Goal: Task Accomplishment & Management: Manage account settings

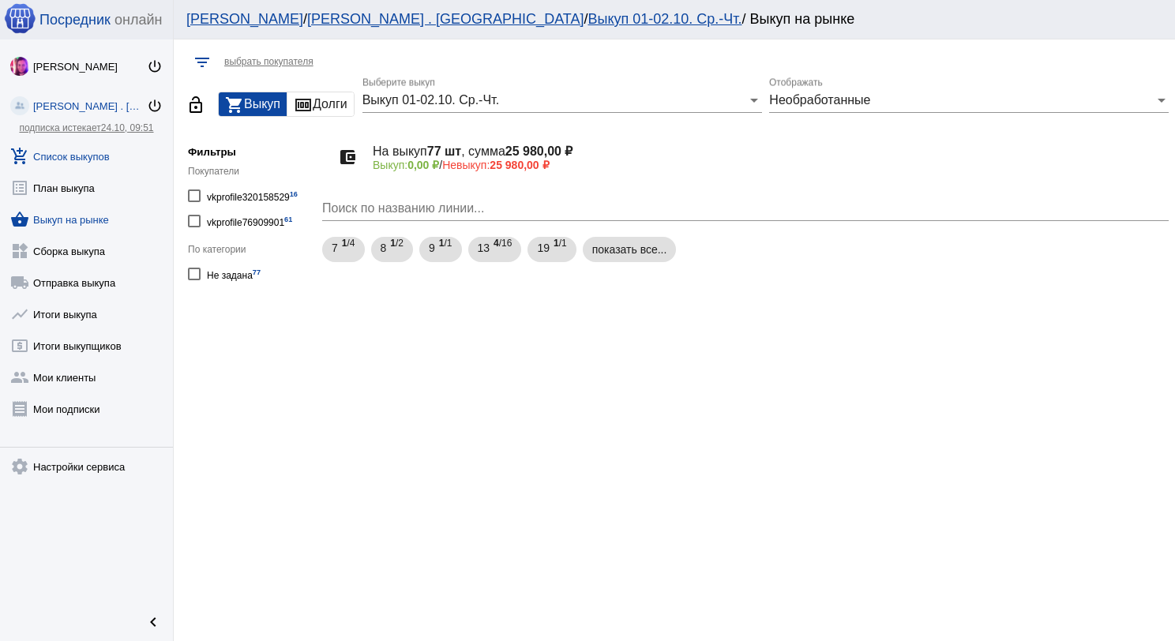
click at [86, 155] on link "add_shopping_cart Список выкупов" at bounding box center [86, 153] width 173 height 32
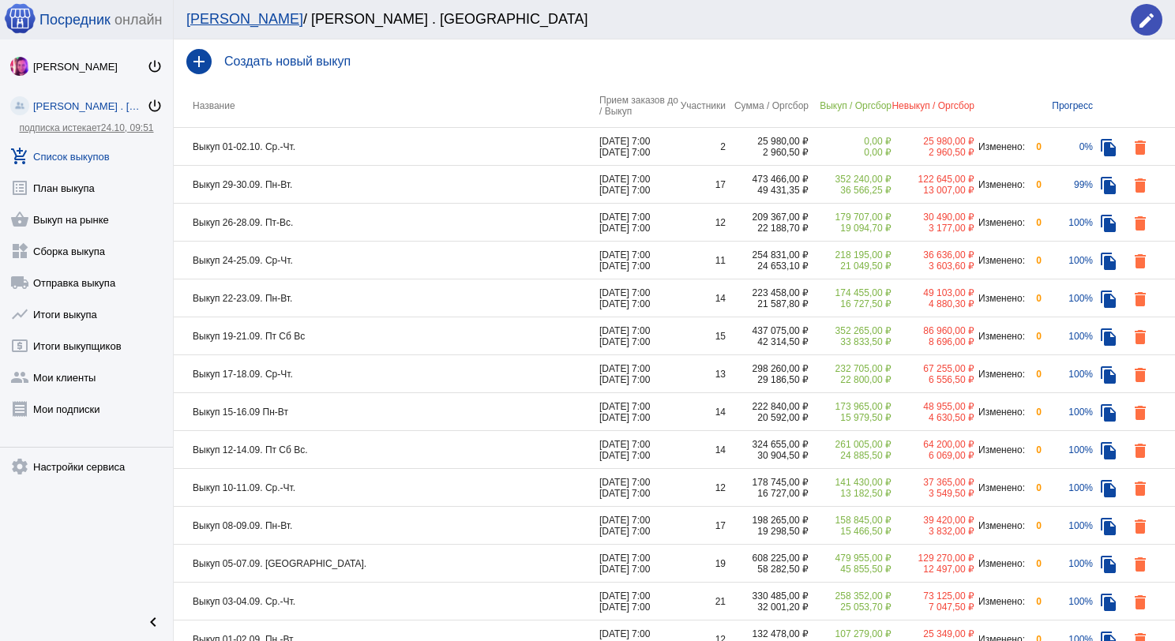
click at [401, 182] on td "Выкуп 29-30.09. Пн-Вт." at bounding box center [387, 185] width 426 height 38
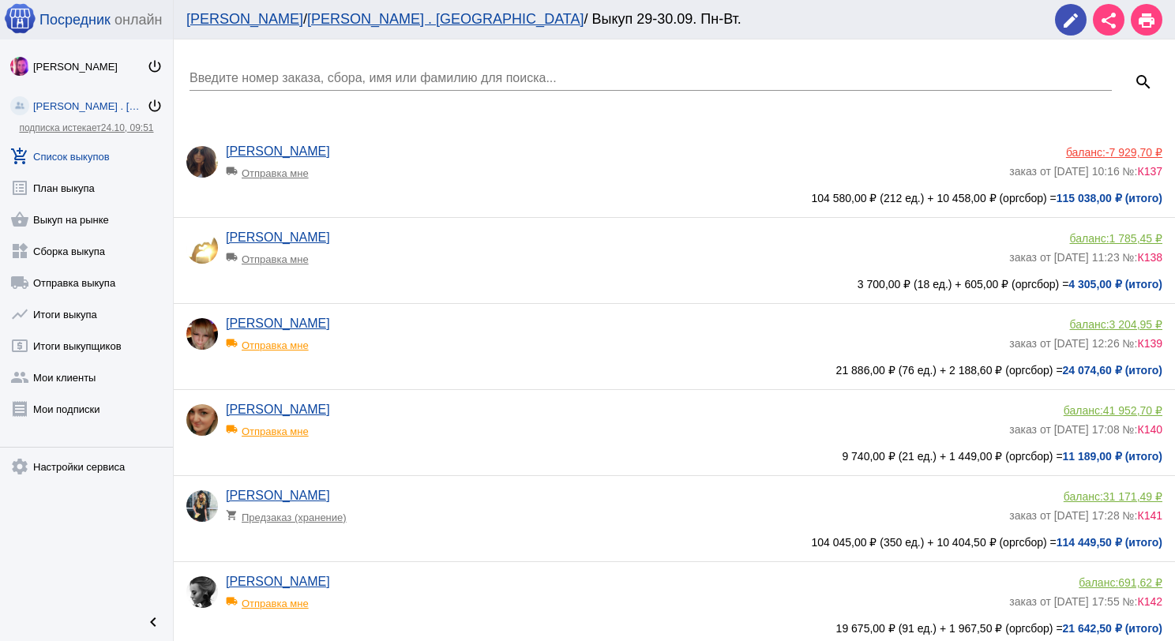
click at [368, 77] on input "Введите номер заказа, сбора, имя или фамилию для поиска..." at bounding box center [651, 78] width 923 height 14
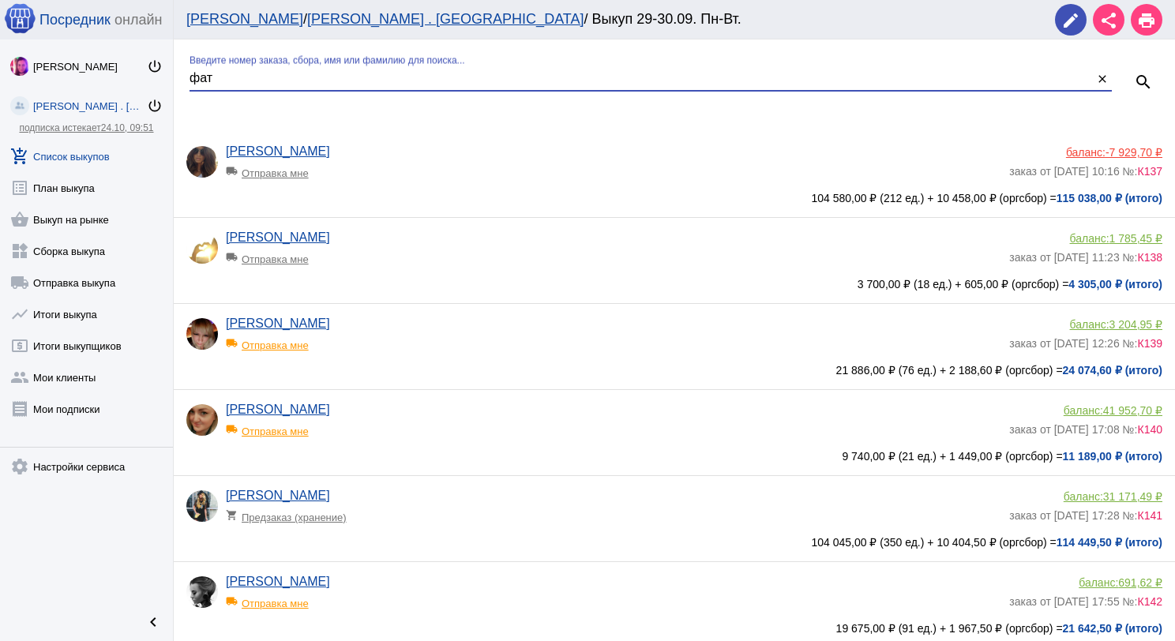
type input "фат"
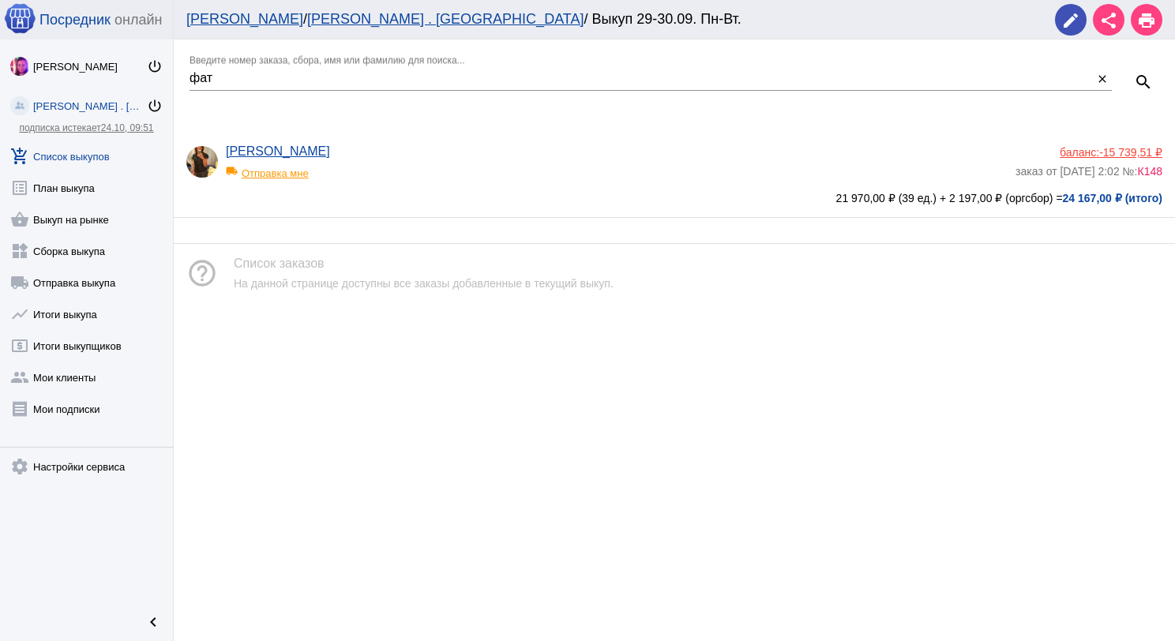
click at [1124, 148] on span "-15 739,51 ₽" at bounding box center [1130, 152] width 63 height 13
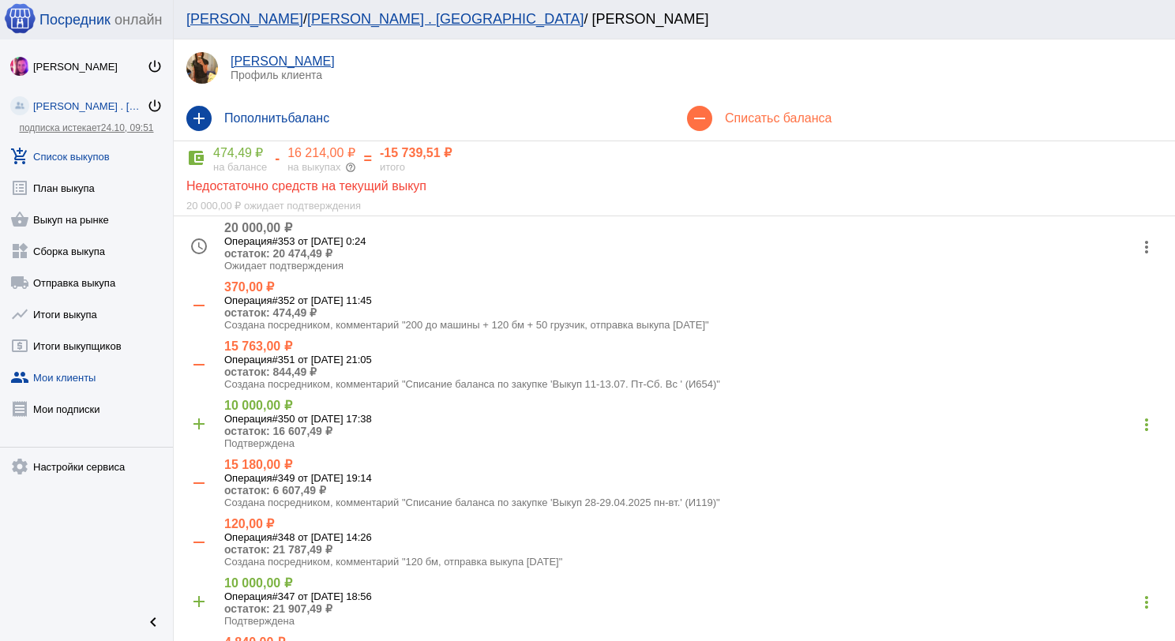
click at [90, 159] on link "add_shopping_cart Список выкупов" at bounding box center [86, 153] width 173 height 32
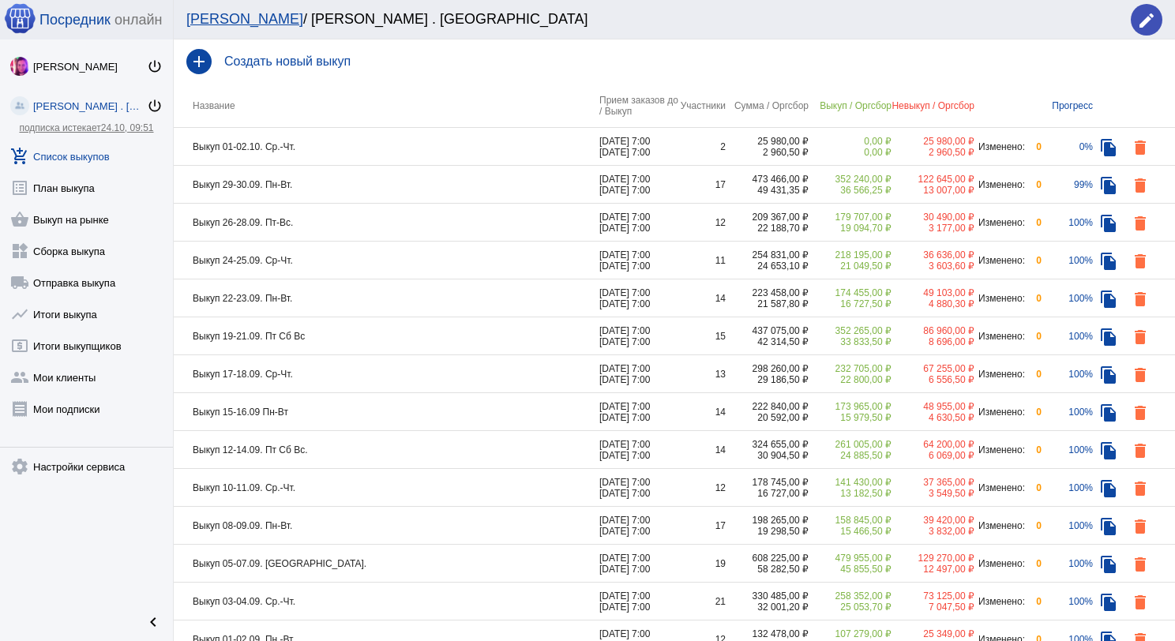
click at [333, 226] on td "Выкуп 26-28.09. Пт-Вс." at bounding box center [387, 223] width 426 height 38
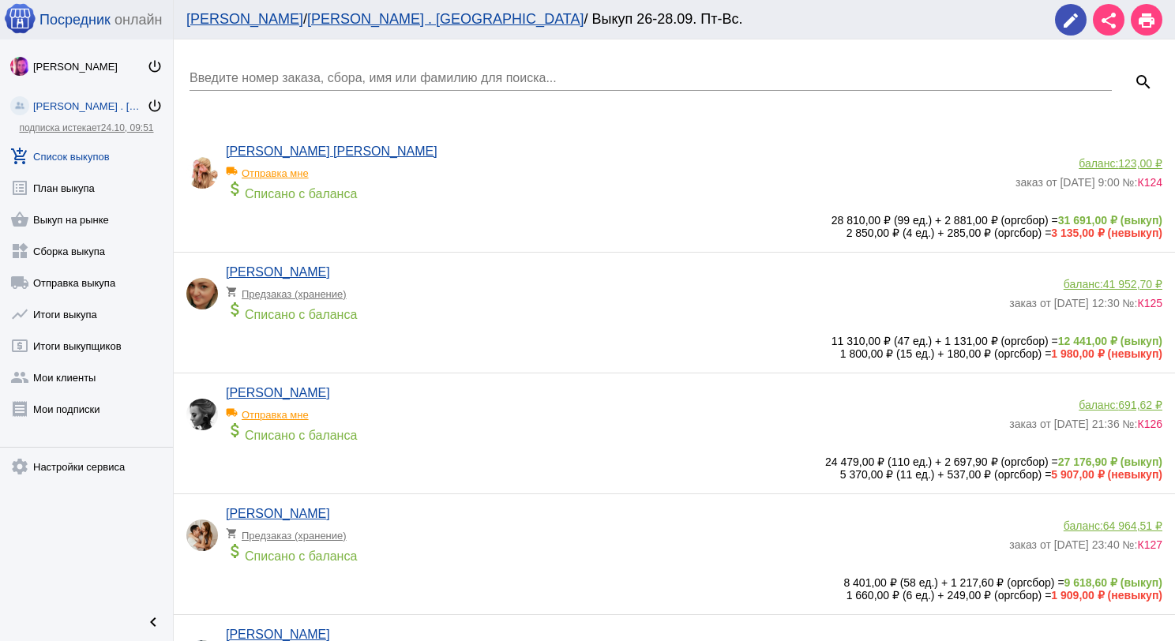
click at [92, 156] on link "add_shopping_cart Список выкупов" at bounding box center [86, 153] width 173 height 32
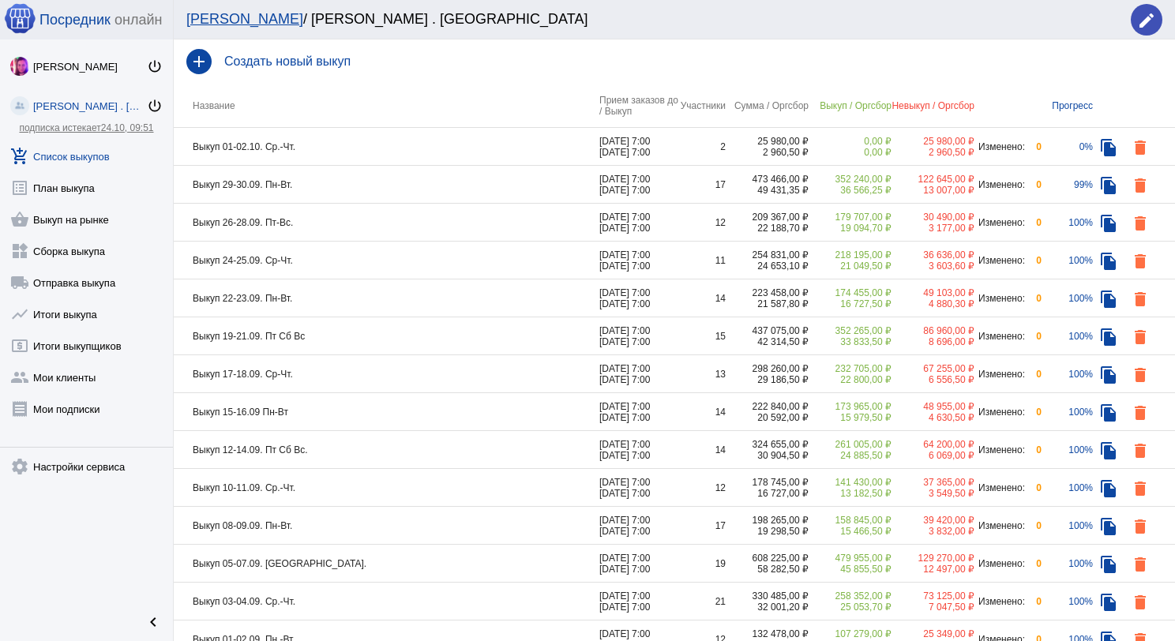
click at [347, 269] on td "Выкуп 24-25.09. Ср-Чт." at bounding box center [387, 261] width 426 height 38
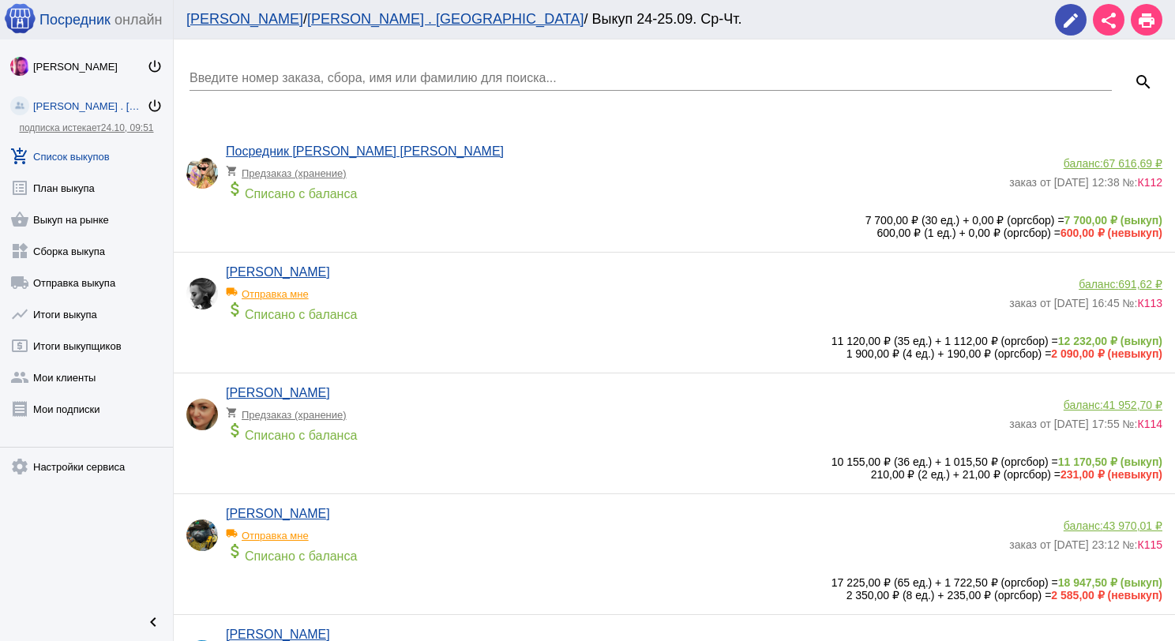
click at [82, 153] on link "add_shopping_cart Список выкупов" at bounding box center [86, 153] width 173 height 32
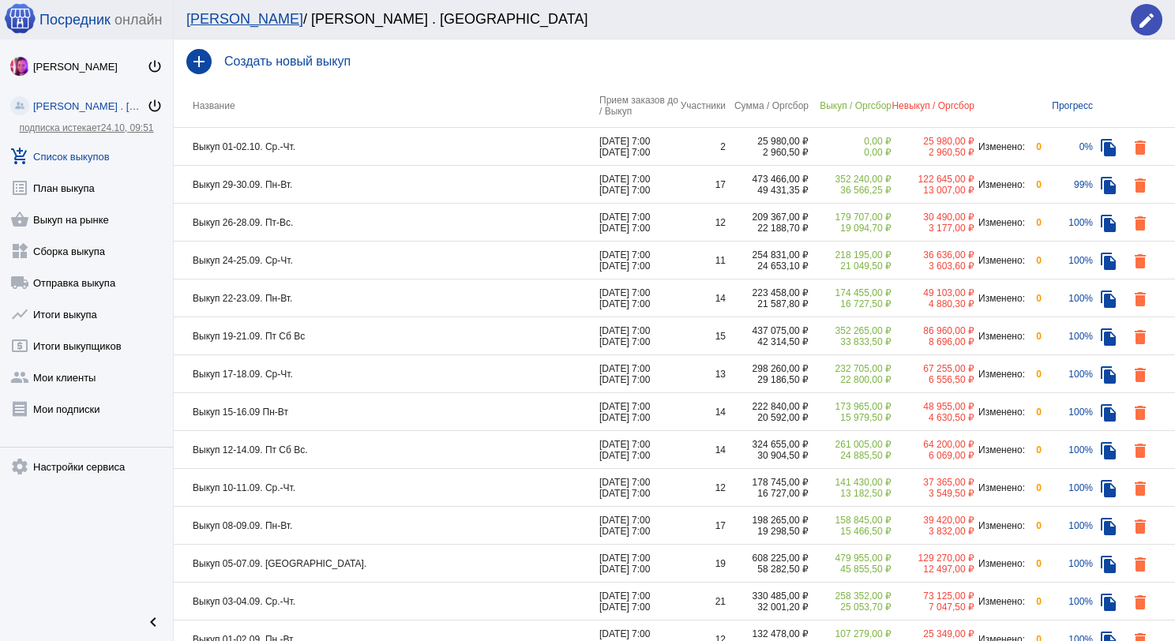
click at [321, 335] on td "Выкуп 19-21.09. Пт Сб Вс" at bounding box center [387, 337] width 426 height 38
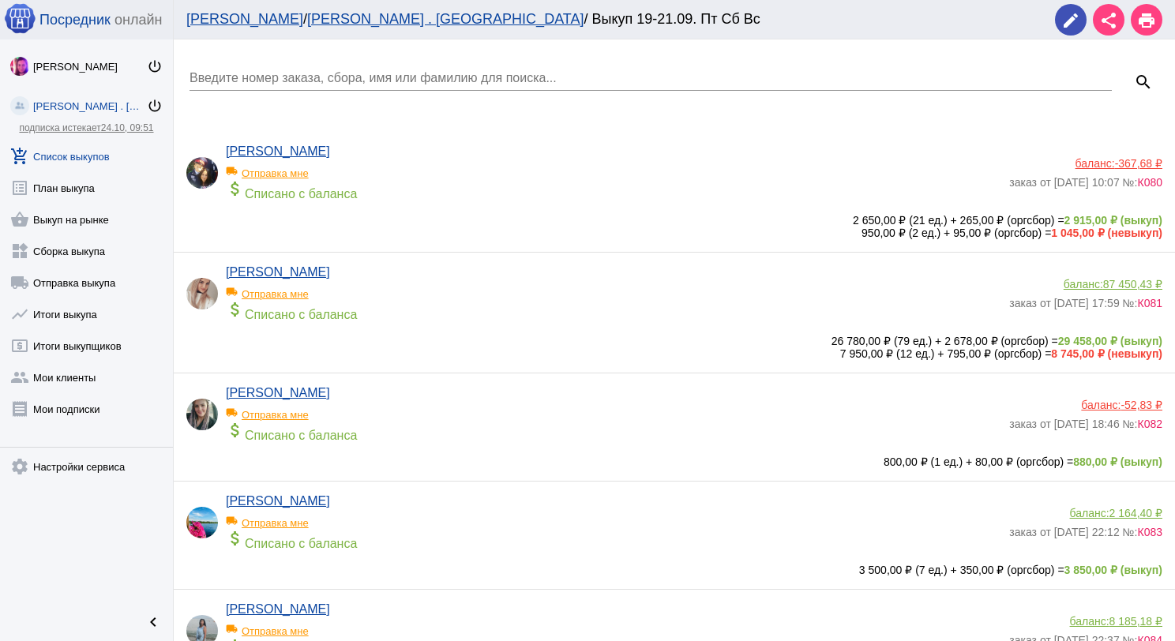
click at [391, 280] on div "[PERSON_NAME] local_shipping Отправка мне attach_money Списано с баланса" at bounding box center [617, 297] width 783 height 65
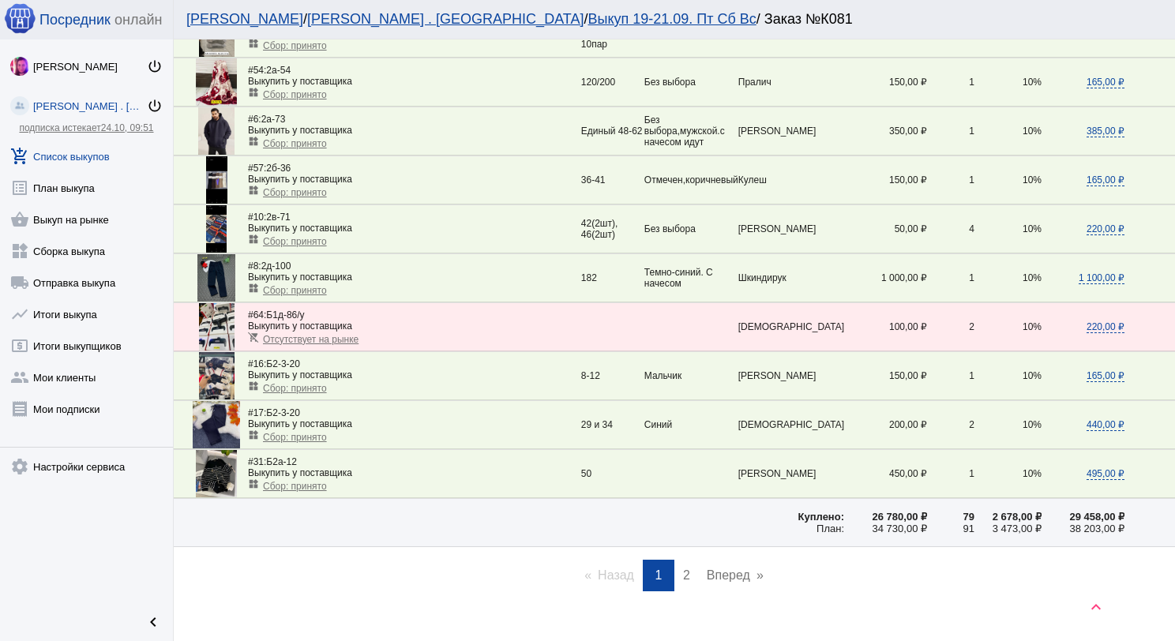
scroll to position [2142, 0]
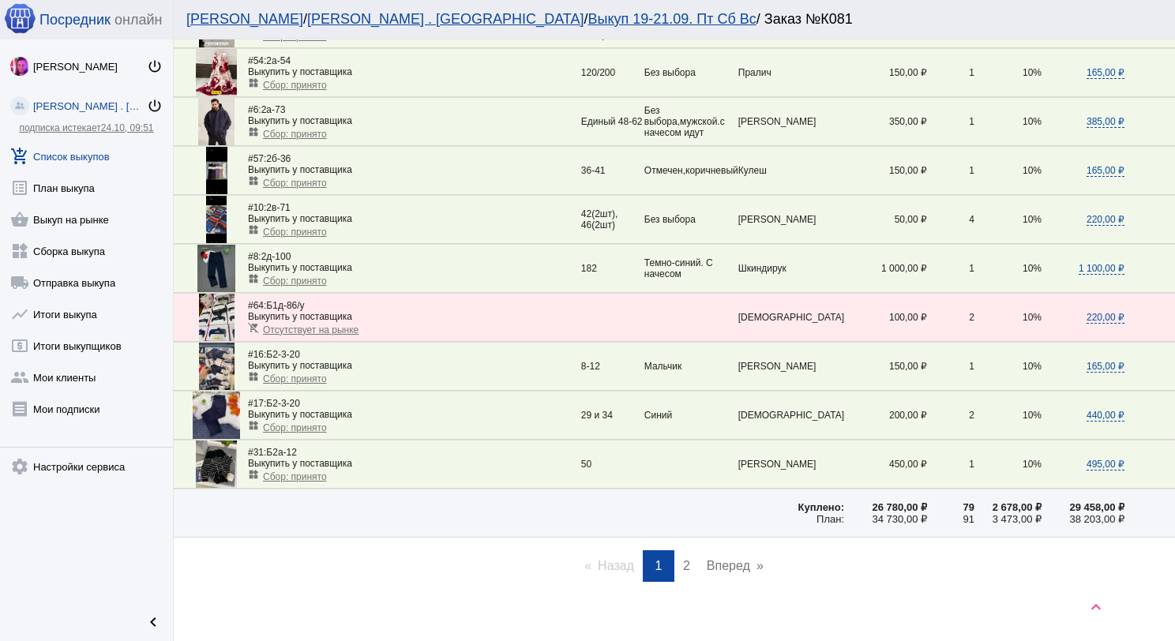
click at [684, 551] on link "page 2" at bounding box center [686, 567] width 23 height 32
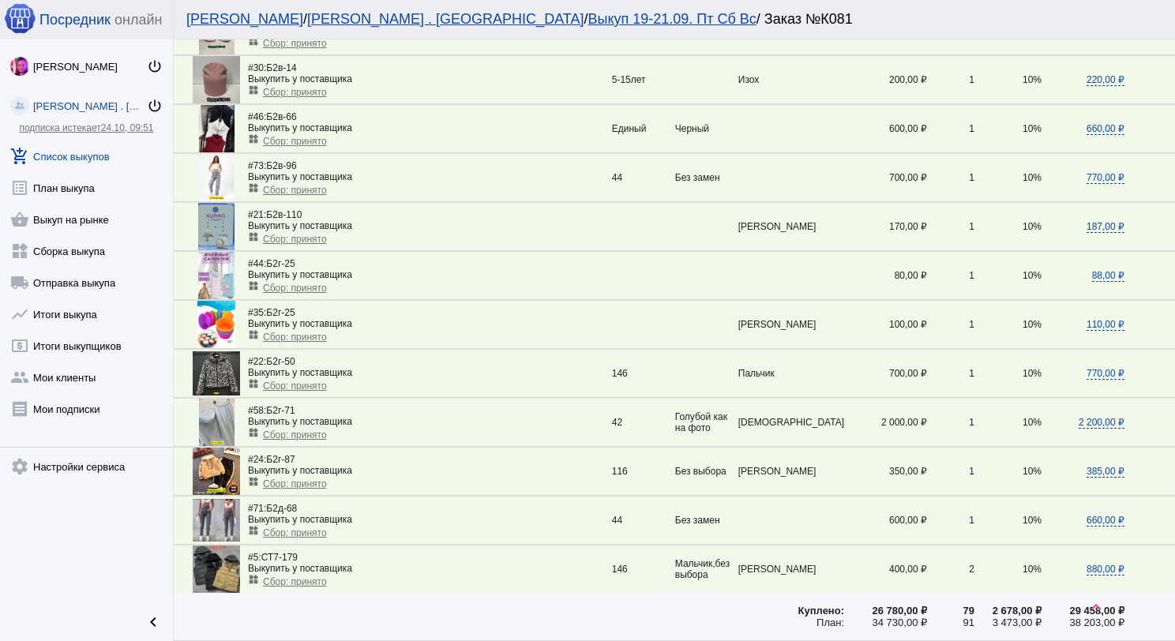
scroll to position [474, 0]
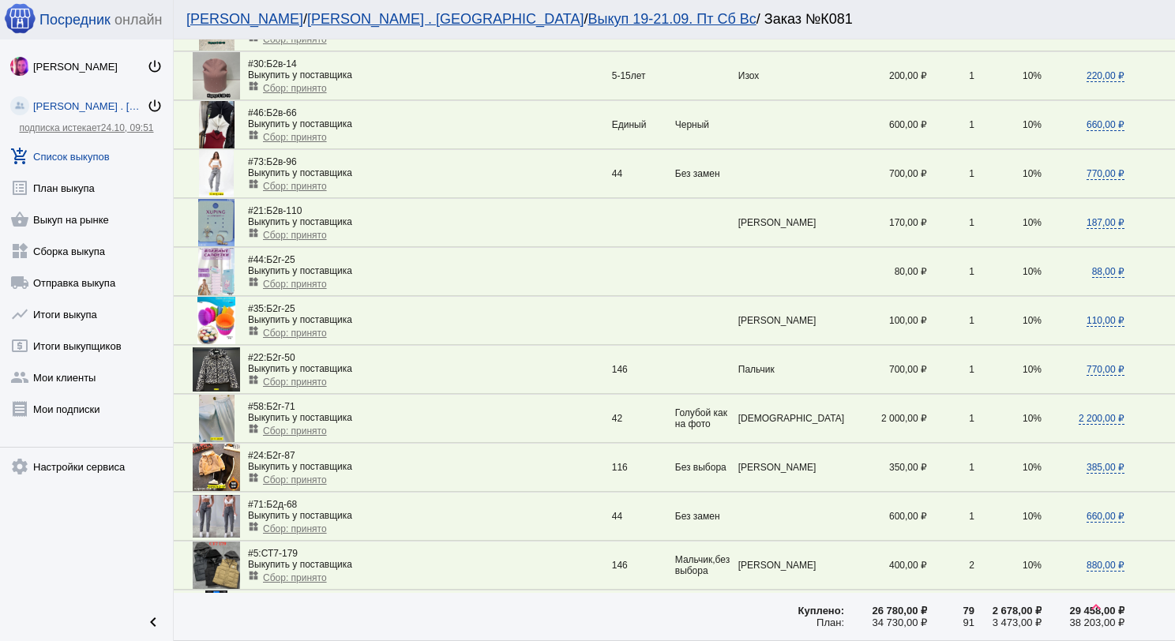
click at [220, 409] on img at bounding box center [217, 418] width 36 height 47
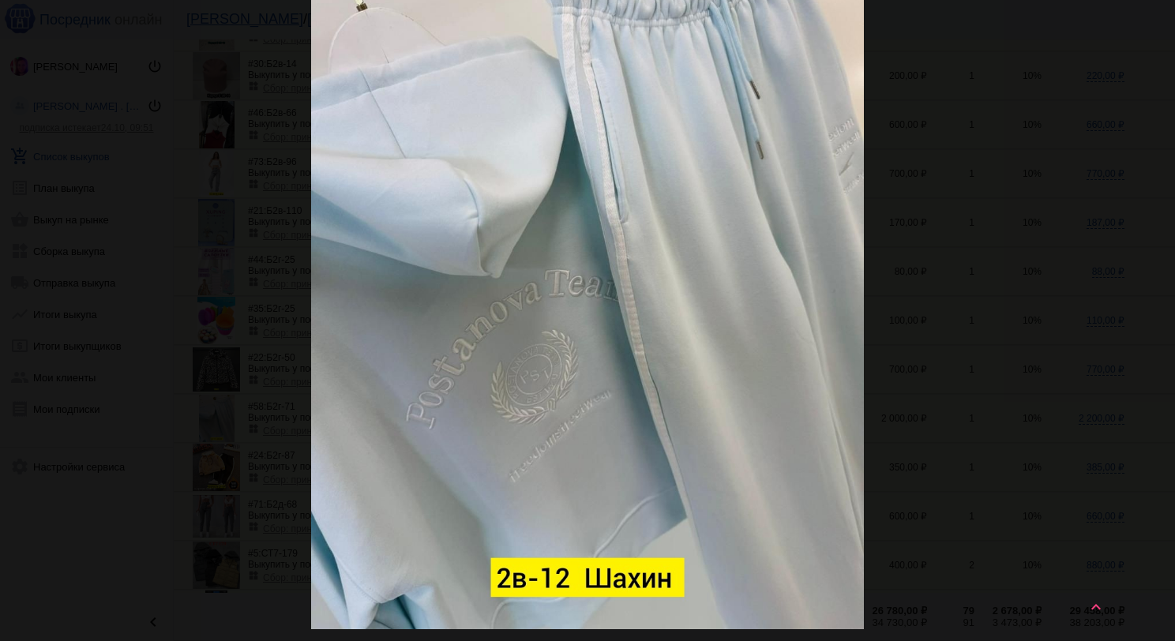
scroll to position [0, 0]
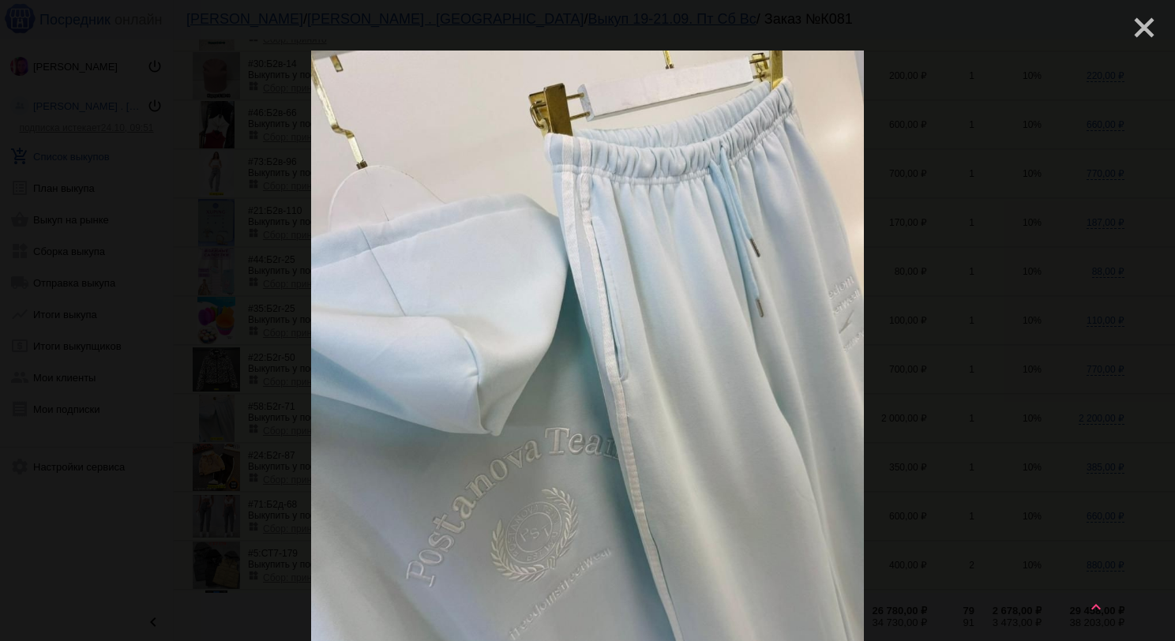
click at [1129, 28] on mat-icon "close" at bounding box center [1138, 21] width 19 height 19
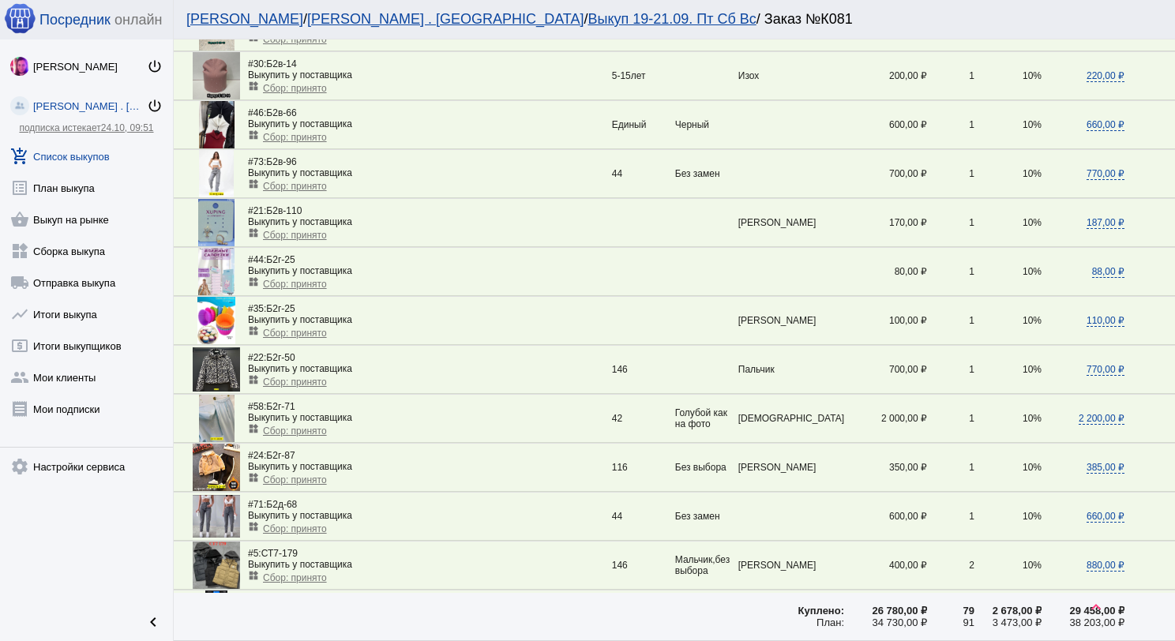
click at [209, 402] on img at bounding box center [217, 418] width 36 height 47
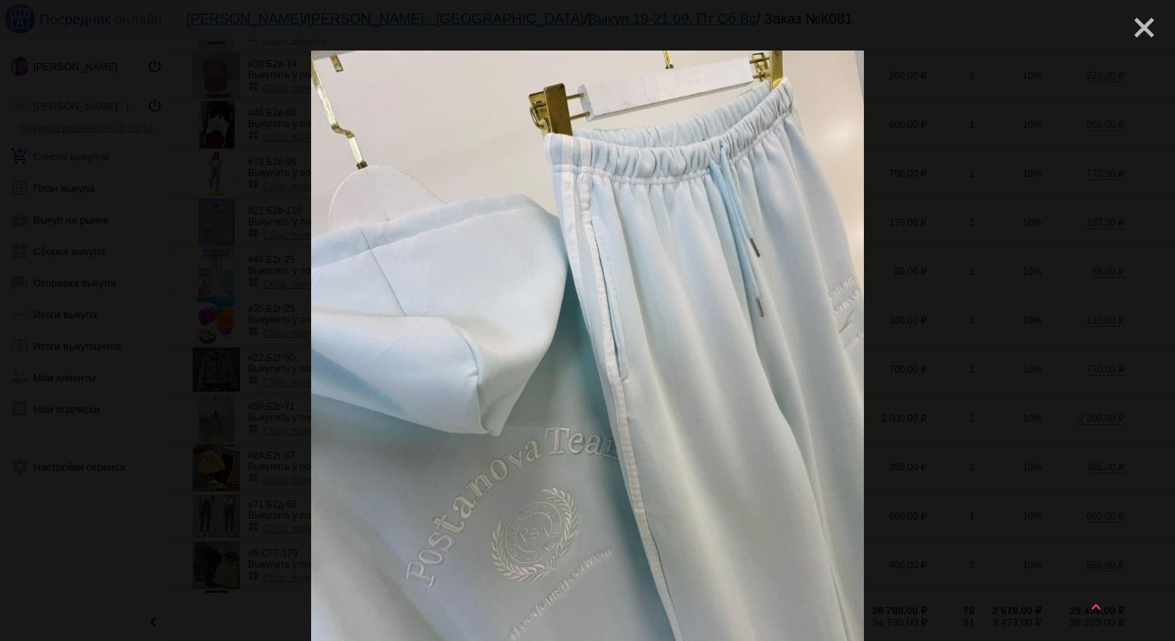
click at [1131, 19] on mat-icon "close" at bounding box center [1138, 21] width 19 height 19
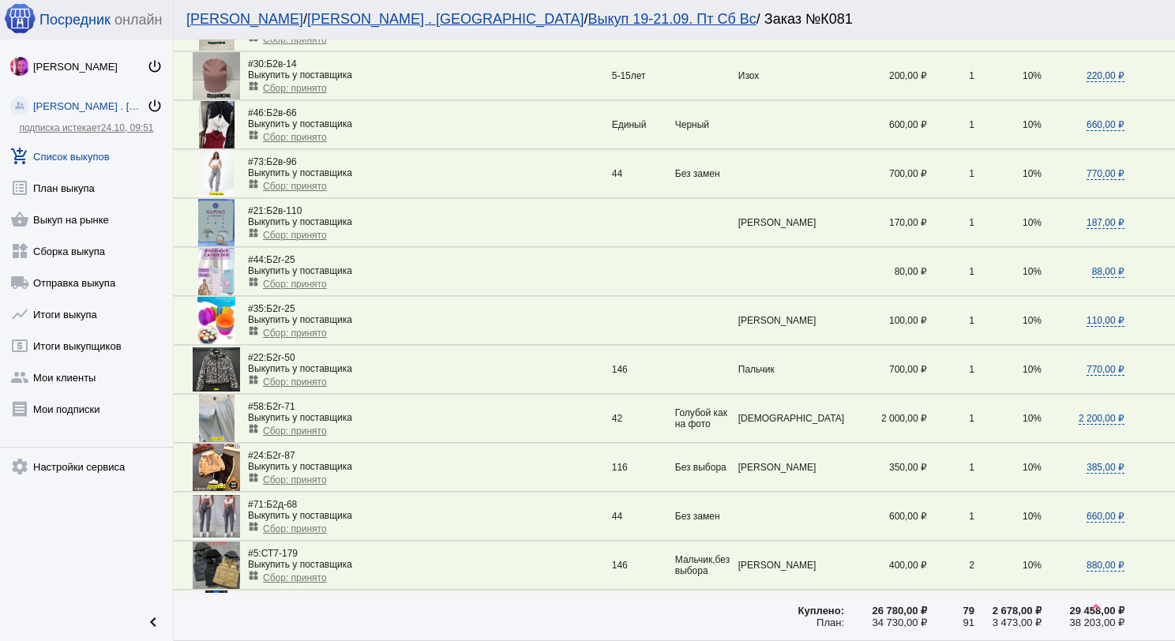
click at [275, 426] on span "Сбор: принято" at bounding box center [295, 431] width 64 height 11
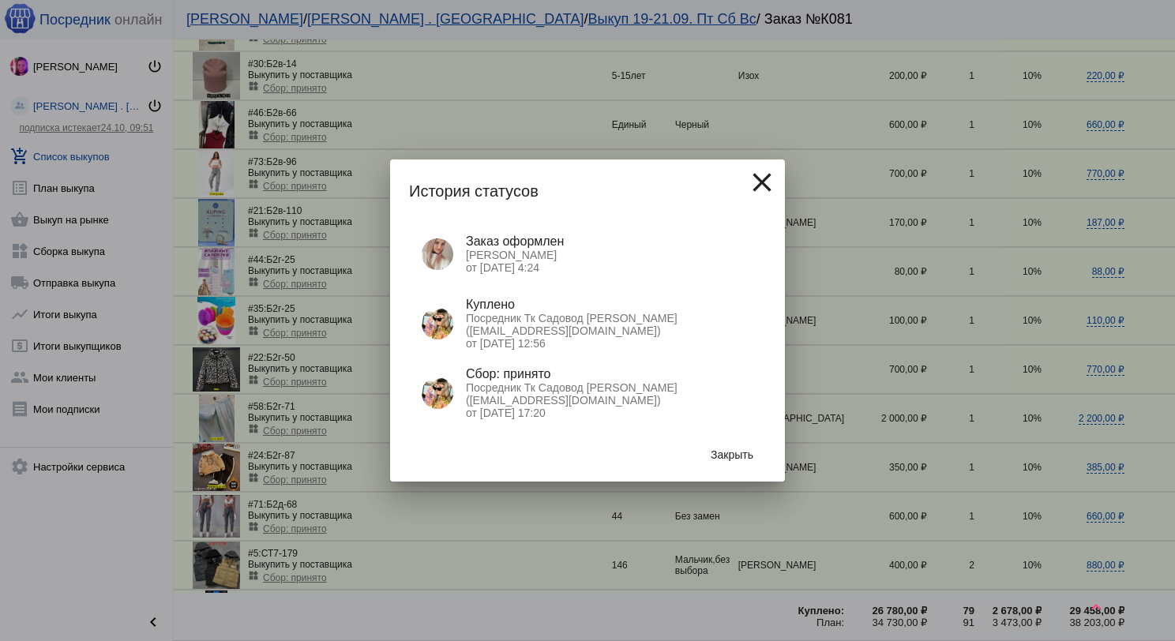
click at [751, 186] on mat-icon "close" at bounding box center [762, 183] width 32 height 32
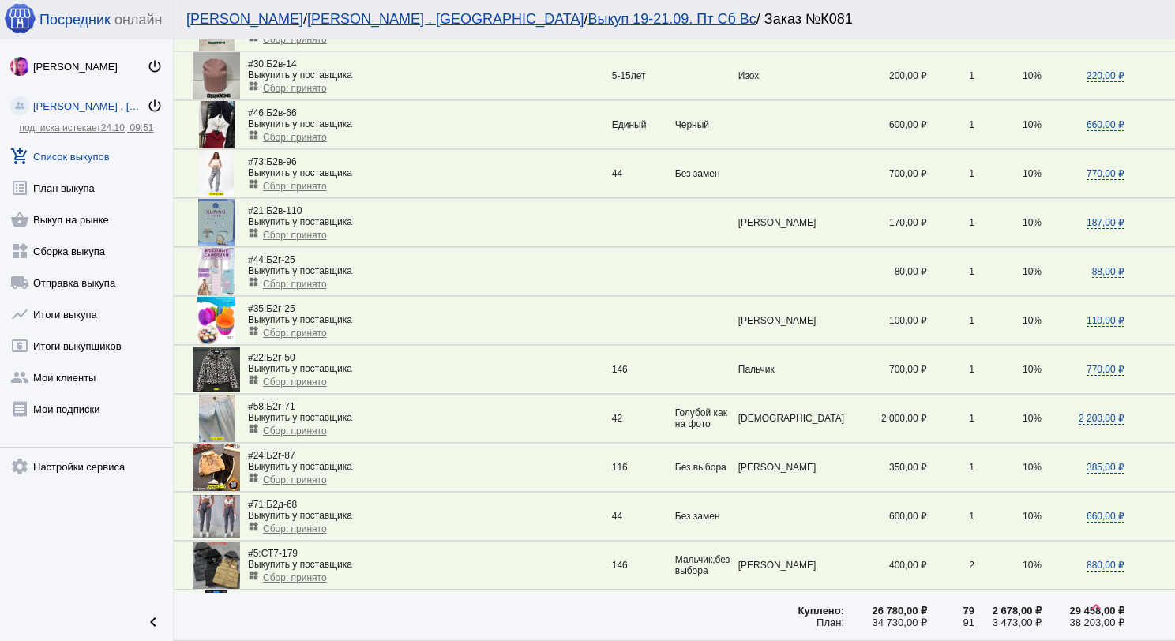
click at [92, 155] on link "add_shopping_cart Список выкупов" at bounding box center [86, 153] width 173 height 32
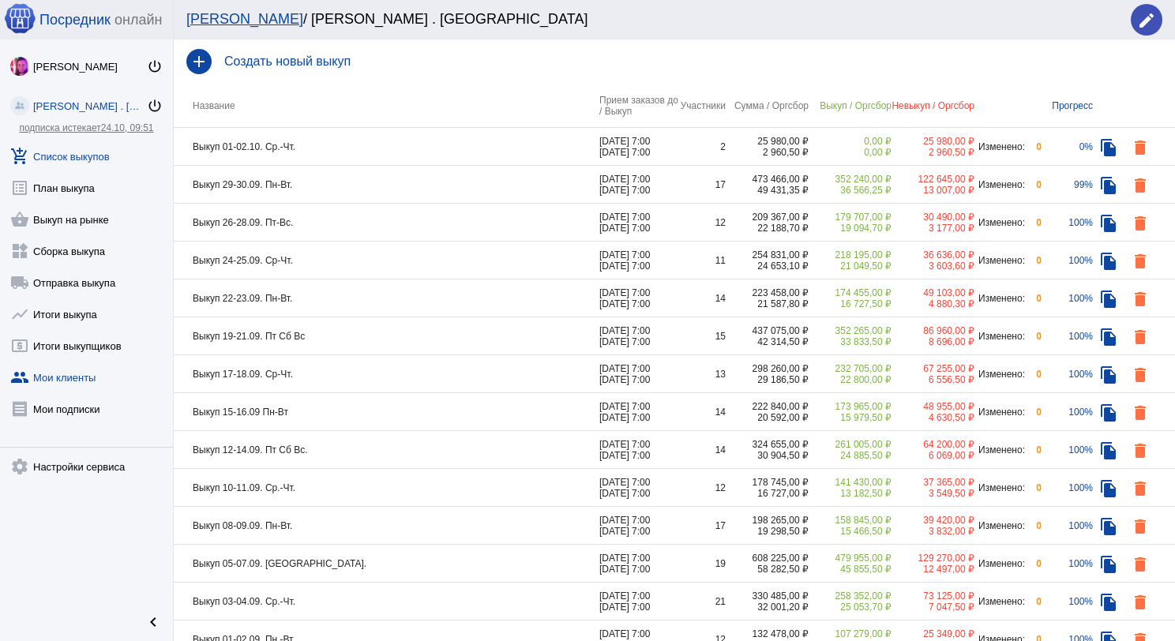
click at [90, 377] on link "group Мои клиенты" at bounding box center [86, 375] width 173 height 32
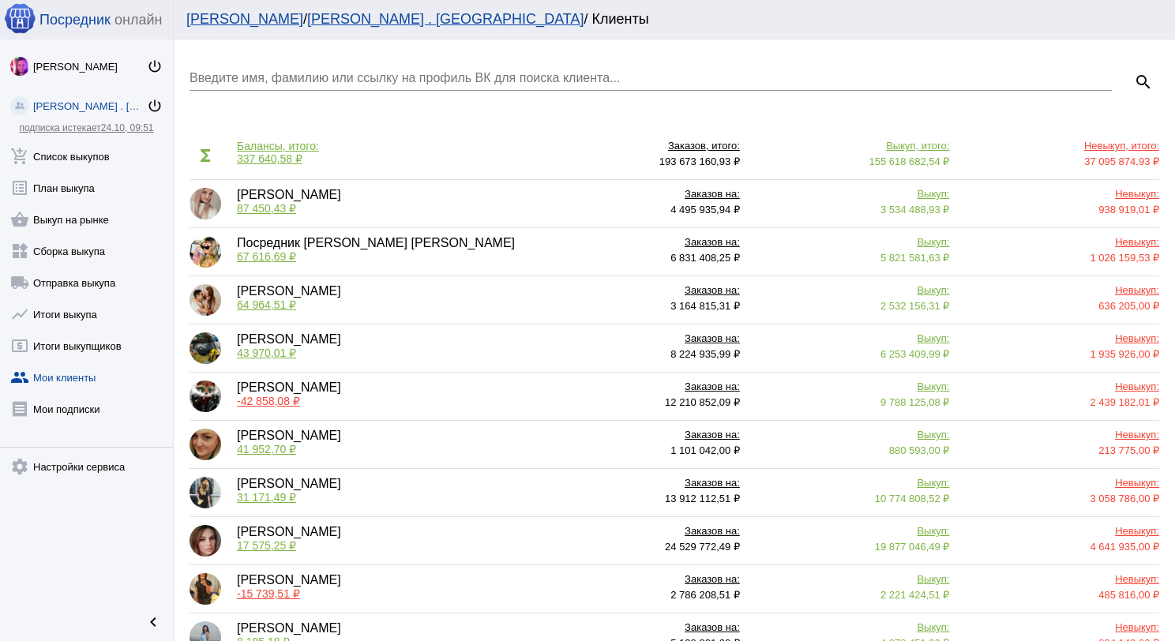
click at [249, 73] on input "Введите имя, фамилию или ссылку на профиль ВК для поиска клиента..." at bounding box center [651, 78] width 923 height 14
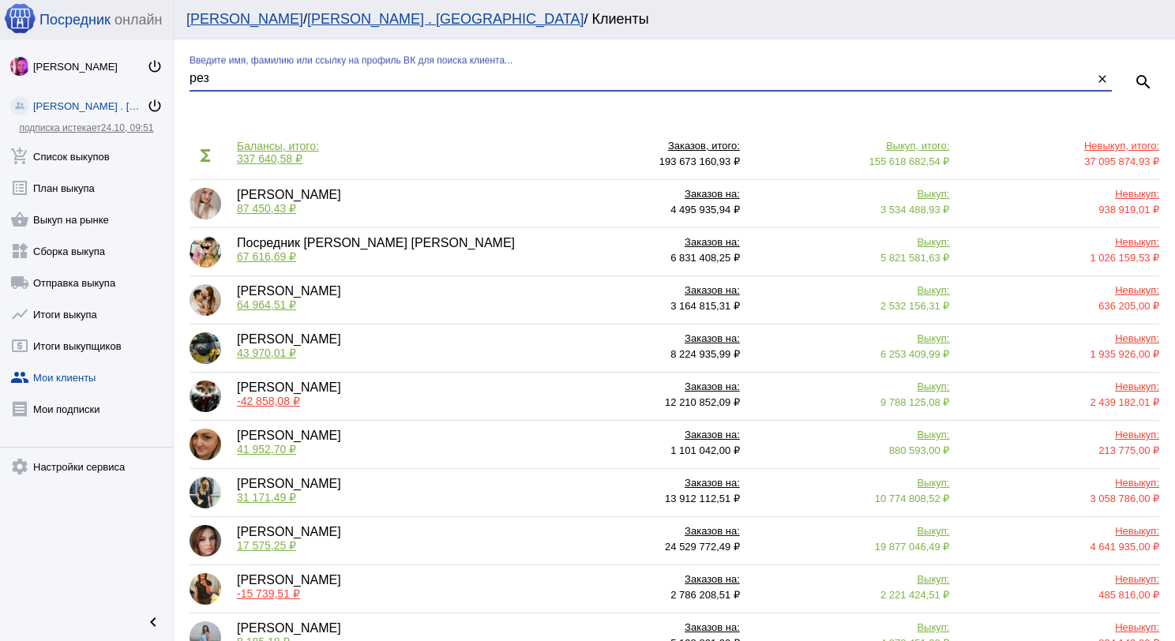
type input "рез"
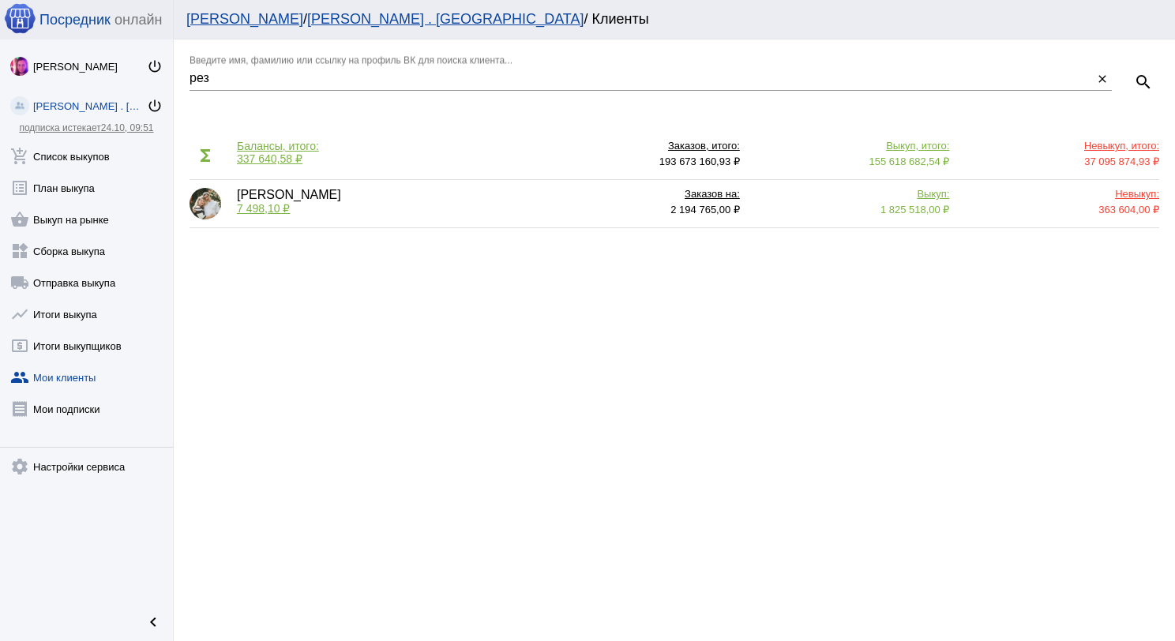
click at [269, 209] on span "7 498,10 ₽" at bounding box center [263, 208] width 53 height 13
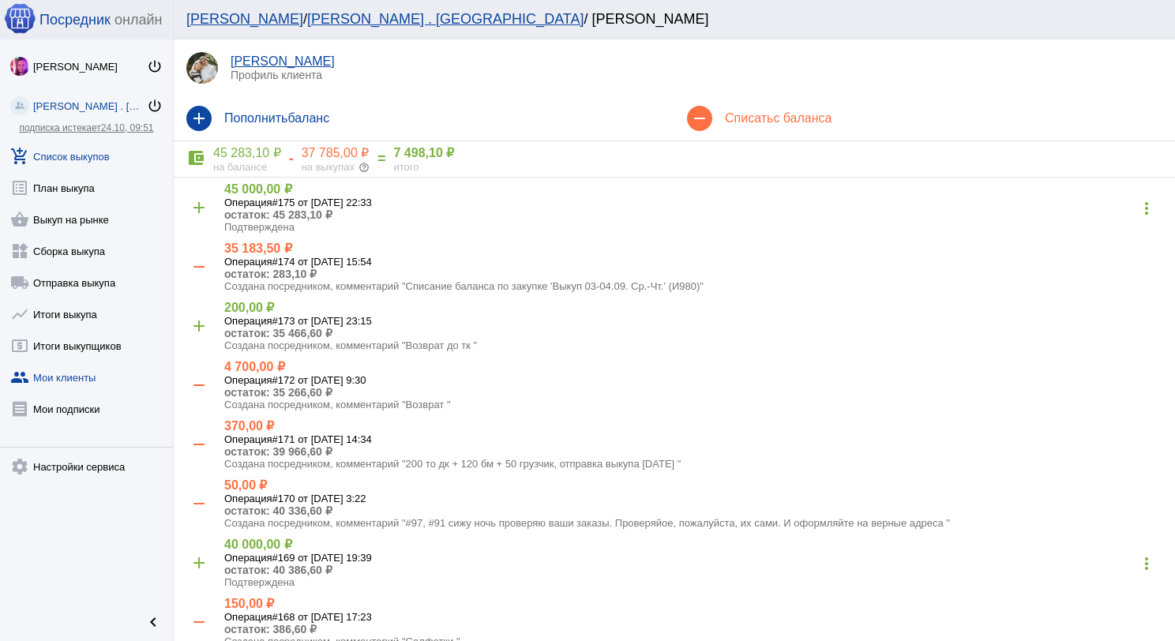
click at [92, 145] on link "add_shopping_cart Список выкупов" at bounding box center [86, 153] width 173 height 32
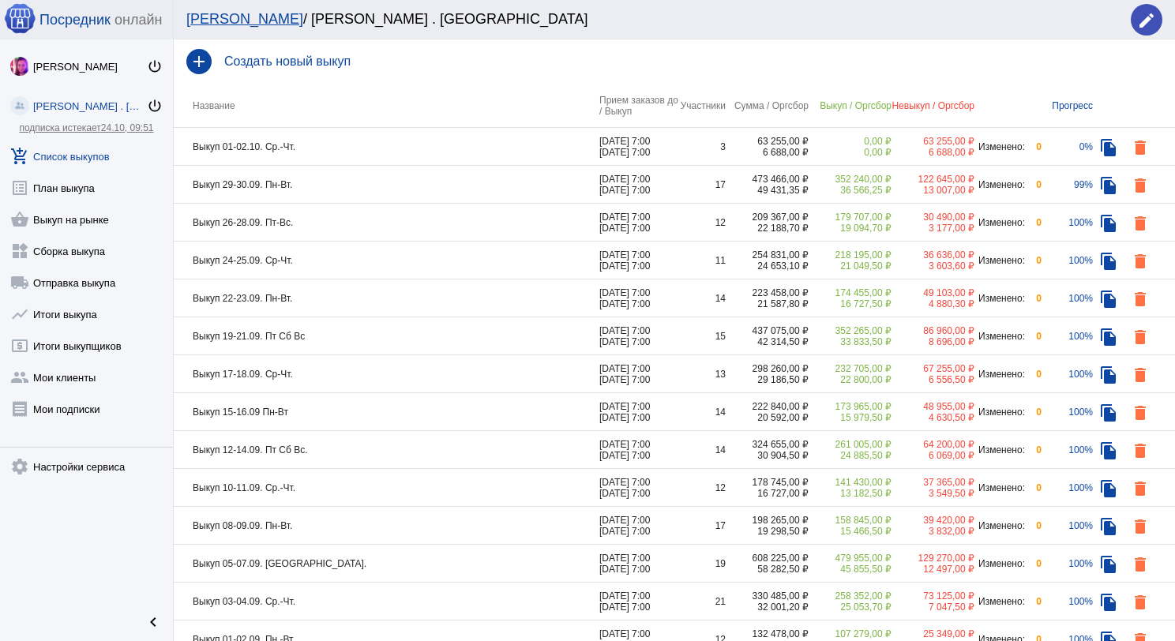
click at [382, 142] on td "Выкуп 01-02.10. Ср.-Чт." at bounding box center [387, 147] width 426 height 38
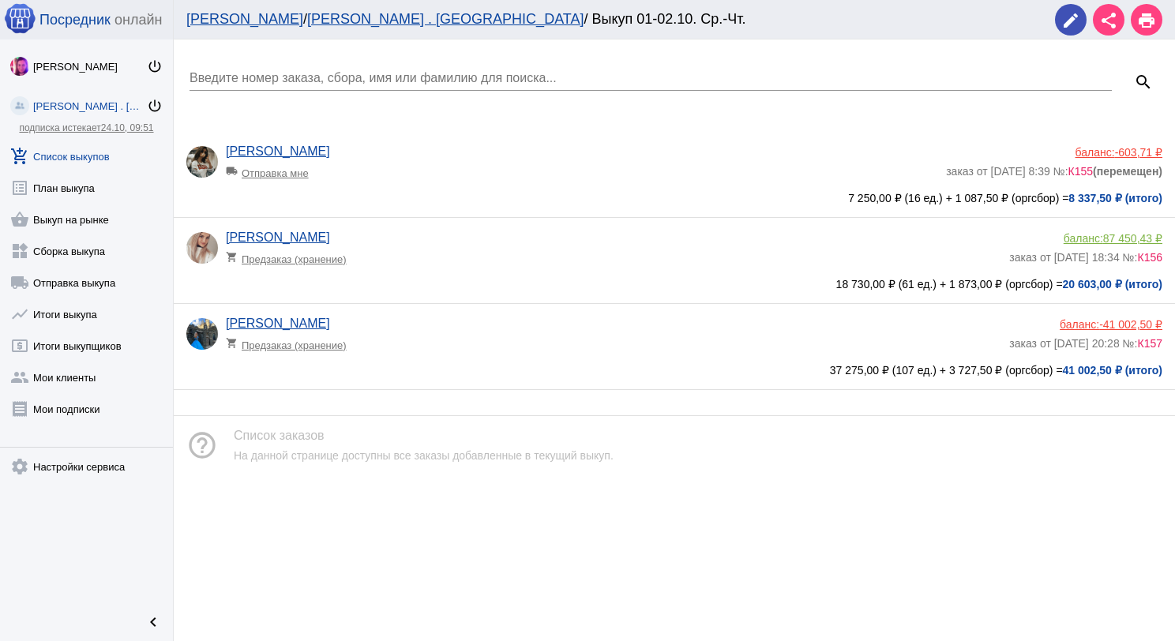
click at [415, 331] on div "[PERSON_NAME] shopping_cart Предзаказ (хранение)" at bounding box center [617, 338] width 783 height 43
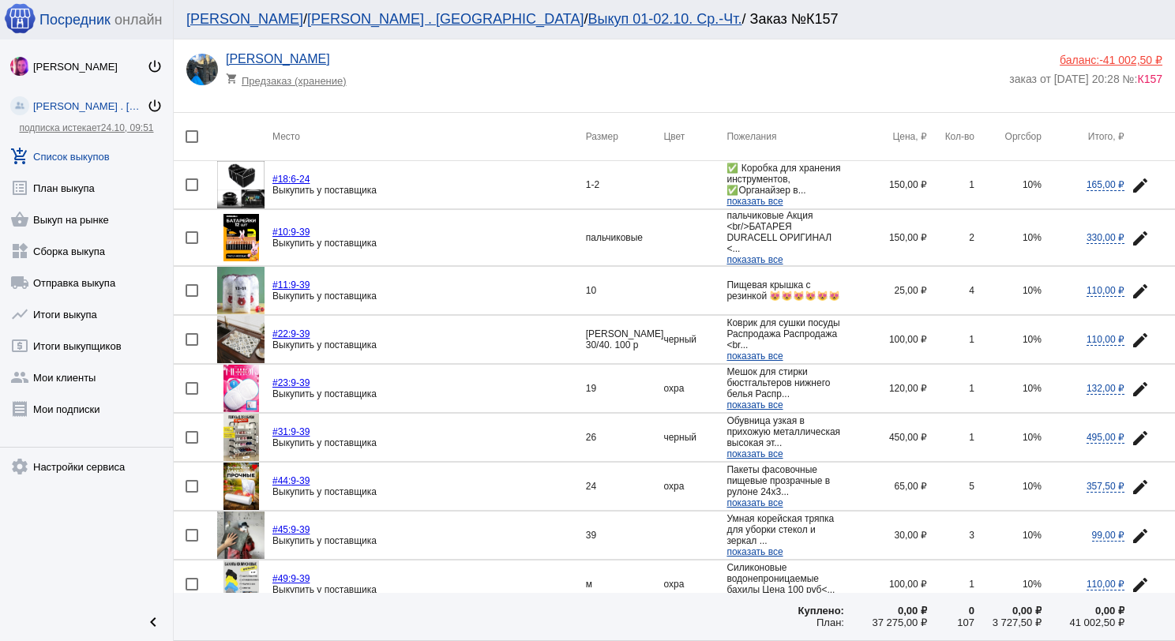
click at [251, 178] on img at bounding box center [240, 184] width 47 height 47
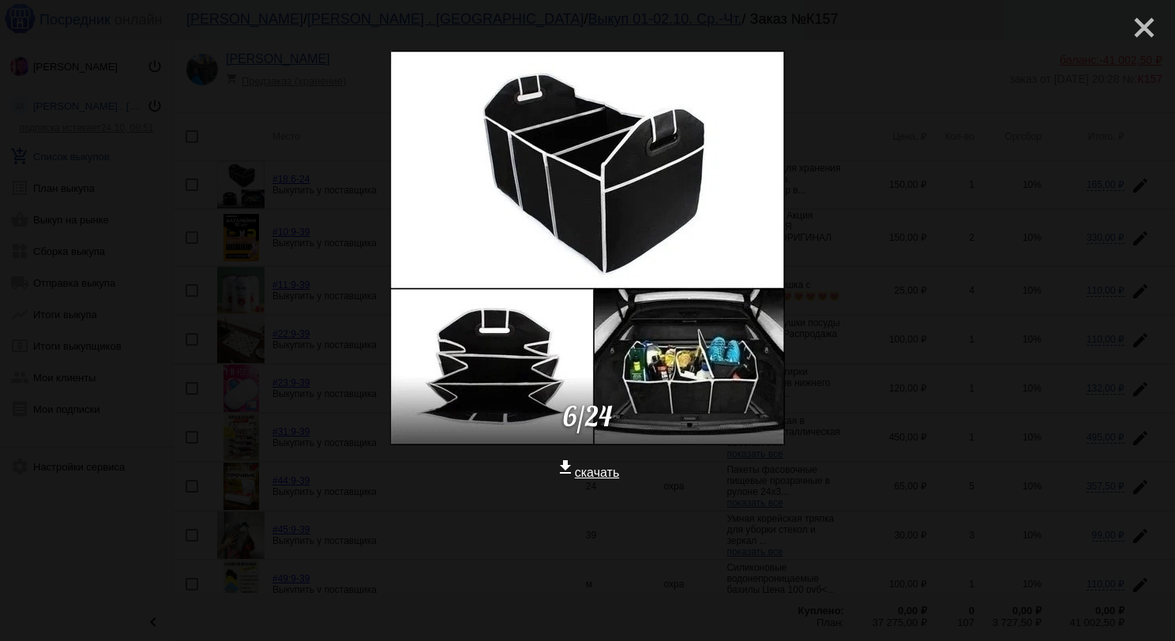
click at [1140, 28] on mat-icon "close" at bounding box center [1138, 21] width 19 height 19
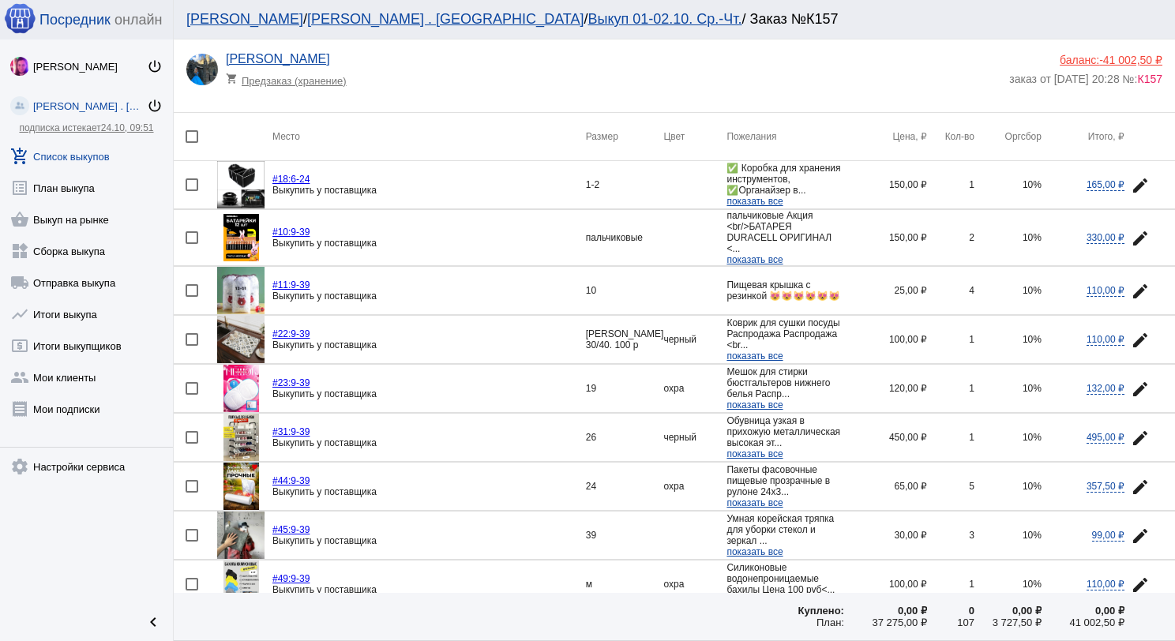
click at [248, 175] on img at bounding box center [240, 184] width 47 height 47
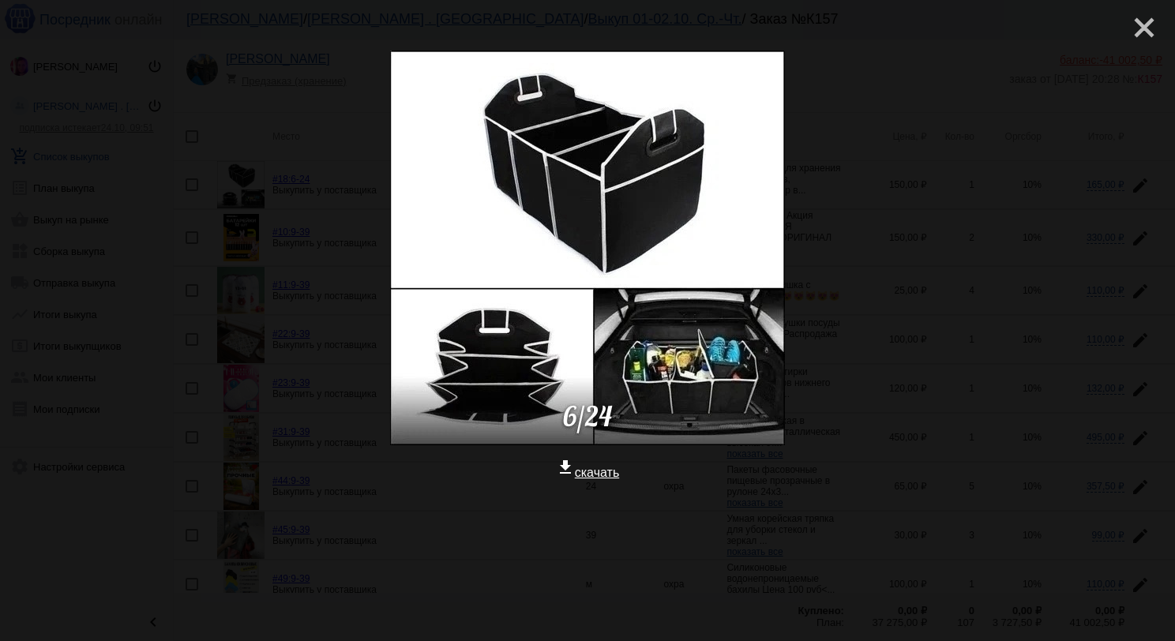
click at [1133, 31] on mat-icon "close" at bounding box center [1138, 21] width 19 height 19
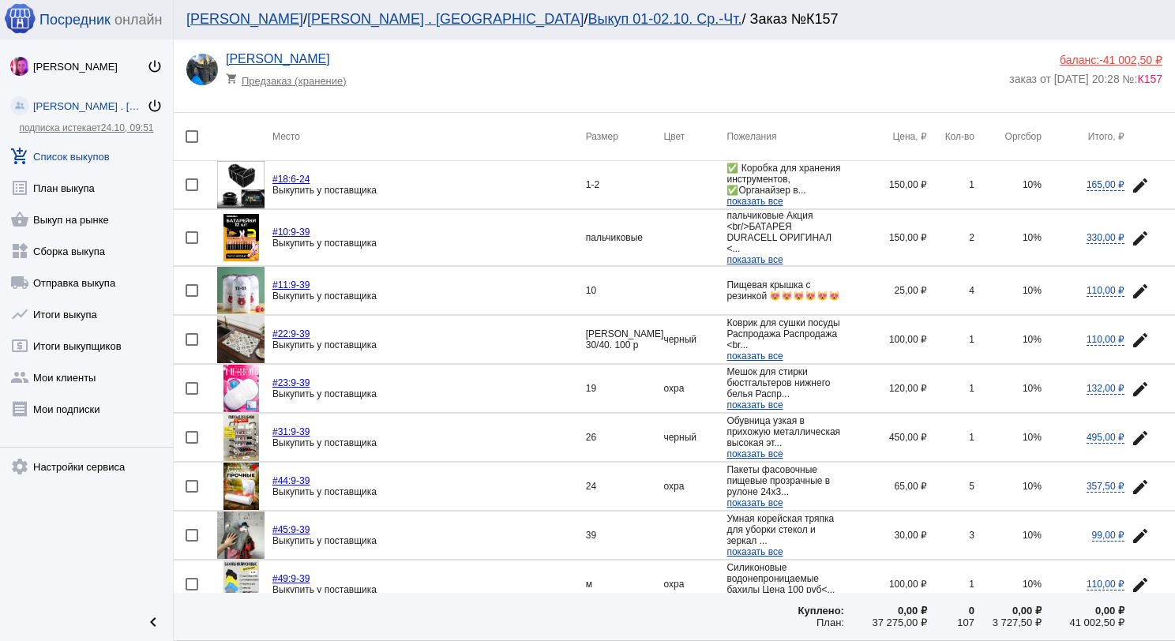
click at [243, 174] on img at bounding box center [240, 184] width 47 height 47
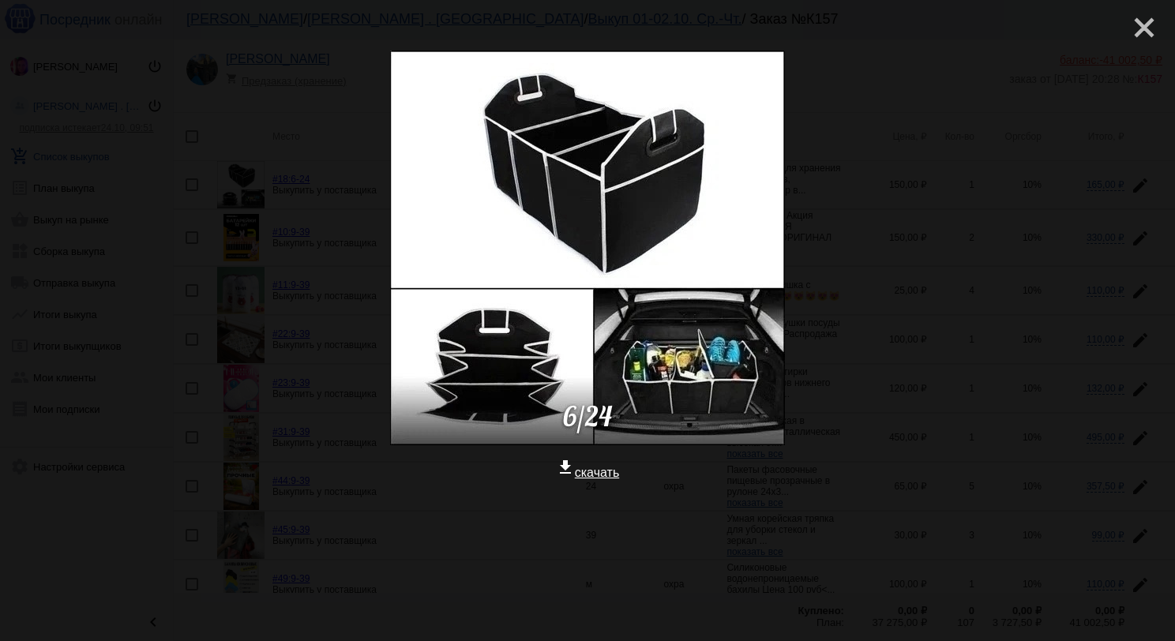
click at [1143, 28] on mat-icon "close" at bounding box center [1138, 21] width 19 height 19
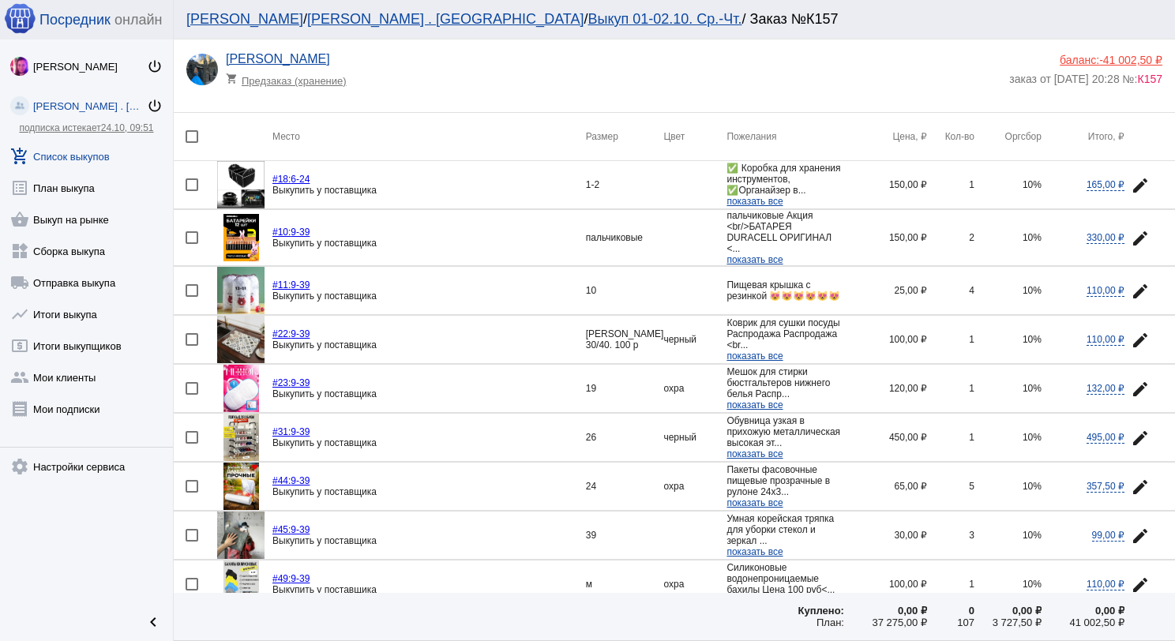
click at [731, 200] on span "показать все" at bounding box center [755, 201] width 56 height 11
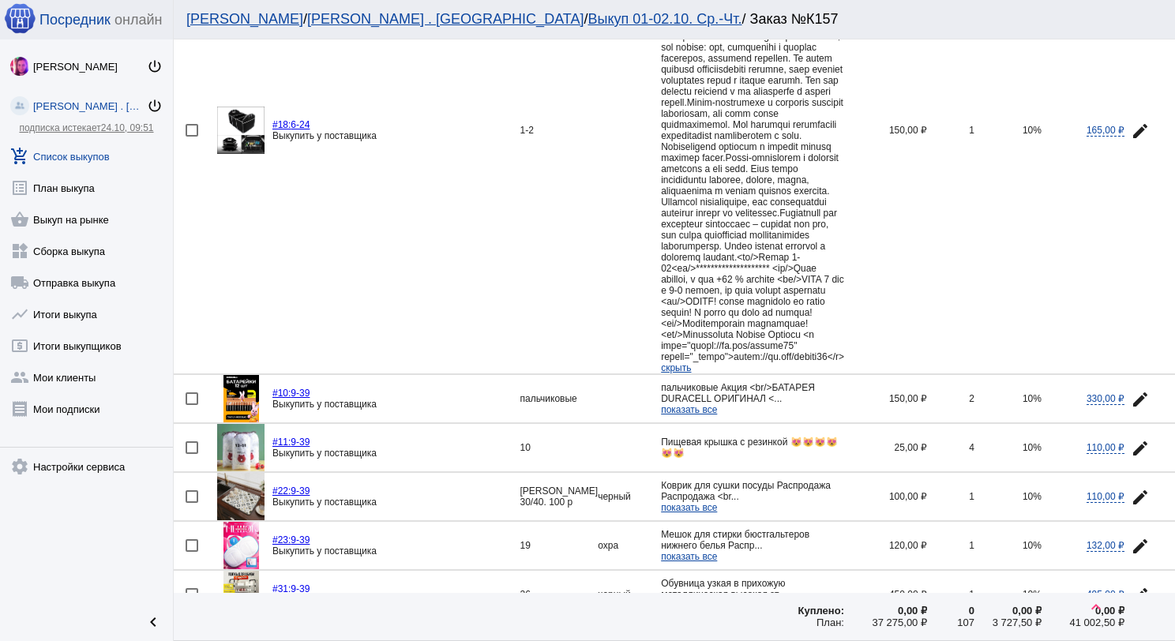
scroll to position [316, 0]
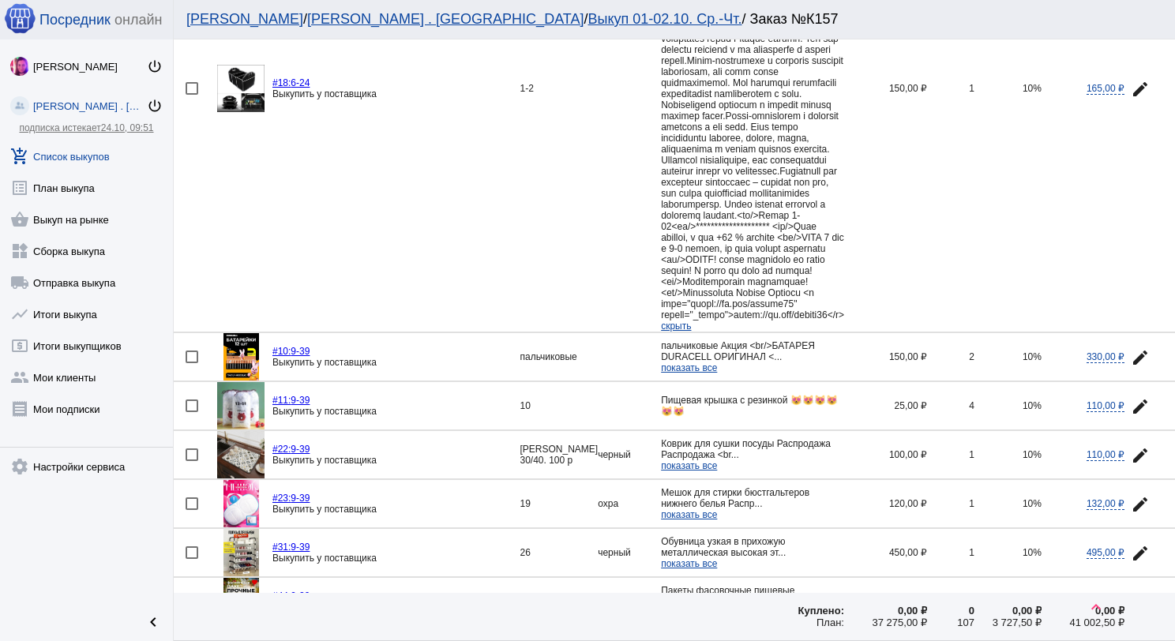
click at [661, 332] on span "скрыть" at bounding box center [676, 326] width 30 height 11
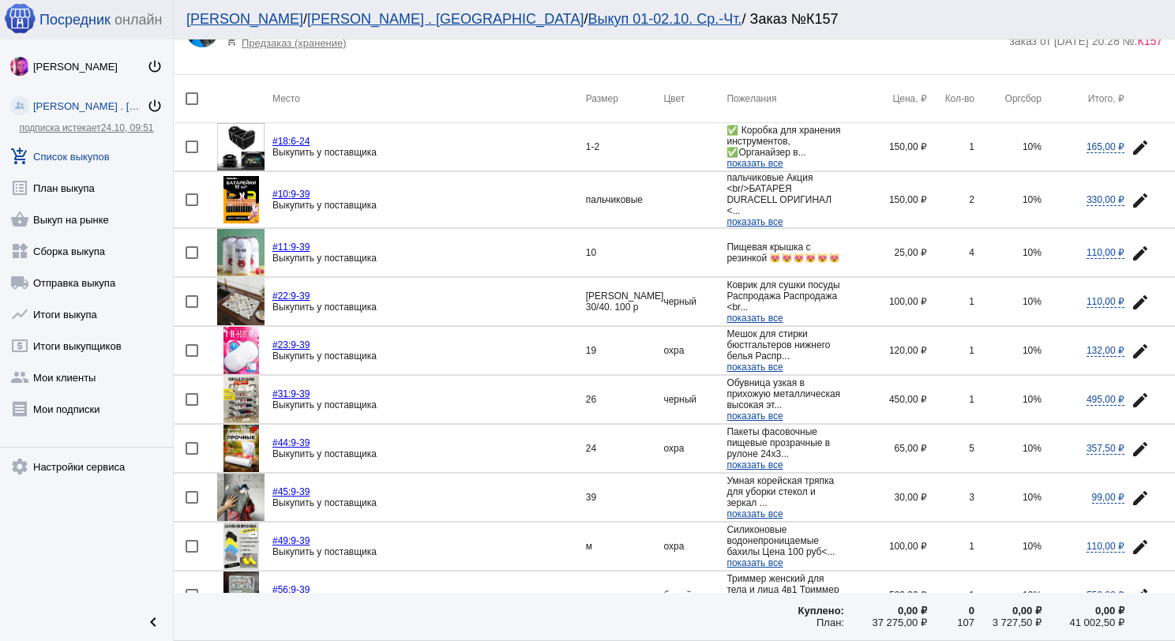
scroll to position [0, 0]
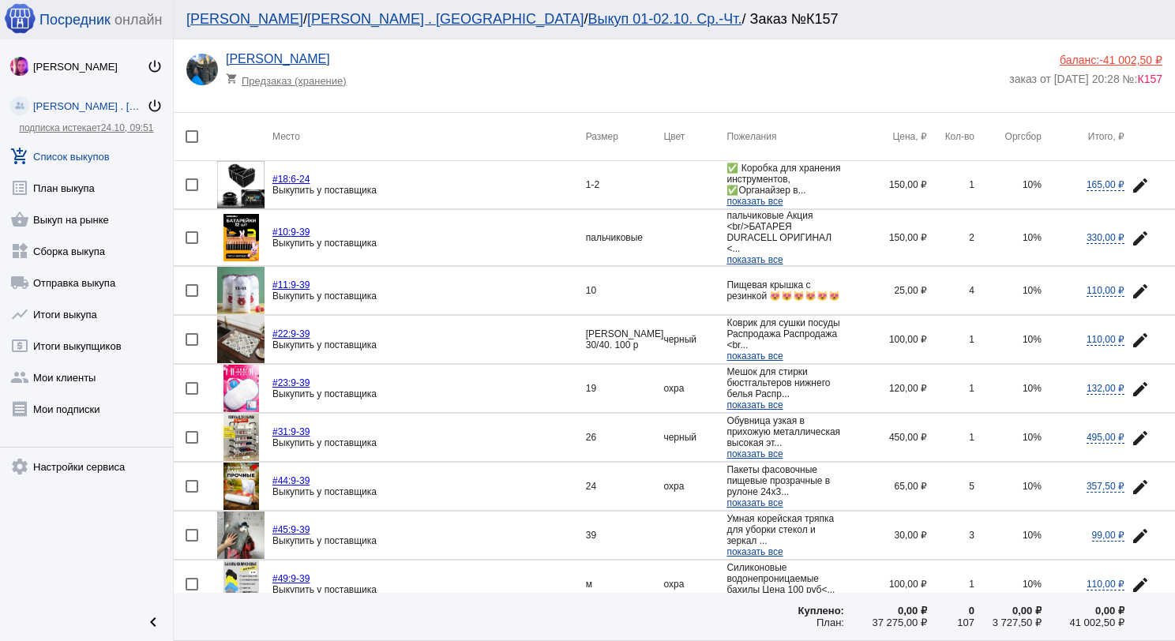
click at [231, 180] on img at bounding box center [240, 184] width 47 height 47
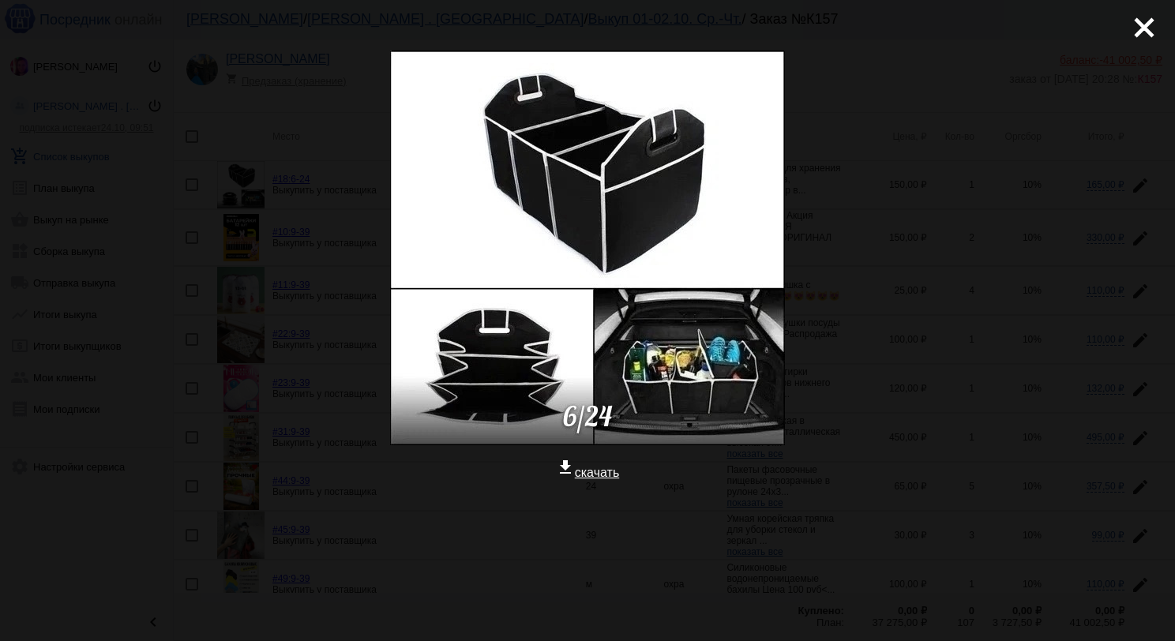
click at [1137, 24] on mat-icon "close" at bounding box center [1138, 21] width 19 height 19
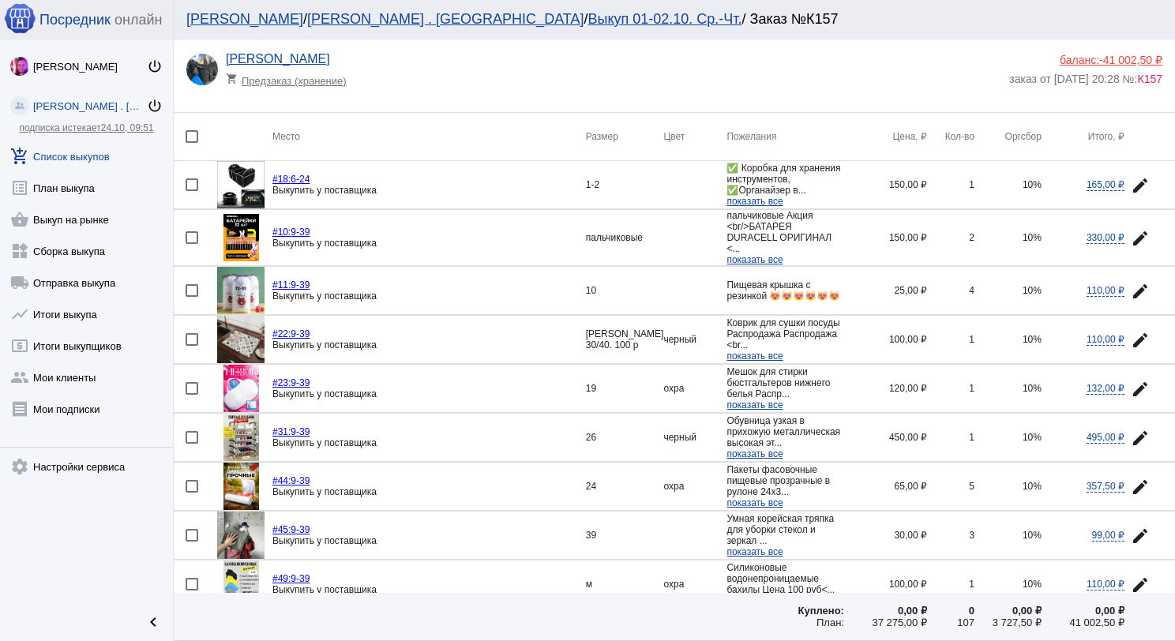
click at [237, 245] on img at bounding box center [242, 237] width 36 height 47
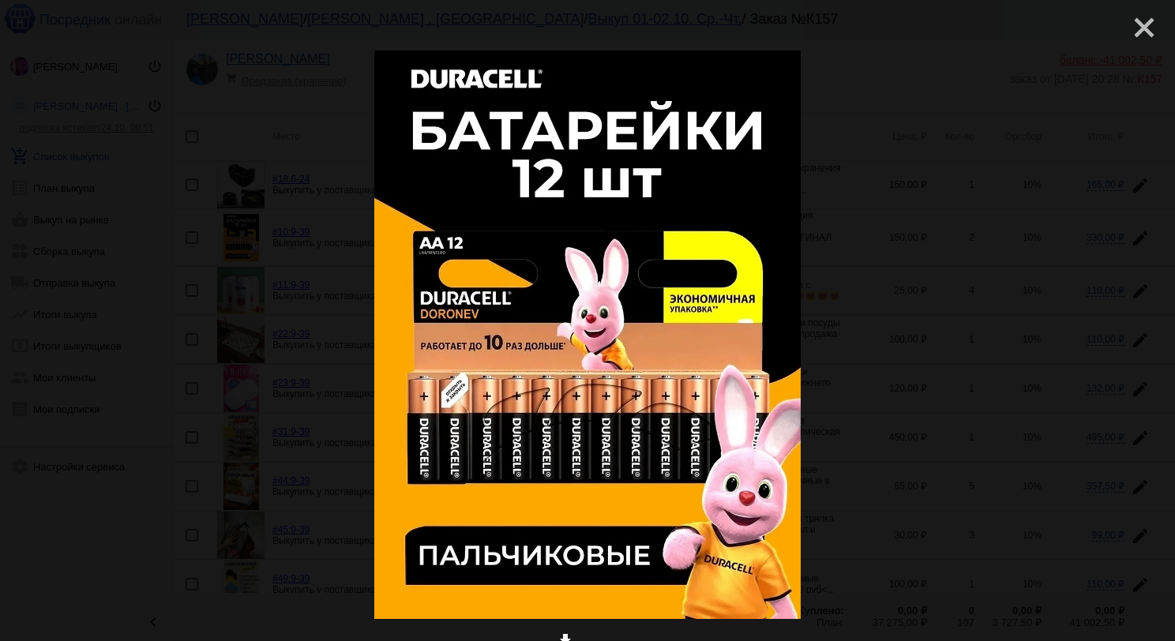
click at [1134, 28] on mat-icon "close" at bounding box center [1138, 21] width 19 height 19
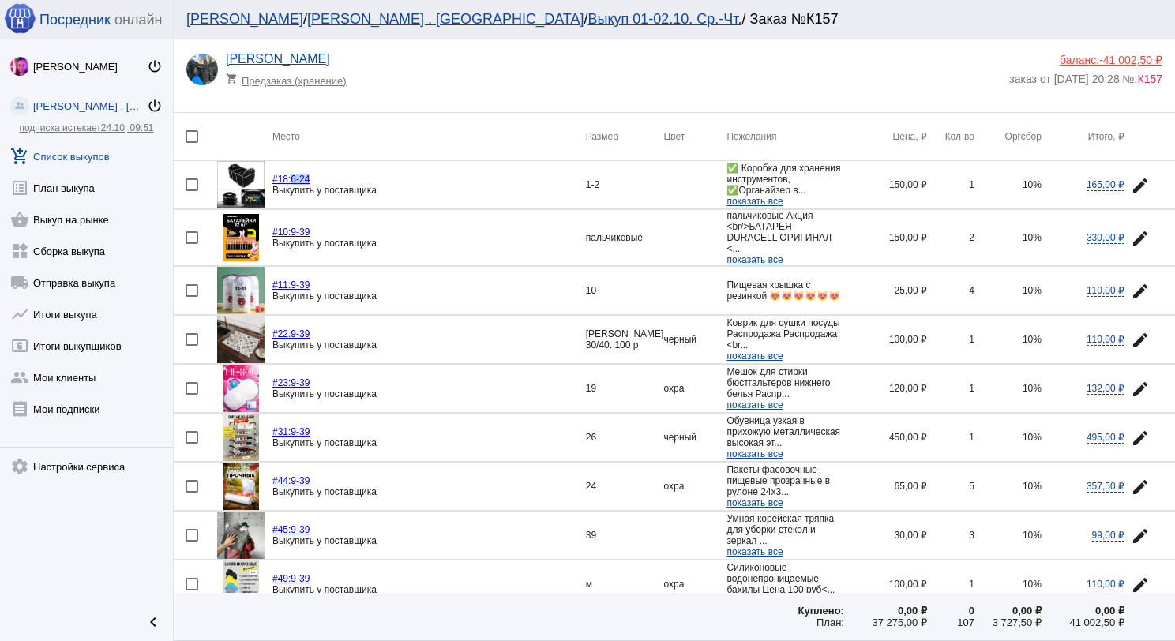
drag, startPoint x: 318, startPoint y: 179, endPoint x: 291, endPoint y: 182, distance: 27.0
click at [291, 182] on div "#18: 6-24" at bounding box center [429, 179] width 314 height 11
copy link "6-24"
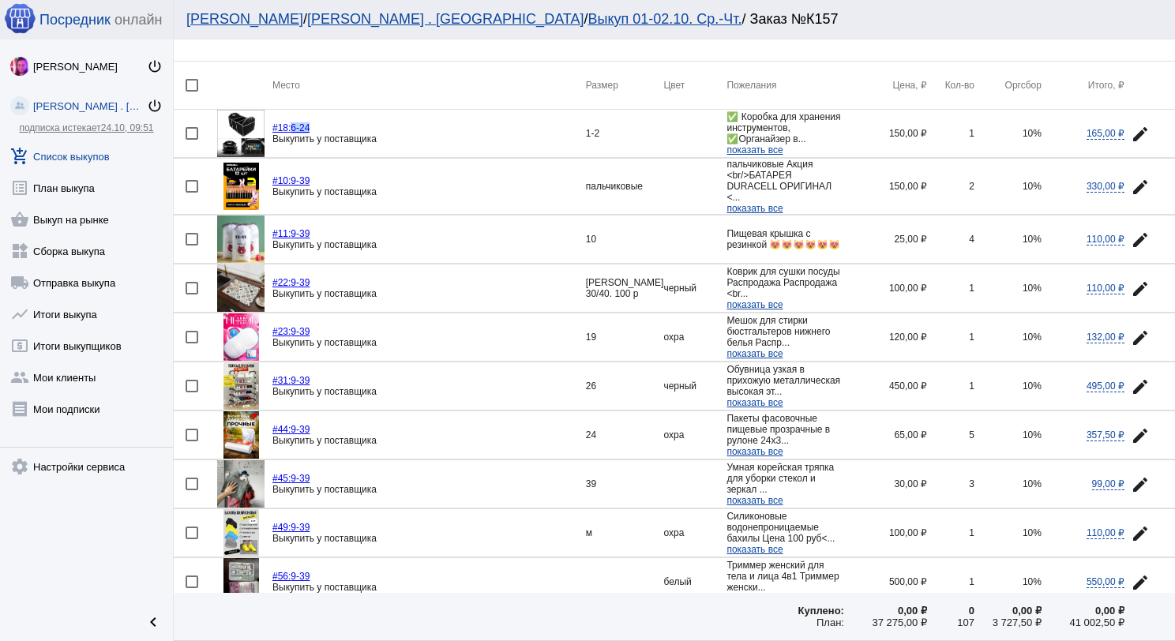
scroll to position [79, 0]
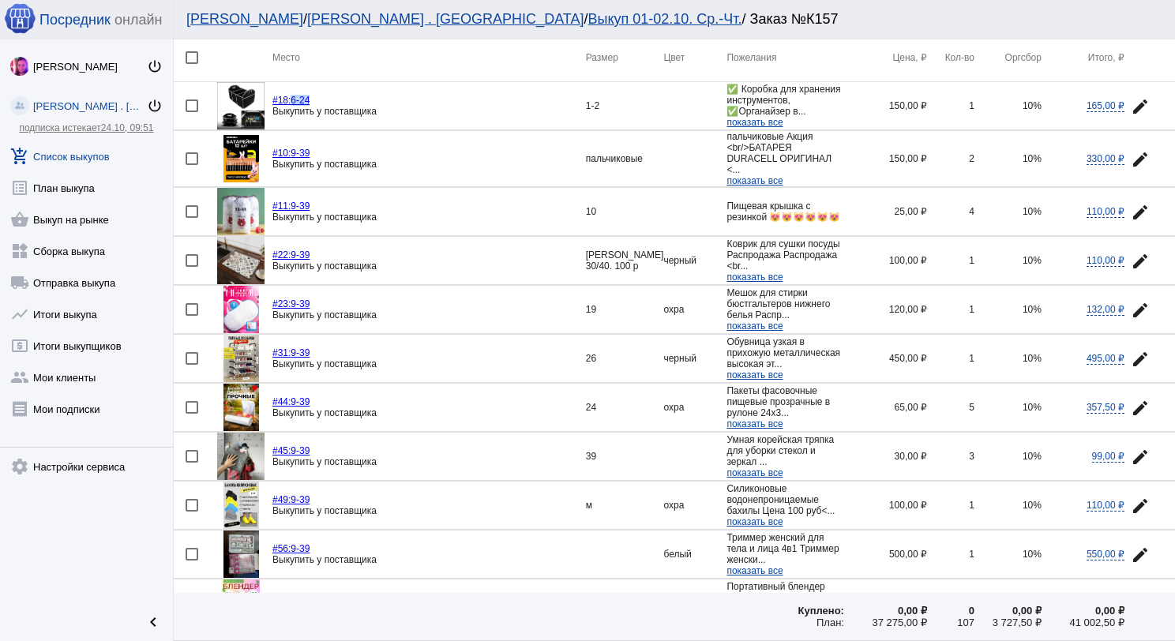
click at [247, 216] on img at bounding box center [240, 211] width 47 height 47
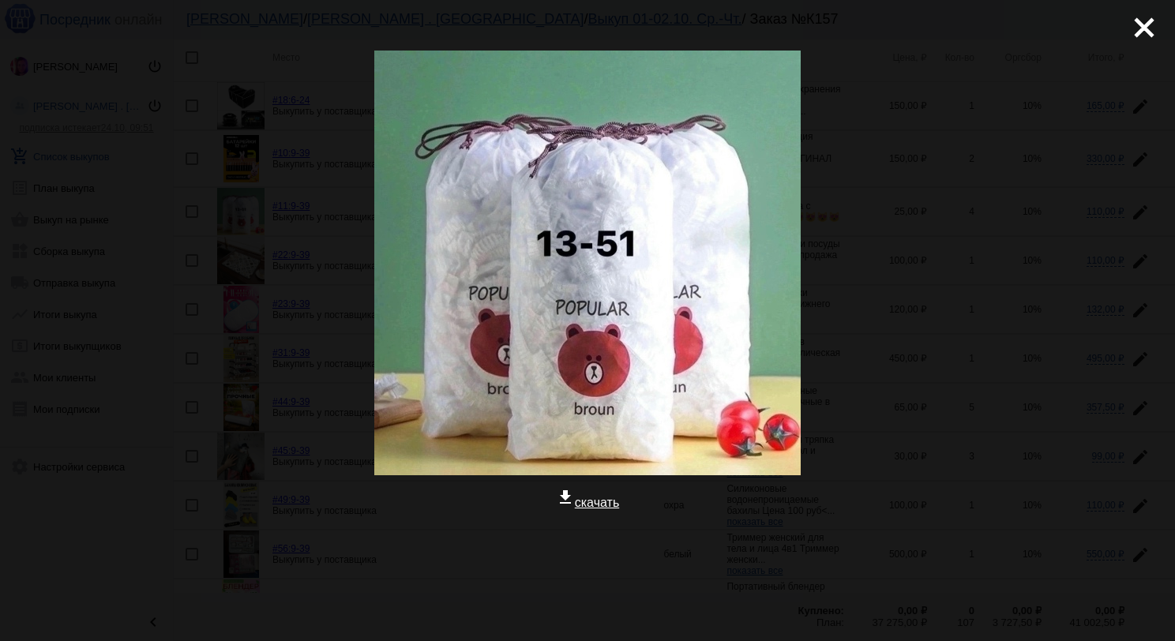
click at [1129, 31] on mat-icon "close" at bounding box center [1138, 21] width 19 height 19
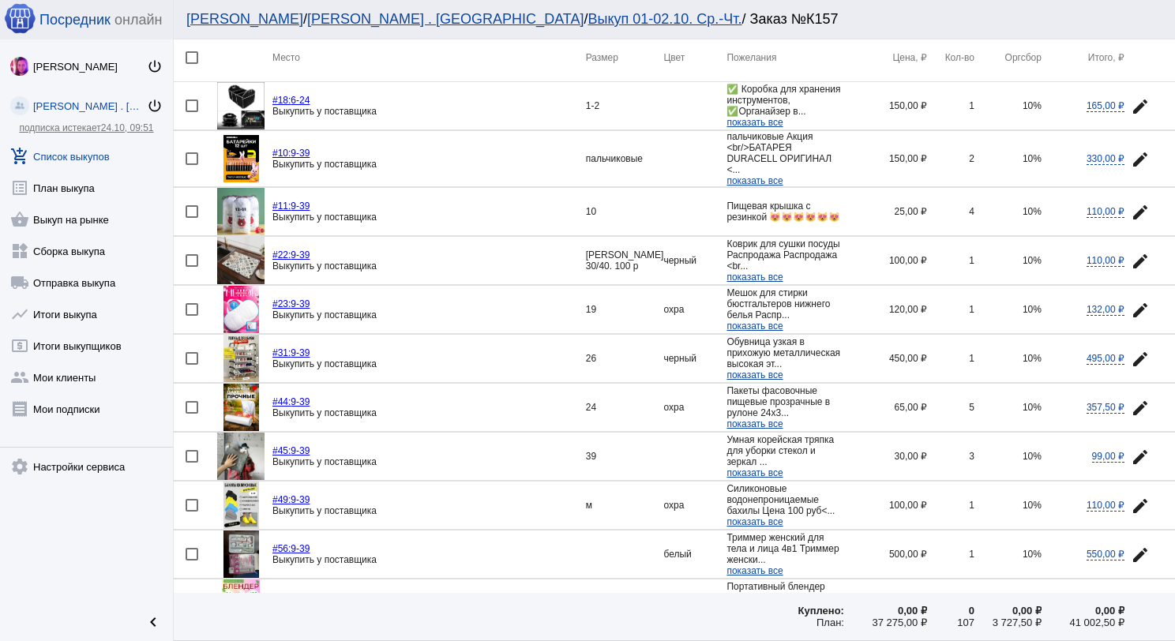
click at [1131, 312] on mat-icon "edit" at bounding box center [1140, 310] width 19 height 19
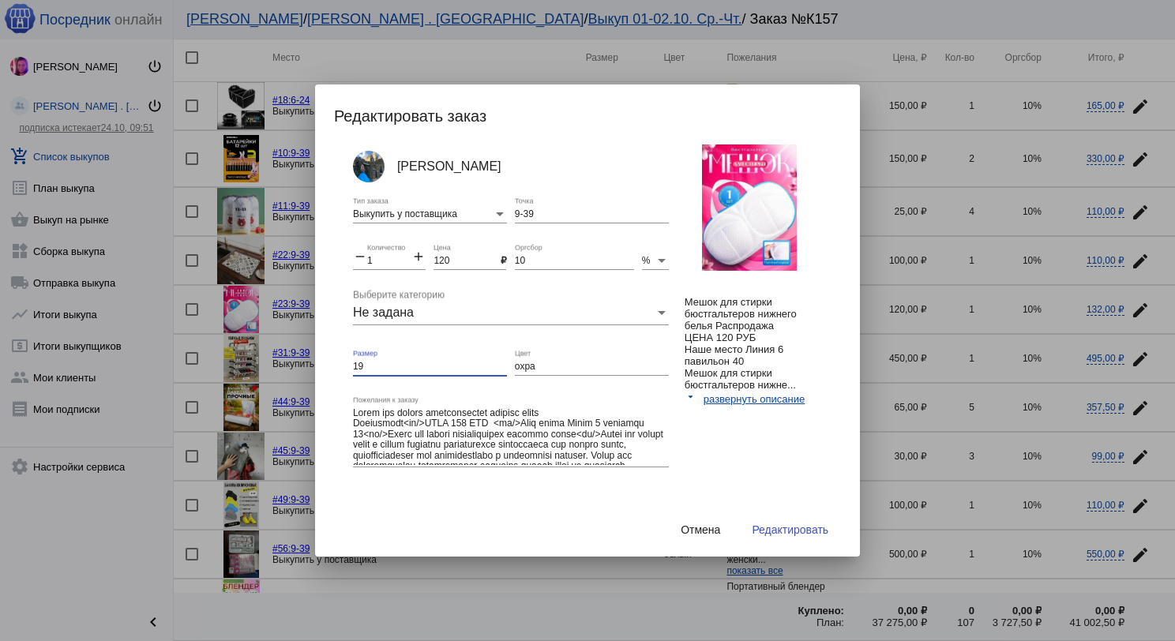
drag, startPoint x: 370, startPoint y: 365, endPoint x: 351, endPoint y: 362, distance: 19.2
click at [351, 362] on div "[PERSON_NAME] Выкупить у поставщика Тип заказа 9-39 Точка remove 1 Количество a…" at bounding box center [595, 332] width 523 height 374
drag, startPoint x: 534, startPoint y: 364, endPoint x: 502, endPoint y: 365, distance: 32.4
click at [502, 365] on div "[PERSON_NAME] Выкупить у поставщика Тип заказа 9-39 Точка remove 1 Количество a…" at bounding box center [523, 336] width 340 height 382
click at [782, 537] on button "Редактировать" at bounding box center [790, 530] width 102 height 28
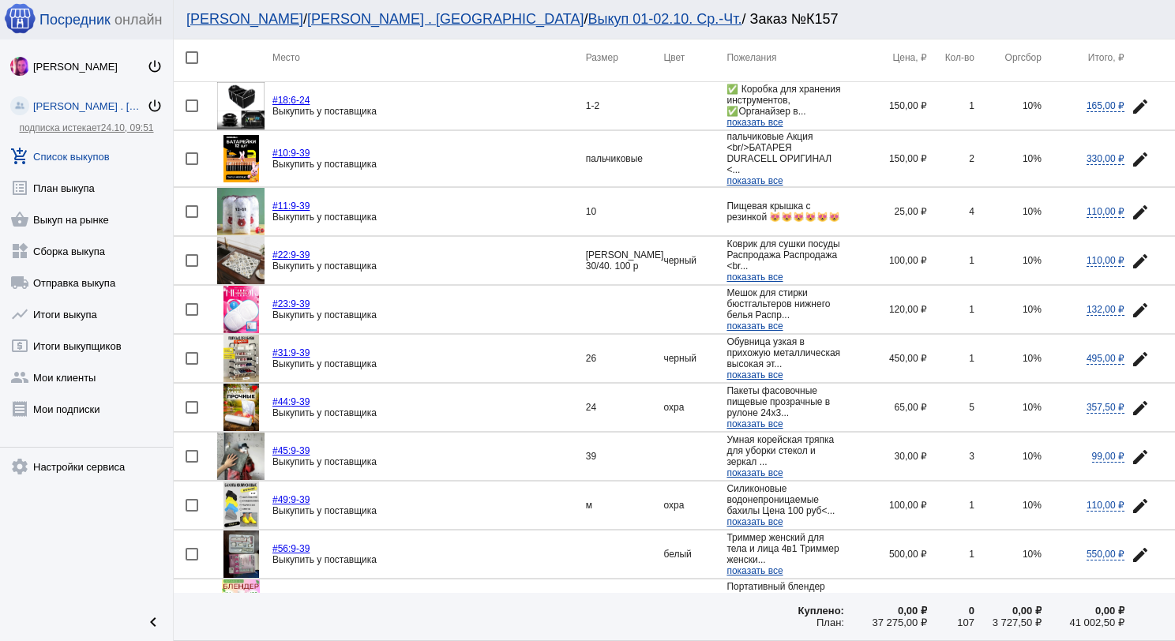
click at [250, 341] on img at bounding box center [242, 358] width 36 height 47
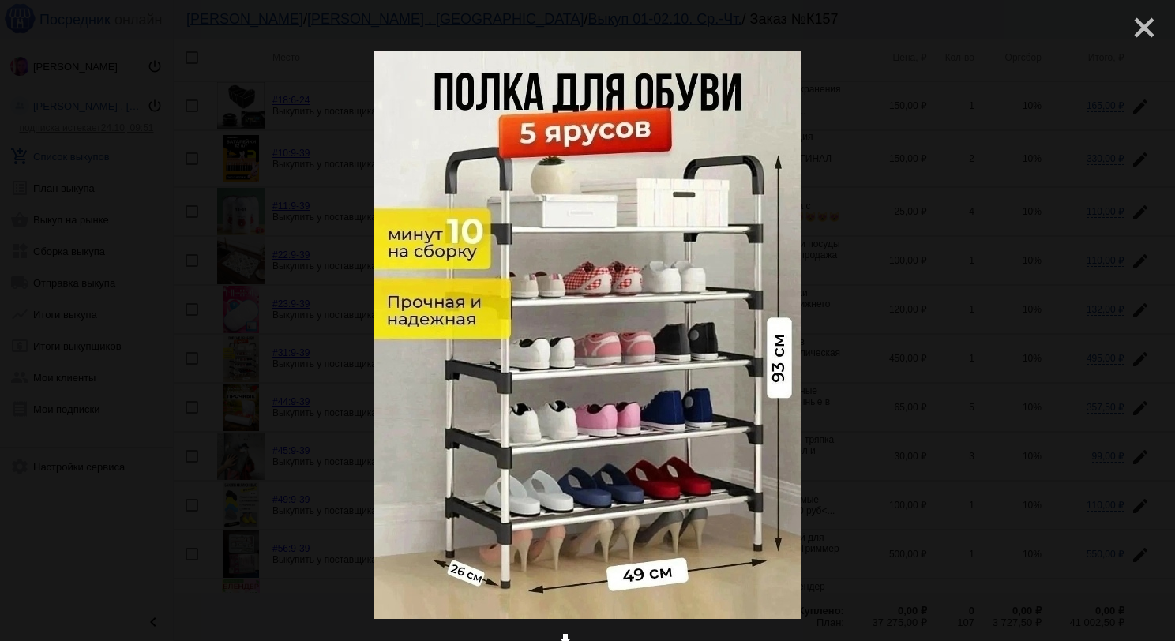
click at [1132, 25] on mat-icon "close" at bounding box center [1138, 21] width 19 height 19
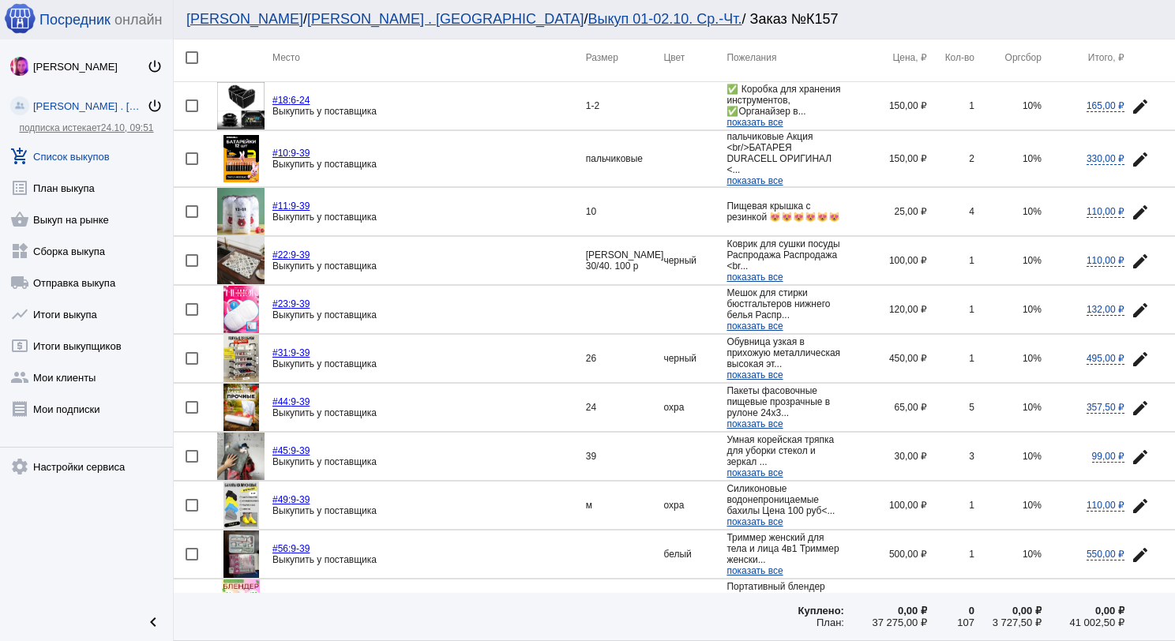
click at [246, 345] on img at bounding box center [242, 358] width 36 height 47
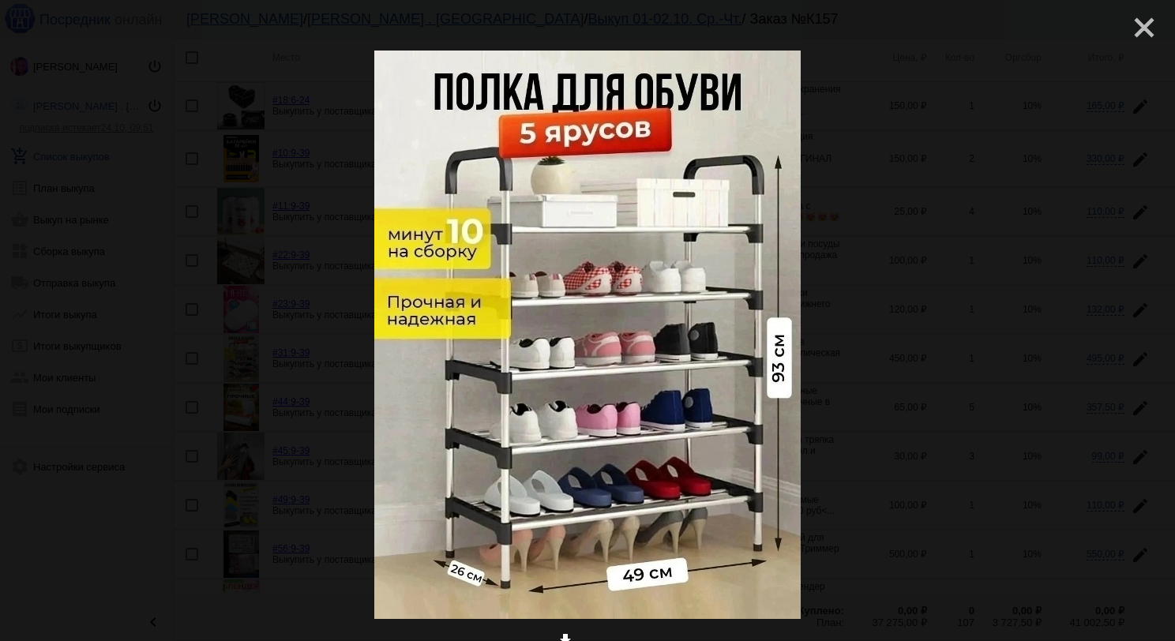
click at [1129, 28] on mat-icon "close" at bounding box center [1138, 21] width 19 height 19
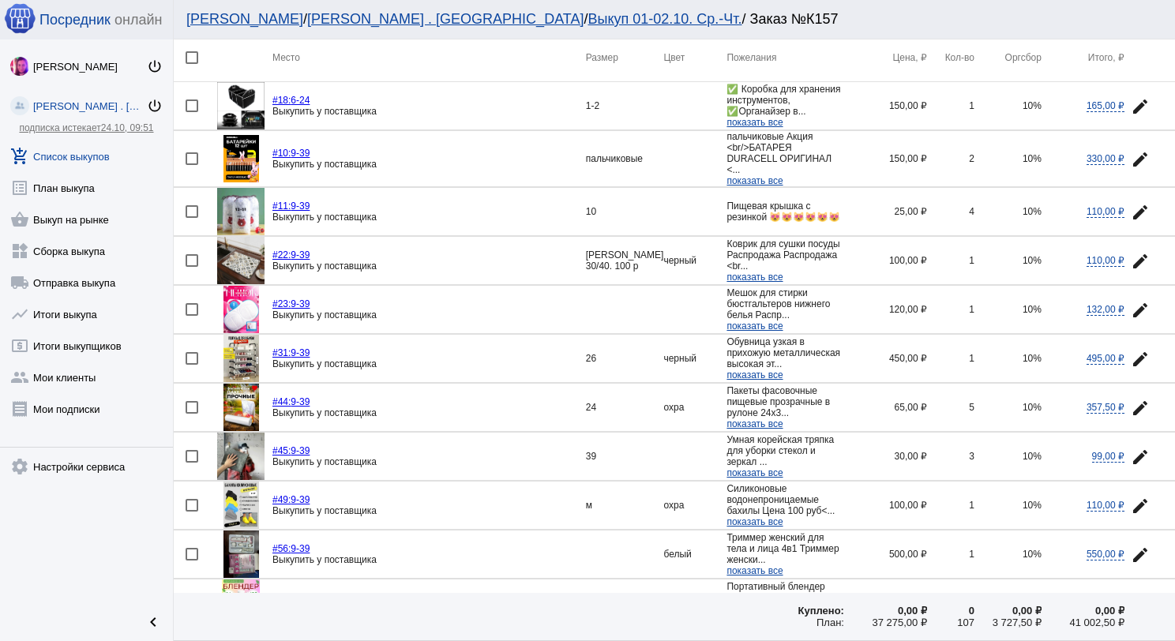
click at [1131, 354] on mat-icon "edit" at bounding box center [1140, 359] width 19 height 19
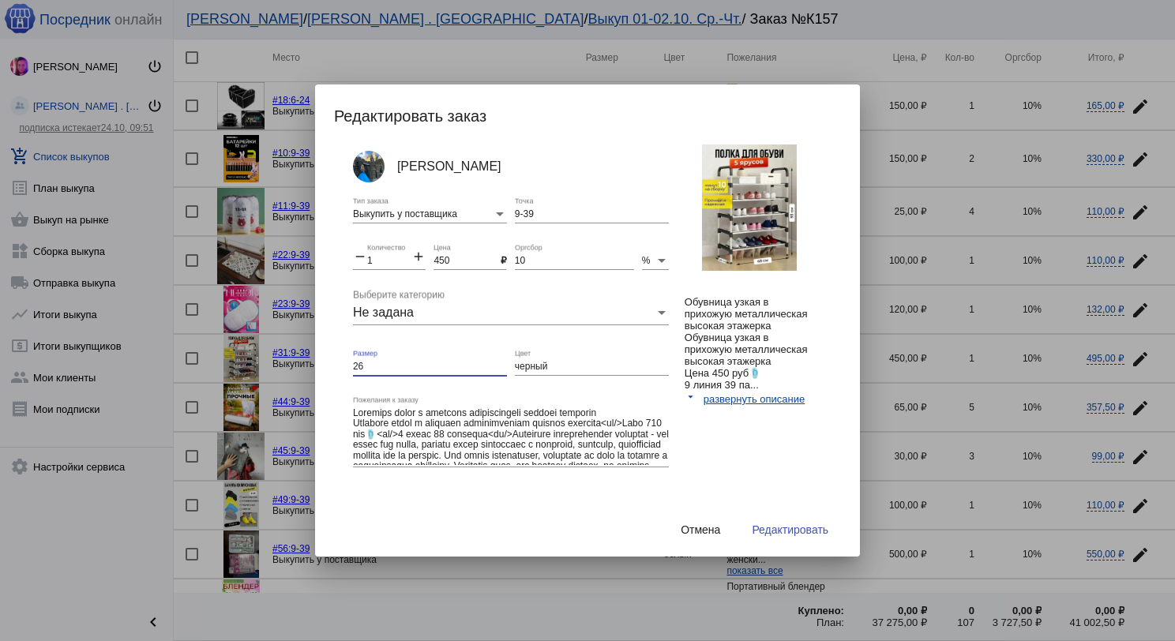
drag, startPoint x: 381, startPoint y: 360, endPoint x: 354, endPoint y: 366, distance: 28.2
click at [354, 366] on input "26" at bounding box center [430, 367] width 154 height 11
drag, startPoint x: 547, startPoint y: 368, endPoint x: 502, endPoint y: 364, distance: 44.4
click at [502, 364] on div "[PERSON_NAME] Выкупить у поставщика Тип заказа 9-39 Точка remove 1 Количество a…" at bounding box center [523, 336] width 340 height 382
click at [784, 524] on span "Редактировать" at bounding box center [790, 530] width 77 height 13
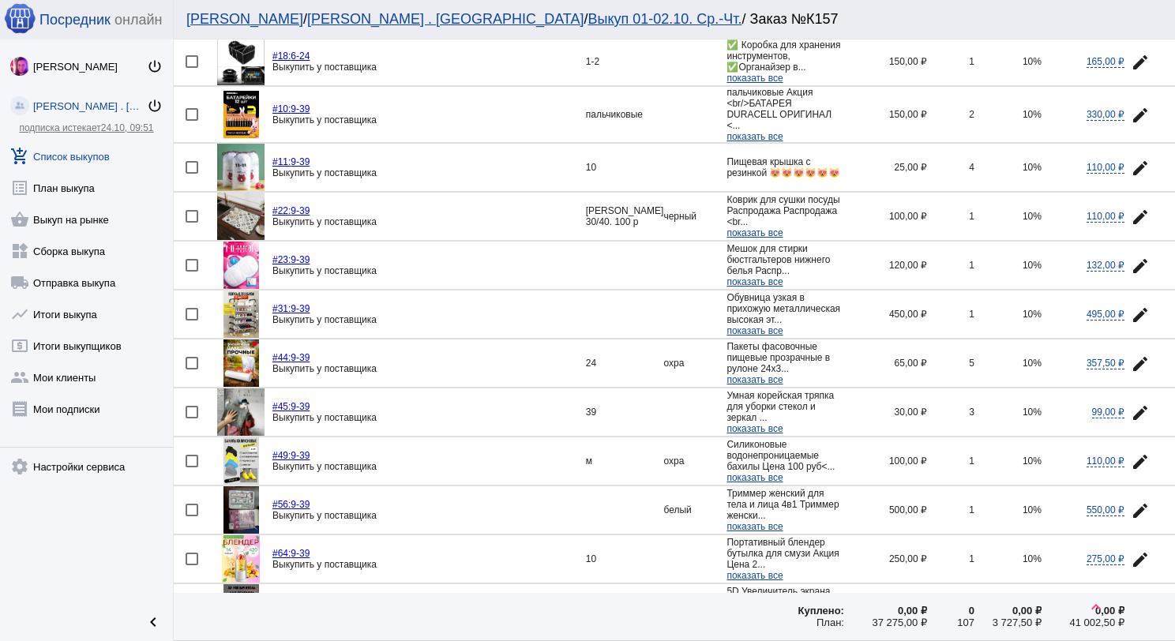
scroll to position [158, 0]
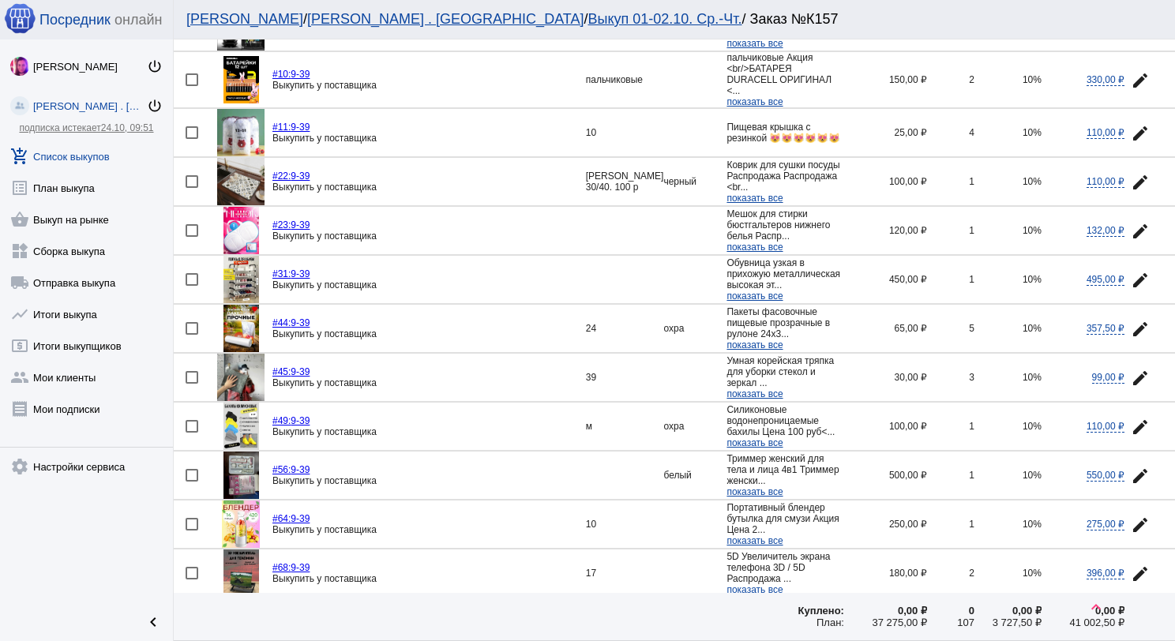
click at [1131, 324] on mat-icon "edit" at bounding box center [1140, 329] width 19 height 19
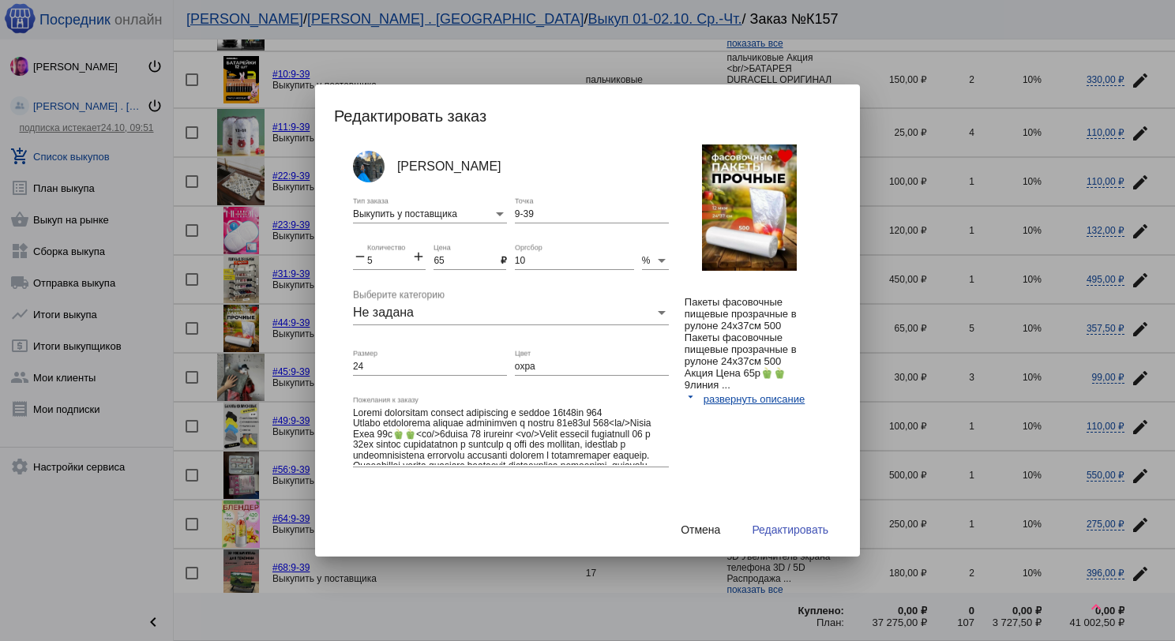
drag, startPoint x: 355, startPoint y: 357, endPoint x: 364, endPoint y: 362, distance: 10.6
click at [354, 359] on div "24 Размер" at bounding box center [430, 362] width 154 height 27
drag, startPoint x: 364, startPoint y: 362, endPoint x: 344, endPoint y: 362, distance: 19.7
click at [344, 362] on div "[PERSON_NAME] Выкупить у поставщика Тип заказа 9-39 Точка remove 5 Количество a…" at bounding box center [595, 332] width 523 height 374
drag, startPoint x: 535, startPoint y: 368, endPoint x: 501, endPoint y: 363, distance: 34.4
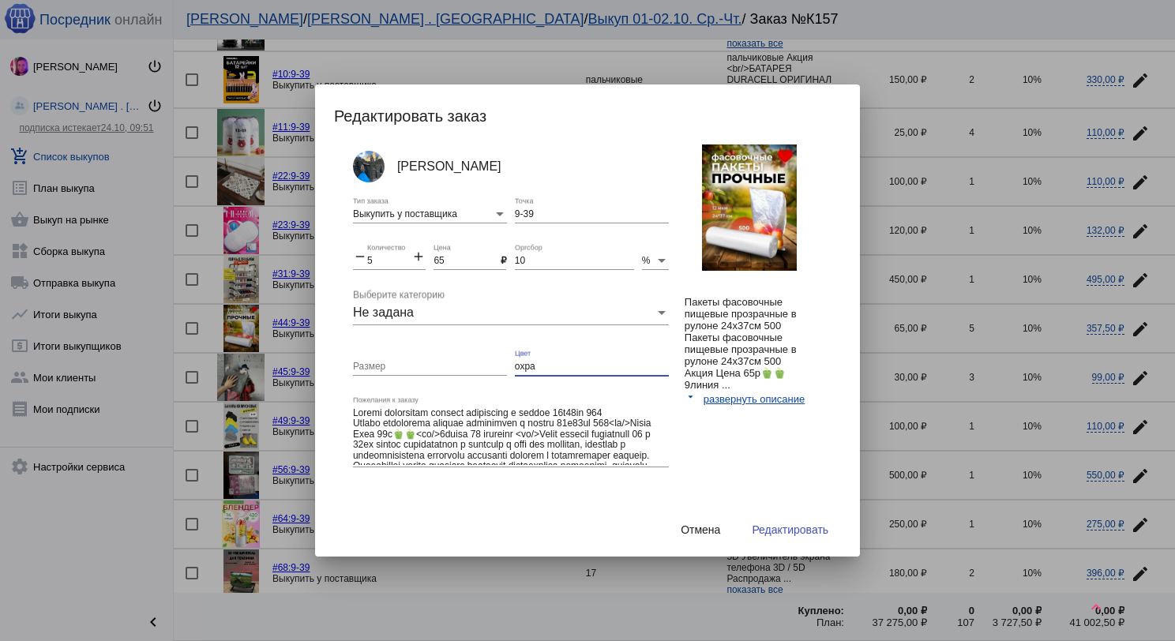
click at [501, 363] on div "[PERSON_NAME] Выкупить у поставщика Тип заказа 9-39 Точка remove 5 Количество a…" at bounding box center [523, 336] width 340 height 382
click at [785, 524] on span "Редактировать" at bounding box center [790, 530] width 77 height 13
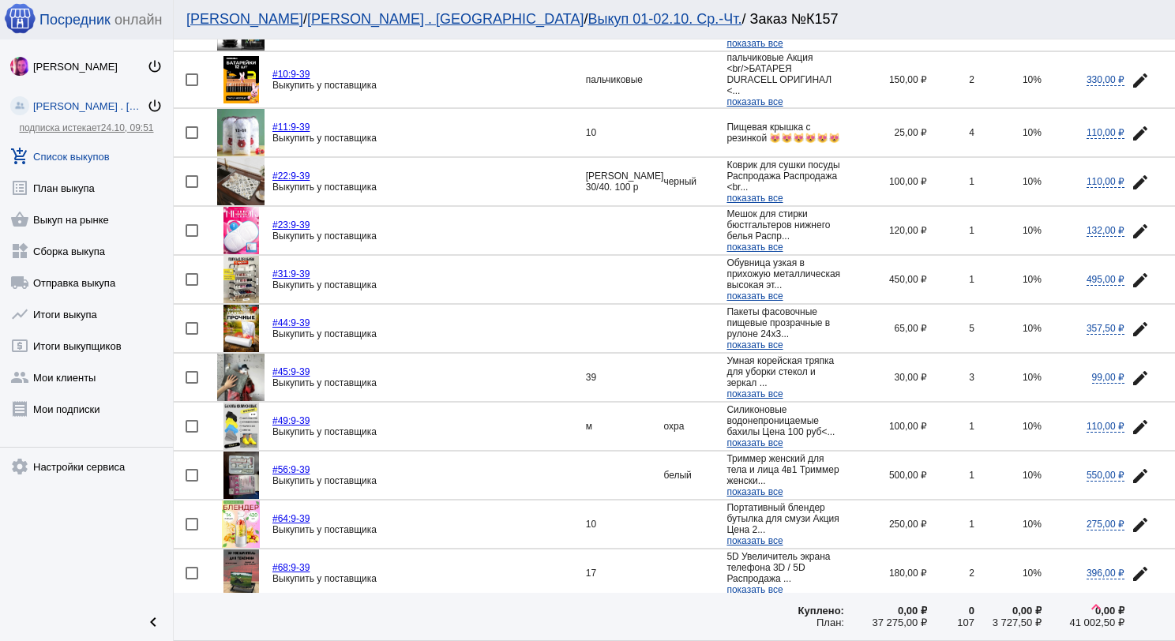
scroll to position [237, 0]
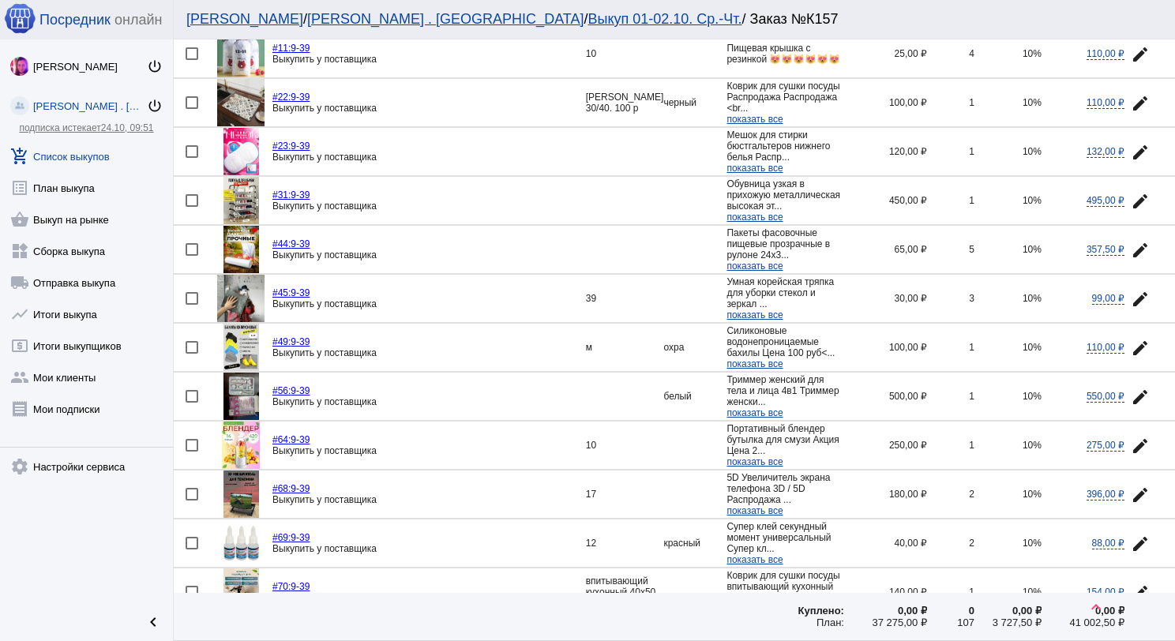
click at [236, 341] on img at bounding box center [242, 347] width 36 height 47
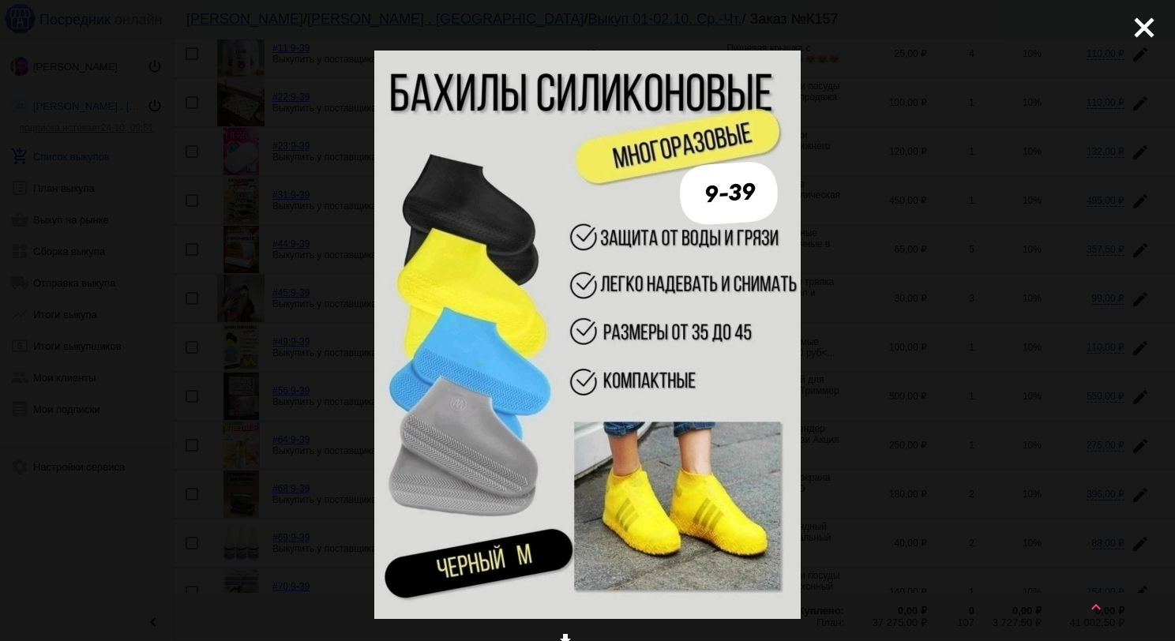
click at [1140, 31] on mat-icon "close" at bounding box center [1138, 21] width 19 height 19
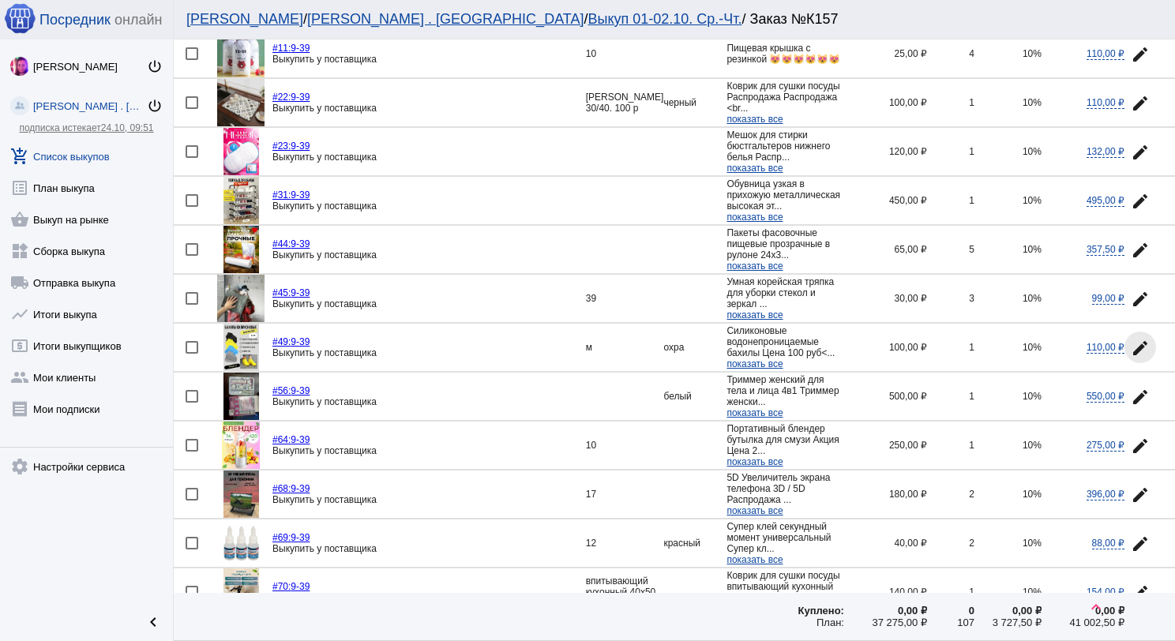
click at [1131, 339] on mat-icon "edit" at bounding box center [1140, 348] width 19 height 19
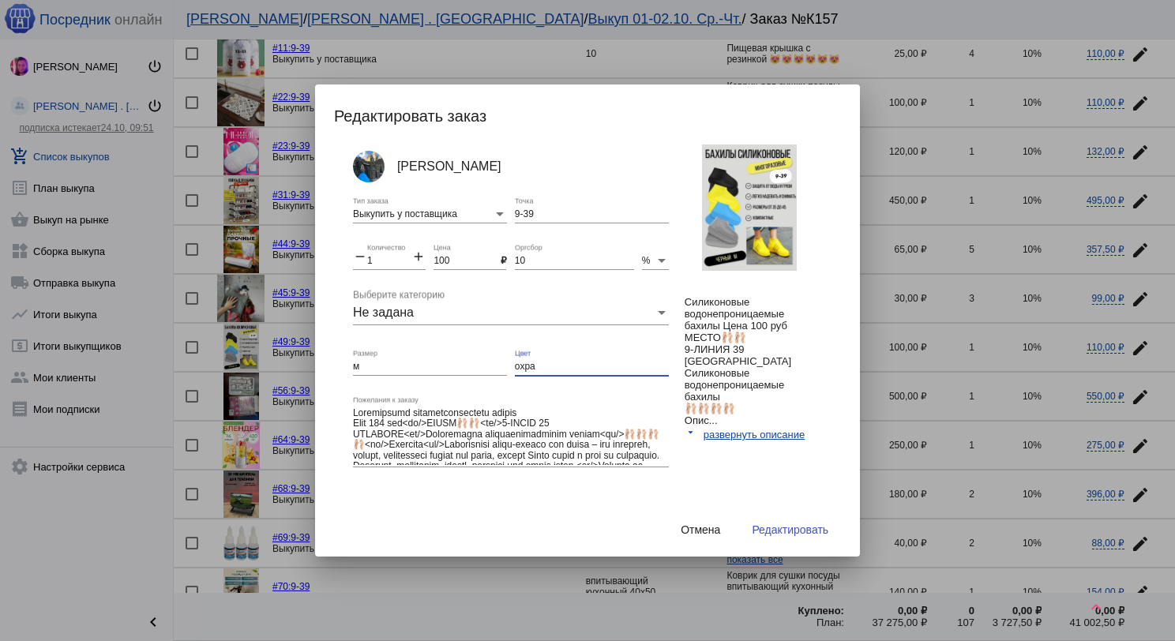
drag, startPoint x: 539, startPoint y: 362, endPoint x: 509, endPoint y: 364, distance: 30.1
click at [509, 364] on div "[PERSON_NAME] Выкупить у поставщика Тип заказа 9-39 Точка remove 1 Количество a…" at bounding box center [523, 336] width 340 height 382
click at [765, 531] on span "Редактировать" at bounding box center [790, 530] width 77 height 13
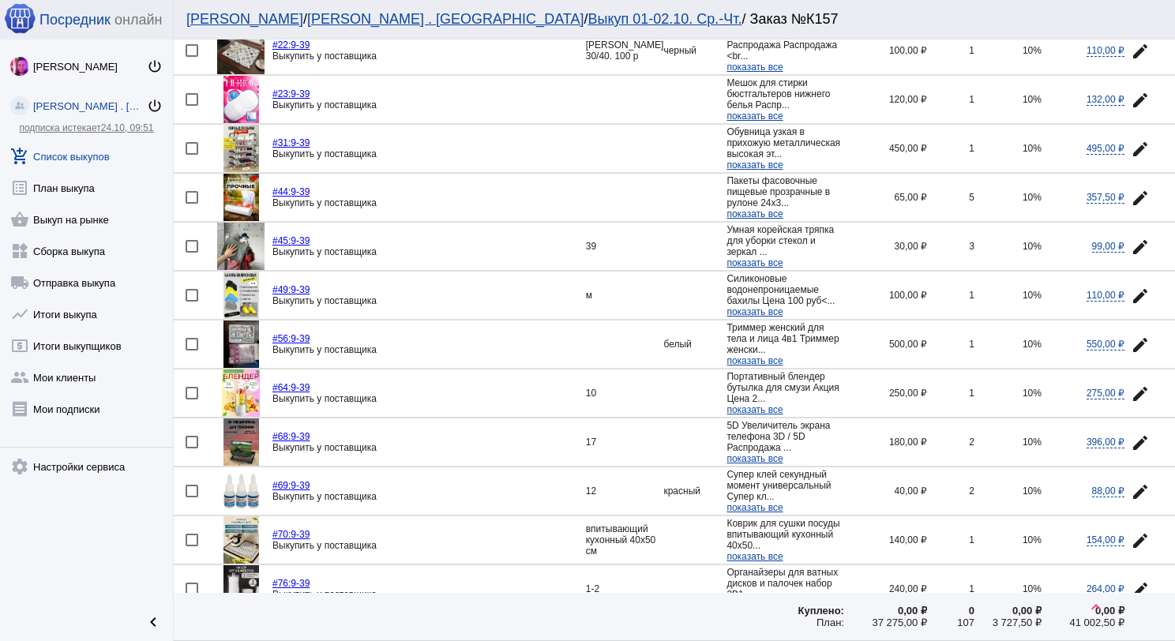
scroll to position [316, 0]
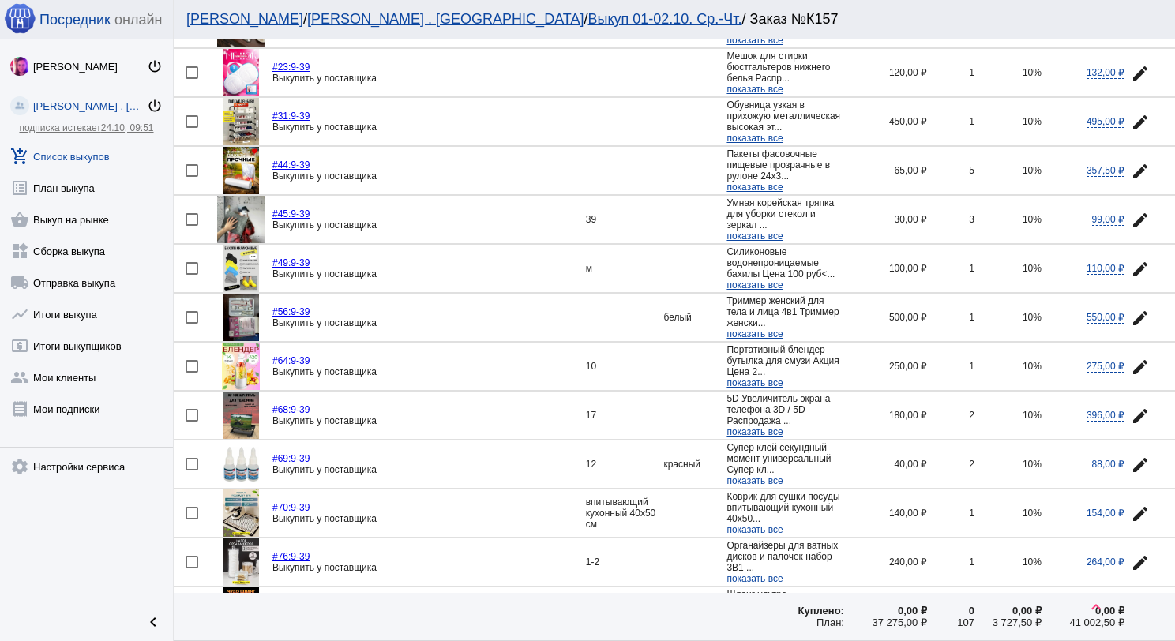
click at [237, 315] on img at bounding box center [242, 317] width 36 height 47
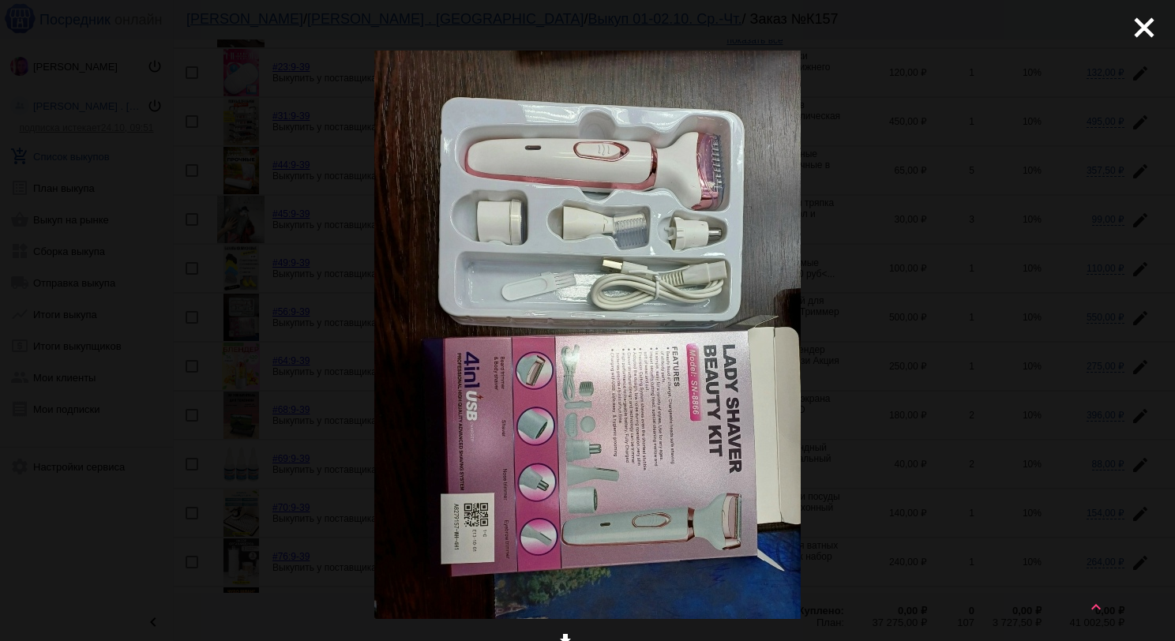
drag, startPoint x: 1128, startPoint y: 34, endPoint x: 1128, endPoint y: 44, distance: 10.3
click at [1129, 31] on mat-icon "close" at bounding box center [1138, 21] width 19 height 19
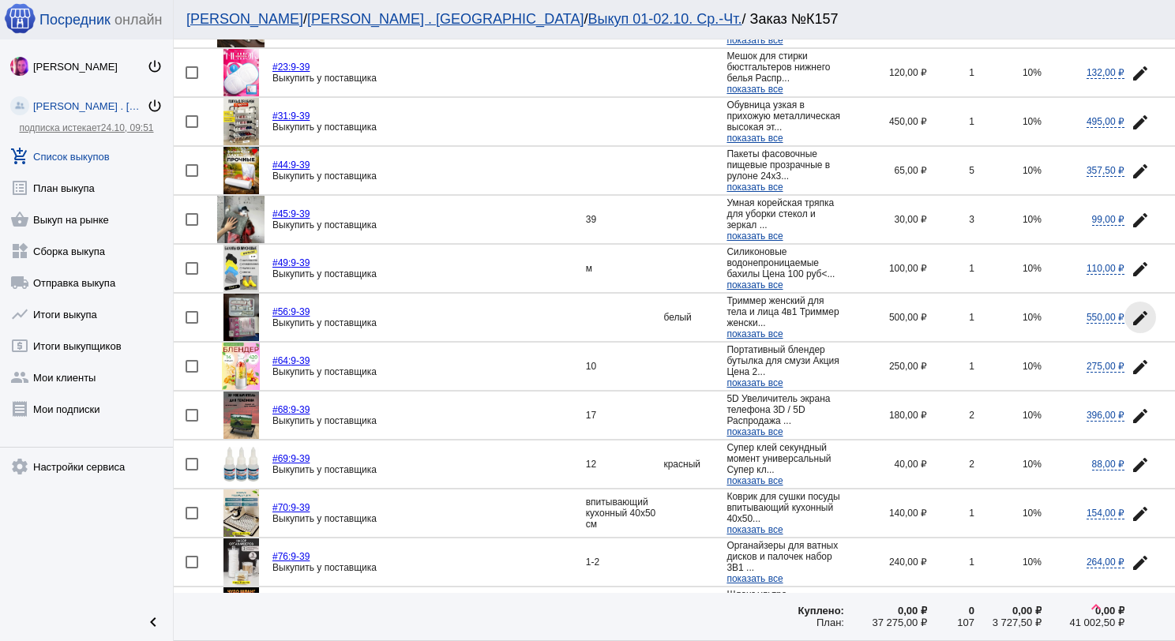
click at [1131, 315] on mat-icon "edit" at bounding box center [1140, 318] width 19 height 19
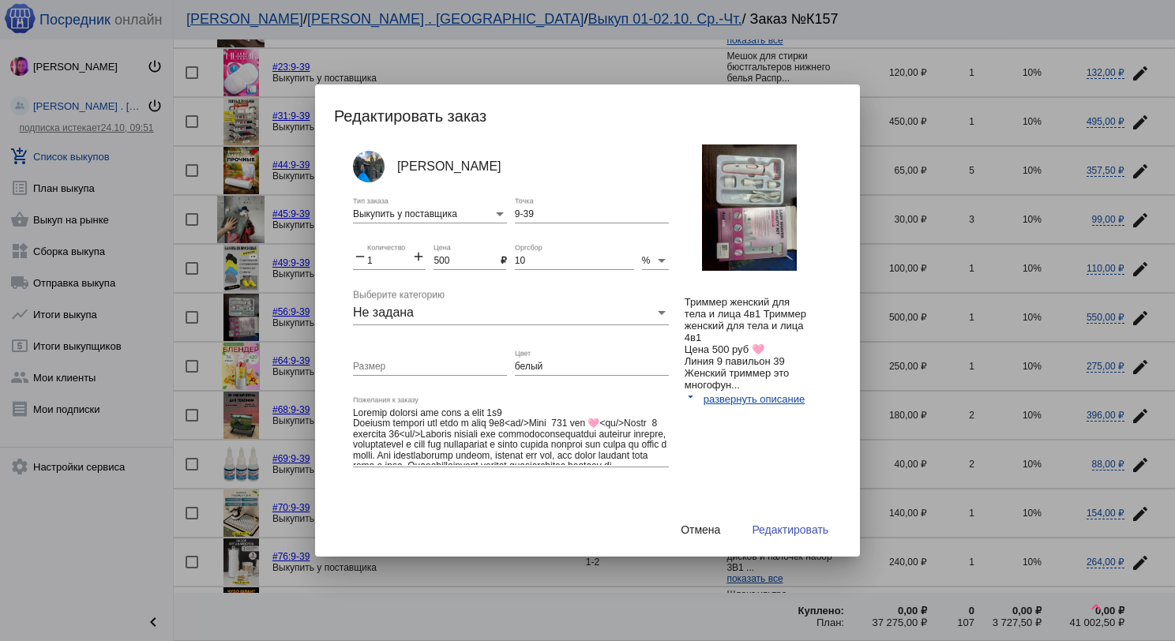
drag, startPoint x: 533, startPoint y: 359, endPoint x: 522, endPoint y: 359, distance: 11.1
click at [522, 359] on div "белый Цвет" at bounding box center [592, 362] width 154 height 27
drag, startPoint x: 541, startPoint y: 361, endPoint x: 509, endPoint y: 363, distance: 32.5
click at [509, 363] on div "[PERSON_NAME] Выкупить у поставщика Тип заказа 9-39 Точка remove 1 Количество a…" at bounding box center [523, 336] width 340 height 382
click at [757, 524] on span "Редактировать" at bounding box center [790, 530] width 77 height 13
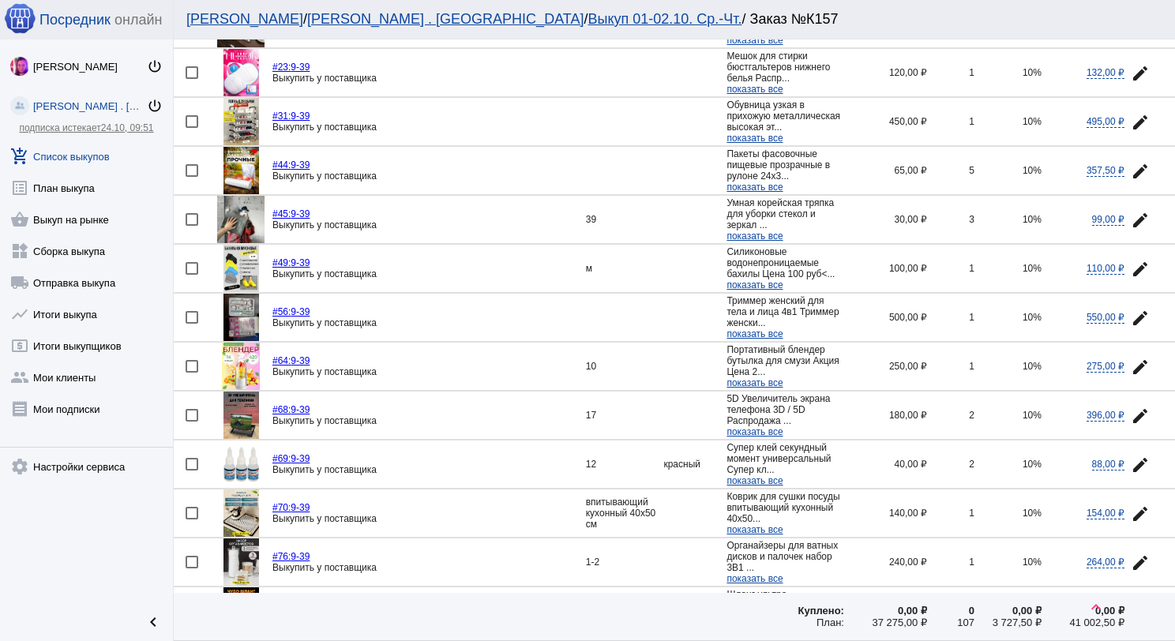
scroll to position [395, 0]
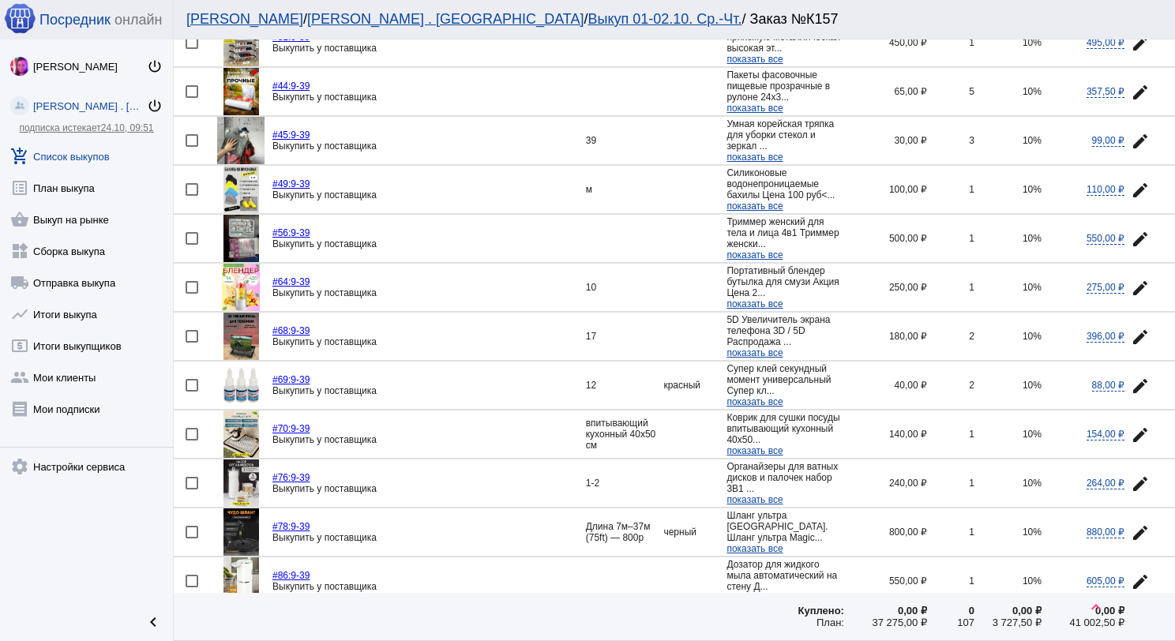
click at [242, 293] on img at bounding box center [241, 287] width 38 height 47
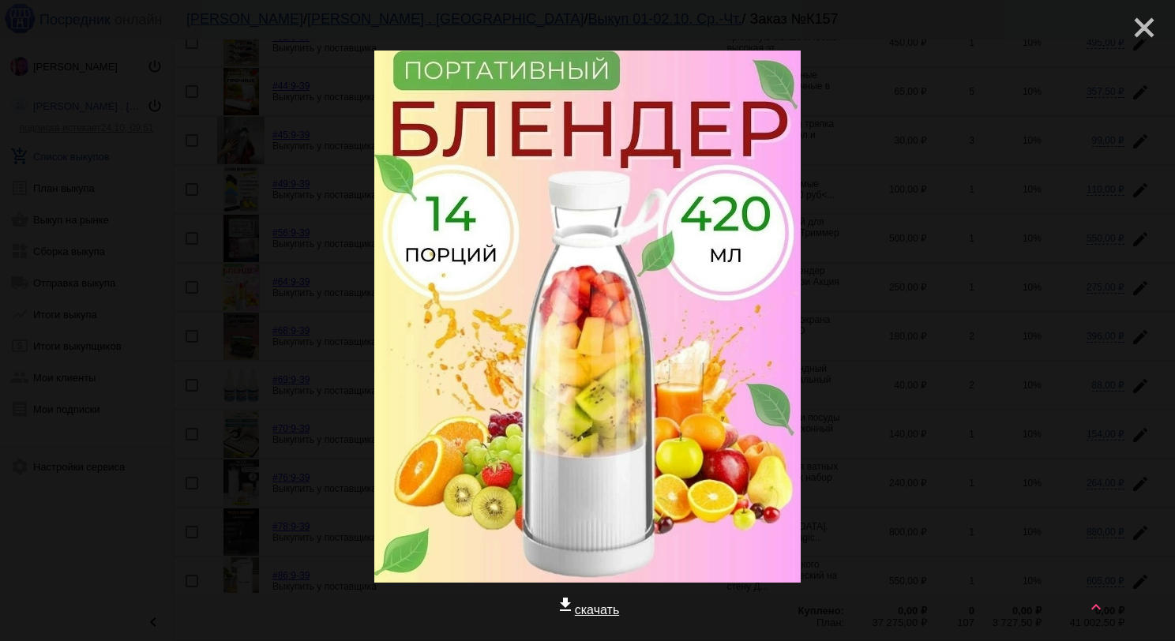
click at [1129, 31] on mat-icon "close" at bounding box center [1138, 21] width 19 height 19
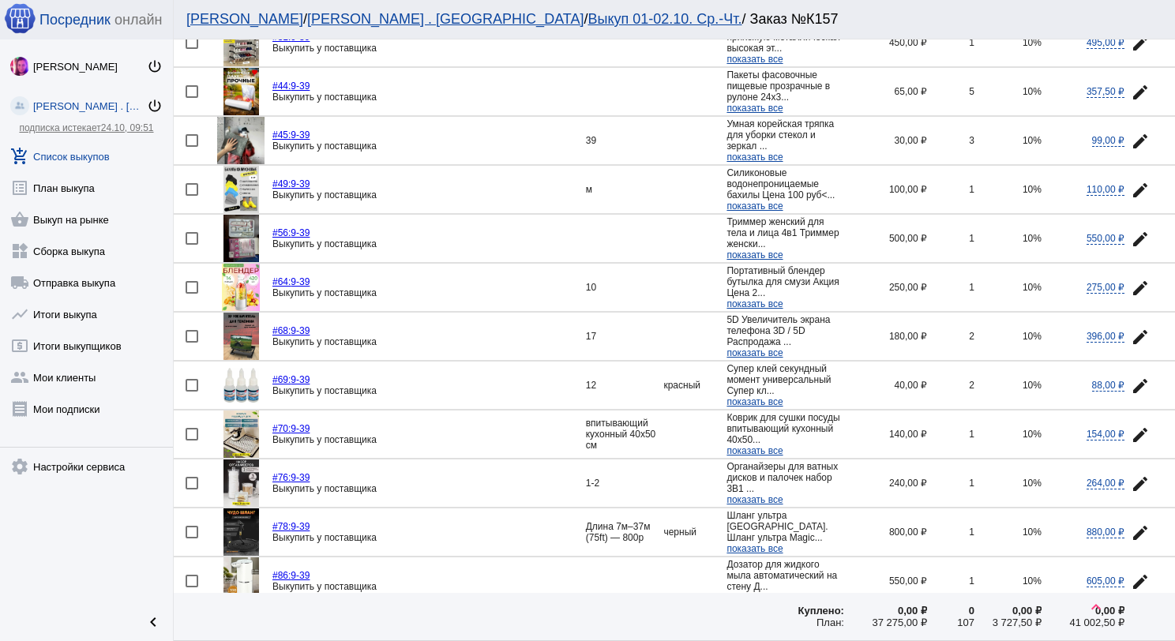
click at [246, 132] on img at bounding box center [240, 140] width 47 height 47
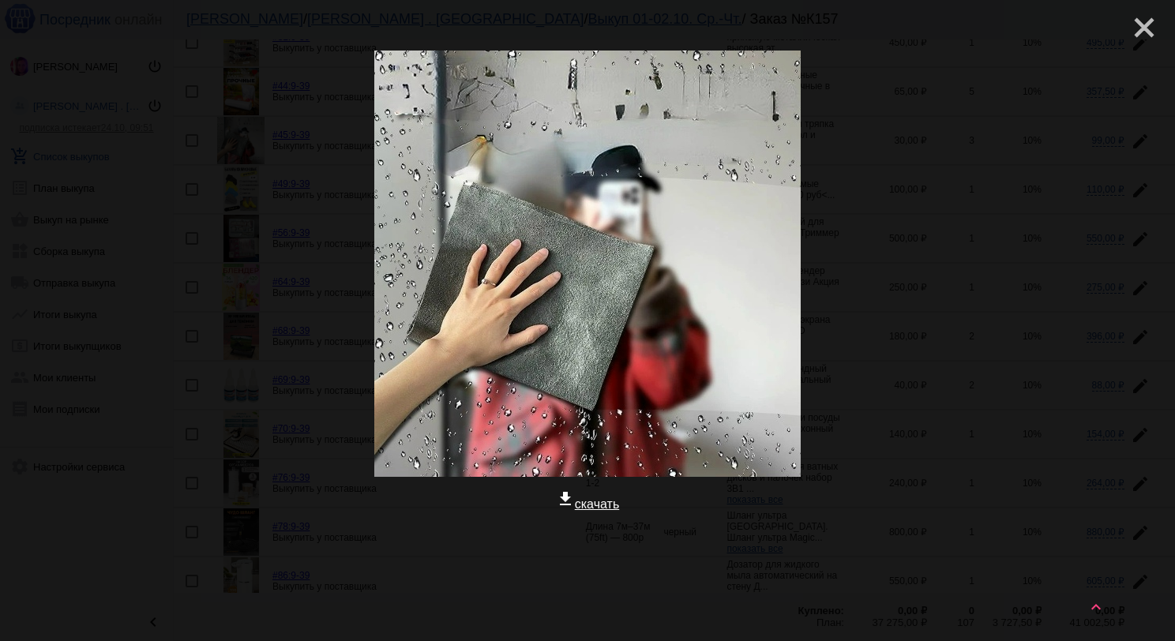
click at [1137, 31] on mat-icon "close" at bounding box center [1138, 21] width 19 height 19
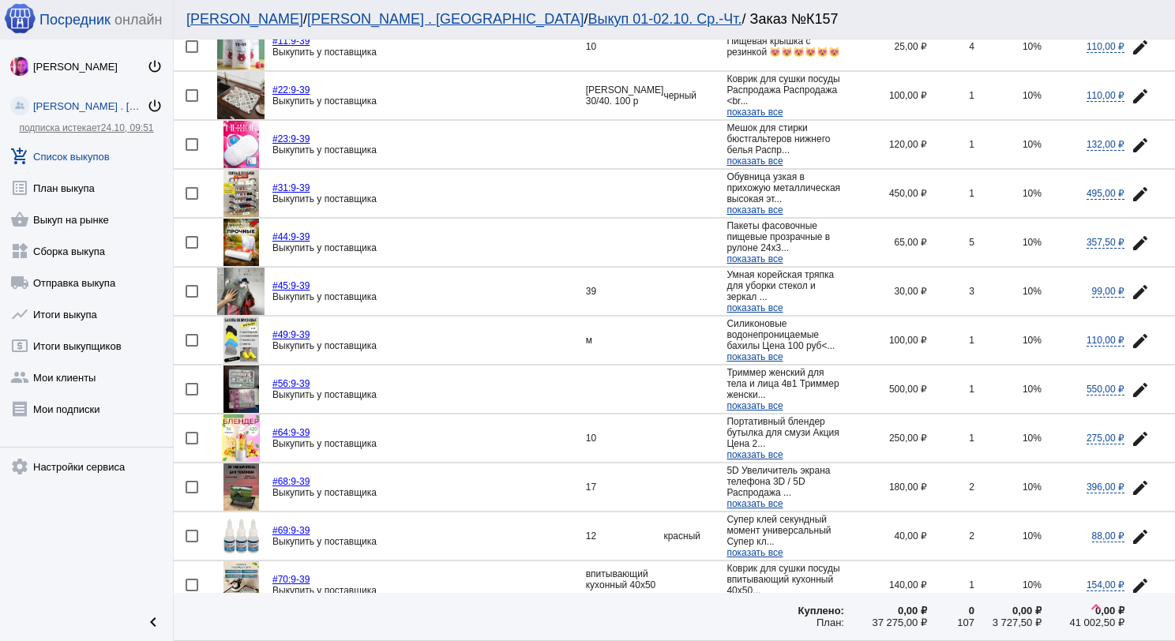
scroll to position [237, 0]
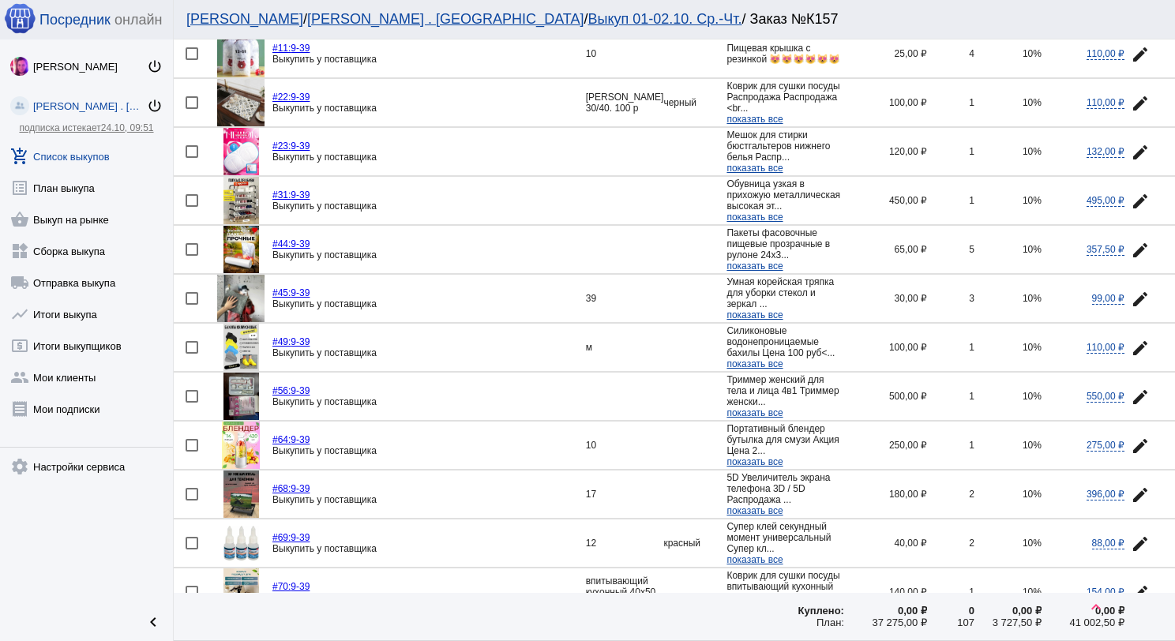
click at [1131, 290] on mat-icon "edit" at bounding box center [1140, 299] width 19 height 19
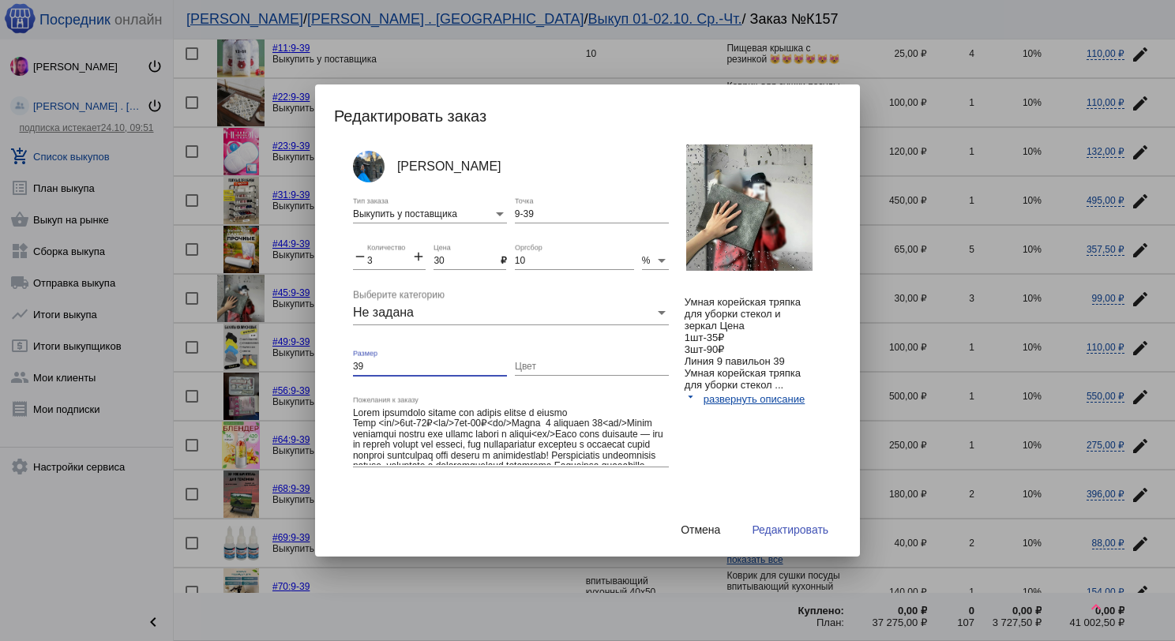
drag, startPoint x: 377, startPoint y: 367, endPoint x: 344, endPoint y: 366, distance: 32.4
click at [337, 366] on div "[PERSON_NAME] Выкупить у поставщика Тип заказа 9-39 Точка remove 3 Количество a…" at bounding box center [595, 332] width 523 height 374
click at [780, 528] on span "Редактировать" at bounding box center [790, 530] width 77 height 13
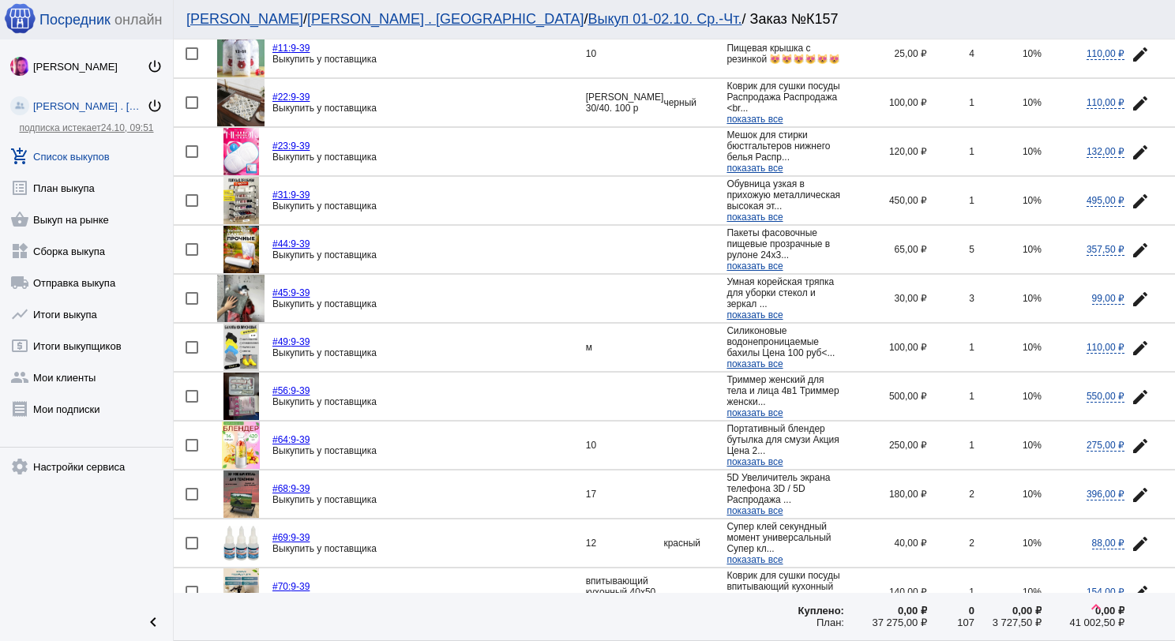
scroll to position [316, 0]
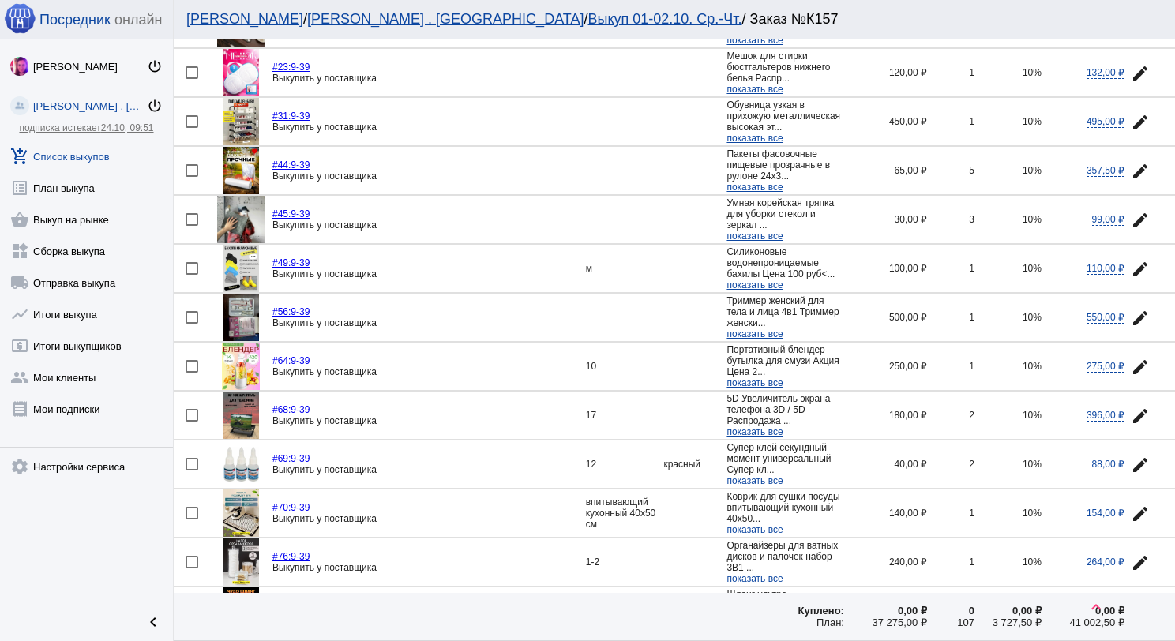
click at [1131, 362] on mat-icon "edit" at bounding box center [1140, 367] width 19 height 19
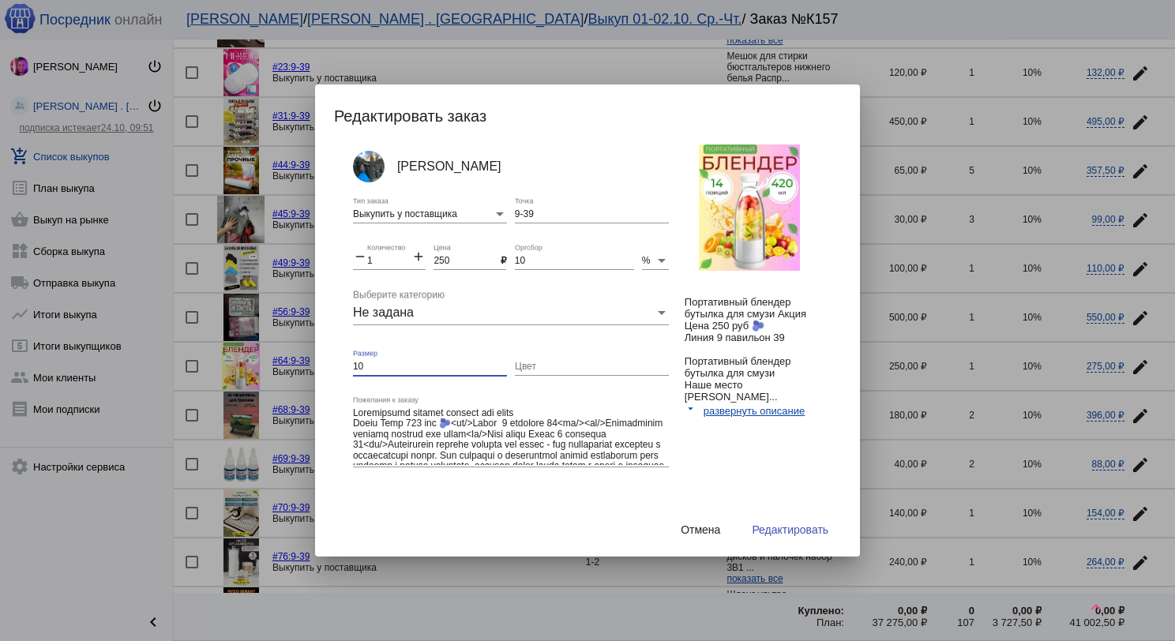
drag, startPoint x: 390, startPoint y: 364, endPoint x: 342, endPoint y: 363, distance: 48.2
click at [344, 363] on div "[PERSON_NAME] Выкупить у поставщика Тип заказа 9-39 Точка remove 1 Количество a…" at bounding box center [595, 332] width 523 height 374
click at [799, 532] on span "Редактировать" at bounding box center [790, 530] width 77 height 13
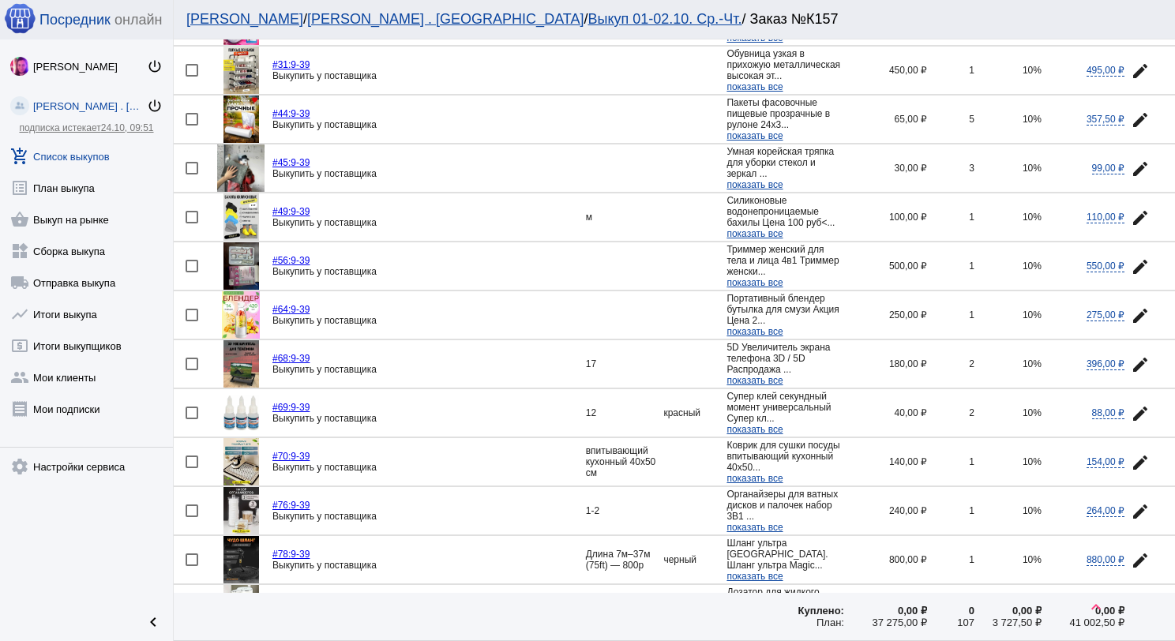
scroll to position [395, 0]
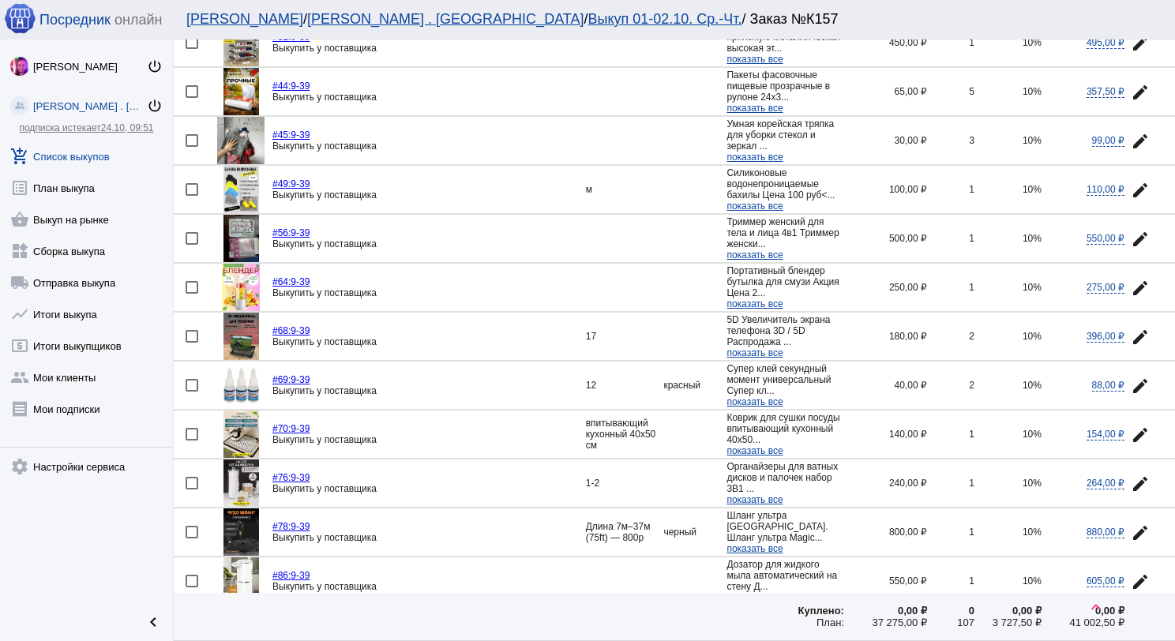
click at [1131, 332] on mat-icon "edit" at bounding box center [1140, 337] width 19 height 19
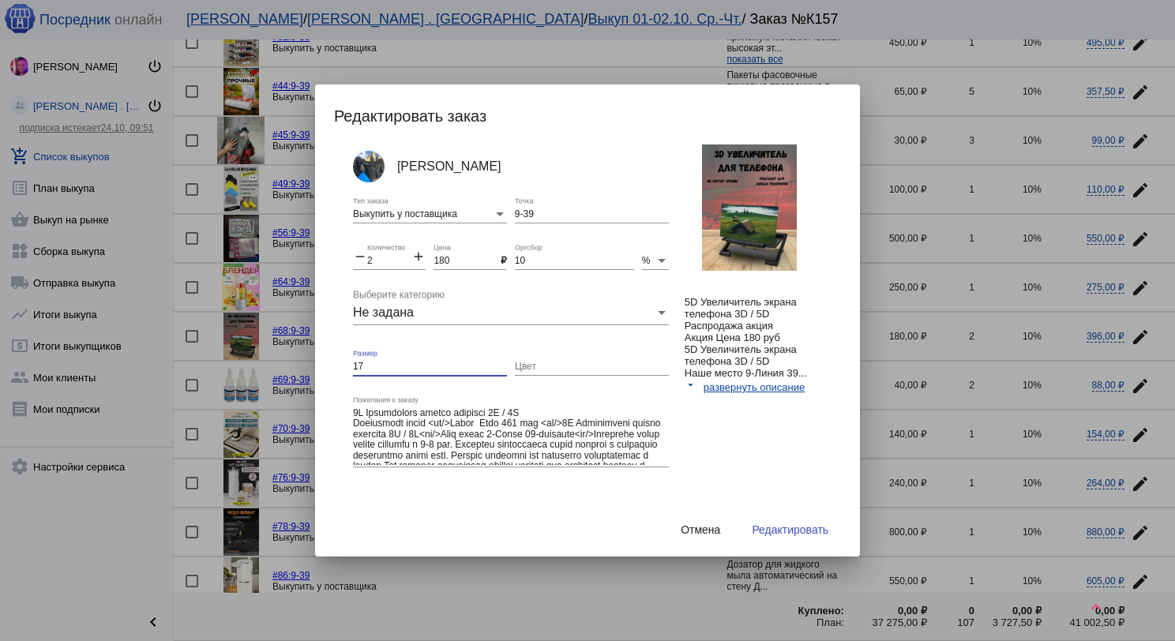
drag, startPoint x: 373, startPoint y: 366, endPoint x: 341, endPoint y: 365, distance: 31.6
click at [343, 365] on div "[PERSON_NAME] Выкупить у поставщика Тип заказа 9-39 Точка remove 2 Количество a…" at bounding box center [595, 332] width 523 height 374
click at [805, 539] on button "Редактировать" at bounding box center [790, 530] width 102 height 28
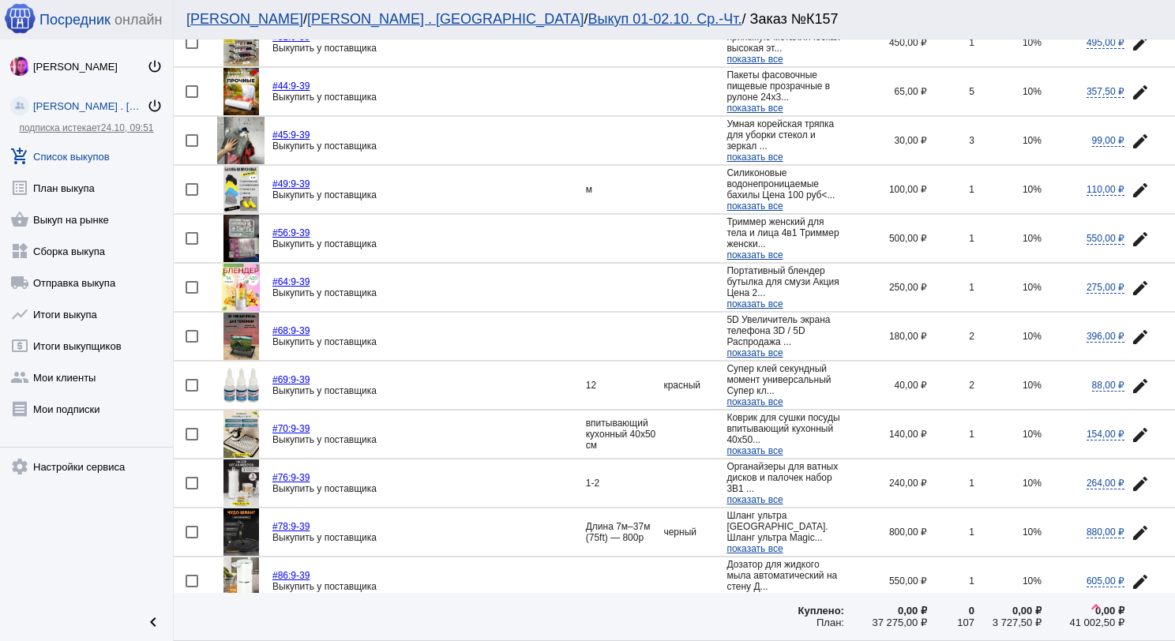
scroll to position [474, 0]
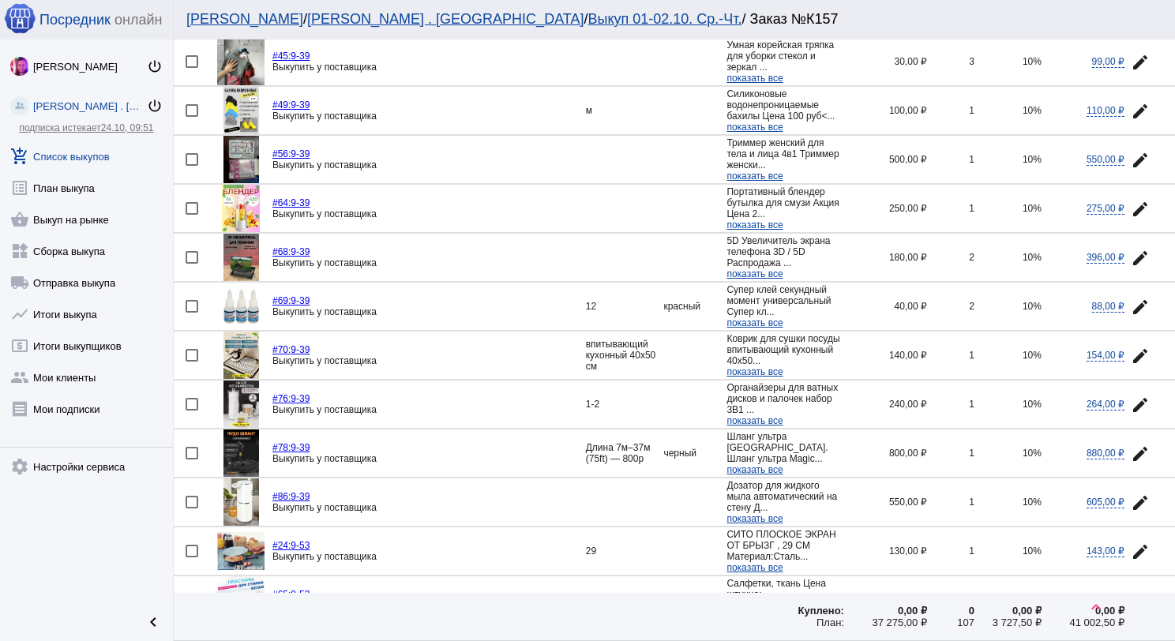
click at [1131, 300] on mat-icon "edit" at bounding box center [1140, 307] width 19 height 19
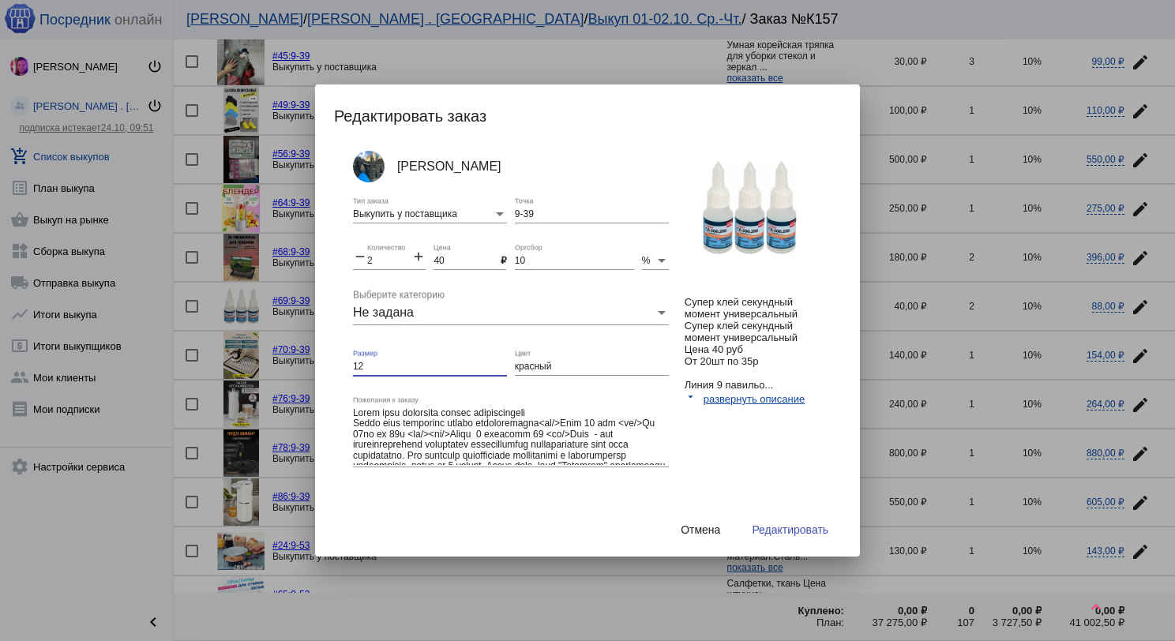
drag, startPoint x: 363, startPoint y: 363, endPoint x: 335, endPoint y: 359, distance: 28.7
click at [335, 359] on div "[PERSON_NAME] Выкупить у поставщика Тип заказа 9-39 Точка remove 2 Количество a…" at bounding box center [595, 332] width 523 height 374
drag, startPoint x: 553, startPoint y: 360, endPoint x: 509, endPoint y: 368, distance: 44.9
click at [509, 368] on div "[PERSON_NAME] Выкупить у поставщика Тип заказа 9-39 Точка remove 2 Количество a…" at bounding box center [523, 336] width 340 height 382
click at [782, 534] on span "Редактировать" at bounding box center [790, 530] width 77 height 13
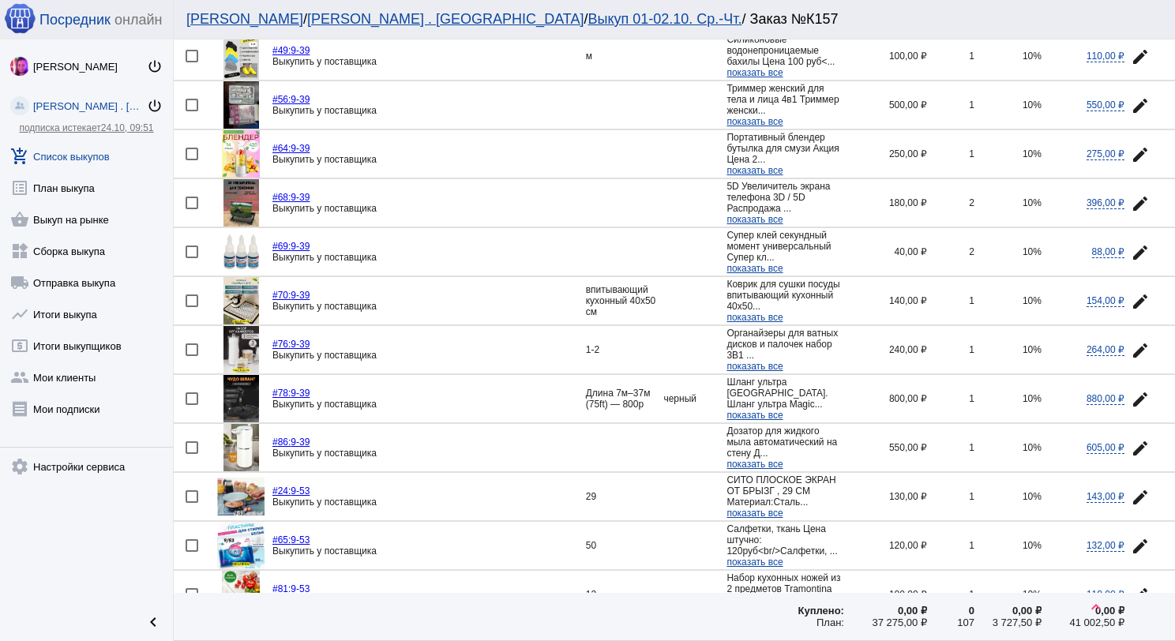
scroll to position [553, 0]
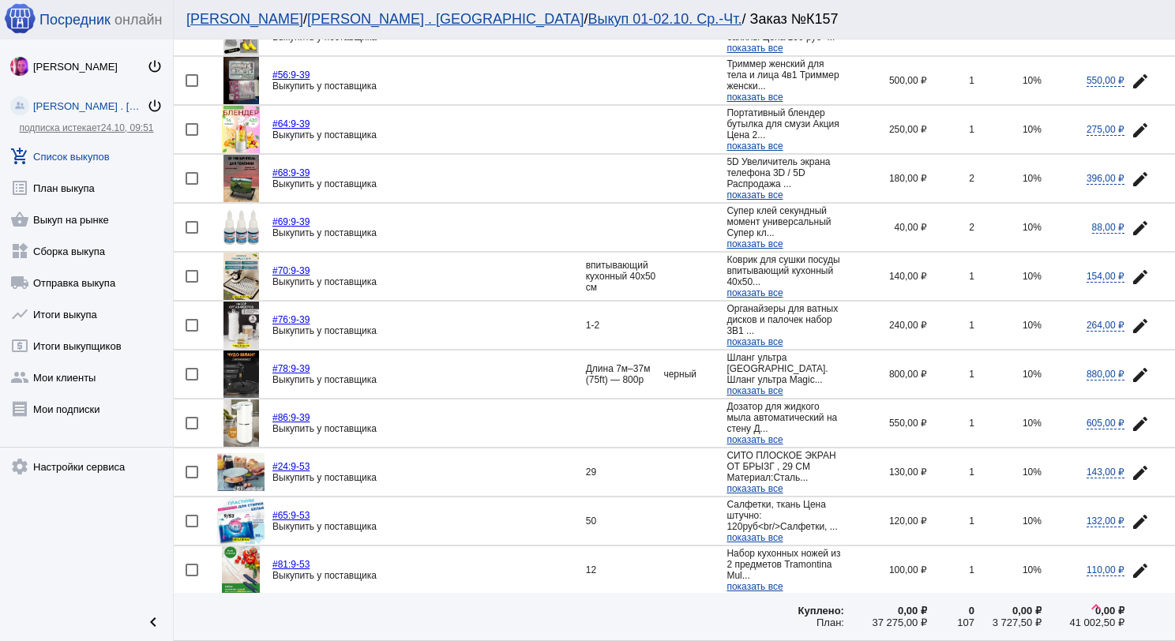
click at [234, 316] on img at bounding box center [242, 325] width 36 height 47
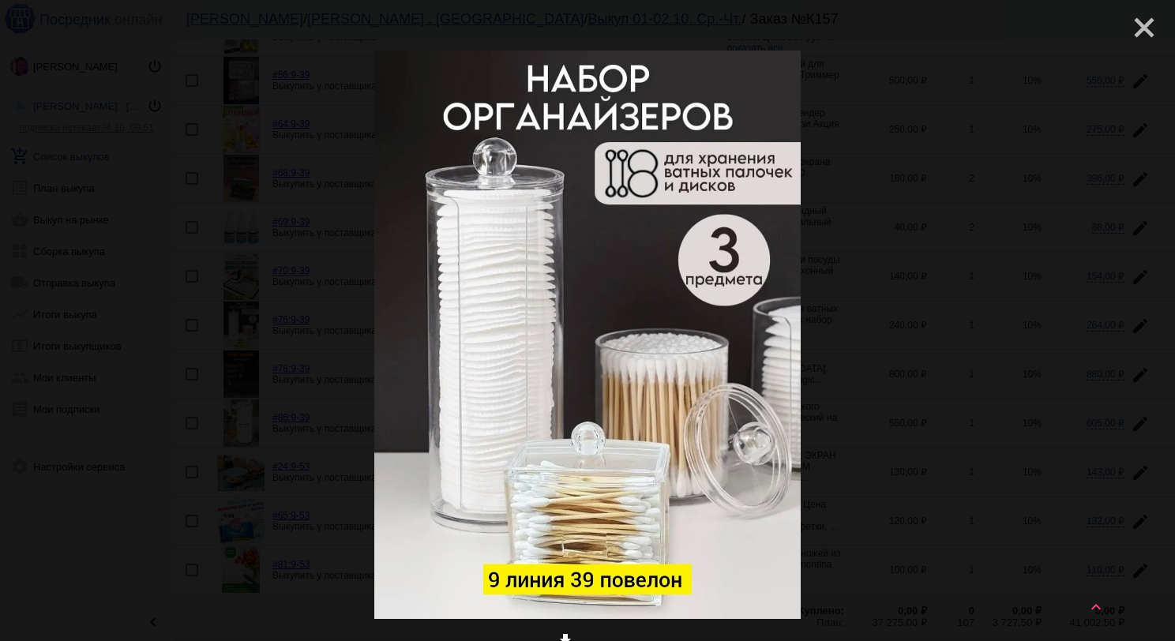
click at [1132, 28] on mat-icon "close" at bounding box center [1138, 21] width 19 height 19
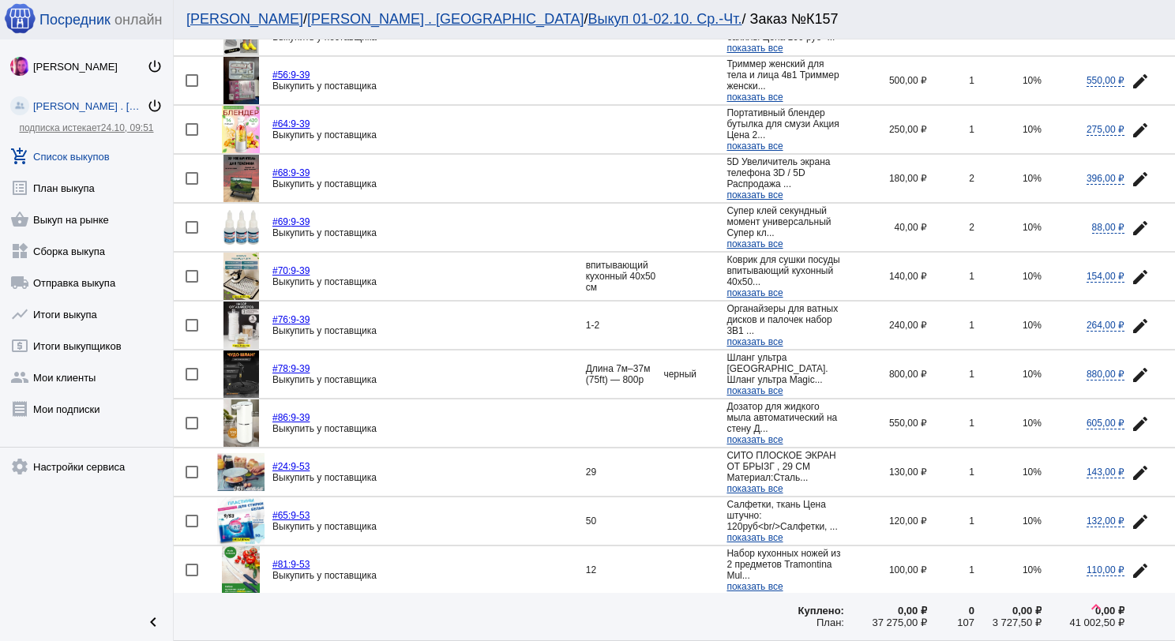
click at [1131, 317] on mat-icon "edit" at bounding box center [1140, 326] width 19 height 19
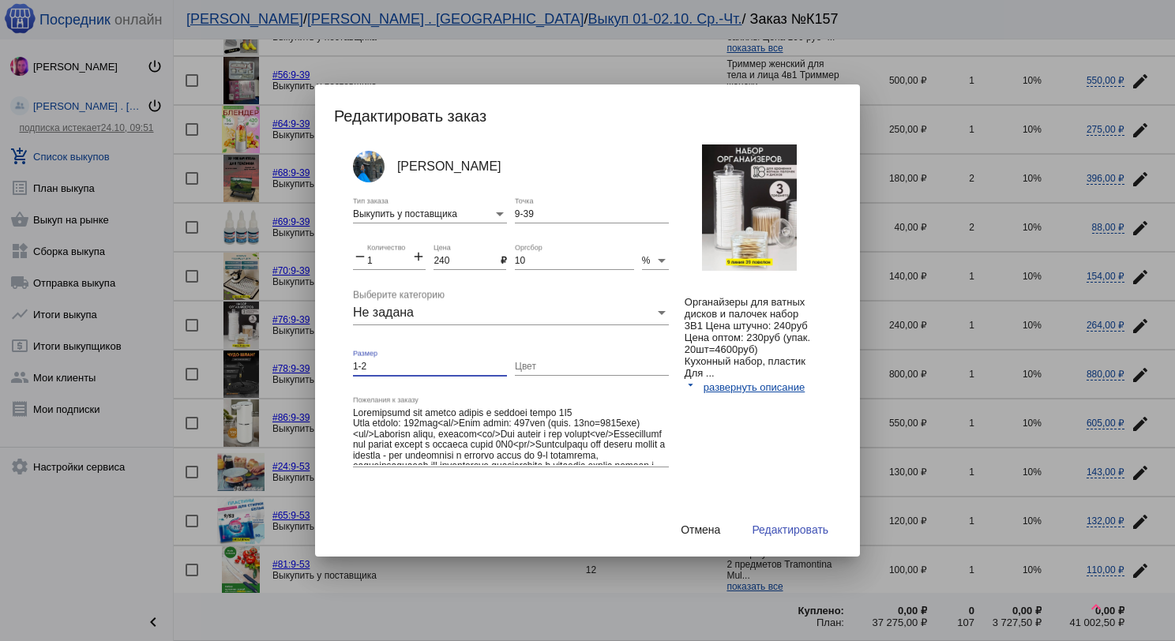
drag, startPoint x: 368, startPoint y: 367, endPoint x: 320, endPoint y: 356, distance: 49.4
click at [320, 356] on mat-dialog-container "Редактировать заказ [PERSON_NAME] Выкупить у поставщика Тип заказа 9-39 Точка r…" at bounding box center [587, 321] width 545 height 472
click at [811, 520] on button "Редактировать" at bounding box center [790, 530] width 102 height 28
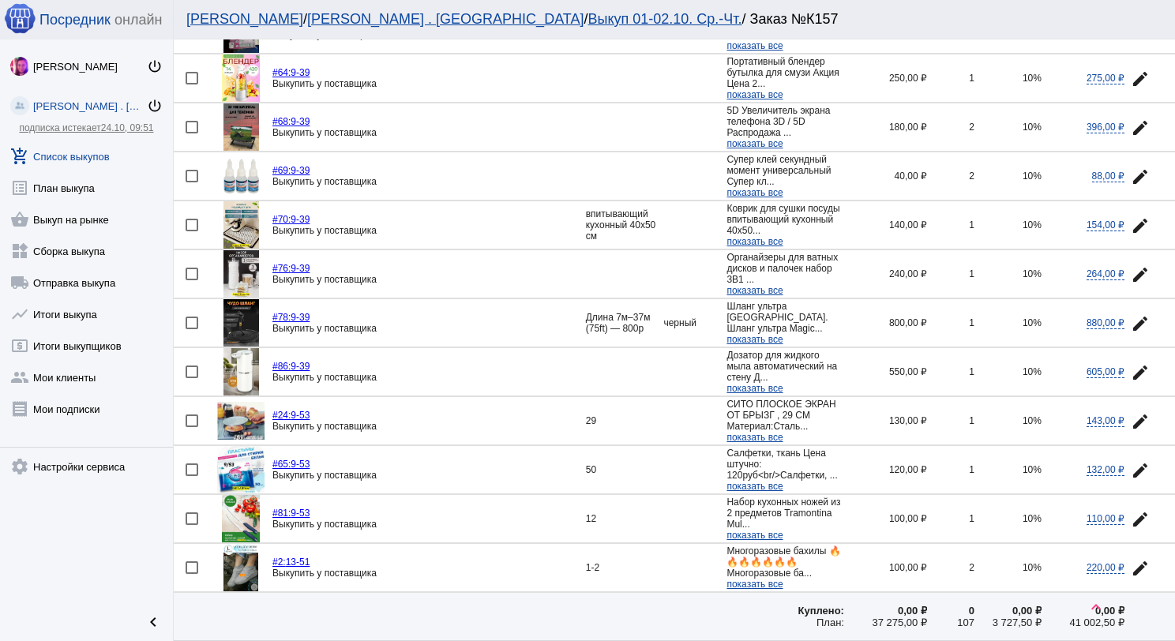
scroll to position [632, 0]
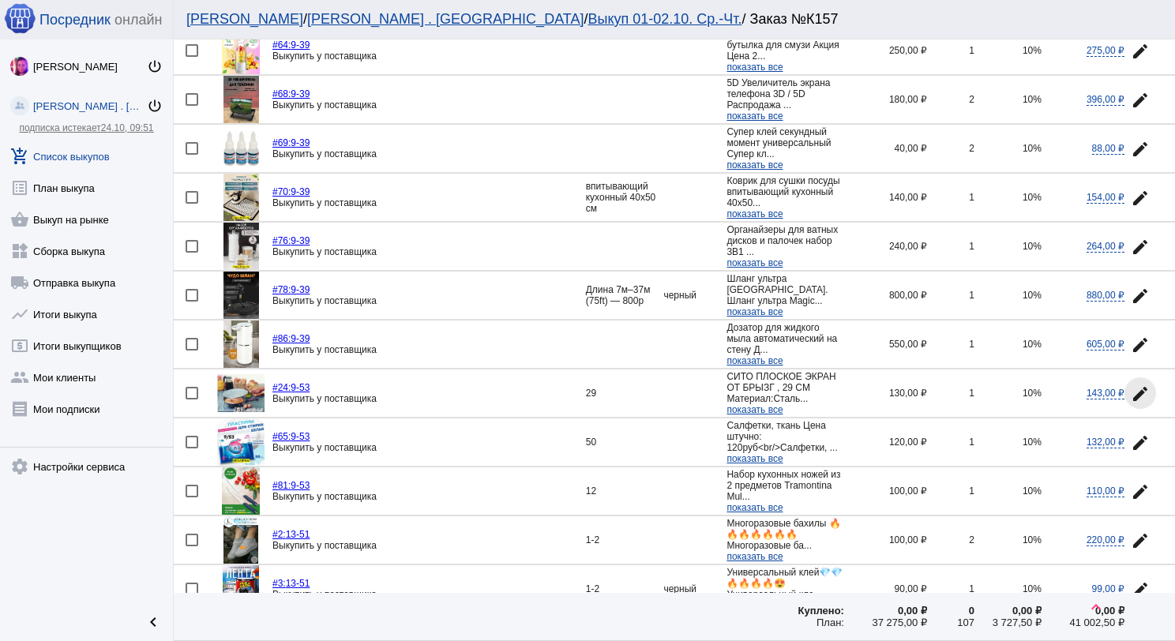
click at [1131, 385] on mat-icon "edit" at bounding box center [1140, 394] width 19 height 19
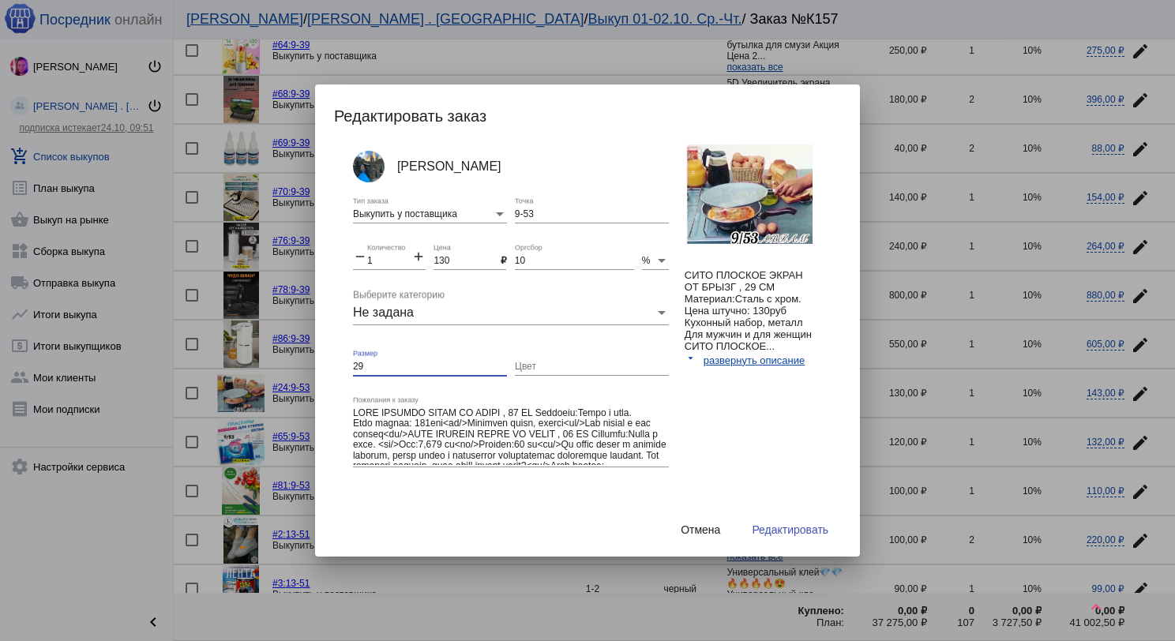
drag, startPoint x: 376, startPoint y: 363, endPoint x: 340, endPoint y: 359, distance: 35.8
click at [341, 359] on div "[PERSON_NAME] Выкупить у поставщика Тип заказа 9-53 Точка remove 1 Количество a…" at bounding box center [595, 332] width 523 height 374
click at [758, 528] on span "Редактировать" at bounding box center [790, 530] width 77 height 13
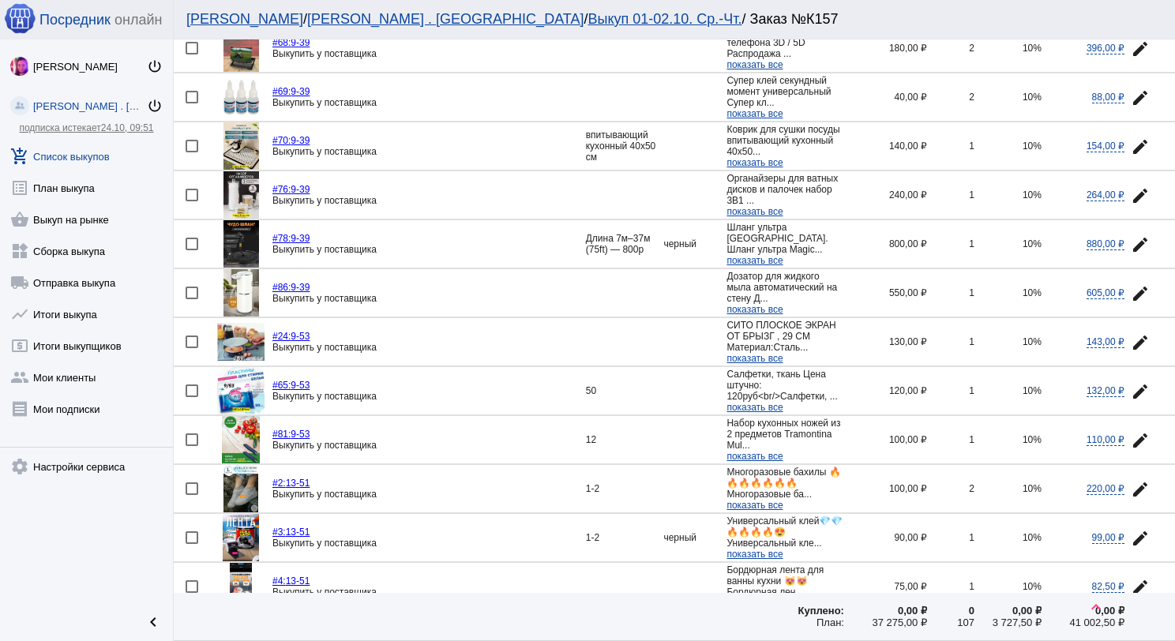
scroll to position [711, 0]
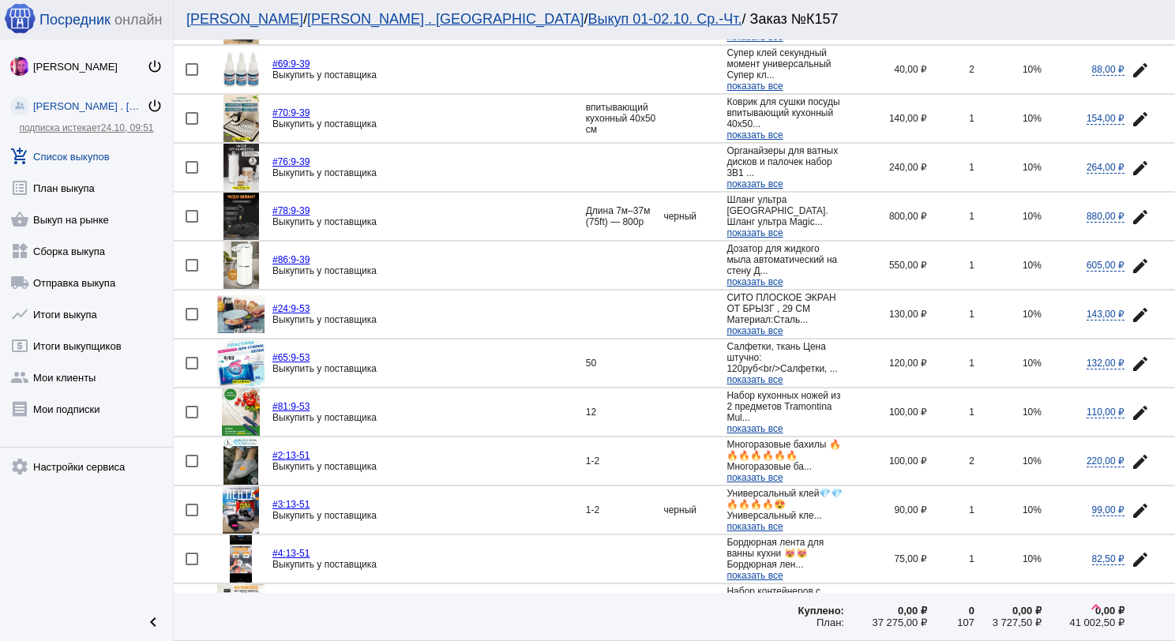
click at [1131, 358] on mat-icon "edit" at bounding box center [1140, 364] width 19 height 19
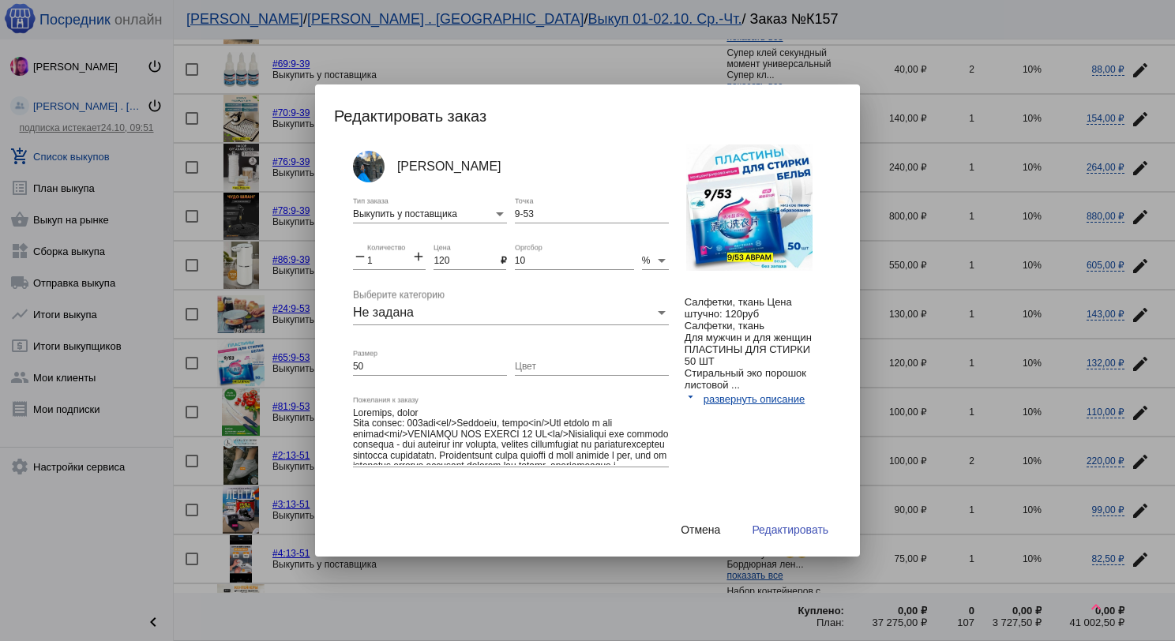
drag, startPoint x: 366, startPoint y: 358, endPoint x: 360, endPoint y: 370, distance: 13.4
click at [346, 358] on div "[PERSON_NAME] Выкупить у поставщика Тип заказа 9-53 Точка remove 1 Количество a…" at bounding box center [595, 332] width 523 height 374
click at [363, 362] on input "50" at bounding box center [430, 367] width 154 height 11
drag, startPoint x: 363, startPoint y: 357, endPoint x: 362, endPoint y: 366, distance: 8.8
click at [351, 358] on div "[PERSON_NAME] Выкупить у поставщика Тип заказа 9-53 Точка remove 1 Количество a…" at bounding box center [595, 332] width 523 height 374
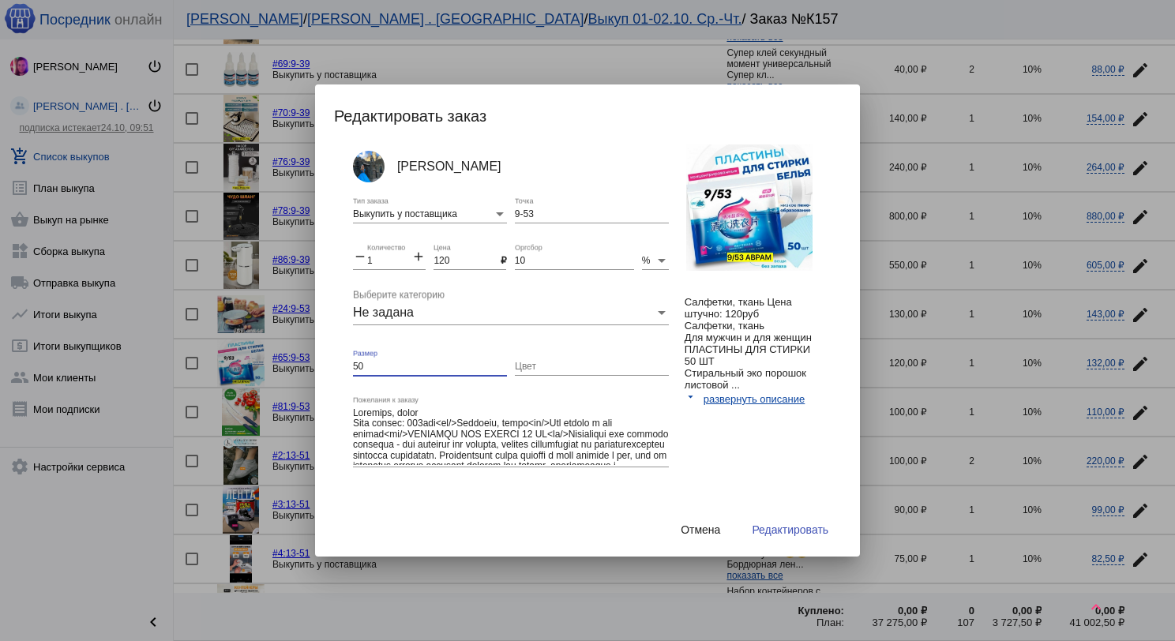
drag, startPoint x: 368, startPoint y: 366, endPoint x: 338, endPoint y: 361, distance: 30.4
click at [338, 361] on div "[PERSON_NAME] Выкупить у поставщика Тип заказа 9-53 Точка remove 1 Количество a…" at bounding box center [595, 332] width 523 height 374
click at [789, 529] on span "Редактировать" at bounding box center [790, 530] width 77 height 13
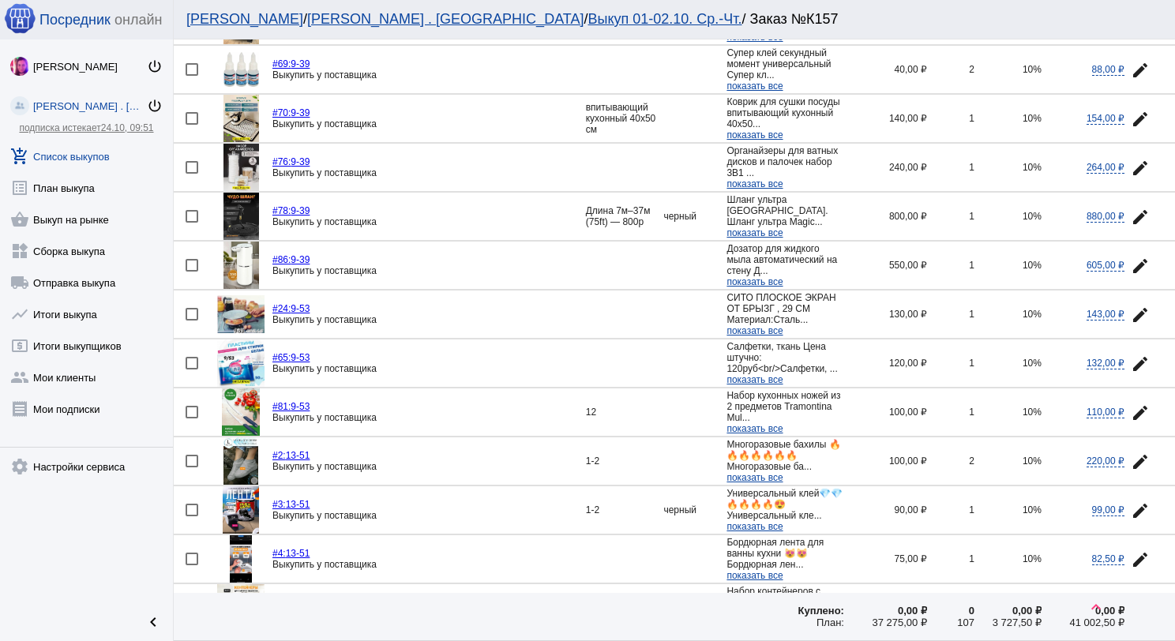
scroll to position [790, 0]
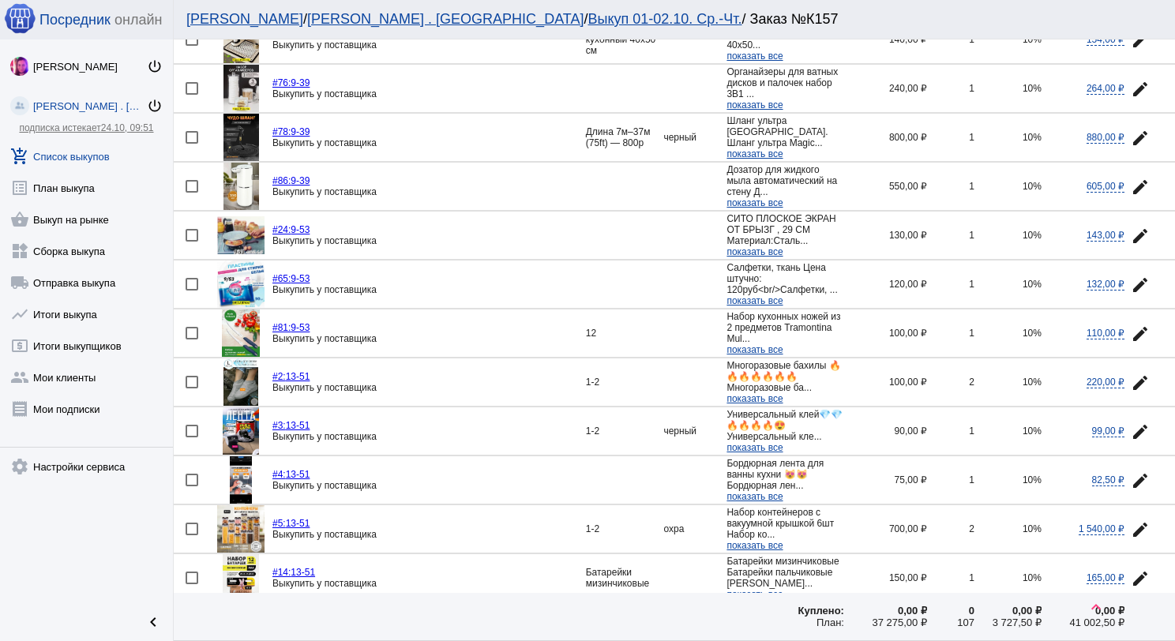
click at [1131, 325] on mat-icon "edit" at bounding box center [1140, 334] width 19 height 19
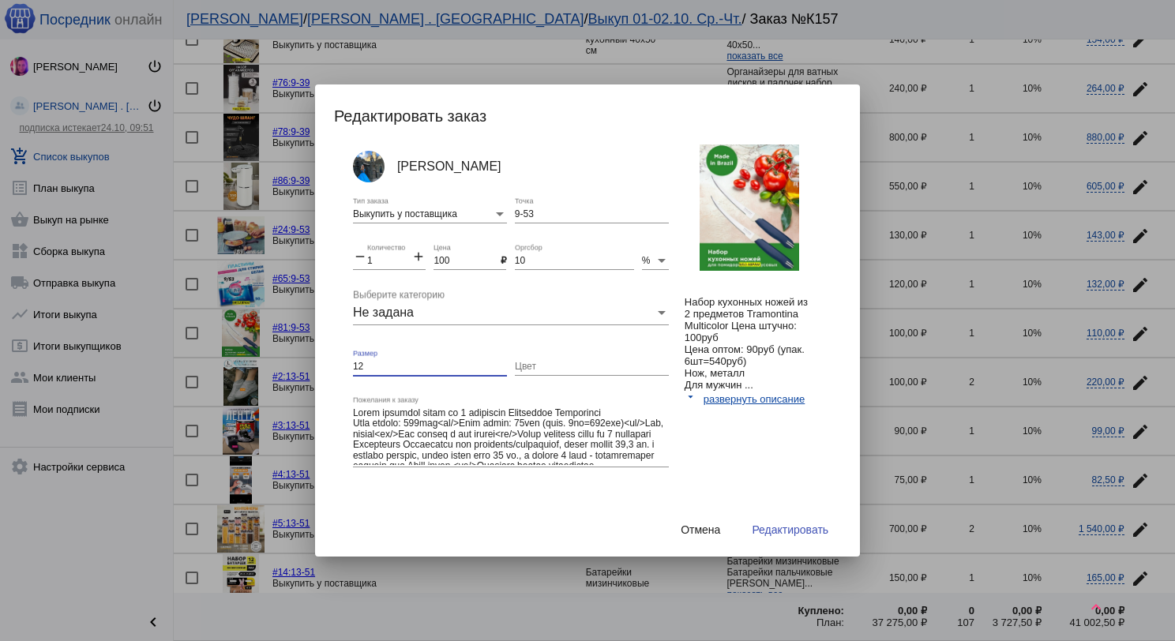
drag, startPoint x: 366, startPoint y: 366, endPoint x: 329, endPoint y: 351, distance: 39.6
click at [329, 351] on mat-dialog-container "Редактировать заказ [PERSON_NAME] Выкупить у поставщика Тип заказа 9-53 Точка r…" at bounding box center [587, 321] width 545 height 472
click at [776, 524] on span "Редактировать" at bounding box center [790, 530] width 77 height 13
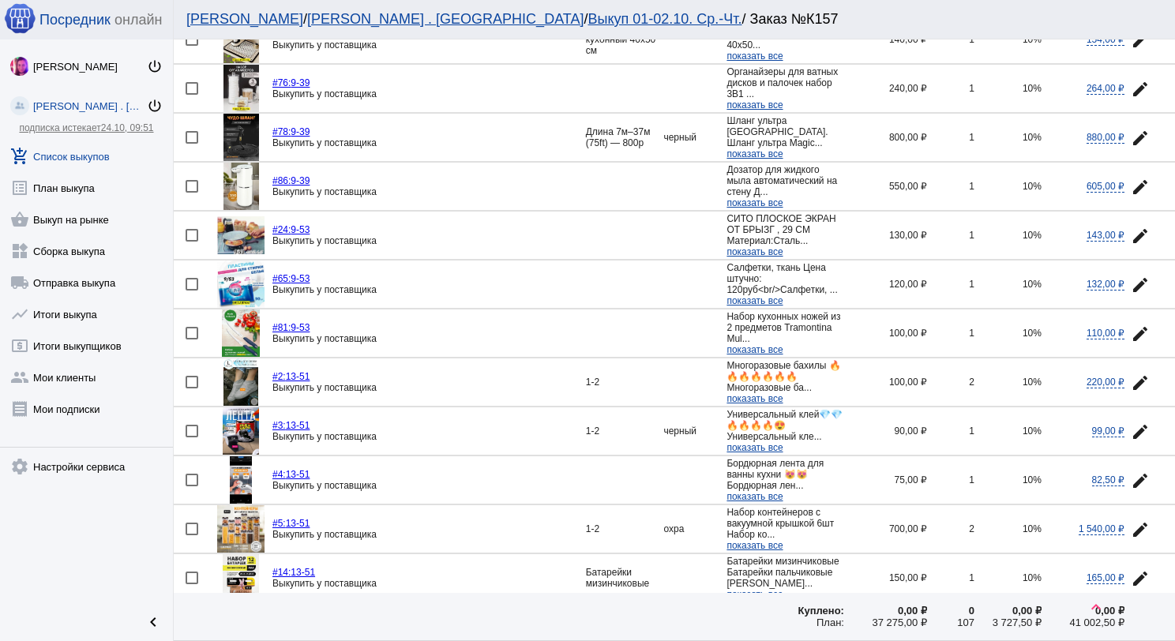
scroll to position [869, 0]
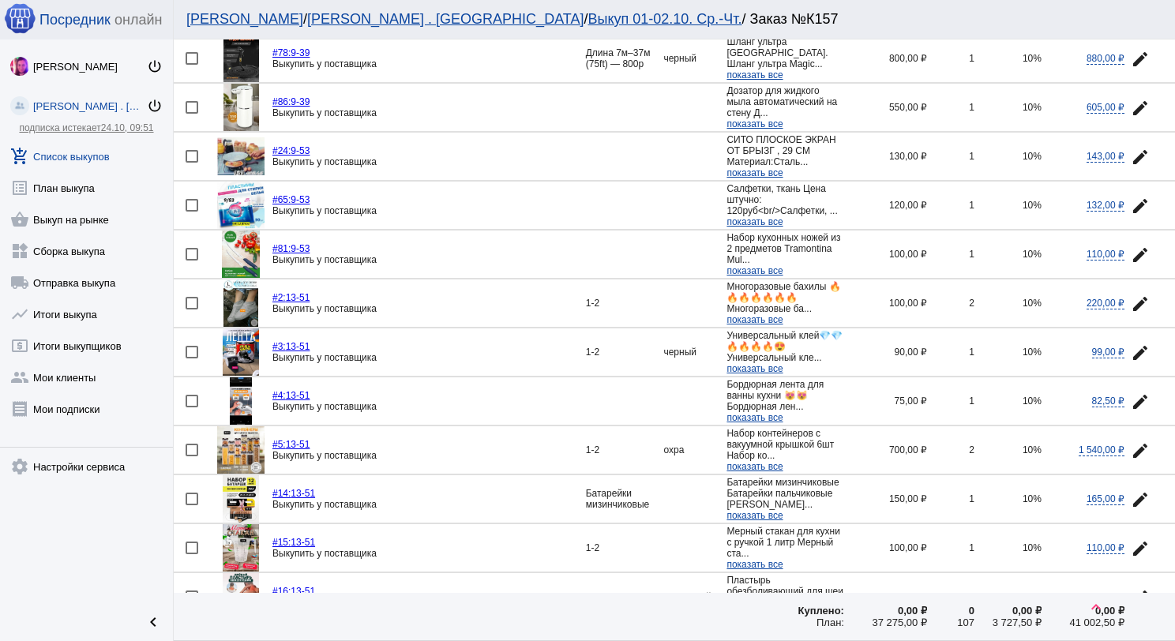
click at [250, 298] on img at bounding box center [242, 303] width 36 height 47
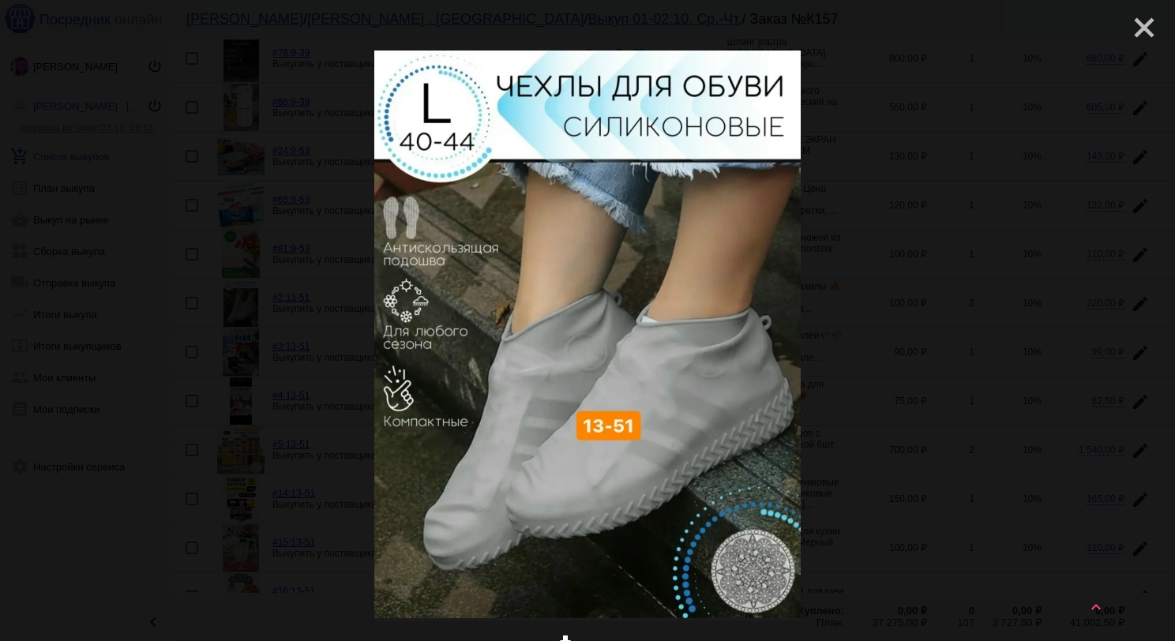
click at [1129, 31] on mat-icon "close" at bounding box center [1138, 21] width 19 height 19
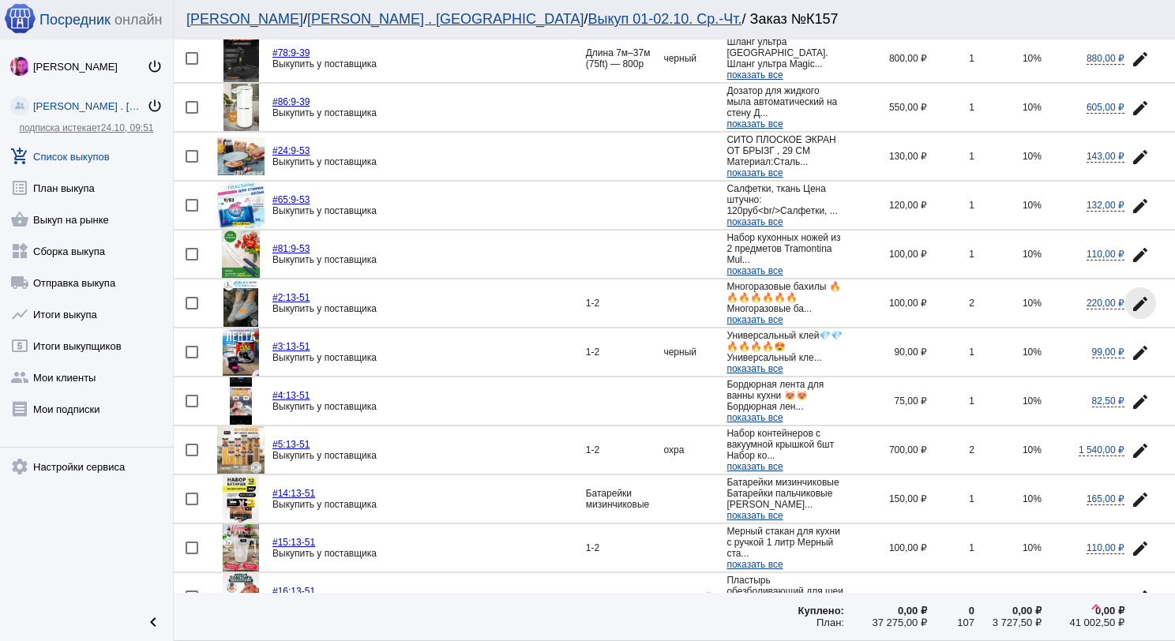
click at [1133, 295] on mat-icon "edit" at bounding box center [1140, 304] width 19 height 19
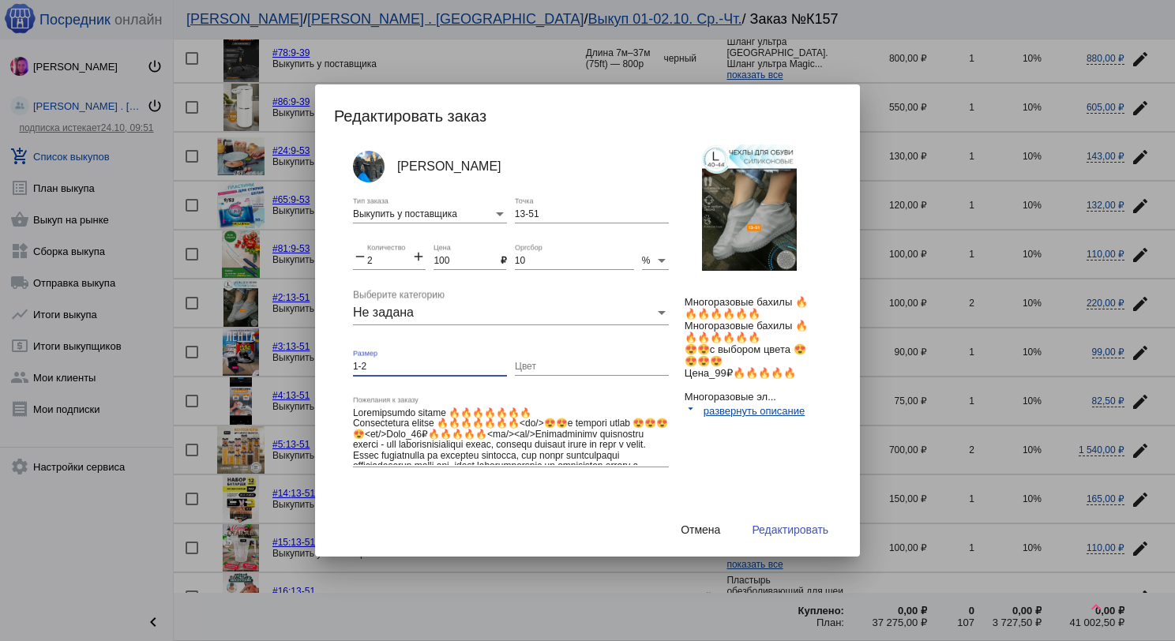
drag, startPoint x: 384, startPoint y: 360, endPoint x: 332, endPoint y: 359, distance: 52.1
click at [334, 359] on div "[PERSON_NAME] Выкупить у поставщика Тип заказа 13-51 Точка remove 2 Количество …" at bounding box center [595, 332] width 523 height 374
click at [772, 519] on button "Редактировать" at bounding box center [790, 530] width 102 height 28
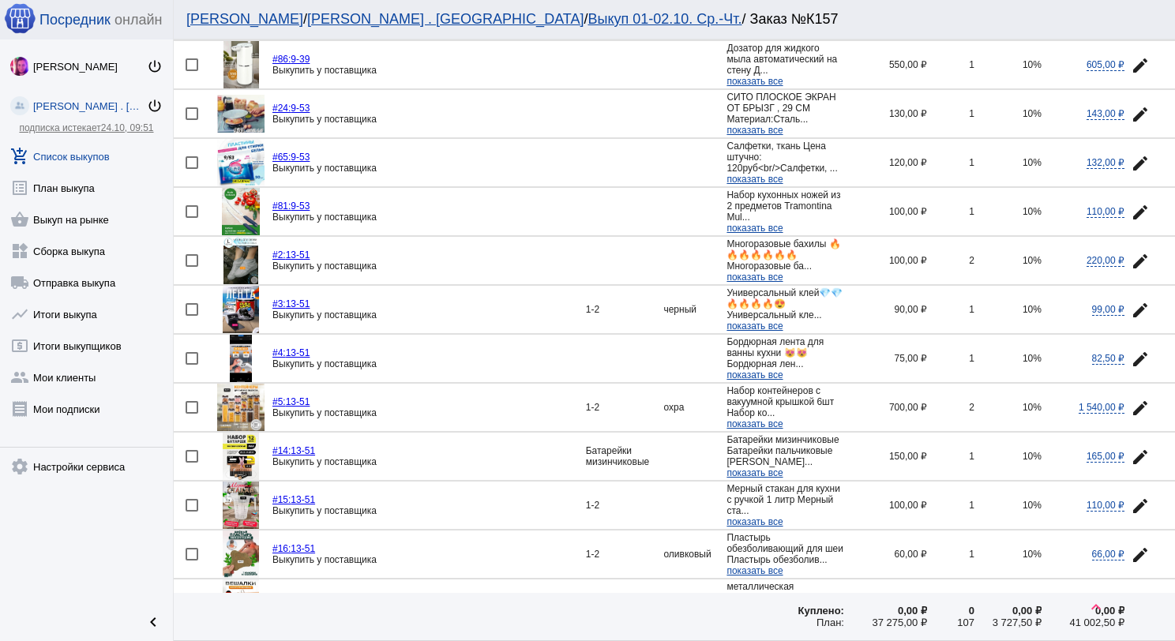
scroll to position [948, 0]
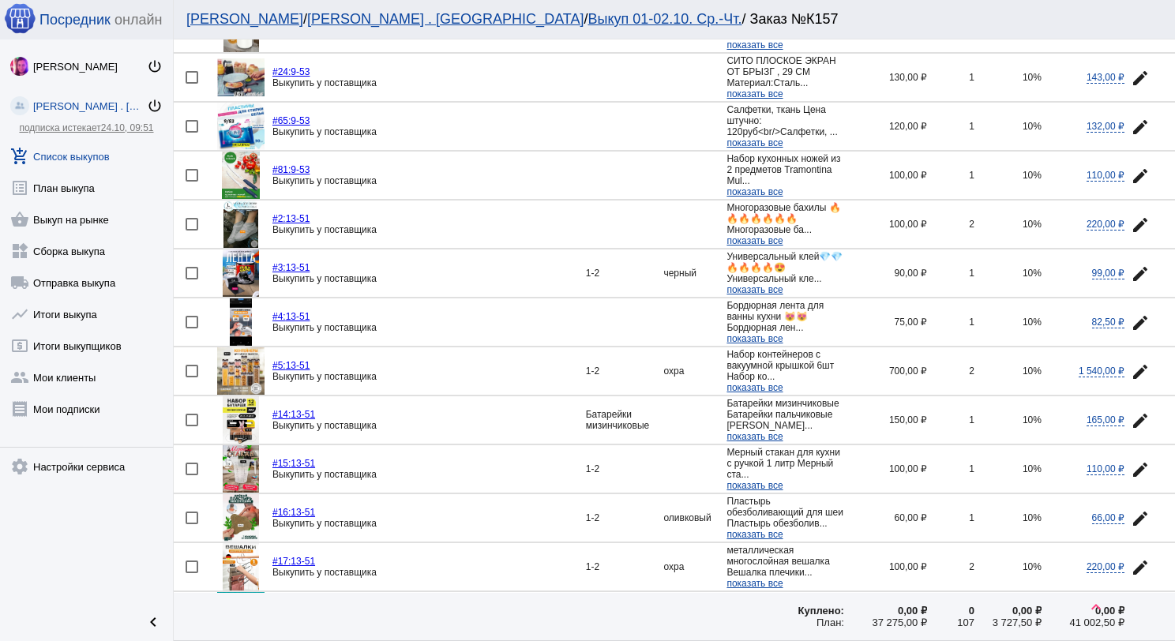
click at [250, 257] on img at bounding box center [241, 273] width 36 height 47
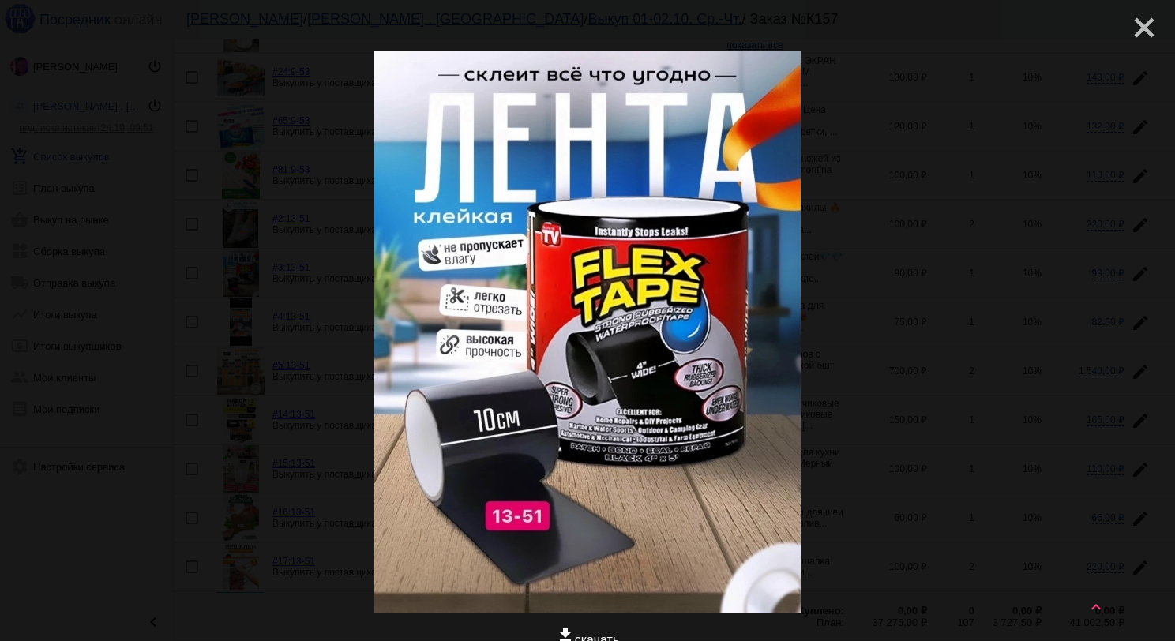
click at [1129, 31] on mat-icon "close" at bounding box center [1138, 21] width 19 height 19
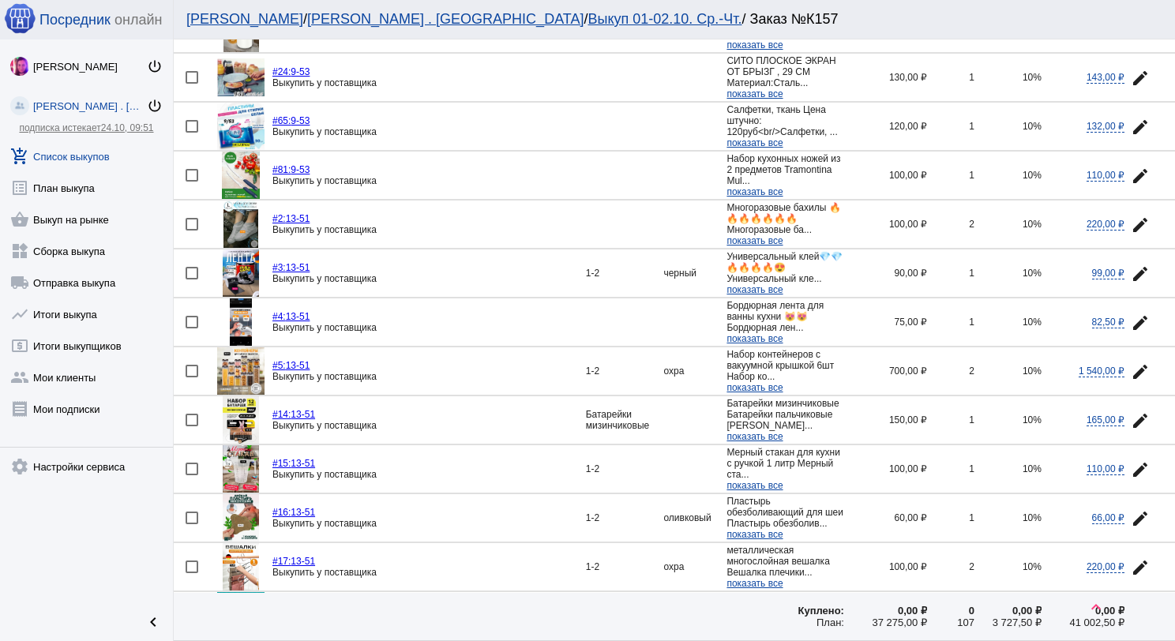
click at [1131, 265] on mat-icon "edit" at bounding box center [1140, 274] width 19 height 19
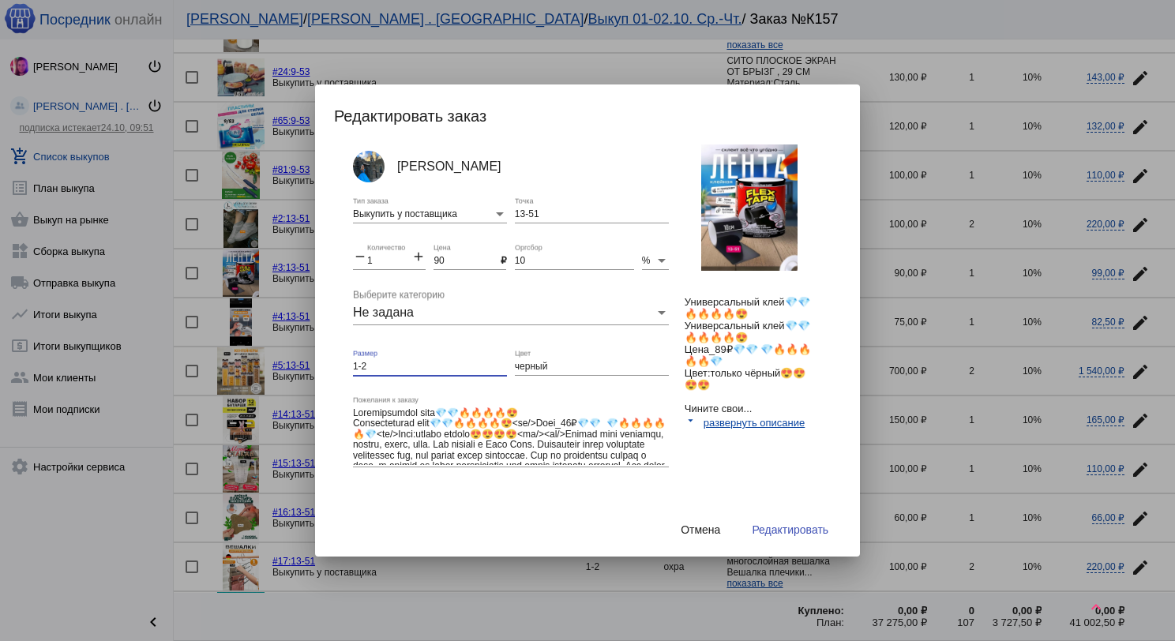
drag, startPoint x: 382, startPoint y: 368, endPoint x: 338, endPoint y: 359, distance: 45.1
click at [340, 359] on div "[PERSON_NAME] Выкупить у поставщика Тип заказа 13-51 Точка remove 1 Количество …" at bounding box center [595, 332] width 523 height 374
click at [804, 539] on button "Редактировать" at bounding box center [790, 530] width 102 height 28
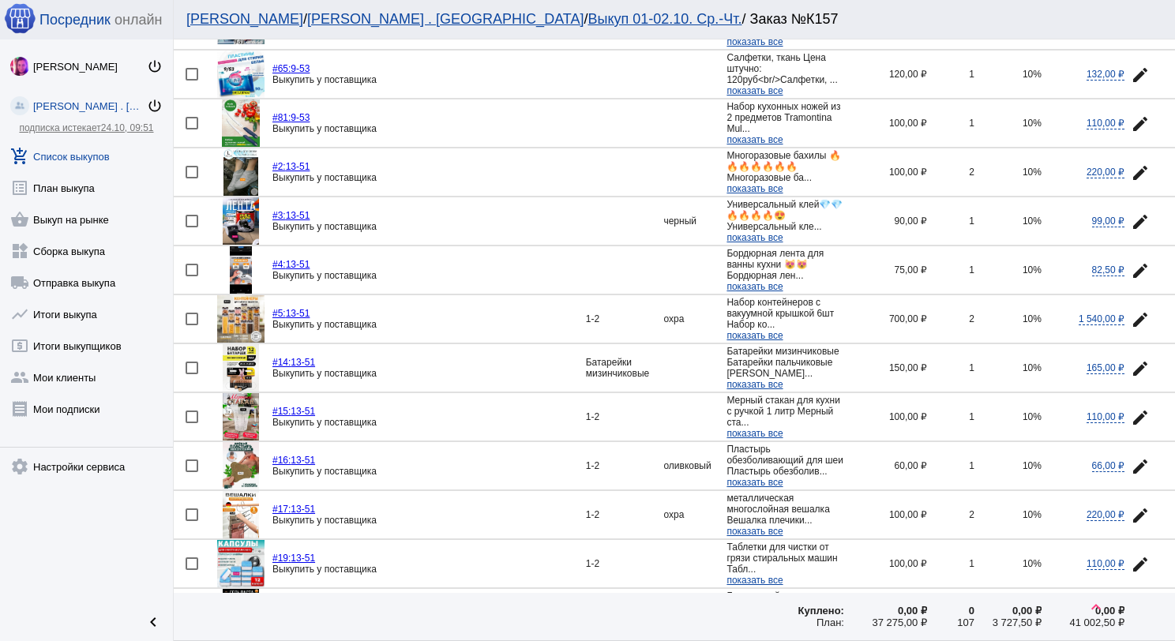
scroll to position [1027, 0]
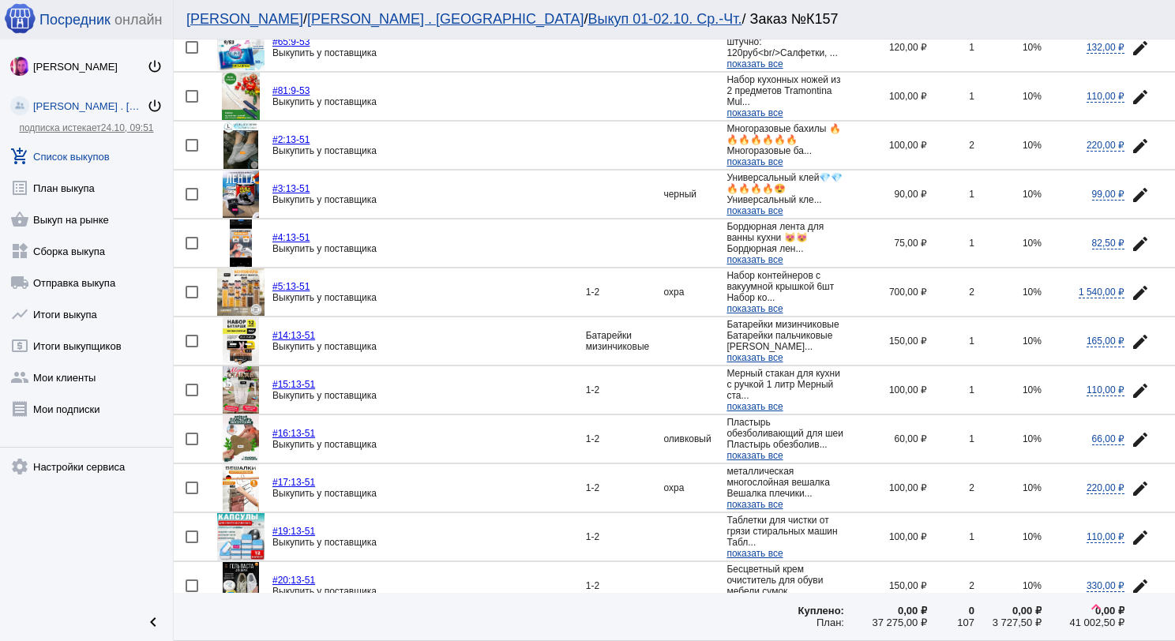
click at [1131, 285] on mat-icon "edit" at bounding box center [1140, 293] width 19 height 19
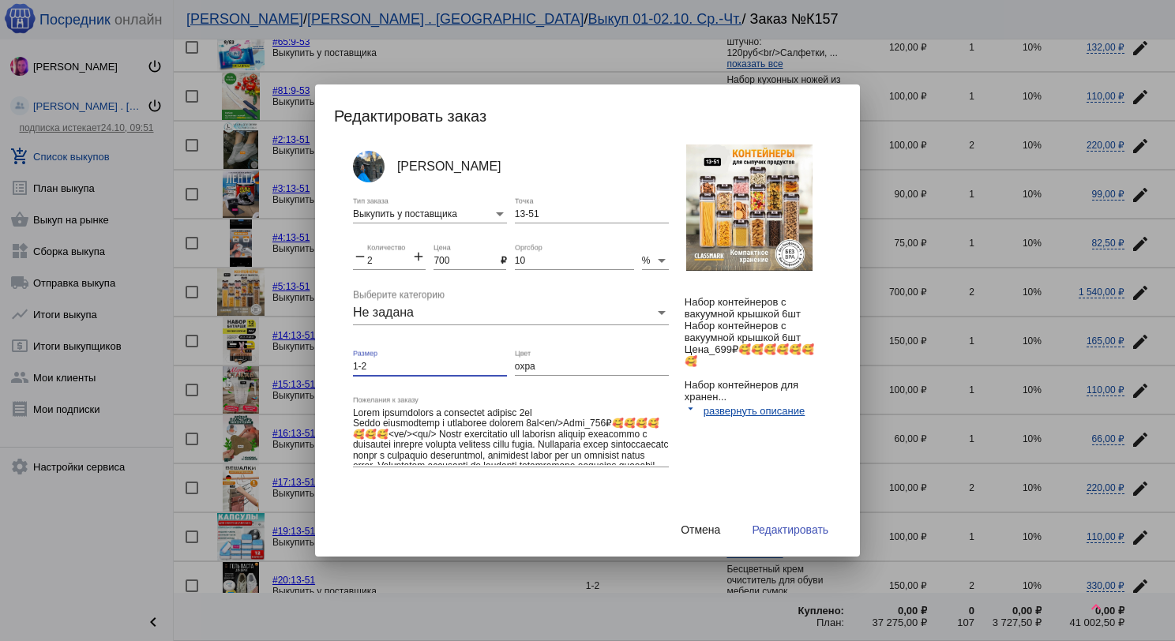
drag, startPoint x: 373, startPoint y: 366, endPoint x: 347, endPoint y: 368, distance: 26.2
click at [347, 368] on div "[PERSON_NAME] Выкупить у поставщика Тип заказа 13-51 Точка remove 2 Количество …" at bounding box center [595, 332] width 523 height 374
drag, startPoint x: 544, startPoint y: 363, endPoint x: 501, endPoint y: 363, distance: 43.4
click at [501, 363] on div "[PERSON_NAME] Выкупить у поставщика Тип заказа 13-51 Точка remove 2 Количество …" at bounding box center [523, 336] width 340 height 382
click at [802, 520] on button "Редактировать" at bounding box center [790, 530] width 102 height 28
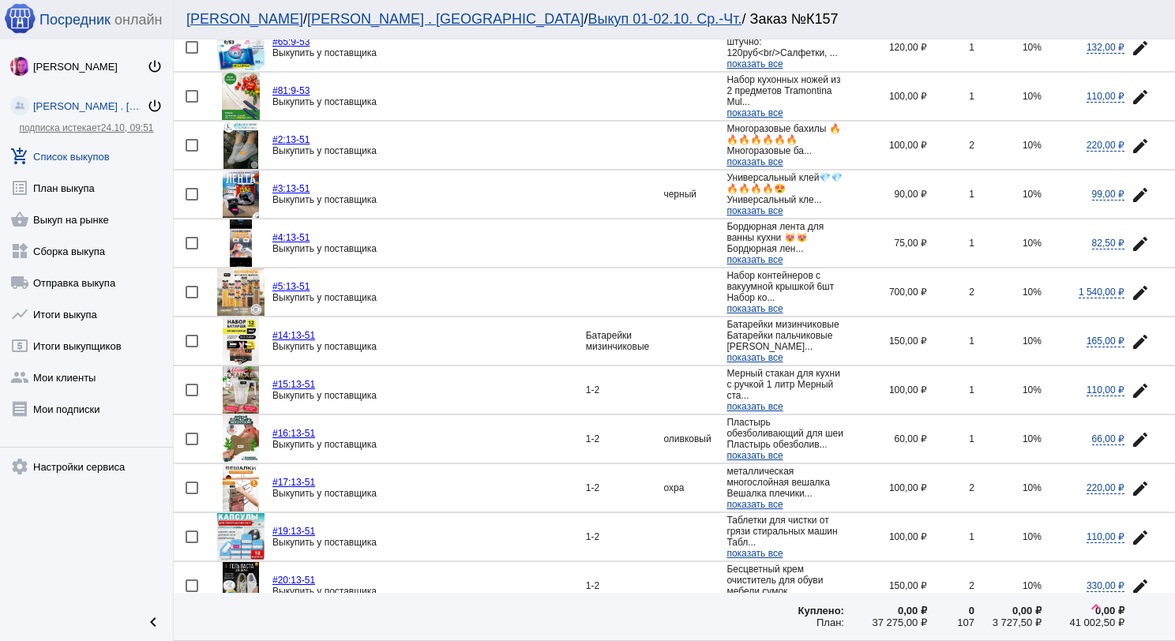
scroll to position [1106, 0]
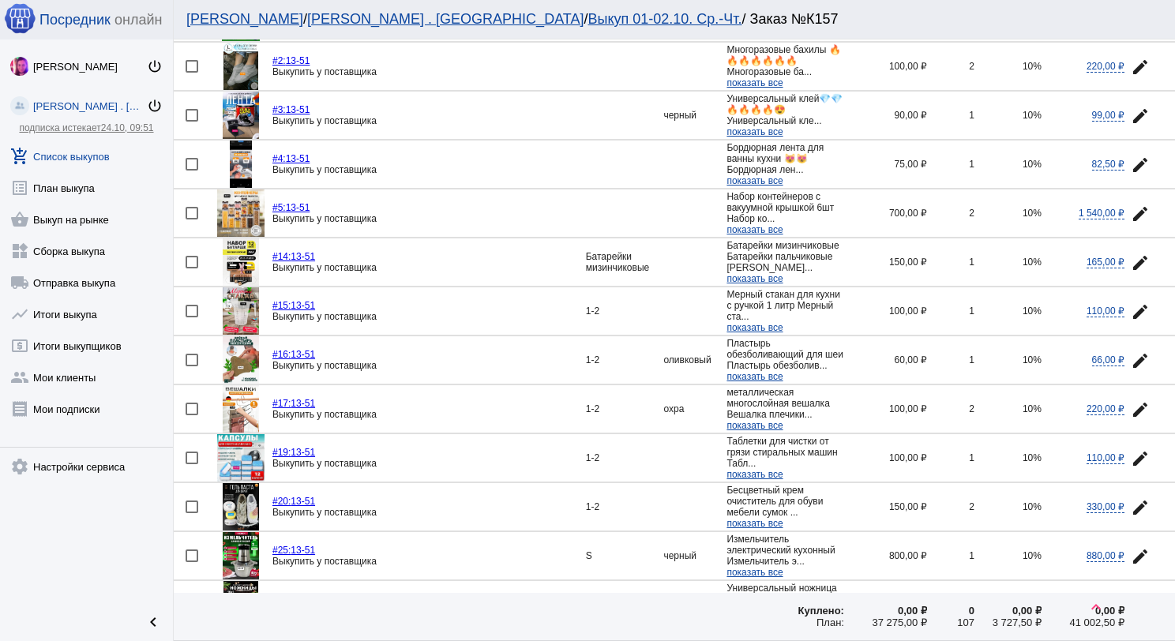
click at [1131, 303] on mat-icon "edit" at bounding box center [1140, 312] width 19 height 19
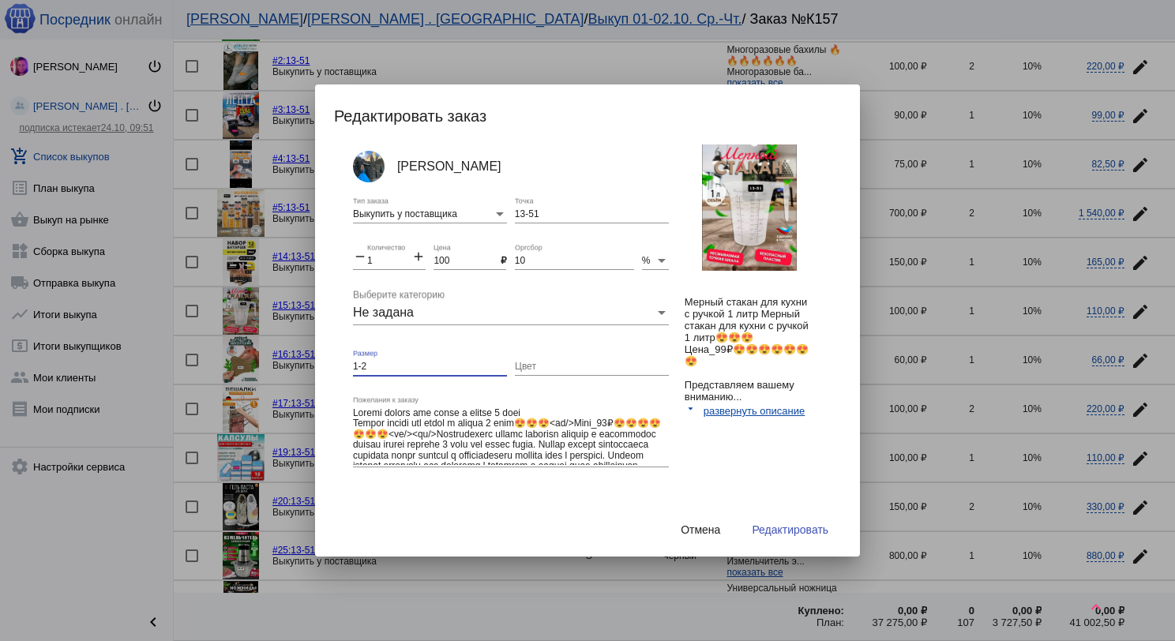
drag, startPoint x: 362, startPoint y: 366, endPoint x: 330, endPoint y: 363, distance: 31.7
click at [330, 363] on mat-dialog-container "Редактировать заказ [PERSON_NAME] Выкупить у поставщика Тип заказа 13-51 Точка …" at bounding box center [587, 321] width 545 height 472
drag, startPoint x: 374, startPoint y: 363, endPoint x: 344, endPoint y: 360, distance: 29.4
click at [344, 360] on div "[PERSON_NAME] Выкупить у поставщика Тип заказа 13-51 Точка remove 1 Количество …" at bounding box center [595, 332] width 523 height 374
click at [780, 516] on button "Редактировать" at bounding box center [790, 530] width 102 height 28
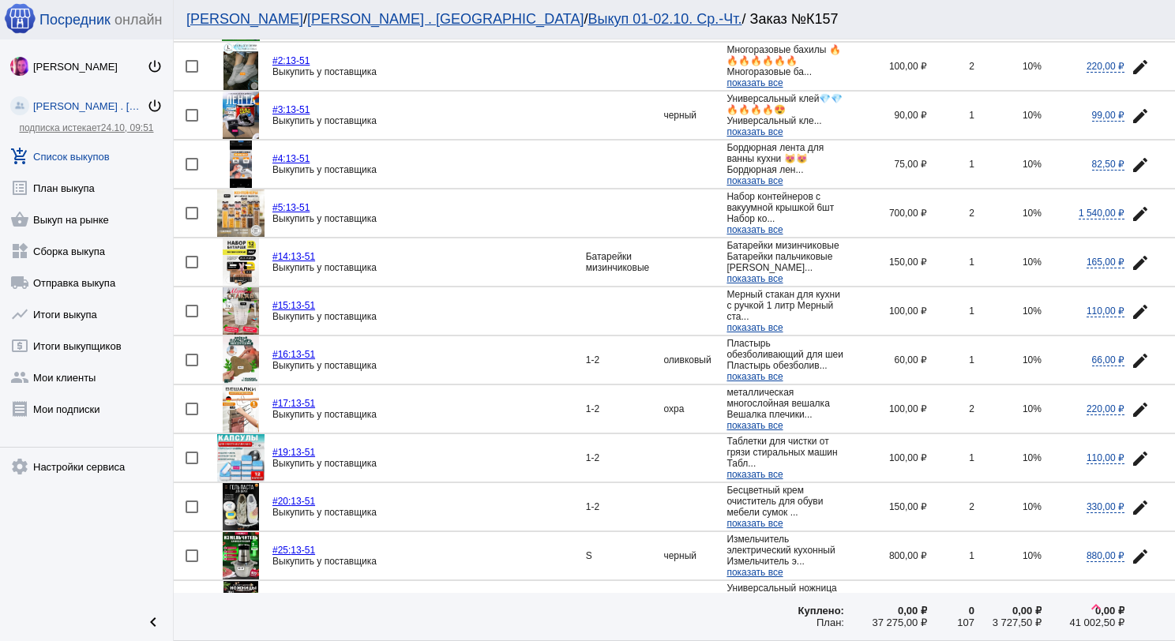
scroll to position [1185, 0]
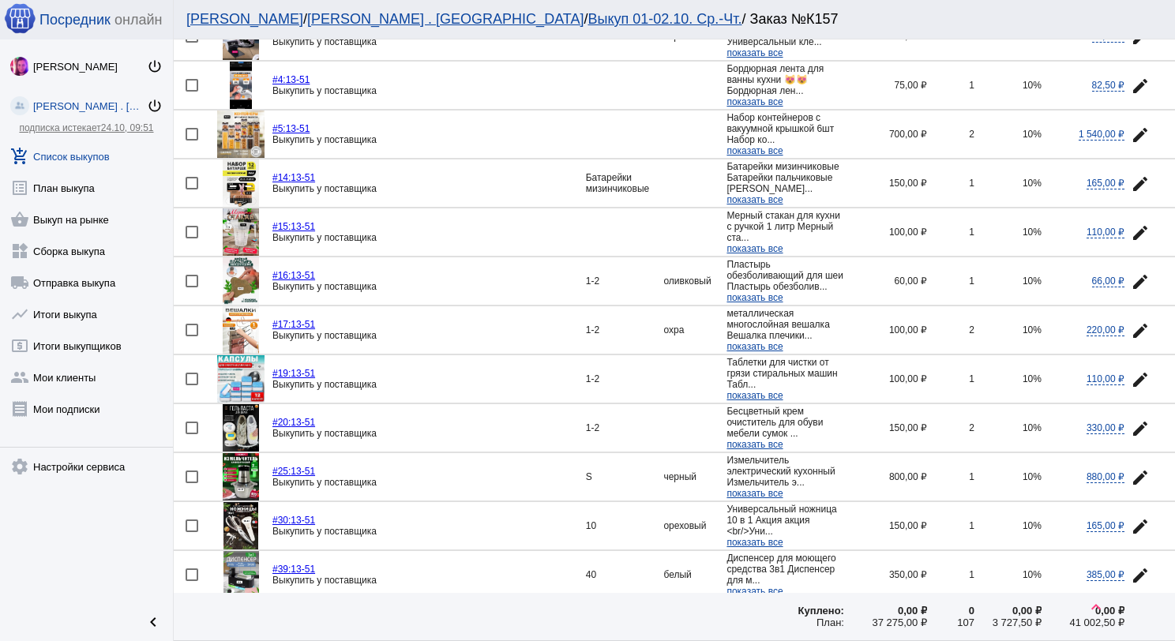
click at [1135, 274] on mat-icon "edit" at bounding box center [1140, 281] width 19 height 19
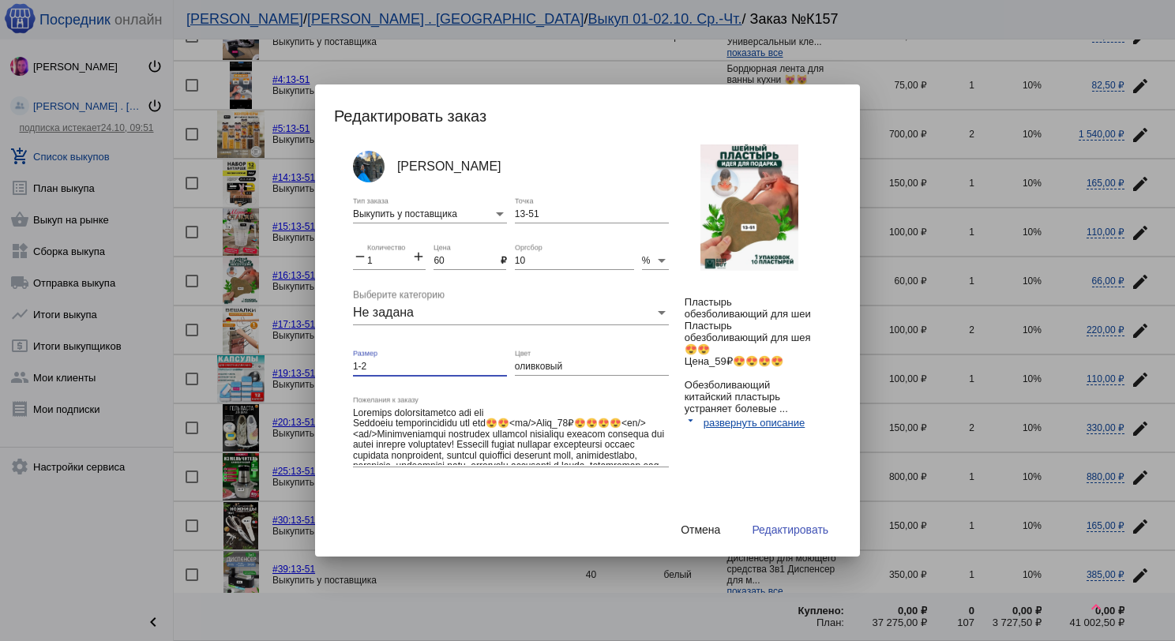
drag, startPoint x: 385, startPoint y: 363, endPoint x: 346, endPoint y: 362, distance: 38.7
click at [346, 362] on div "[PERSON_NAME] Выкупить у поставщика Тип заказа 13-51 Точка remove 1 Количество …" at bounding box center [595, 332] width 523 height 374
drag, startPoint x: 566, startPoint y: 367, endPoint x: 506, endPoint y: 366, distance: 60.0
click at [506, 366] on div "[PERSON_NAME] Выкупить у поставщика Тип заказа 13-51 Точка remove 1 Количество …" at bounding box center [523, 336] width 340 height 382
click at [780, 520] on button "Редактировать" at bounding box center [790, 530] width 102 height 28
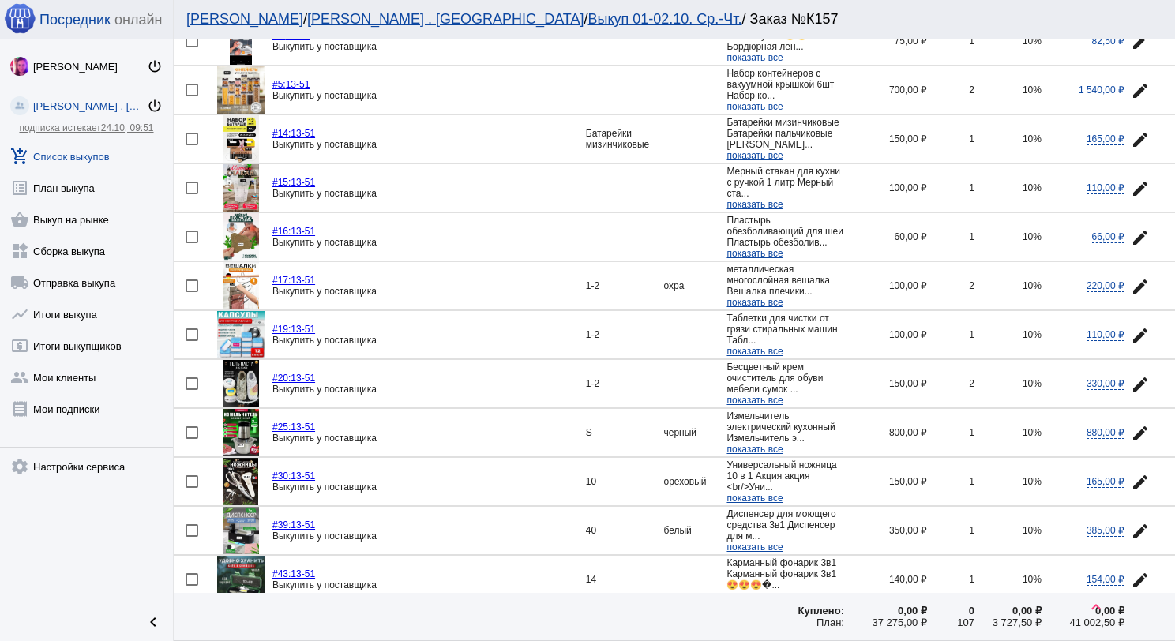
scroll to position [1264, 0]
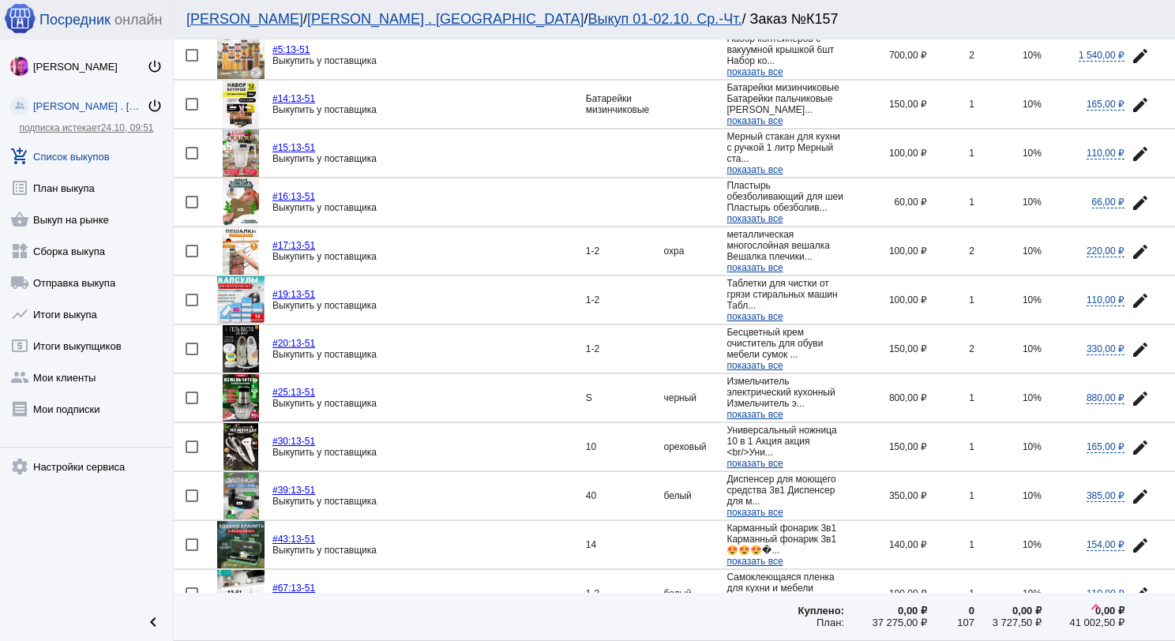
click at [1134, 242] on mat-icon "edit" at bounding box center [1140, 251] width 19 height 19
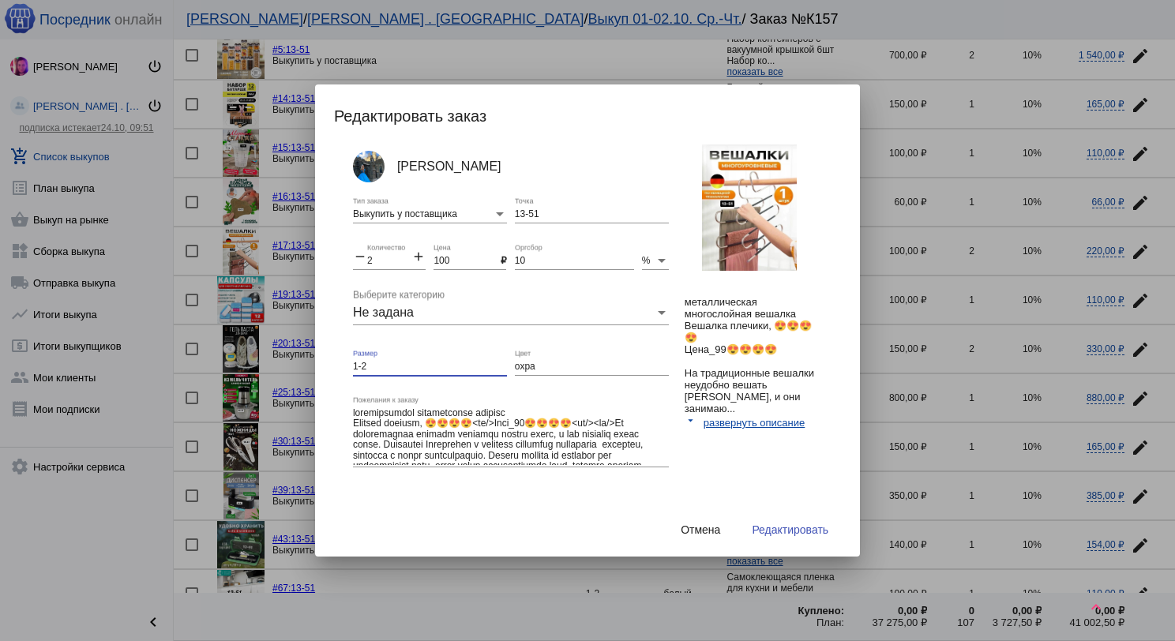
drag, startPoint x: 383, startPoint y: 363, endPoint x: 340, endPoint y: 359, distance: 43.6
click at [340, 359] on div "[PERSON_NAME] Выкупить у поставщика Тип заказа 13-51 Точка remove 2 Количество …" at bounding box center [595, 332] width 523 height 374
drag, startPoint x: 528, startPoint y: 369, endPoint x: 511, endPoint y: 368, distance: 16.6
click at [515, 368] on div "охра Цвет" at bounding box center [592, 362] width 154 height 27
drag, startPoint x: 534, startPoint y: 371, endPoint x: 532, endPoint y: 363, distance: 8.1
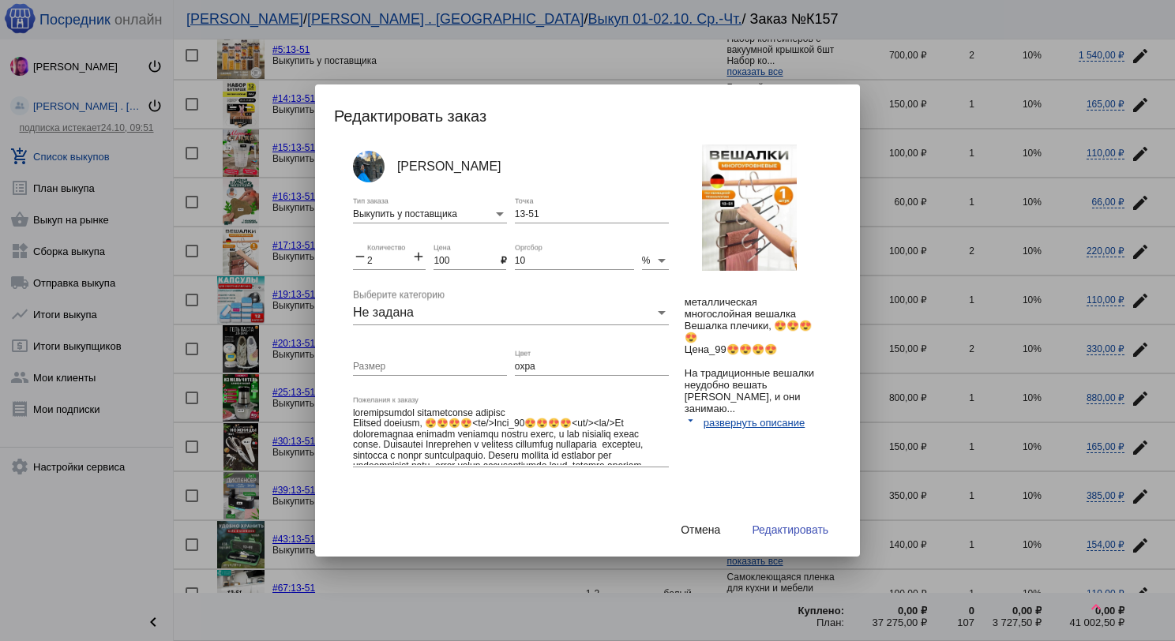
click at [532, 370] on div "охра Цвет" at bounding box center [592, 362] width 154 height 27
drag, startPoint x: 521, startPoint y: 363, endPoint x: 502, endPoint y: 360, distance: 19.2
click at [502, 360] on div "[PERSON_NAME] Выкупить у поставщика Тип заказа 13-51 Точка remove 2 Количество …" at bounding box center [523, 336] width 340 height 382
click at [788, 521] on button "Редактировать" at bounding box center [790, 530] width 102 height 28
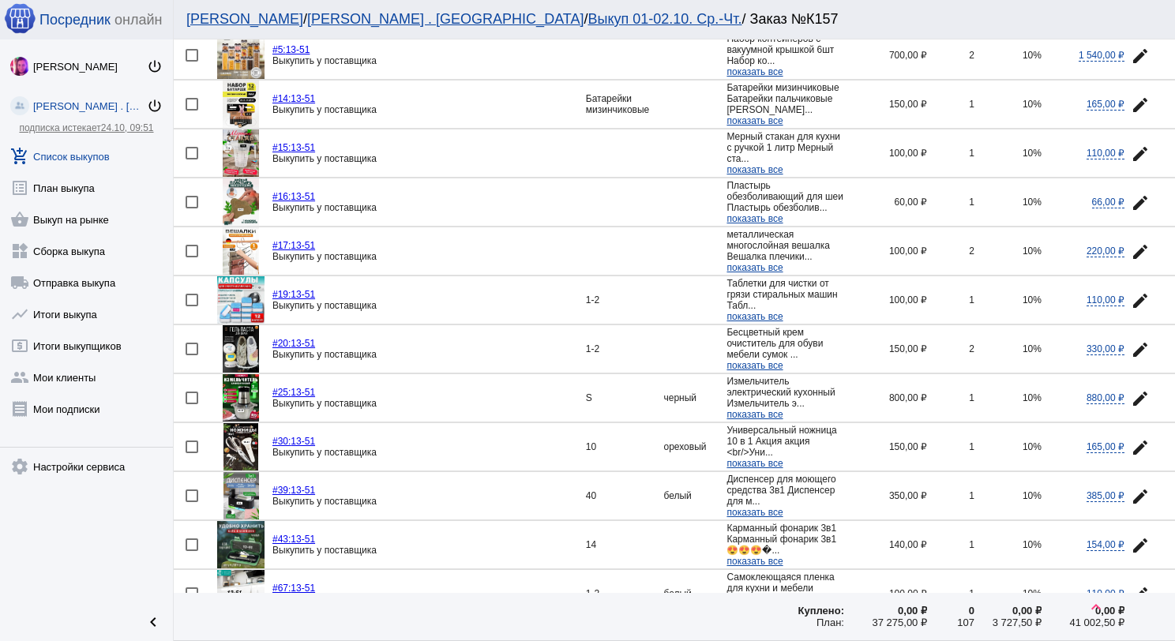
scroll to position [1343, 0]
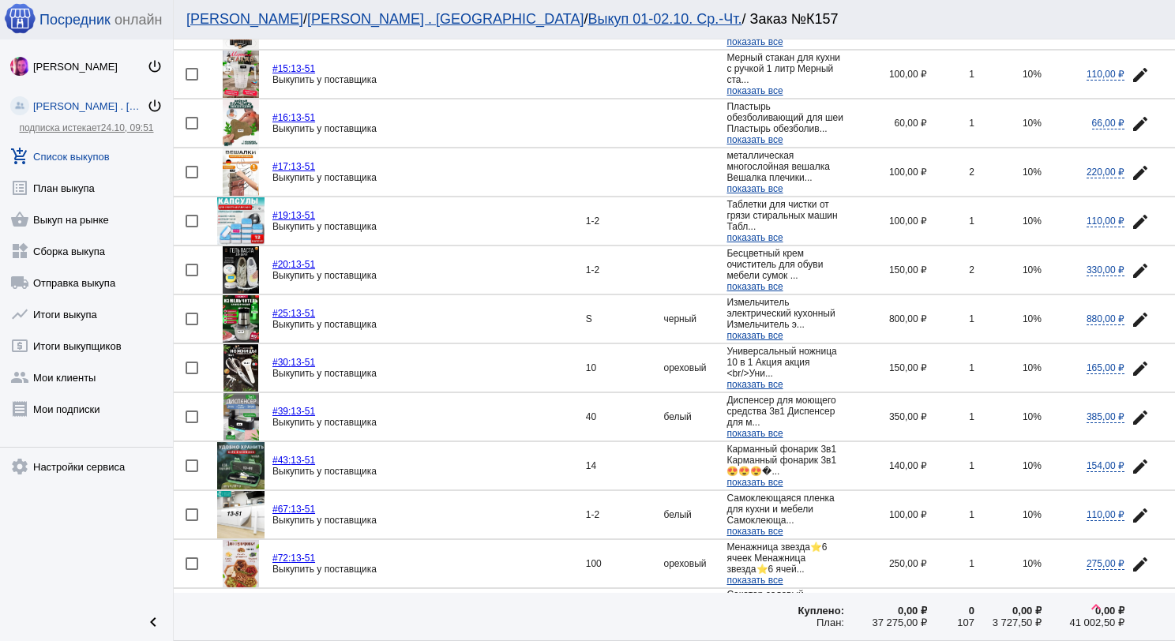
click at [248, 205] on img at bounding box center [240, 220] width 47 height 47
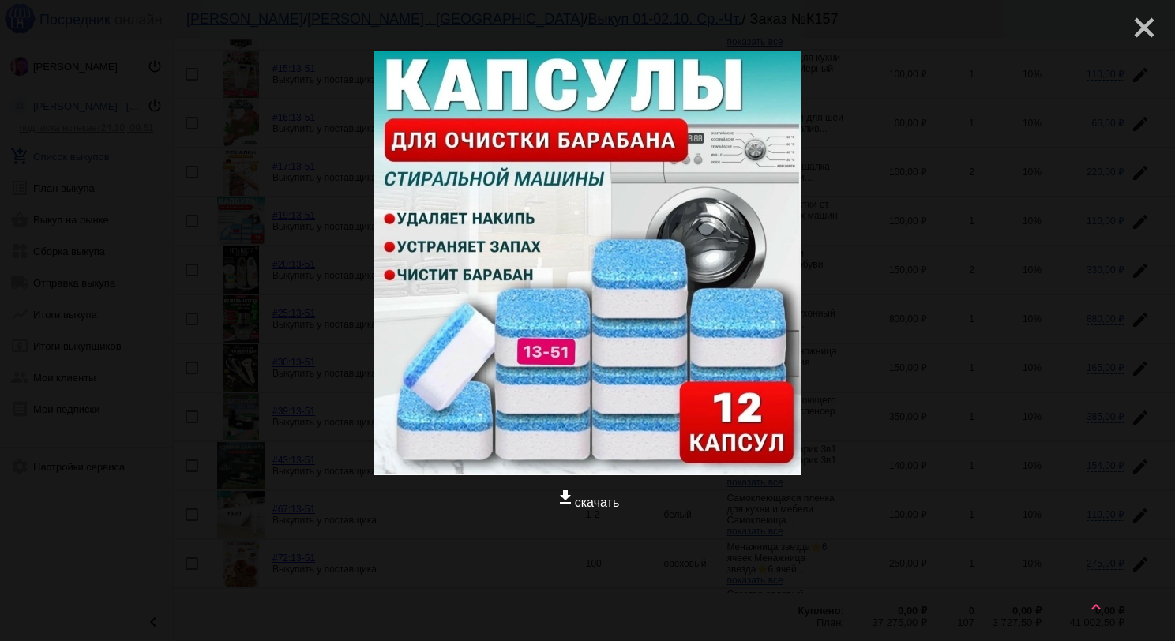
click at [1129, 27] on mat-icon "close" at bounding box center [1138, 21] width 19 height 19
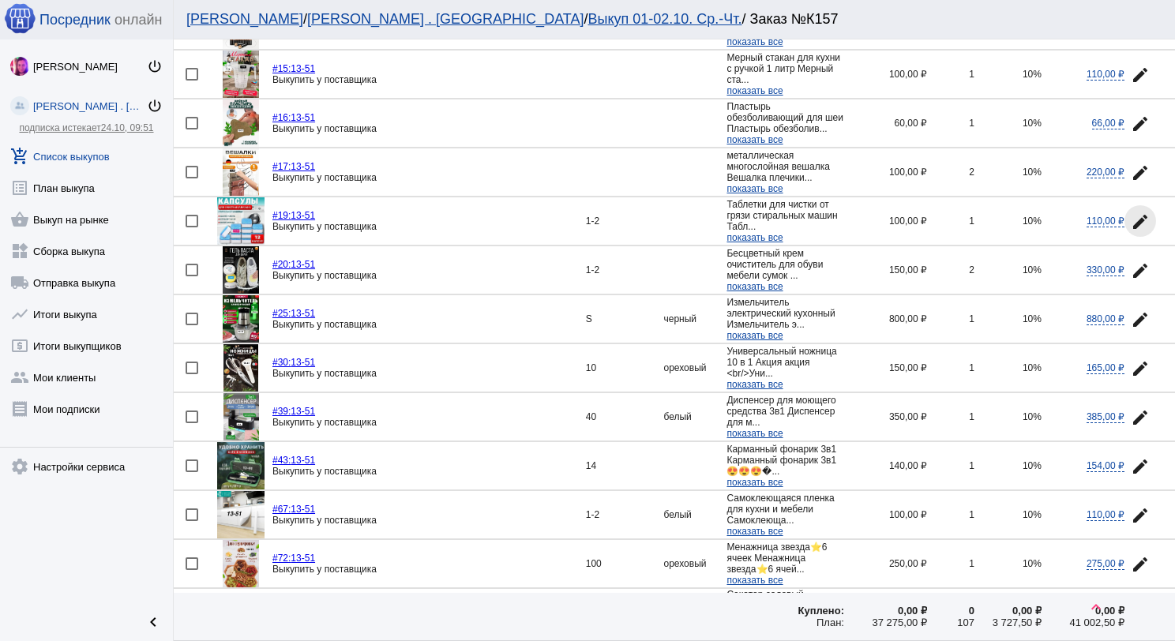
click at [1131, 212] on mat-icon "edit" at bounding box center [1140, 221] width 19 height 19
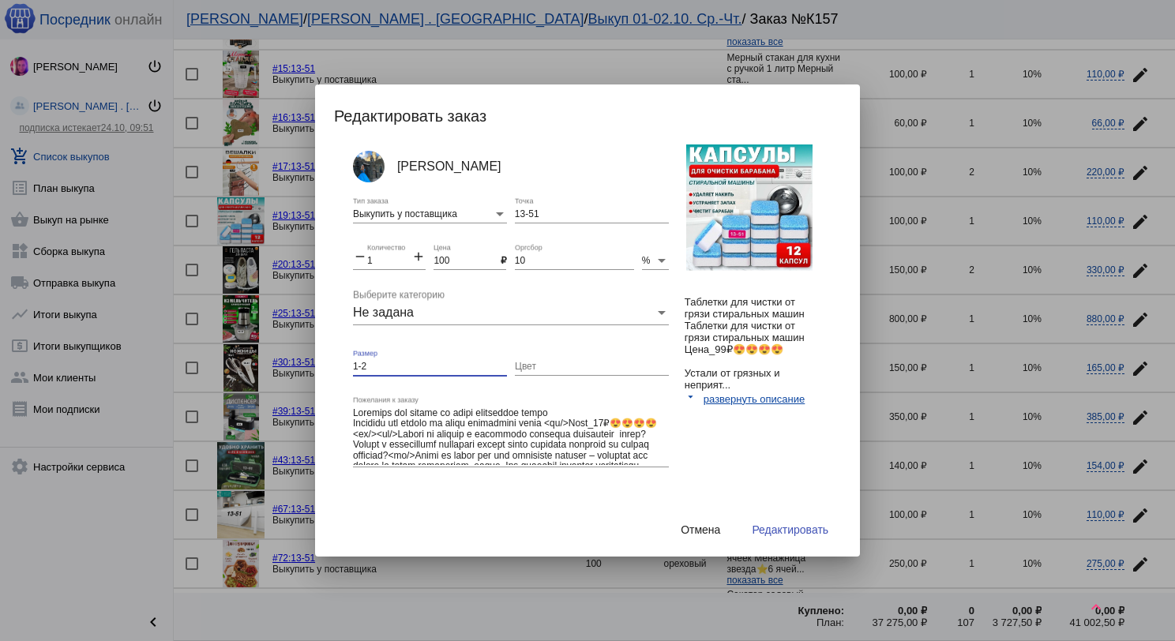
drag, startPoint x: 373, startPoint y: 360, endPoint x: 350, endPoint y: 363, distance: 23.0
click at [350, 363] on div "[PERSON_NAME] Выкупить у поставщика Тип заказа 13-51 Точка remove 1 Количество …" at bounding box center [595, 332] width 523 height 374
click at [774, 524] on span "Редактировать" at bounding box center [790, 530] width 77 height 13
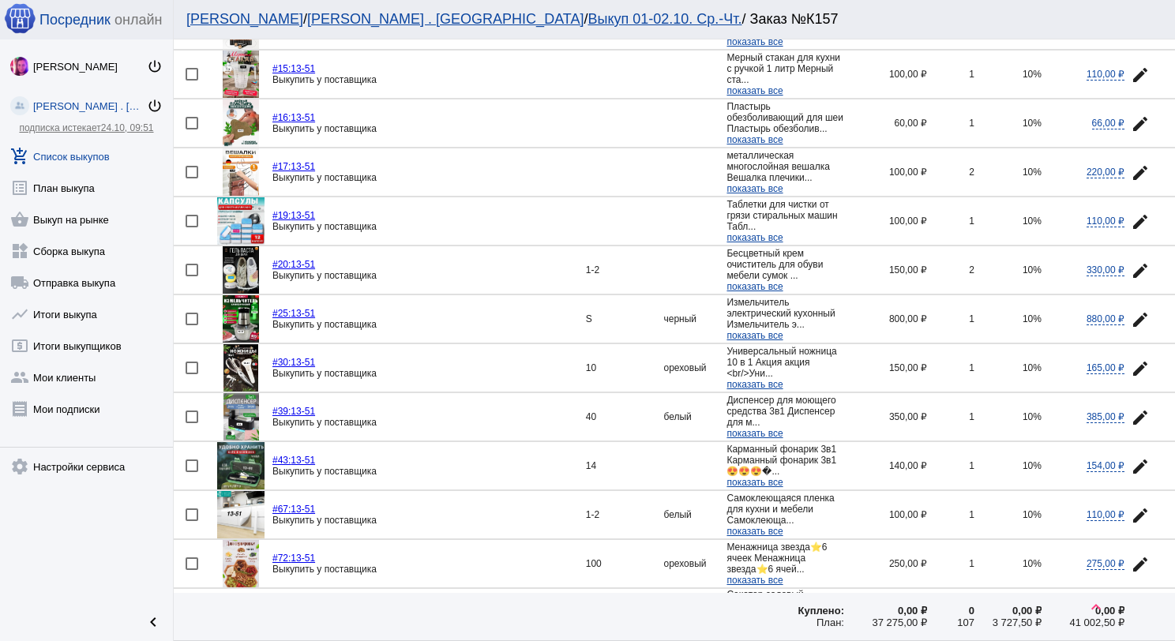
click at [1131, 261] on mat-icon "edit" at bounding box center [1140, 270] width 19 height 19
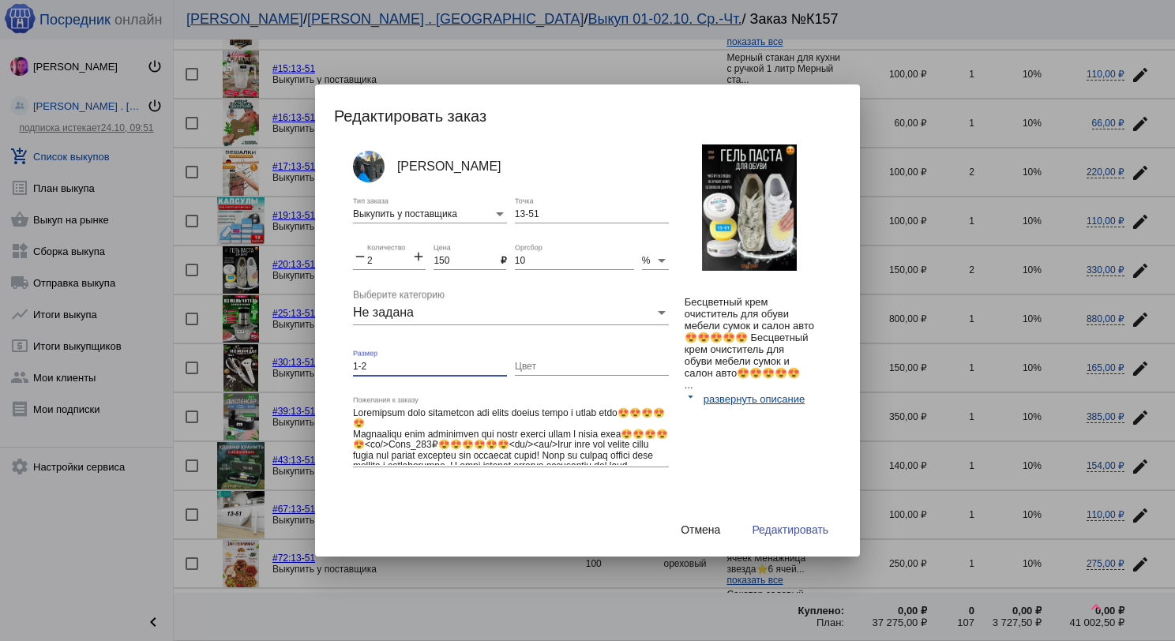
drag, startPoint x: 373, startPoint y: 370, endPoint x: 328, endPoint y: 359, distance: 46.2
click at [328, 359] on mat-dialog-container "Редактировать заказ [PERSON_NAME] Выкупить у поставщика Тип заказа 13-51 Точка …" at bounding box center [587, 321] width 545 height 472
click at [769, 521] on button "Редактировать" at bounding box center [790, 530] width 102 height 28
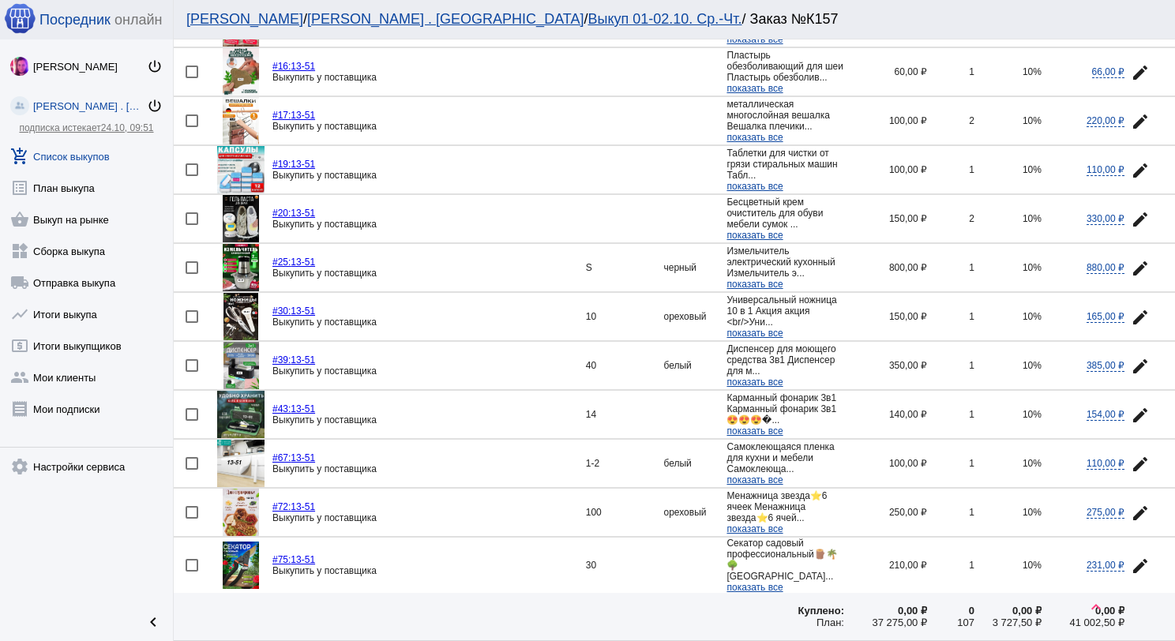
scroll to position [1422, 0]
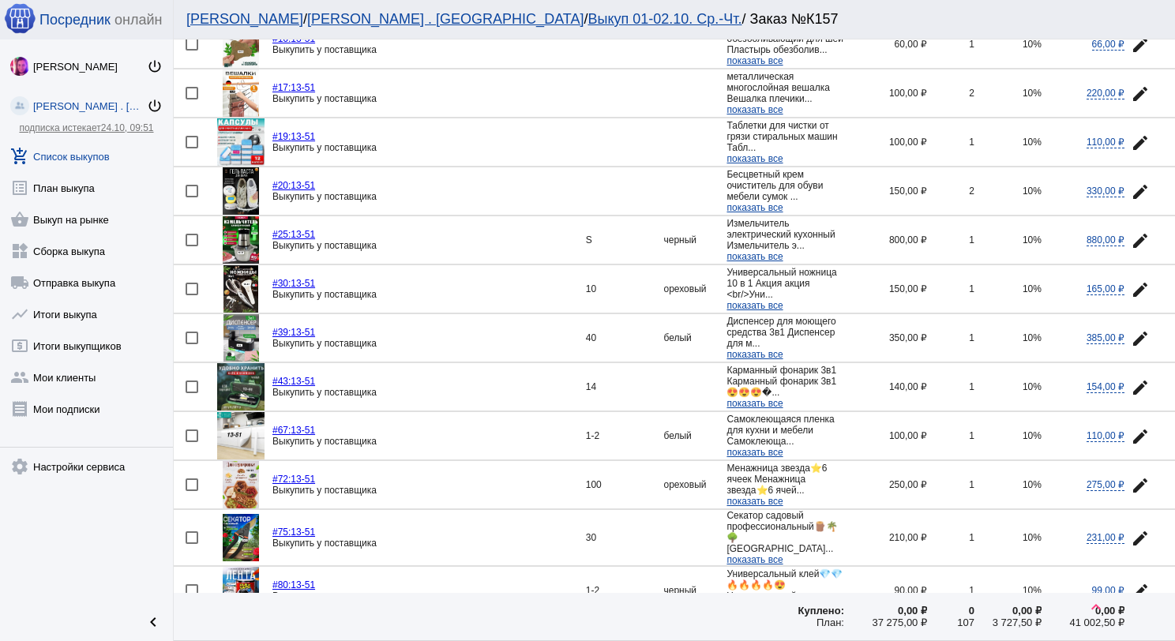
click at [1131, 231] on mat-icon "edit" at bounding box center [1140, 240] width 19 height 19
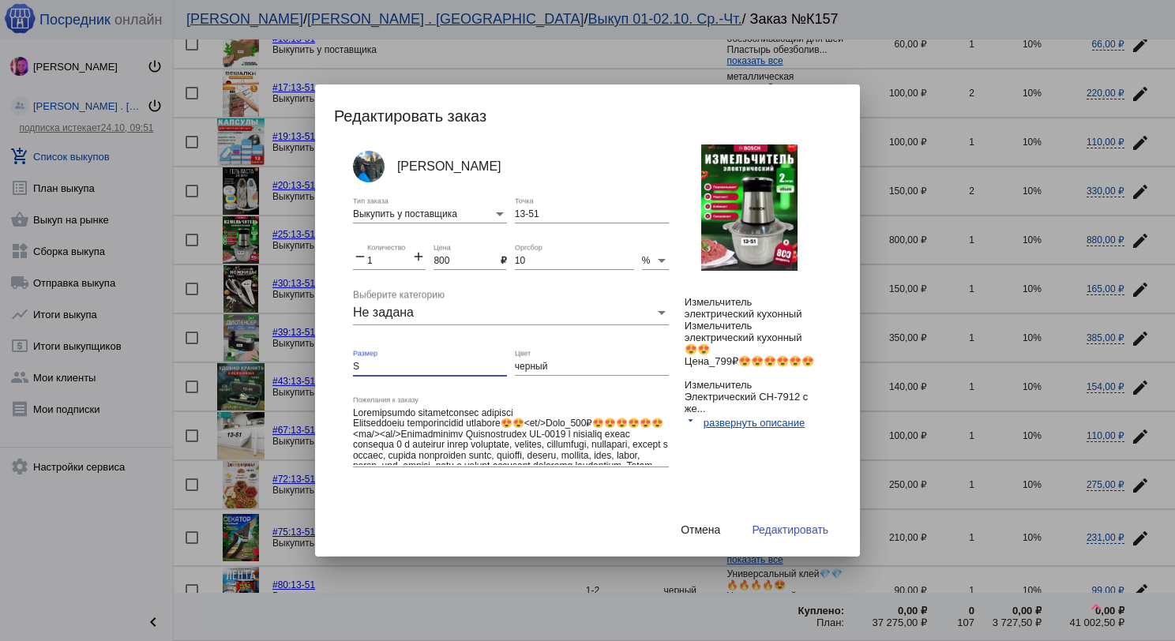
drag, startPoint x: 368, startPoint y: 362, endPoint x: 420, endPoint y: 370, distance: 52.7
click at [336, 360] on div "[PERSON_NAME] Выкупить у поставщика Тип заказа 13-51 Точка remove 1 Количество …" at bounding box center [595, 332] width 523 height 374
drag, startPoint x: 557, startPoint y: 366, endPoint x: 511, endPoint y: 375, distance: 46.8
click at [515, 375] on div "черный Цвет" at bounding box center [592, 362] width 154 height 27
click at [799, 525] on span "Редактировать" at bounding box center [790, 530] width 77 height 13
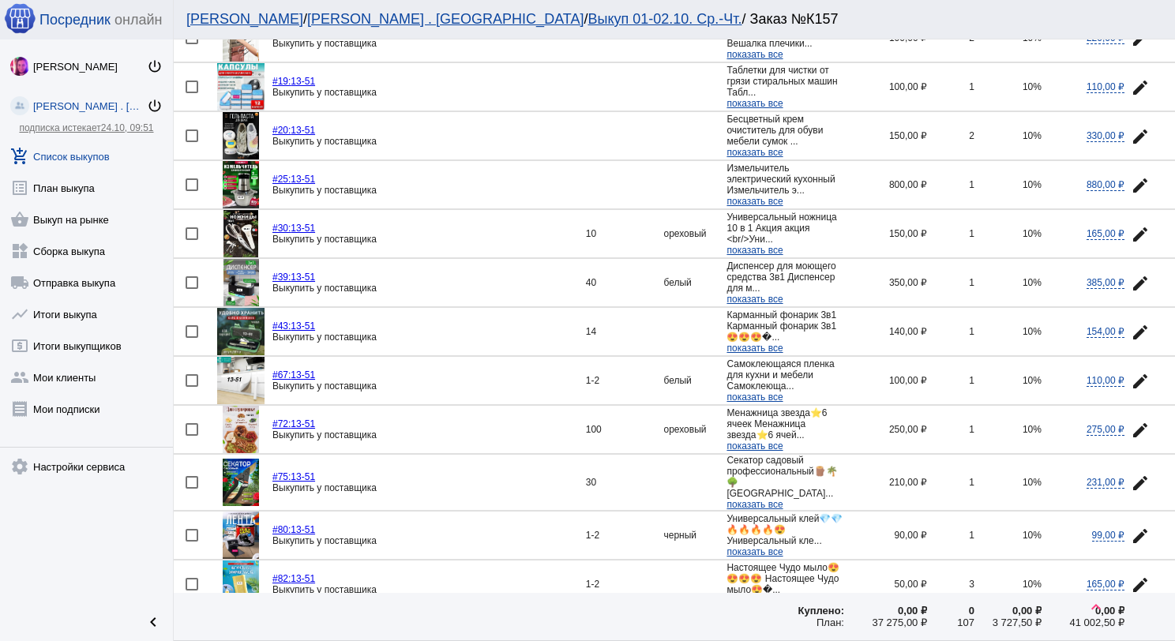
scroll to position [1501, 0]
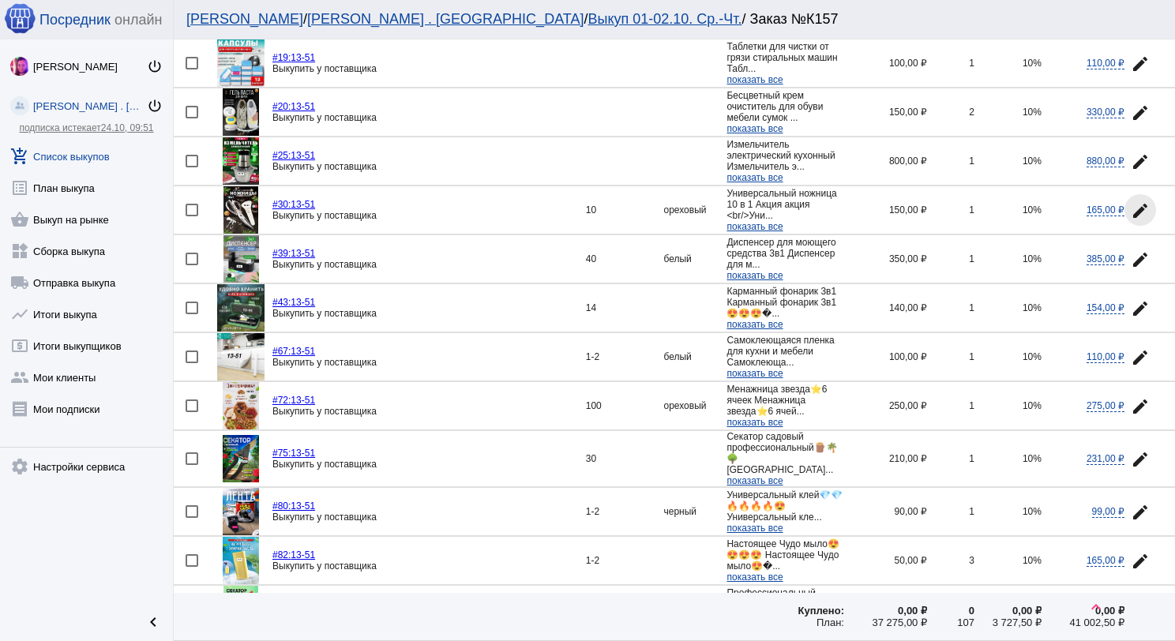
click at [1131, 201] on mat-icon "edit" at bounding box center [1140, 210] width 19 height 19
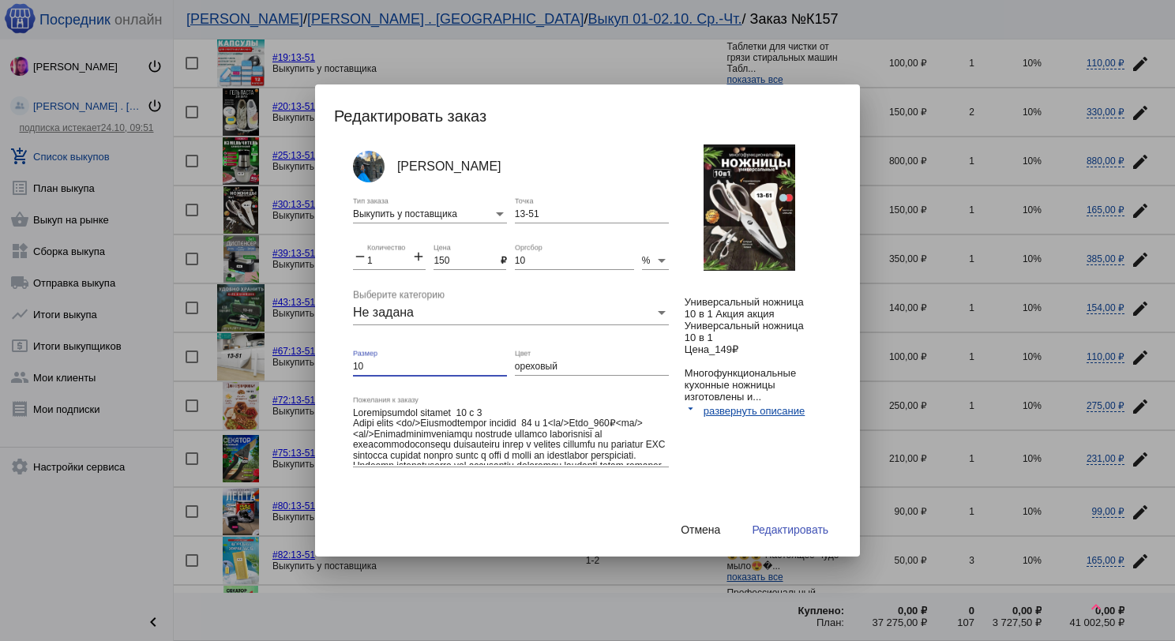
drag, startPoint x: 373, startPoint y: 360, endPoint x: 352, endPoint y: 362, distance: 20.6
click at [353, 362] on input "10" at bounding box center [430, 367] width 154 height 11
drag, startPoint x: 562, startPoint y: 360, endPoint x: 513, endPoint y: 365, distance: 50.0
click at [515, 365] on input "ореховый" at bounding box center [592, 367] width 154 height 11
click at [777, 520] on button "Редактировать" at bounding box center [790, 530] width 102 height 28
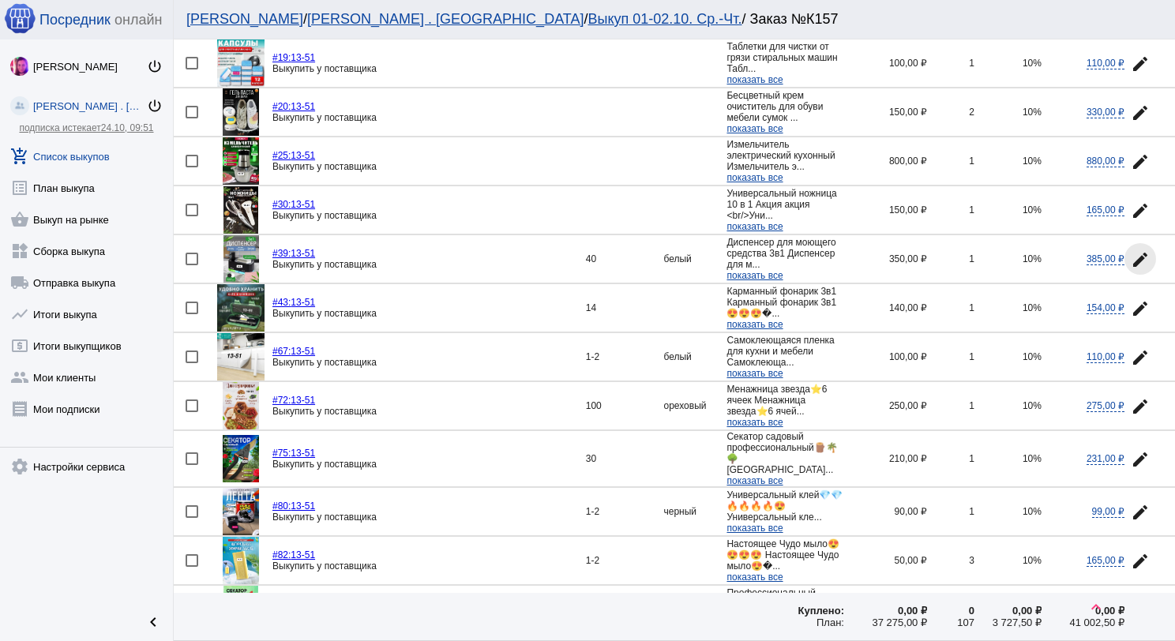
click at [1131, 250] on mat-icon "edit" at bounding box center [1140, 259] width 19 height 19
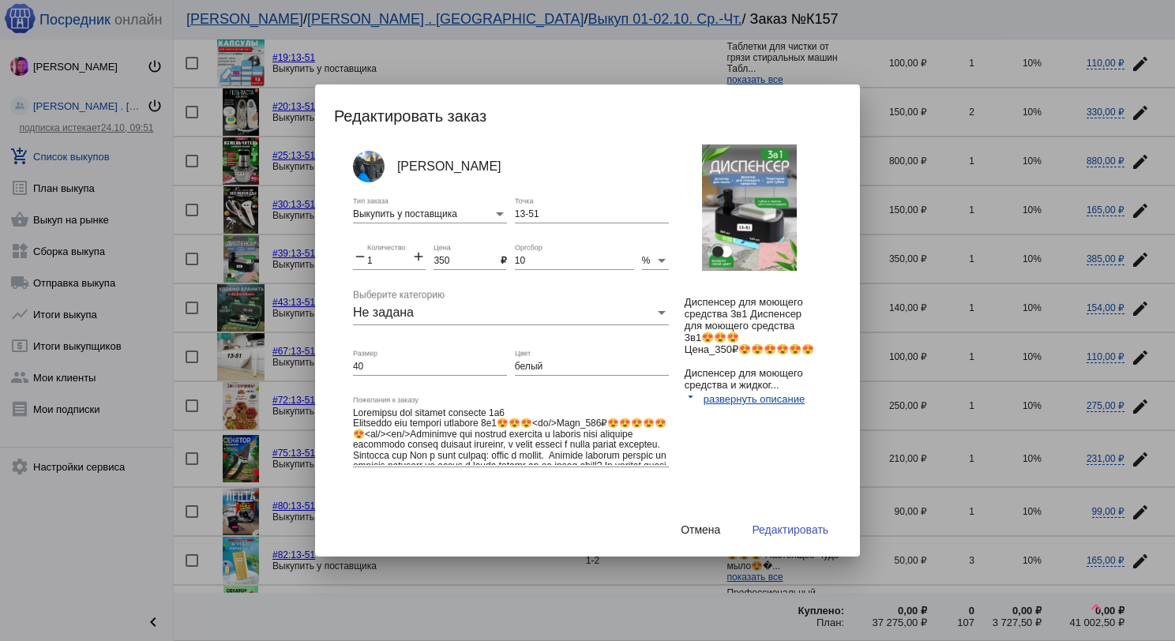
click at [360, 359] on div "40 Размер" at bounding box center [430, 362] width 154 height 27
drag, startPoint x: 369, startPoint y: 366, endPoint x: 347, endPoint y: 369, distance: 22.2
click at [347, 369] on div "[PERSON_NAME] Выкупить у поставщика Тип заказа 13-51 Точка remove 1 Количество …" at bounding box center [595, 332] width 523 height 374
drag, startPoint x: 531, startPoint y: 369, endPoint x: 512, endPoint y: 369, distance: 19.0
click at [515, 369] on input "белый" at bounding box center [592, 367] width 154 height 11
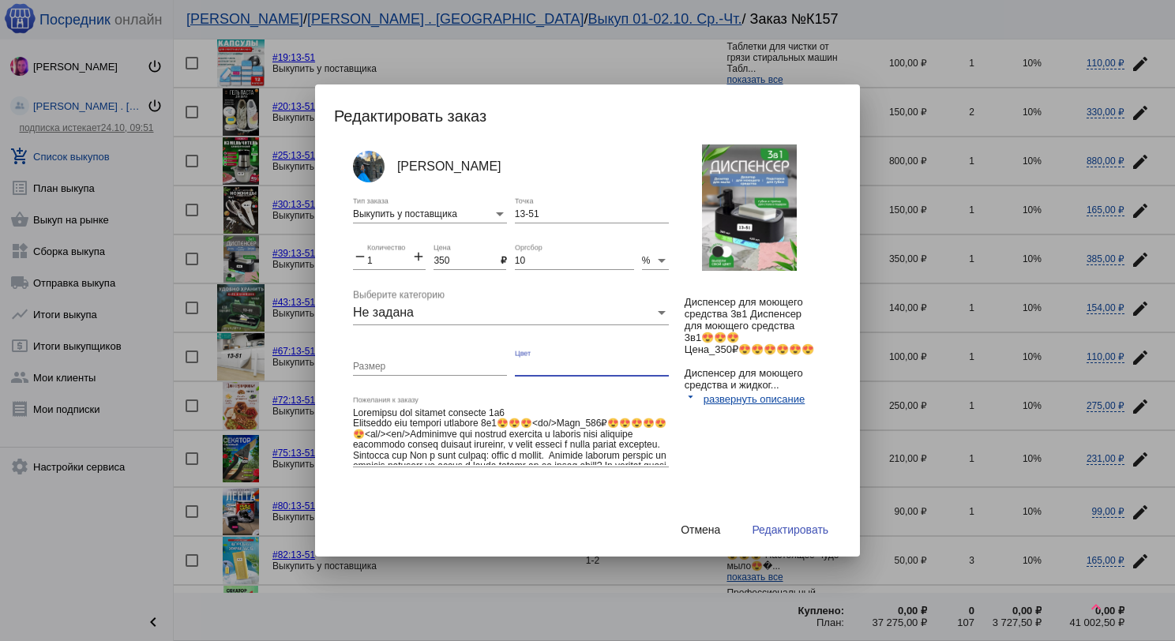
click at [793, 528] on span "Редактировать" at bounding box center [790, 530] width 77 height 13
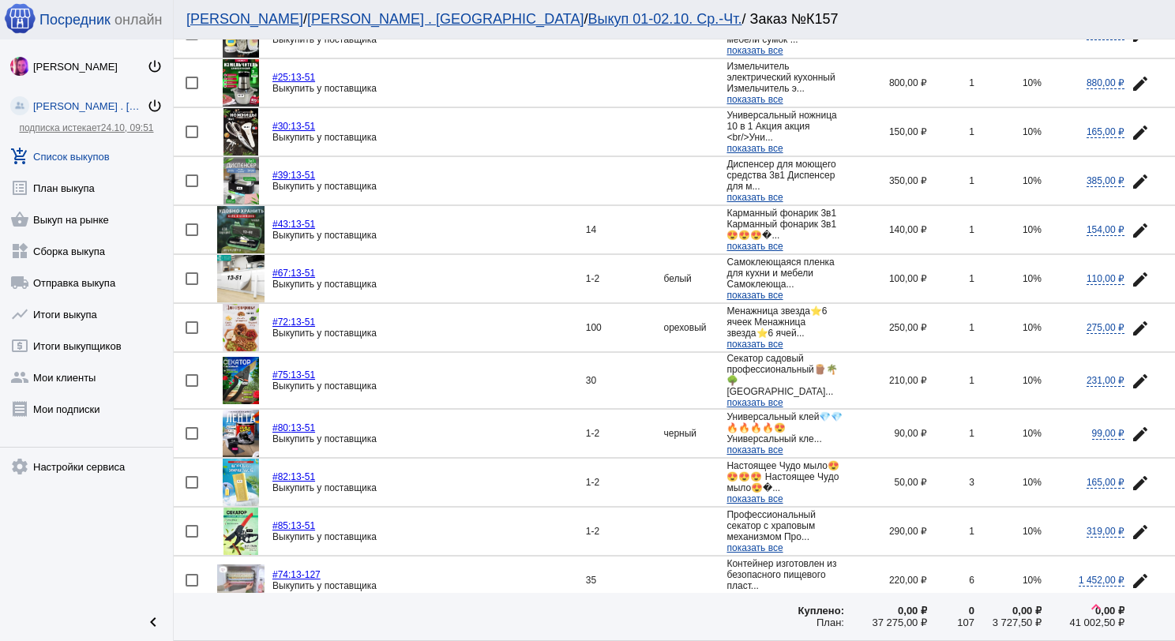
scroll to position [1580, 0]
click at [1132, 220] on mat-icon "edit" at bounding box center [1140, 229] width 19 height 19
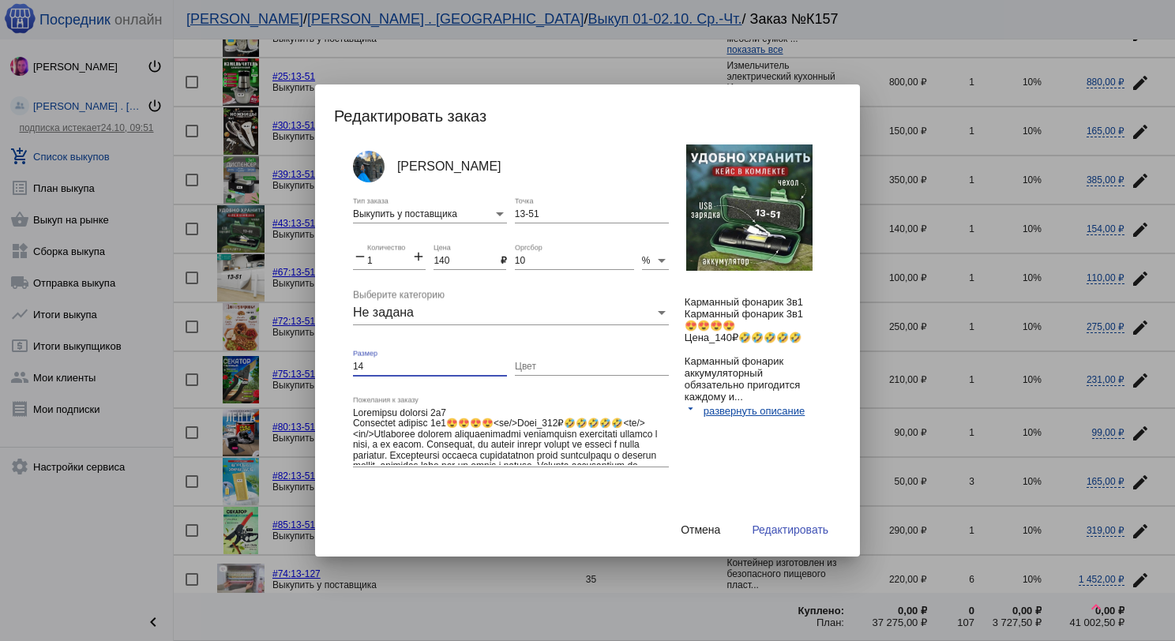
drag, startPoint x: 377, startPoint y: 363, endPoint x: 346, endPoint y: 363, distance: 30.8
click at [346, 363] on div "[PERSON_NAME] Выкупить у поставщика Тип заказа 13-51 Точка remove 1 Количество …" at bounding box center [595, 332] width 523 height 374
drag, startPoint x: 781, startPoint y: 529, endPoint x: 850, endPoint y: 515, distance: 70.2
click at [780, 529] on span "Редактировать" at bounding box center [790, 530] width 77 height 13
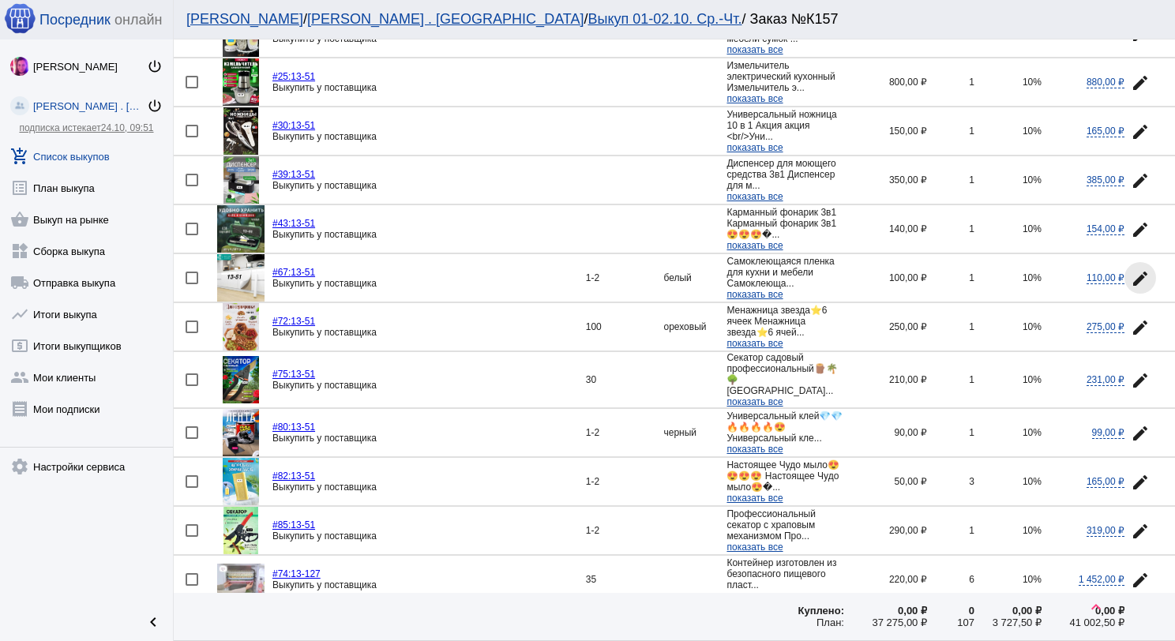
click at [1131, 272] on mat-icon "edit" at bounding box center [1140, 278] width 19 height 19
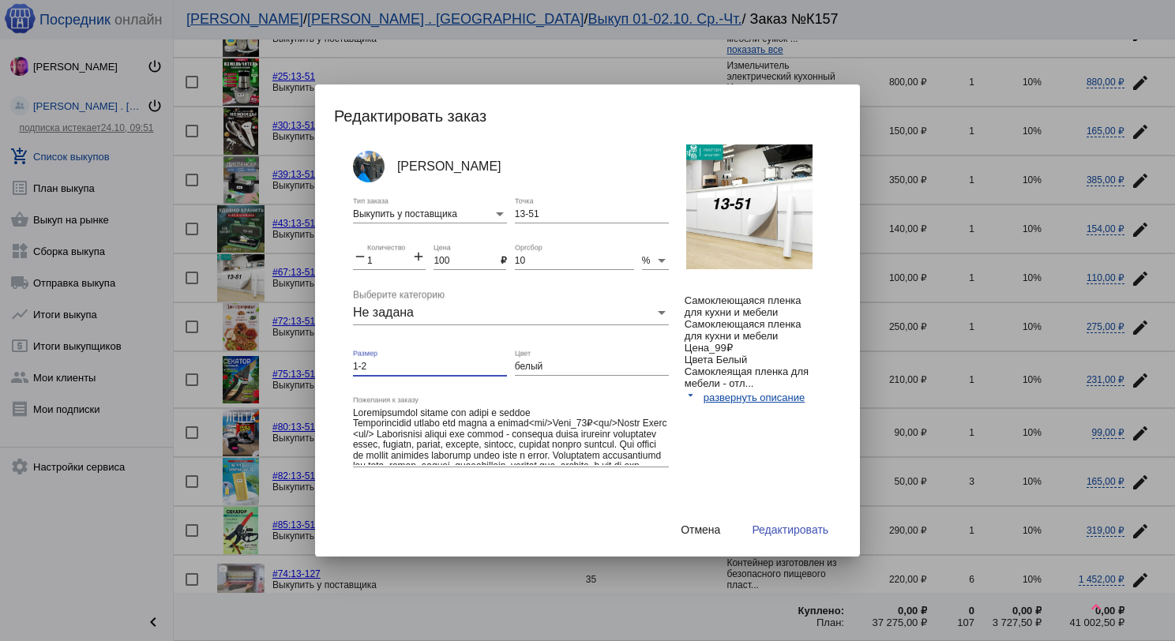
drag, startPoint x: 369, startPoint y: 367, endPoint x: 484, endPoint y: 361, distance: 115.5
click at [347, 366] on div "[PERSON_NAME] Выкупить у поставщика Тип заказа 13-51 Точка remove 1 Количество …" at bounding box center [595, 332] width 523 height 374
drag, startPoint x: 545, startPoint y: 358, endPoint x: 524, endPoint y: 363, distance: 21.1
click at [524, 363] on div "белый Цвет" at bounding box center [592, 362] width 154 height 27
drag, startPoint x: 545, startPoint y: 366, endPoint x: 494, endPoint y: 363, distance: 50.7
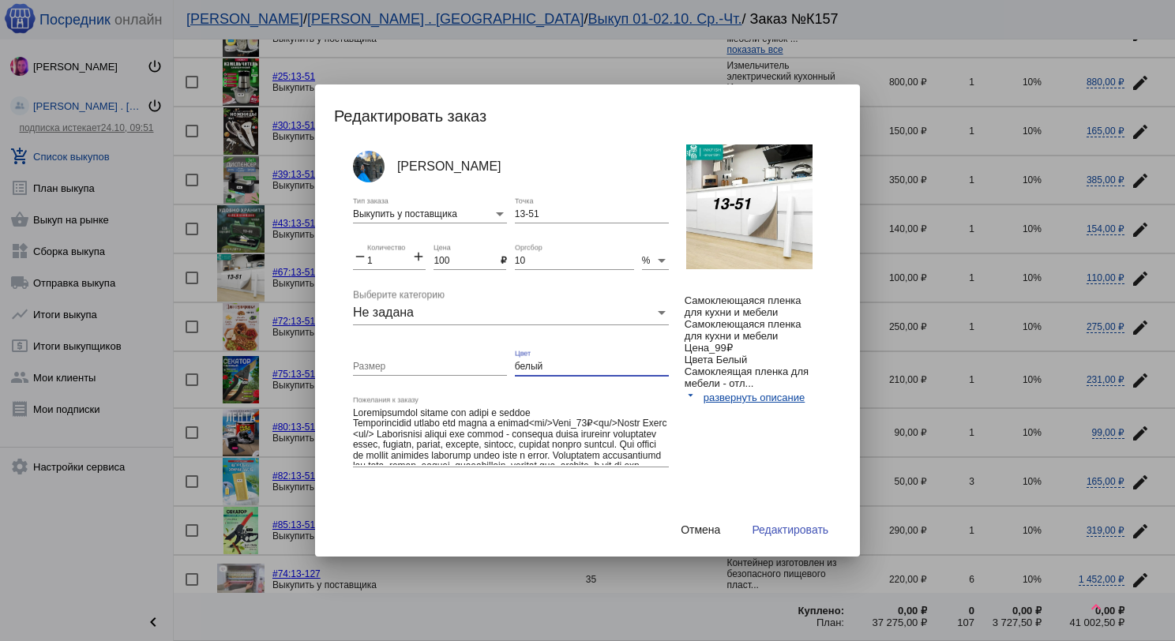
click at [494, 363] on div "[PERSON_NAME] Выкупить у поставщика Тип заказа 13-51 Точка remove 1 Количество …" at bounding box center [523, 336] width 340 height 382
click at [807, 524] on span "Редактировать" at bounding box center [790, 530] width 77 height 13
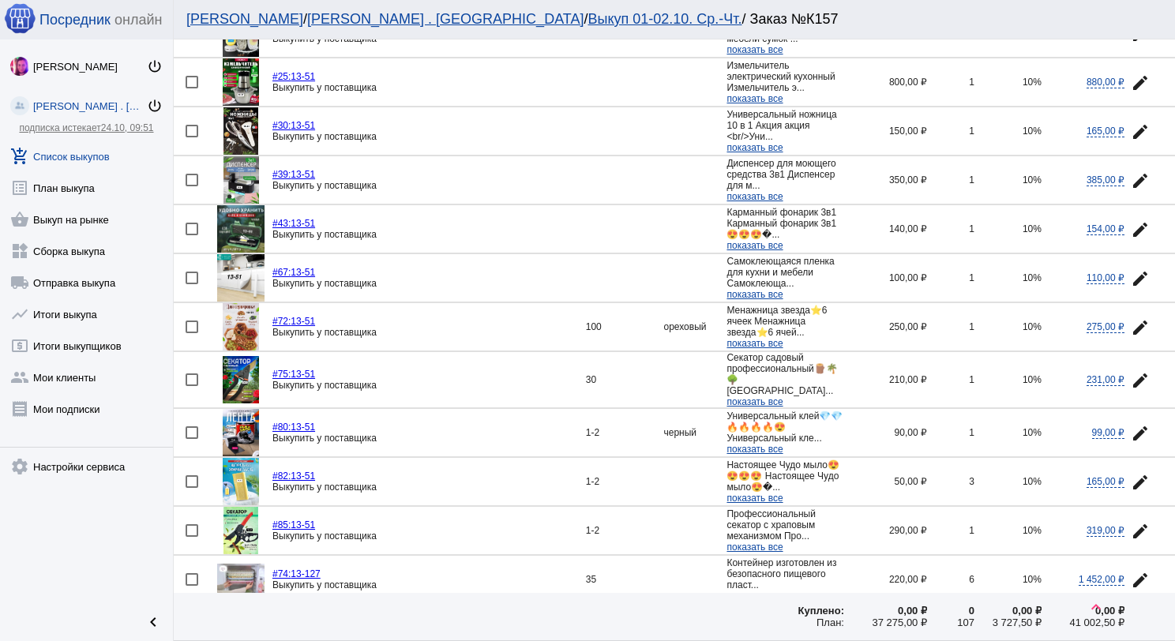
scroll to position [1659, 0]
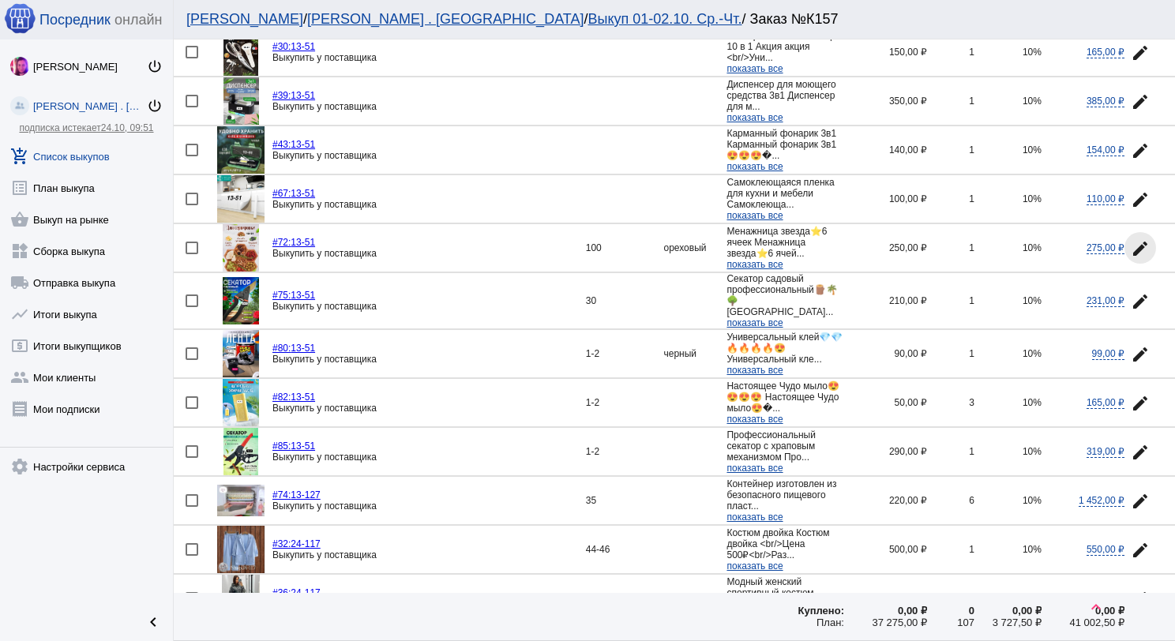
click at [1131, 239] on mat-icon "edit" at bounding box center [1140, 248] width 19 height 19
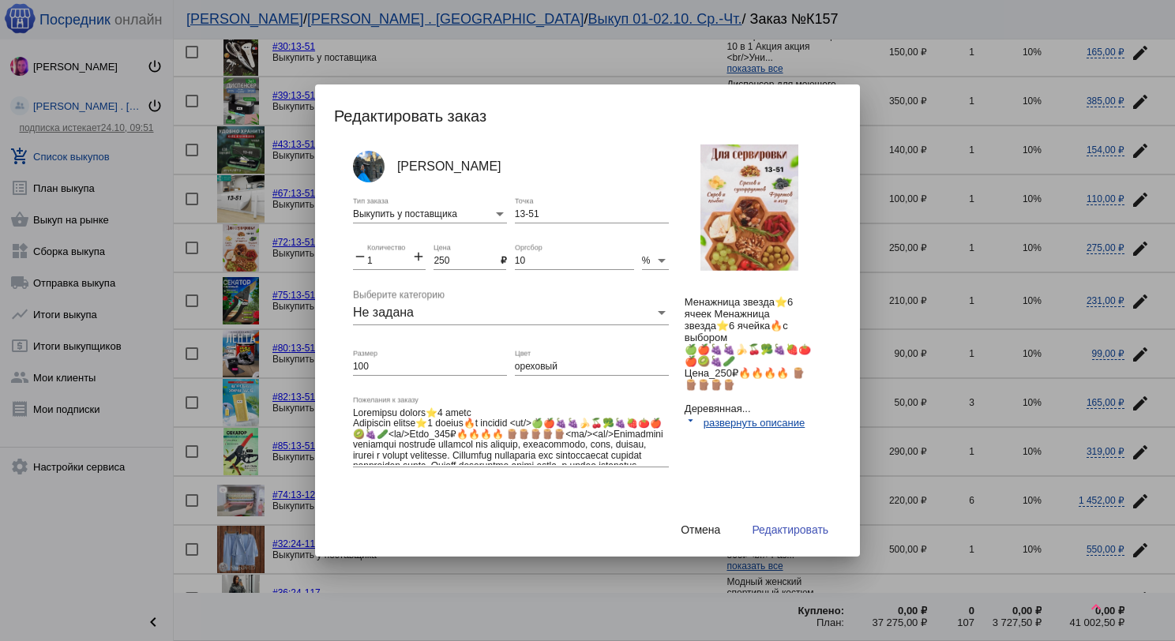
drag, startPoint x: 381, startPoint y: 359, endPoint x: 357, endPoint y: 359, distance: 23.7
click at [357, 359] on div "100 Размер" at bounding box center [430, 362] width 154 height 27
type input "1"
drag, startPoint x: 558, startPoint y: 366, endPoint x: 525, endPoint y: 371, distance: 33.5
click at [515, 366] on input "ореховый" at bounding box center [592, 367] width 154 height 11
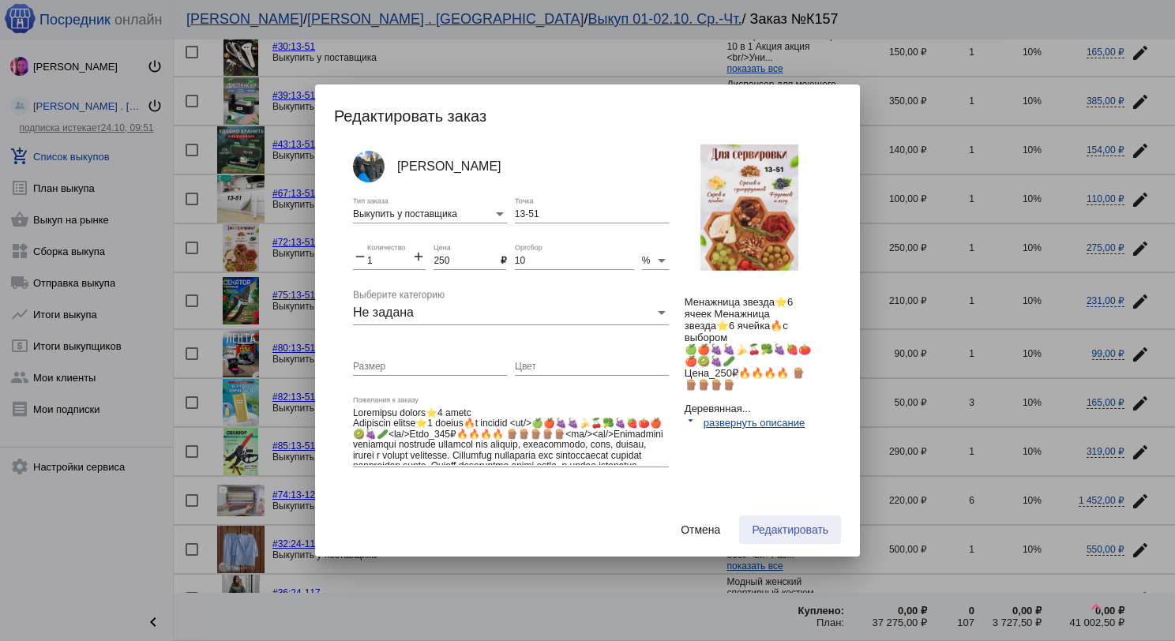
click at [812, 528] on span "Редактировать" at bounding box center [790, 530] width 77 height 13
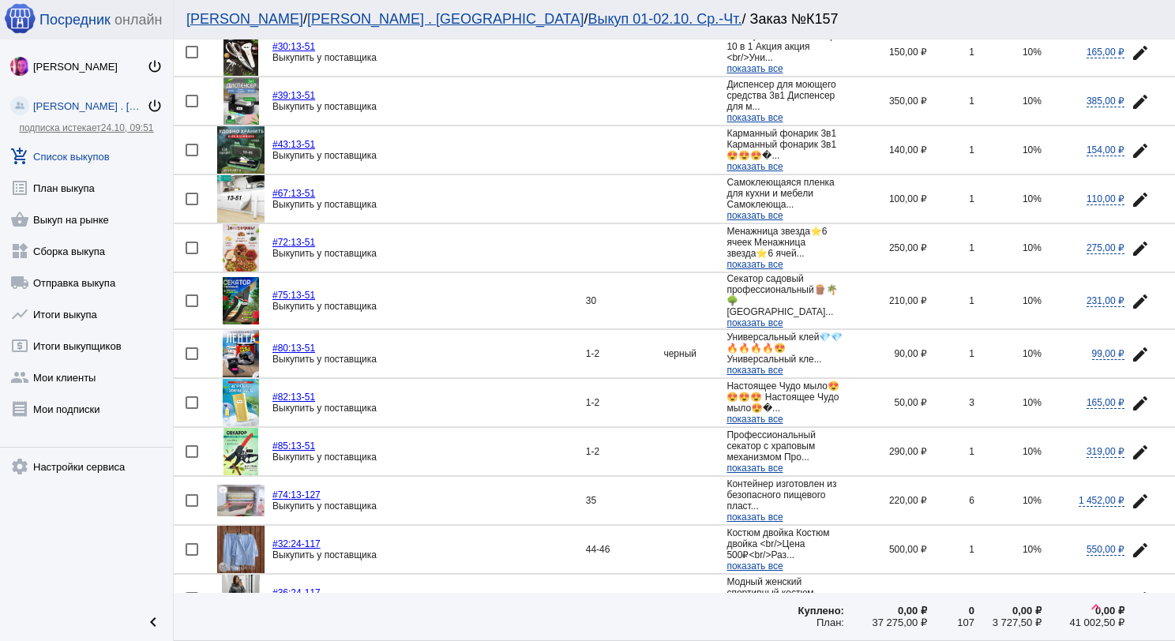
click at [254, 330] on img at bounding box center [241, 353] width 36 height 47
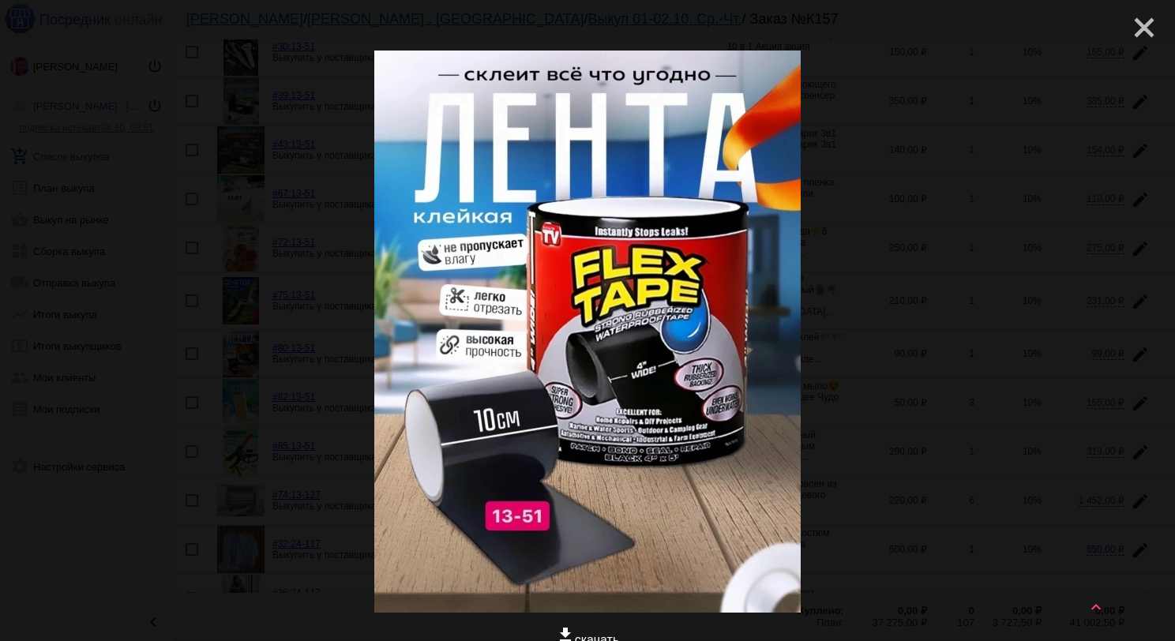
click at [1131, 31] on mat-icon "close" at bounding box center [1138, 21] width 19 height 19
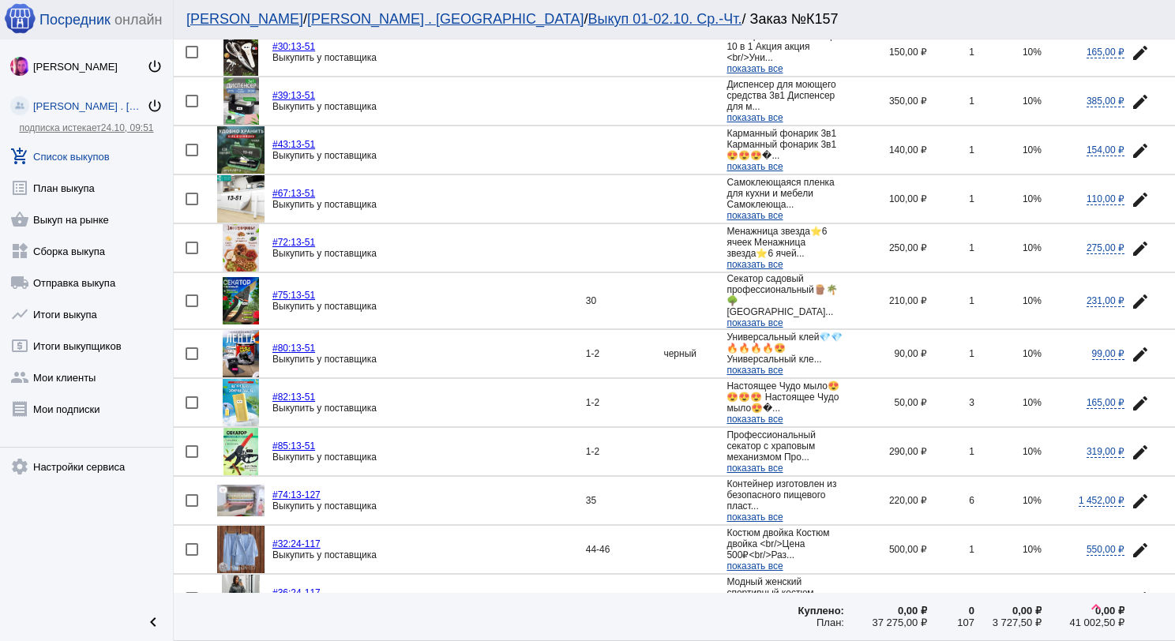
click at [1131, 292] on mat-icon "edit" at bounding box center [1140, 301] width 19 height 19
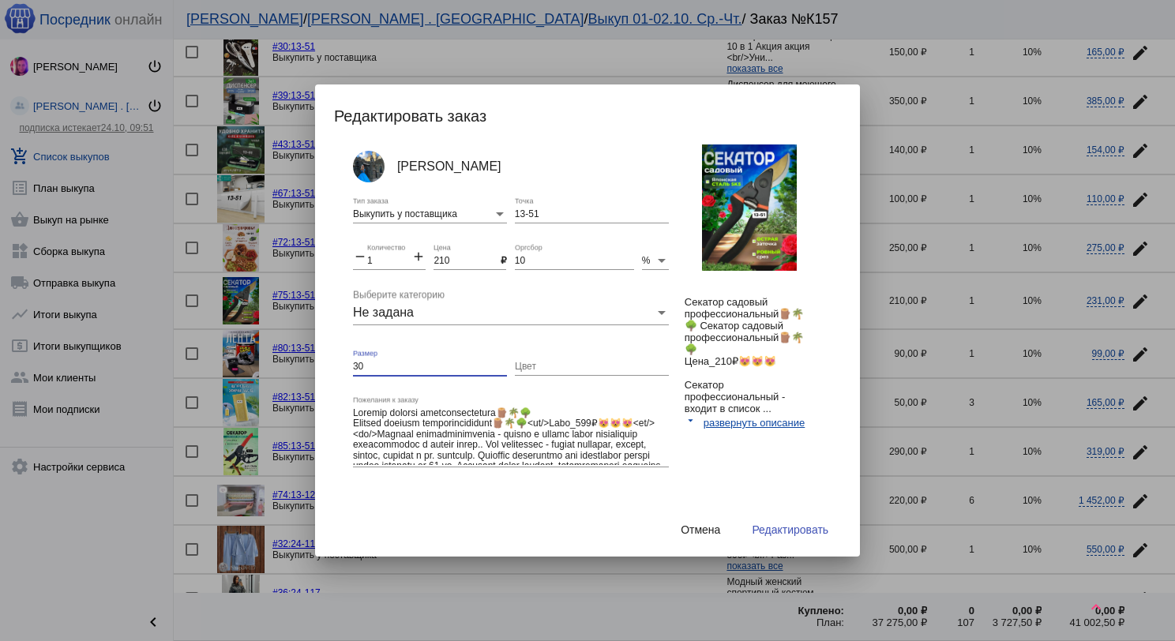
drag, startPoint x: 374, startPoint y: 363, endPoint x: 344, endPoint y: 365, distance: 30.8
click at [344, 365] on div "[PERSON_NAME] Выкупить у поставщика Тип заказа 13-51 Точка remove 1 Количество …" at bounding box center [595, 332] width 523 height 374
click at [799, 533] on span "Редактировать" at bounding box center [790, 530] width 77 height 13
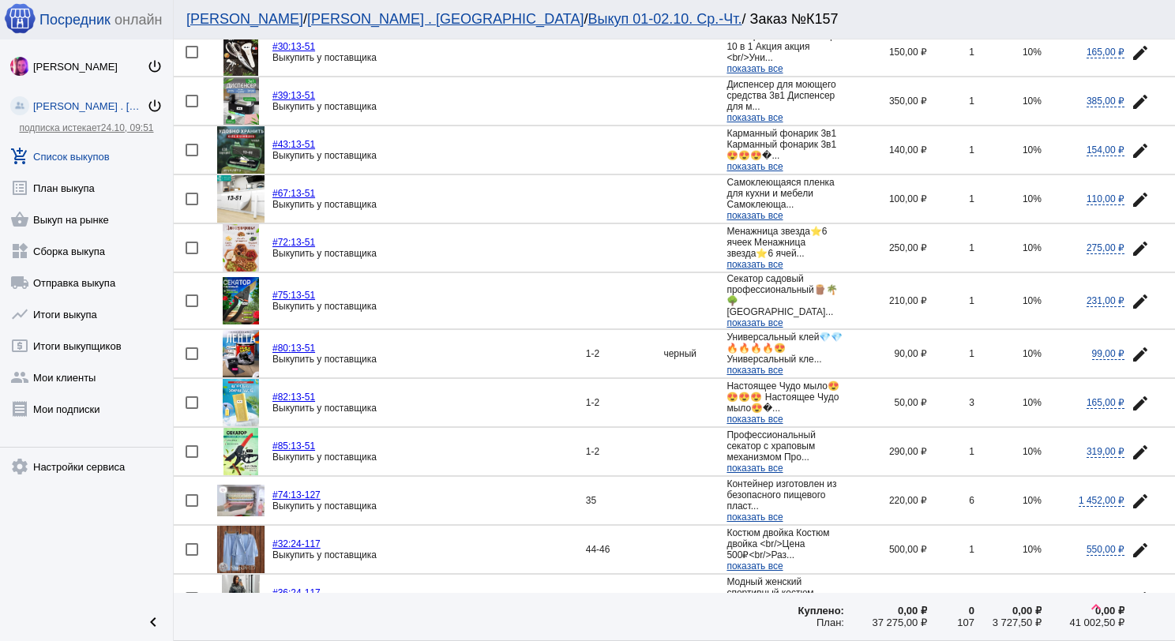
click at [1131, 345] on mat-icon "edit" at bounding box center [1140, 354] width 19 height 19
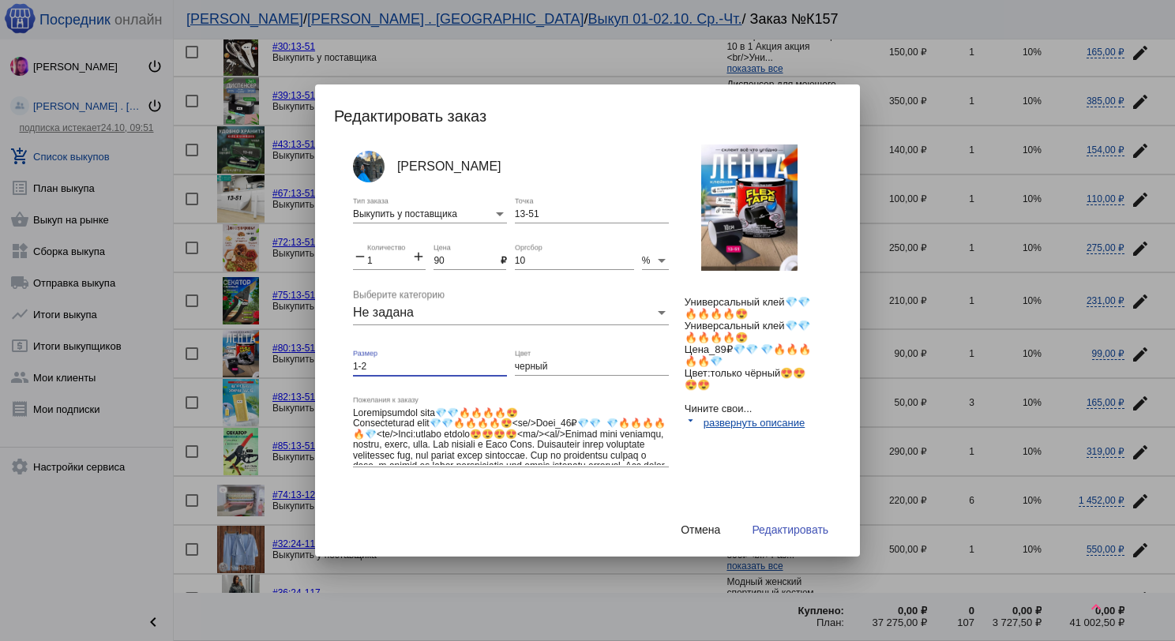
drag, startPoint x: 370, startPoint y: 366, endPoint x: 343, endPoint y: 366, distance: 27.6
click at [343, 366] on div "[PERSON_NAME] Выкупить у поставщика Тип заказа 13-51 Точка remove 1 Количество …" at bounding box center [595, 332] width 523 height 374
click at [783, 518] on button "Редактировать" at bounding box center [790, 530] width 102 height 28
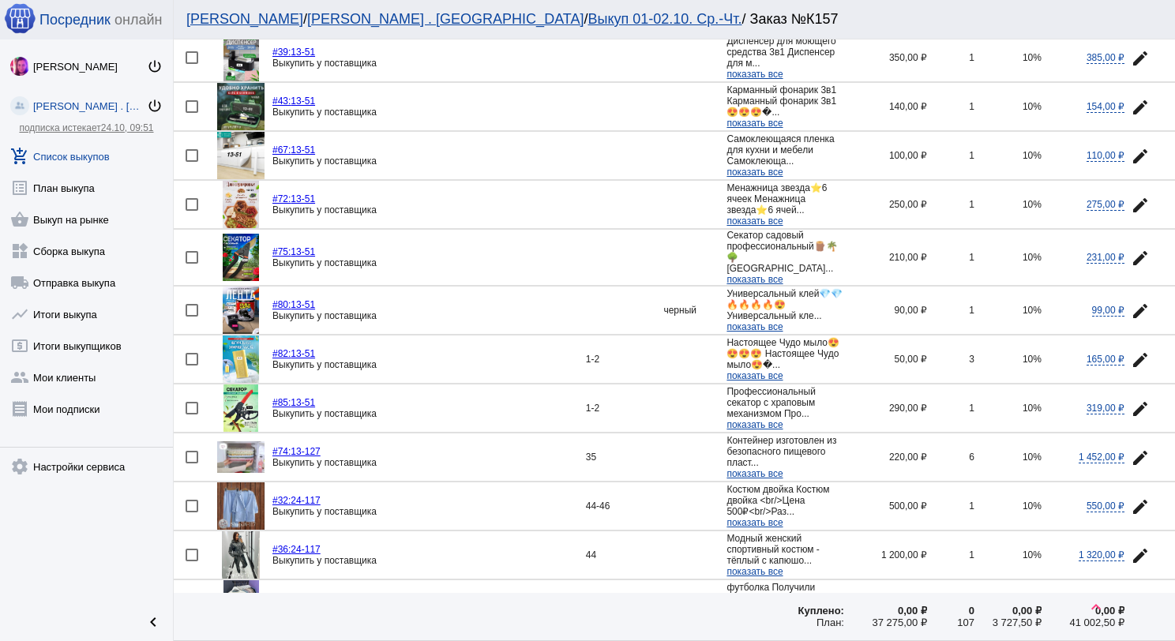
scroll to position [1738, 0]
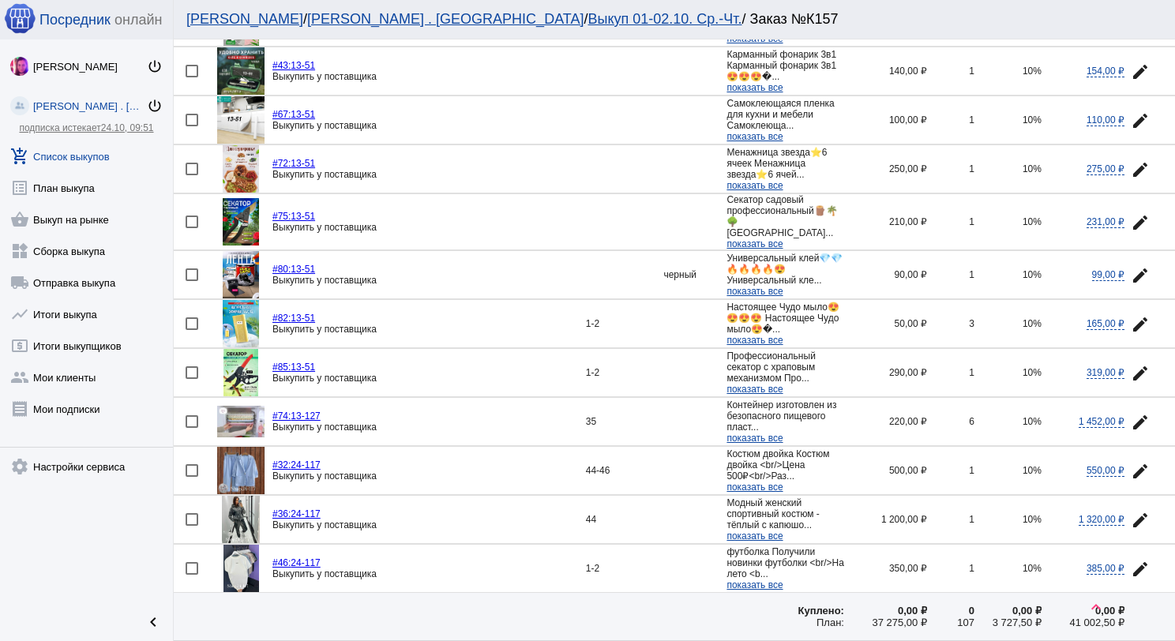
click at [1133, 315] on mat-icon "edit" at bounding box center [1140, 324] width 19 height 19
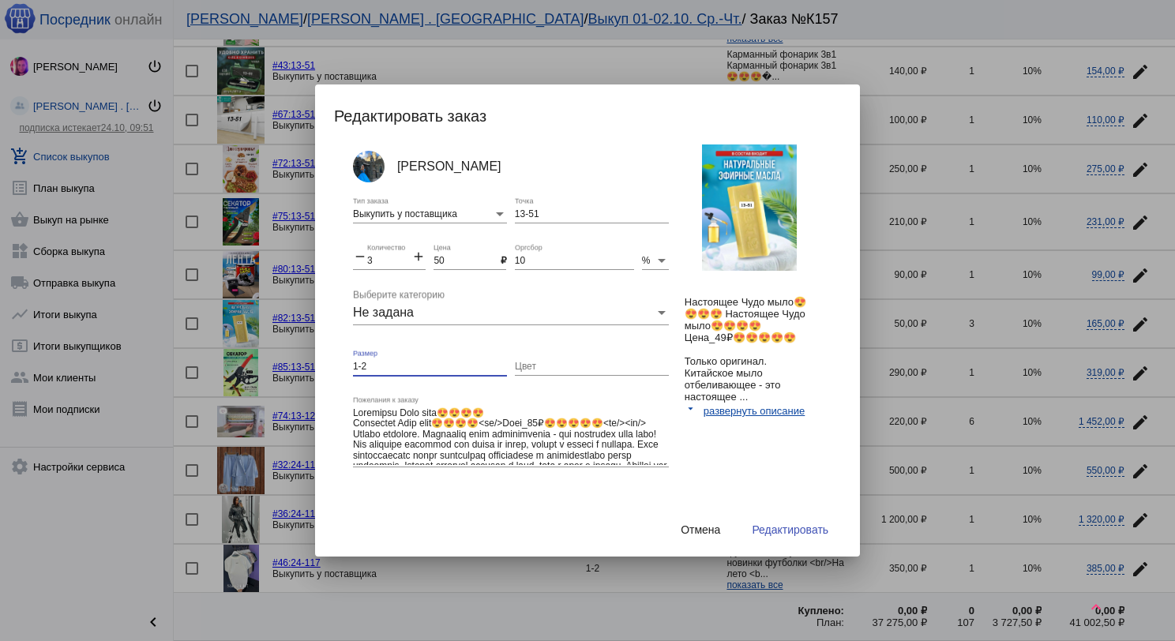
drag, startPoint x: 378, startPoint y: 366, endPoint x: 348, endPoint y: 363, distance: 30.3
click at [344, 363] on div "[PERSON_NAME] Выкупить у поставщика Тип заказа 13-51 Точка remove 3 Количество …" at bounding box center [595, 332] width 523 height 374
click at [773, 524] on span "Редактировать" at bounding box center [790, 530] width 77 height 13
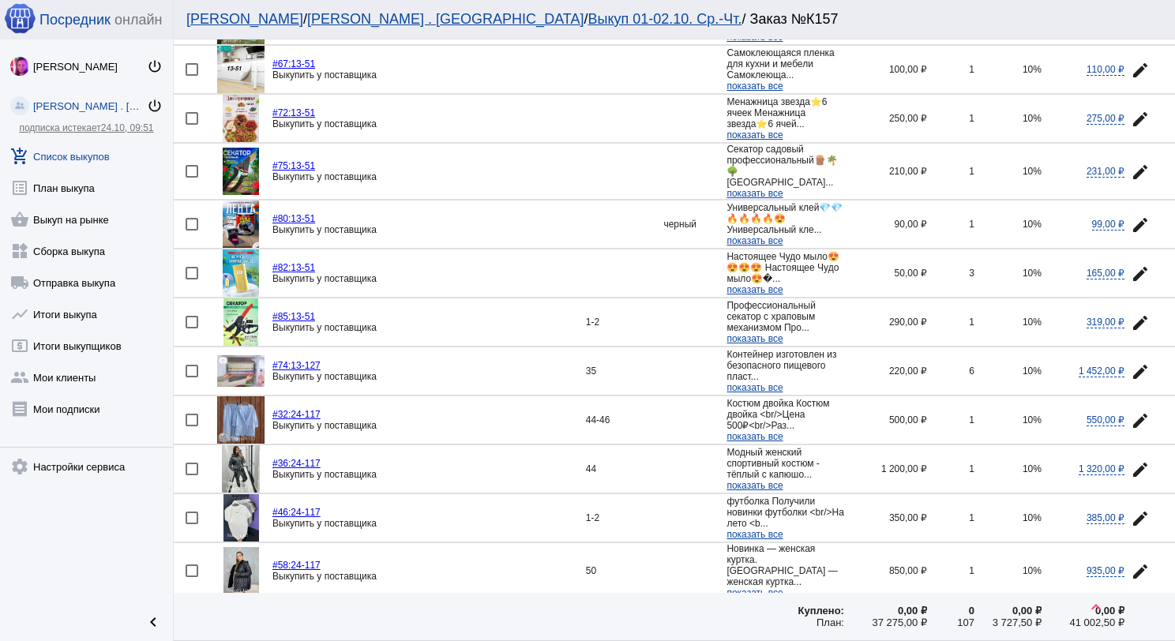
scroll to position [1817, 0]
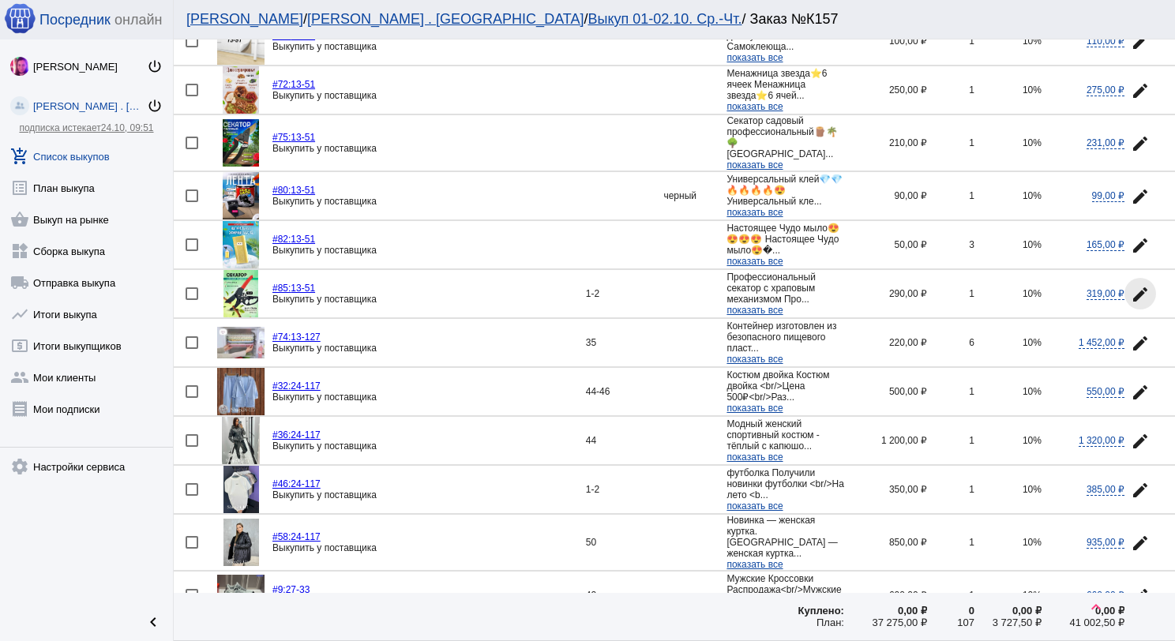
click at [1136, 285] on mat-icon "edit" at bounding box center [1140, 294] width 19 height 19
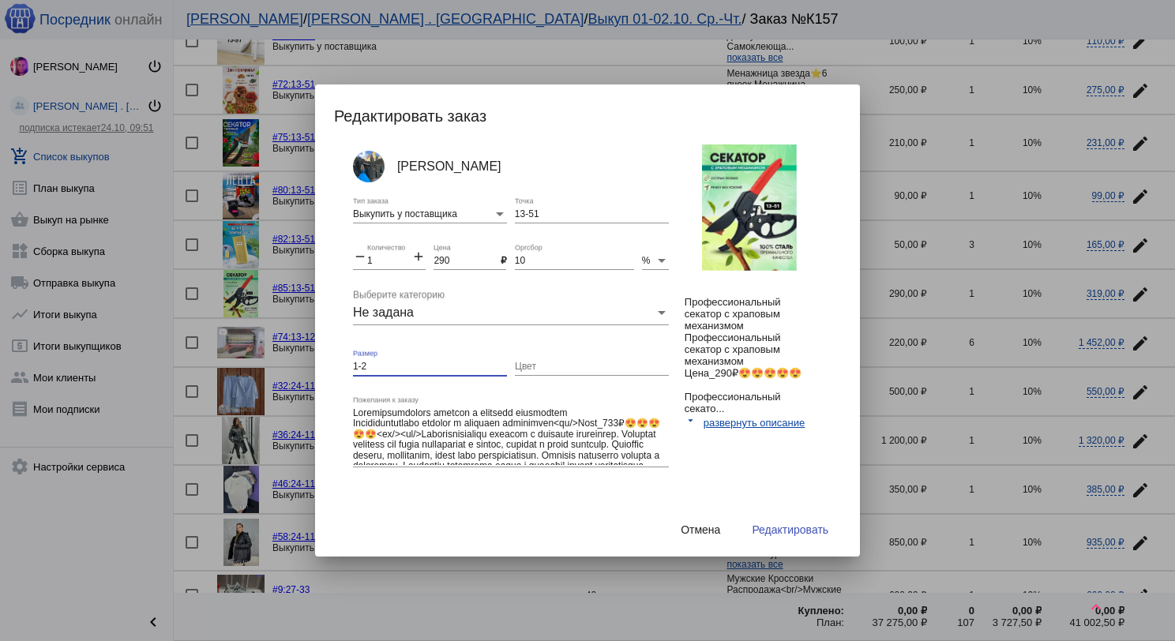
drag, startPoint x: 378, startPoint y: 369, endPoint x: 340, endPoint y: 368, distance: 37.1
click at [340, 368] on div "[PERSON_NAME] Выкупить у поставщика Тип заказа 13-51 Точка remove 1 Количество …" at bounding box center [595, 332] width 523 height 374
click at [799, 529] on span "Редактировать" at bounding box center [790, 530] width 77 height 13
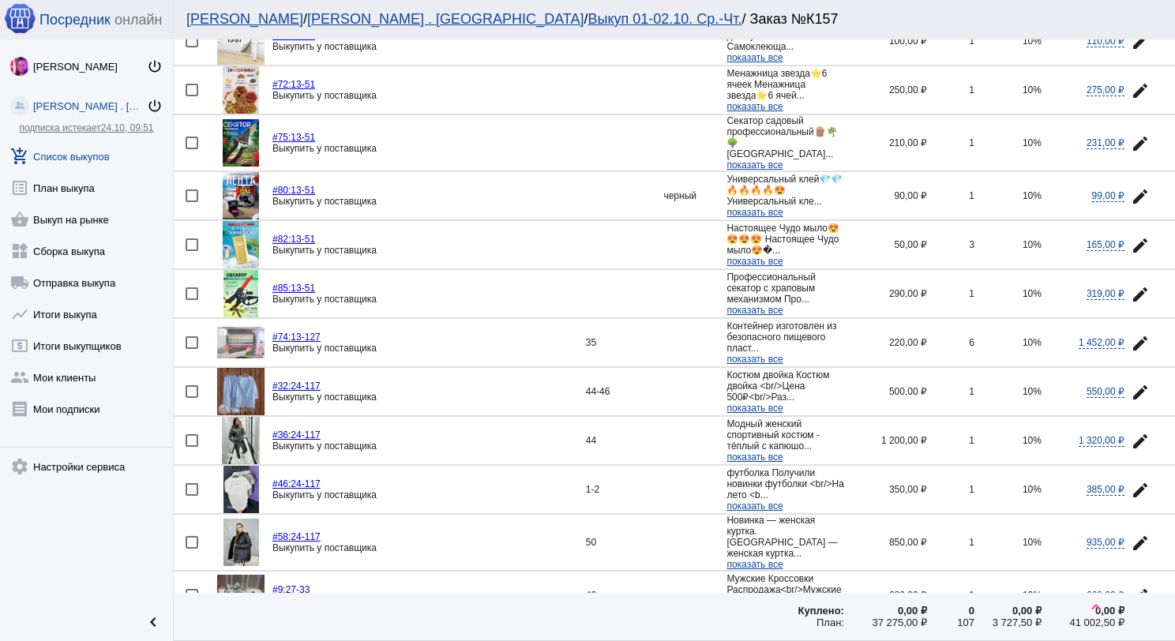
scroll to position [1896, 0]
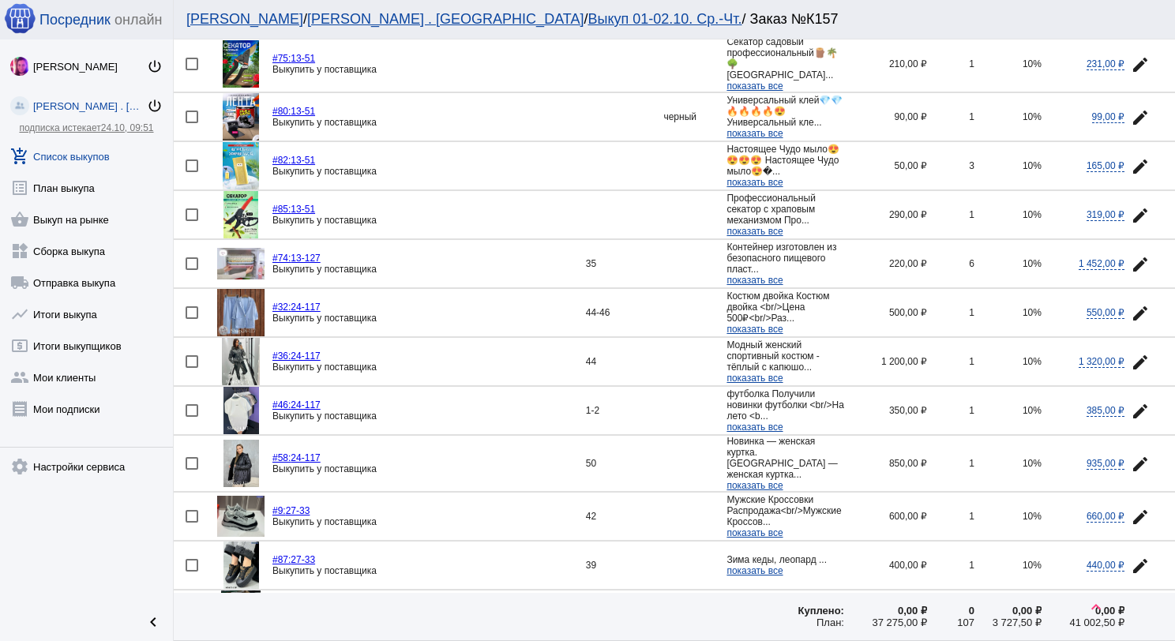
click at [1131, 255] on mat-icon "edit" at bounding box center [1140, 264] width 19 height 19
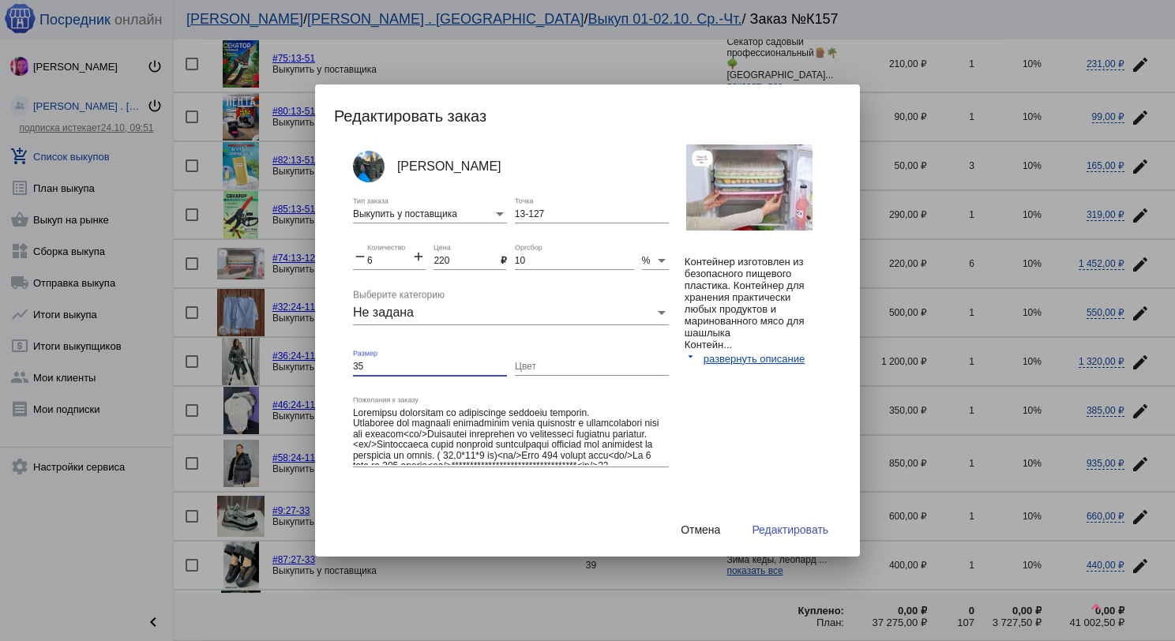
drag, startPoint x: 373, startPoint y: 366, endPoint x: 346, endPoint y: 381, distance: 30.4
click at [313, 366] on div "Редактировать заказ [PERSON_NAME] Выкупить у поставщика Тип заказа 13-127 Точка…" at bounding box center [587, 320] width 1175 height 641
click at [795, 528] on span "Редактировать" at bounding box center [790, 530] width 77 height 13
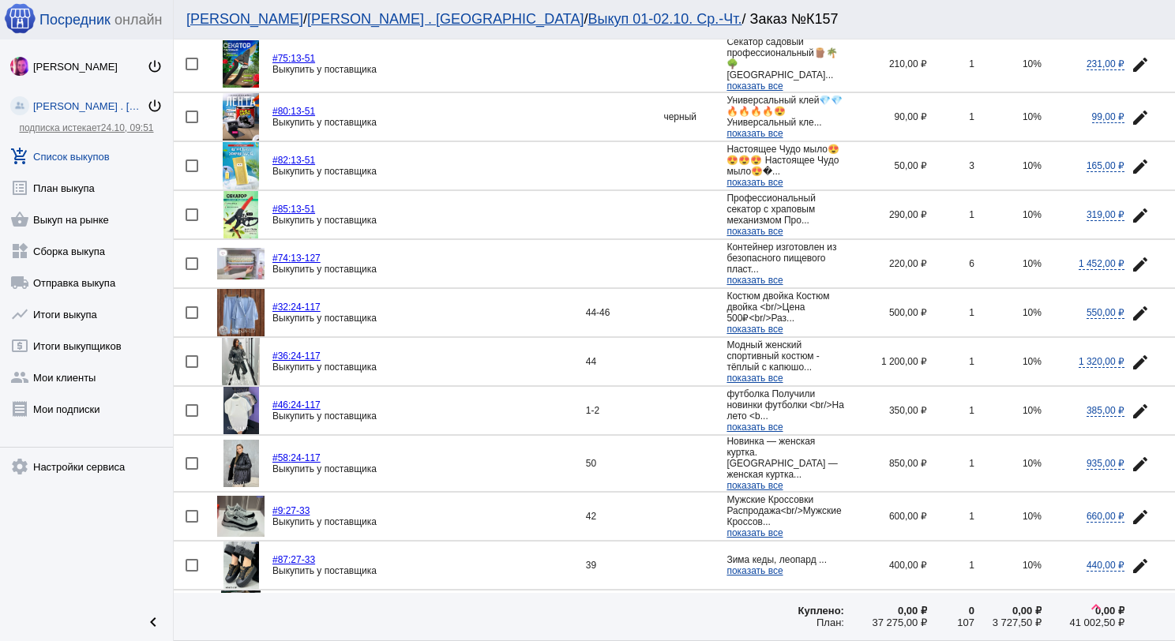
scroll to position [1975, 0]
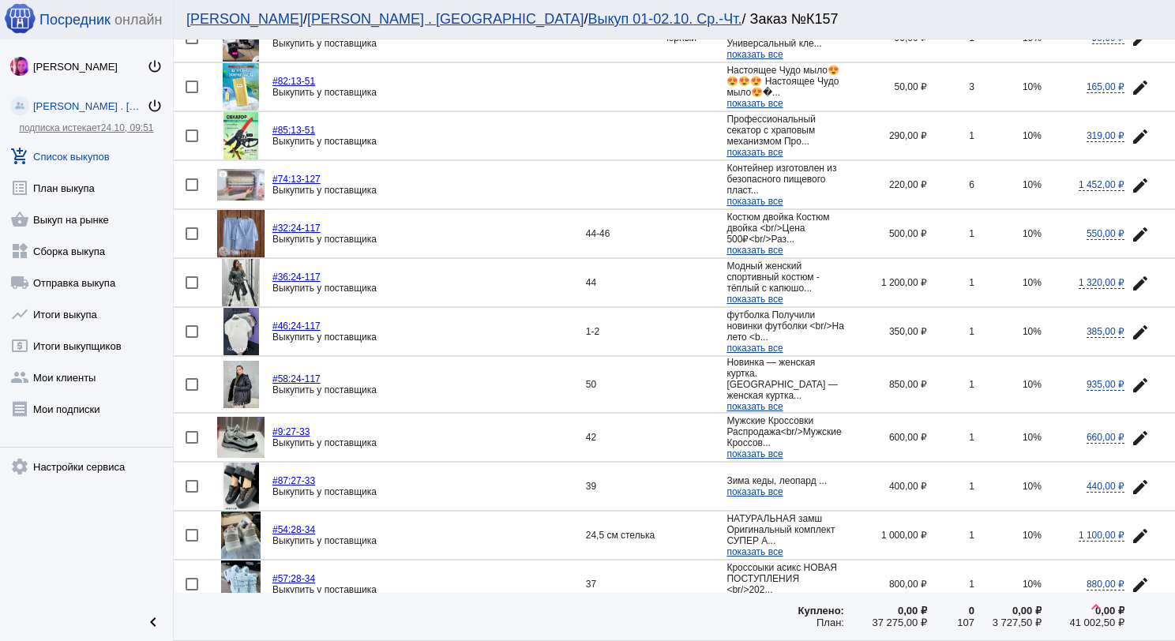
click at [235, 311] on img at bounding box center [242, 331] width 36 height 47
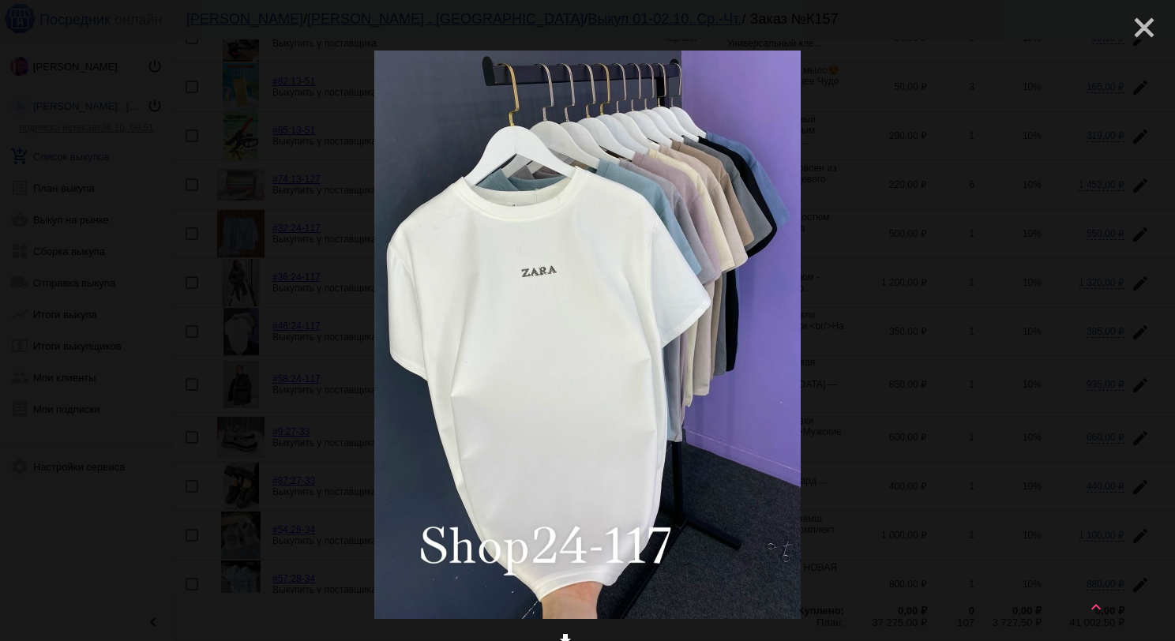
click at [1137, 28] on mat-icon "close" at bounding box center [1138, 21] width 19 height 19
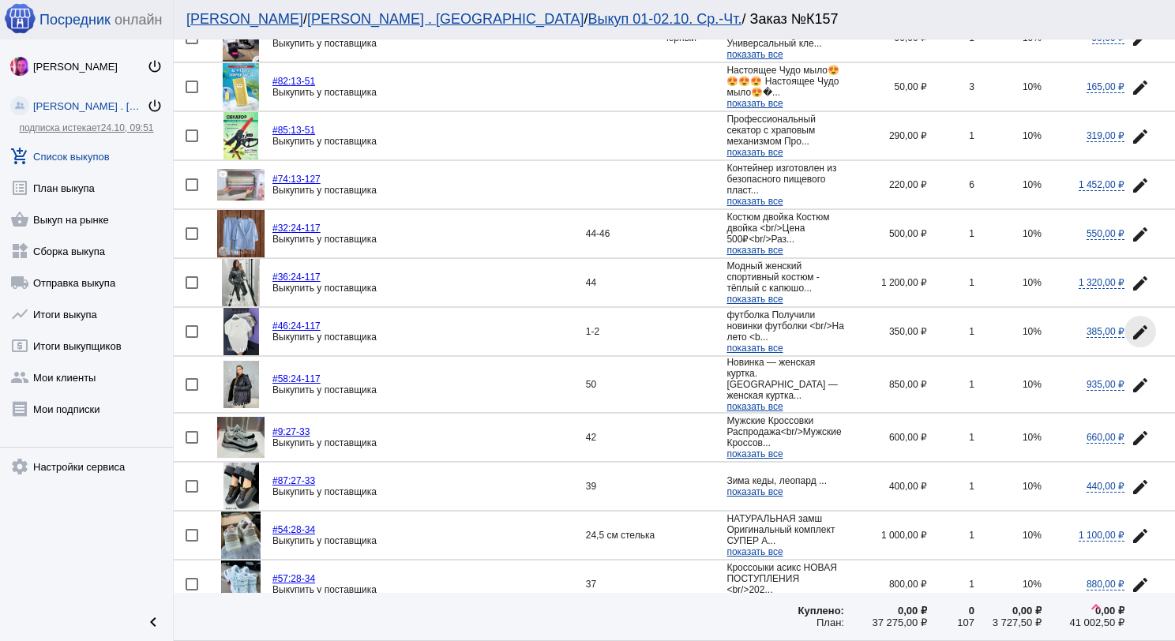
click at [1131, 323] on mat-icon "edit" at bounding box center [1140, 332] width 19 height 19
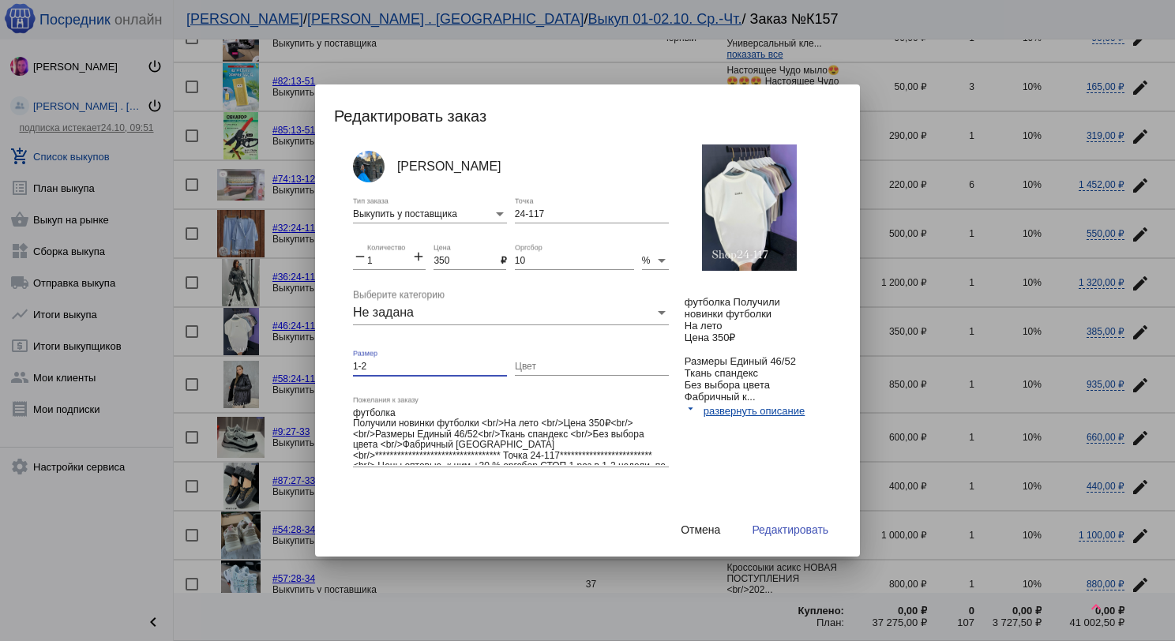
drag, startPoint x: 370, startPoint y: 364, endPoint x: 351, endPoint y: 367, distance: 19.2
click at [351, 367] on div "[PERSON_NAME] Выкупить у поставщика Тип заказа 24-117 Точка remove 1 Количество…" at bounding box center [595, 332] width 523 height 374
type input "T"
type input "Единый"
click at [767, 520] on button "Редактировать" at bounding box center [790, 530] width 102 height 28
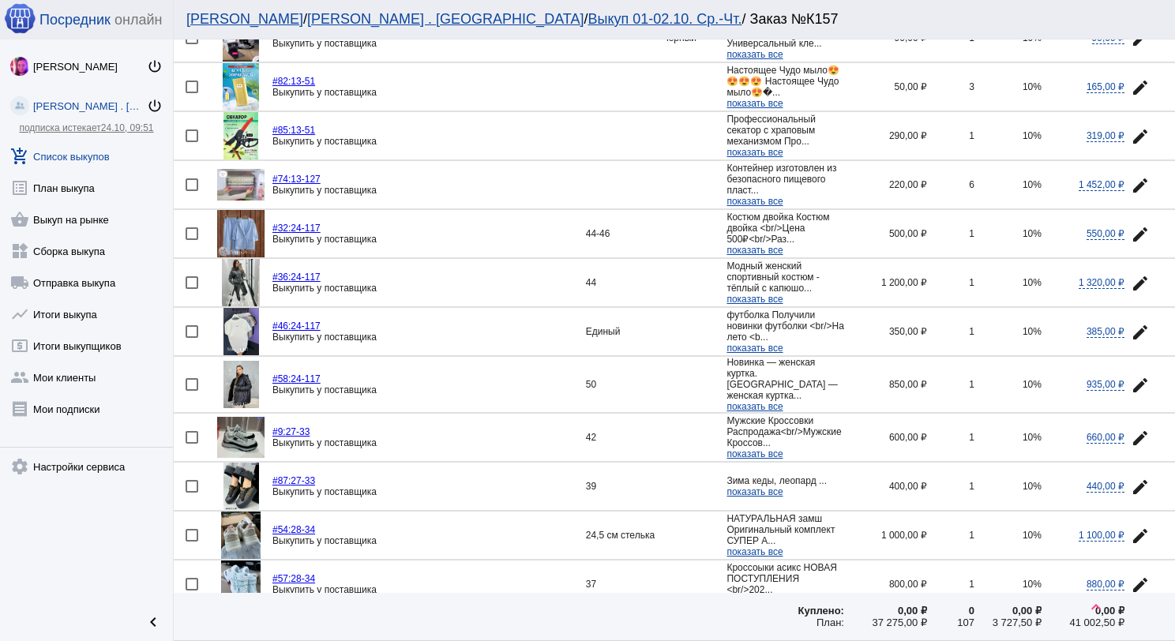
click at [240, 361] on img at bounding box center [242, 384] width 36 height 47
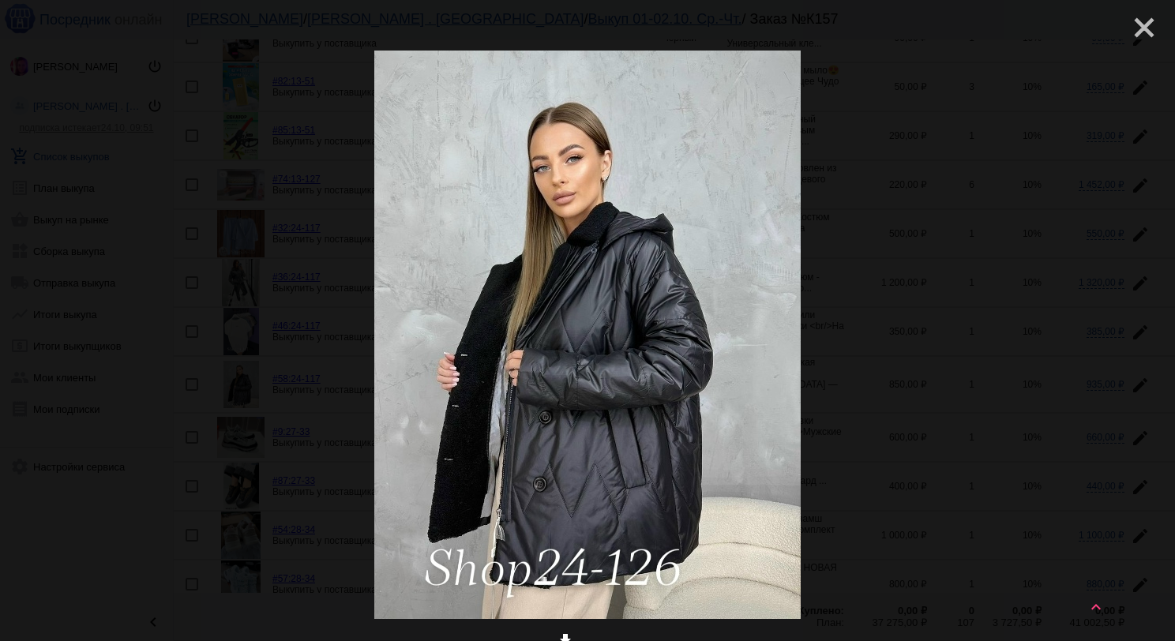
click at [1134, 31] on mat-icon "close" at bounding box center [1138, 21] width 19 height 19
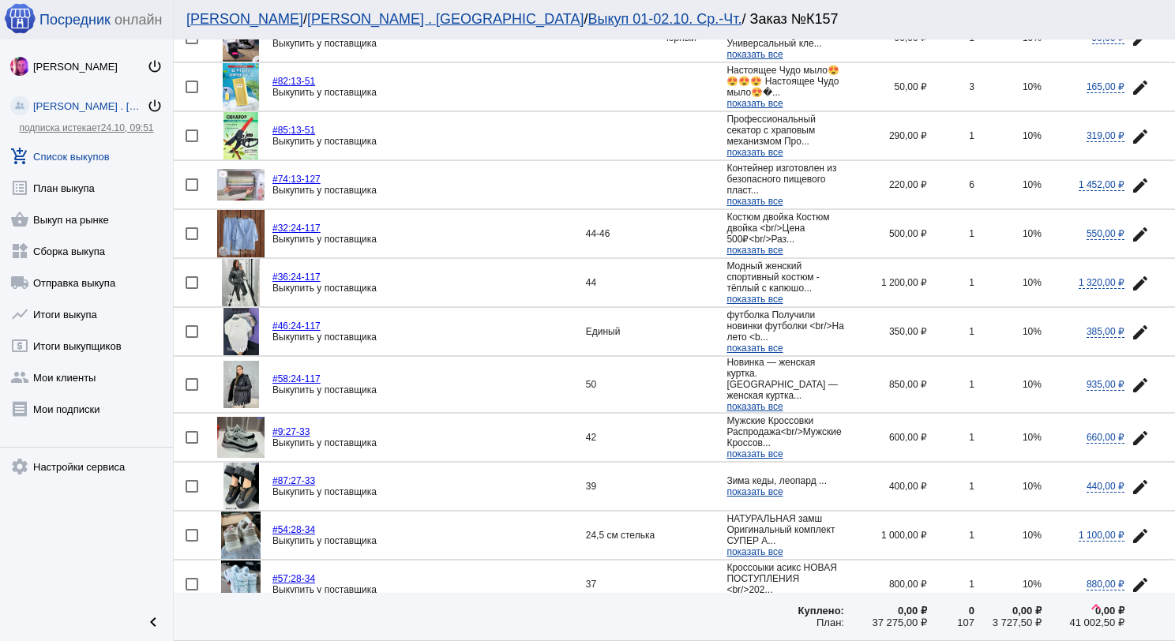
click at [250, 361] on img at bounding box center [242, 384] width 36 height 47
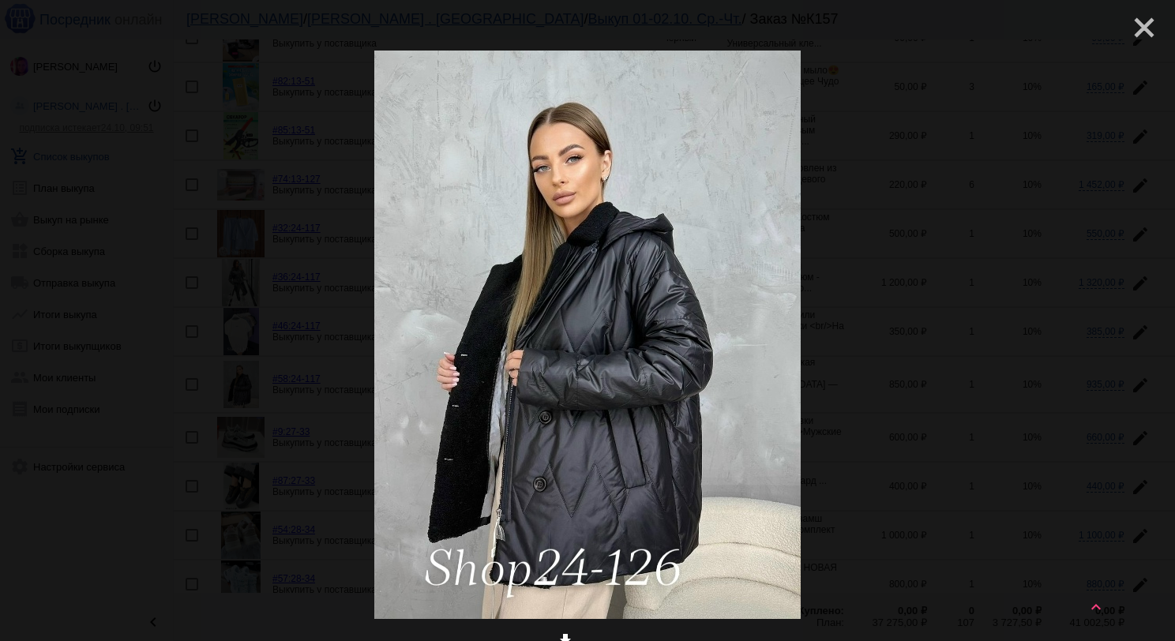
click at [1137, 28] on mat-icon "close" at bounding box center [1138, 21] width 19 height 19
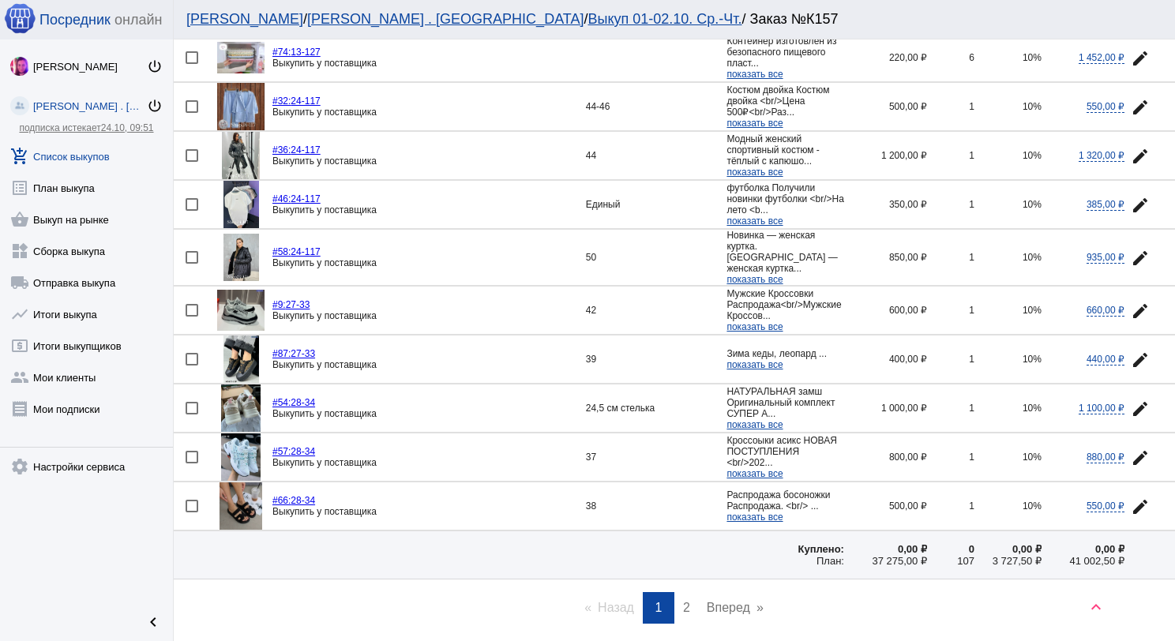
scroll to position [2127, 0]
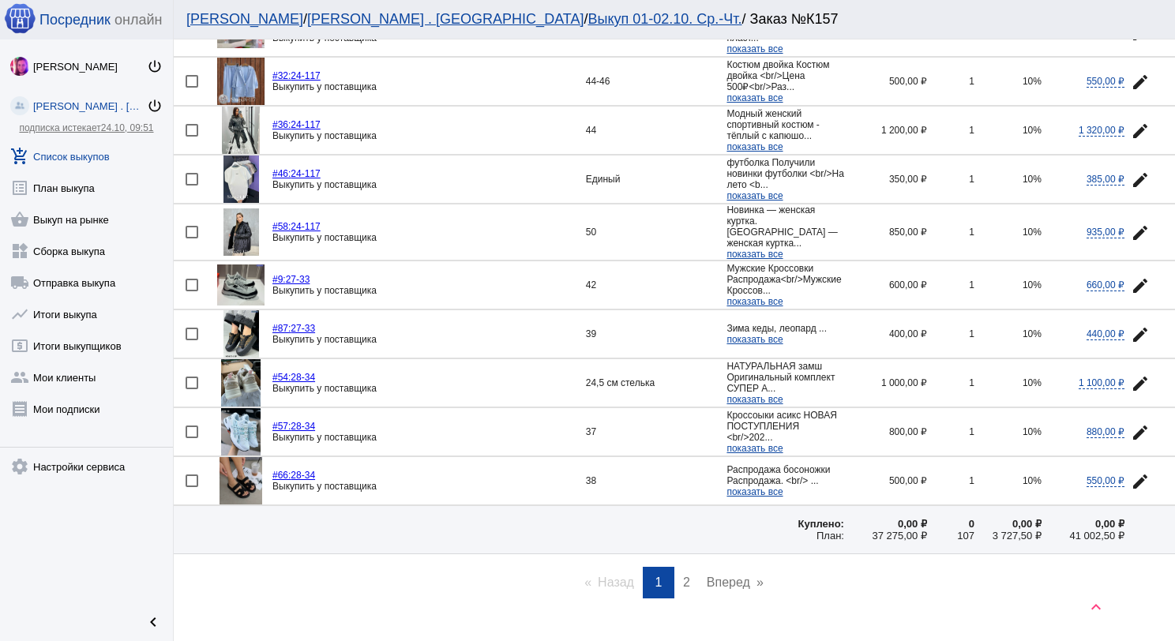
click at [683, 567] on link "page 2" at bounding box center [686, 583] width 23 height 32
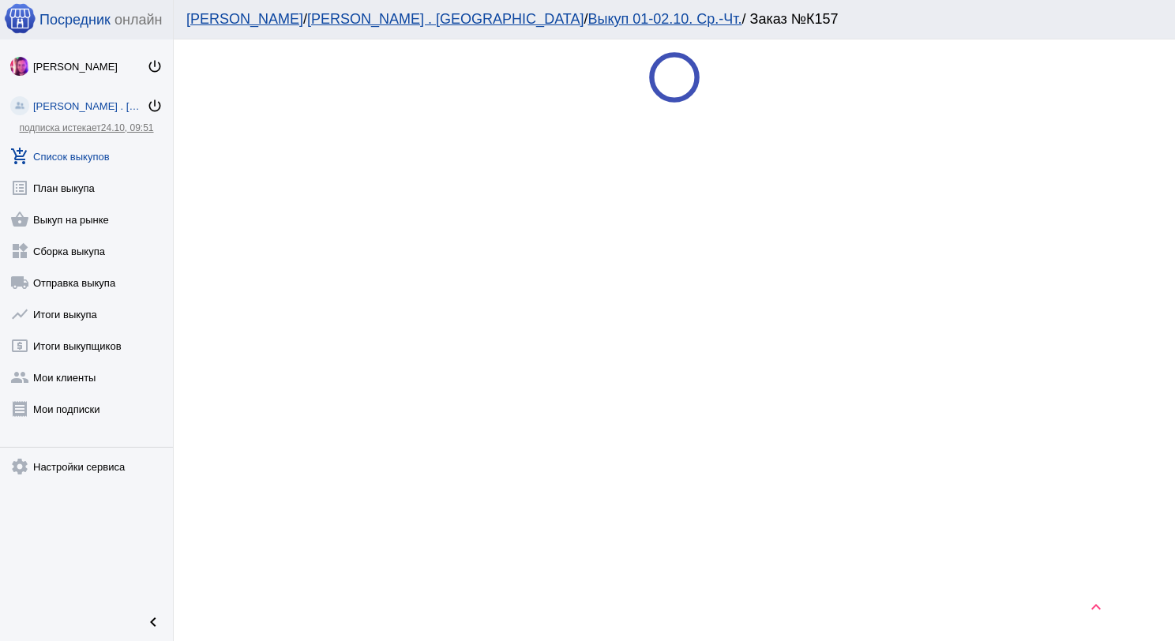
scroll to position [0, 0]
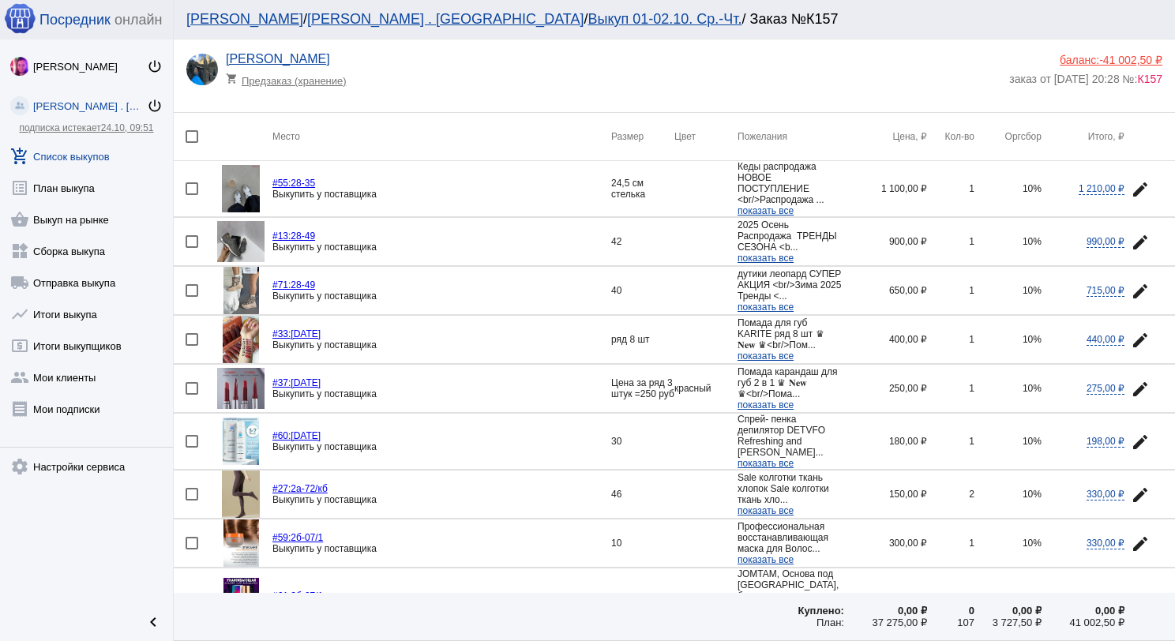
click at [232, 346] on img at bounding box center [241, 339] width 36 height 47
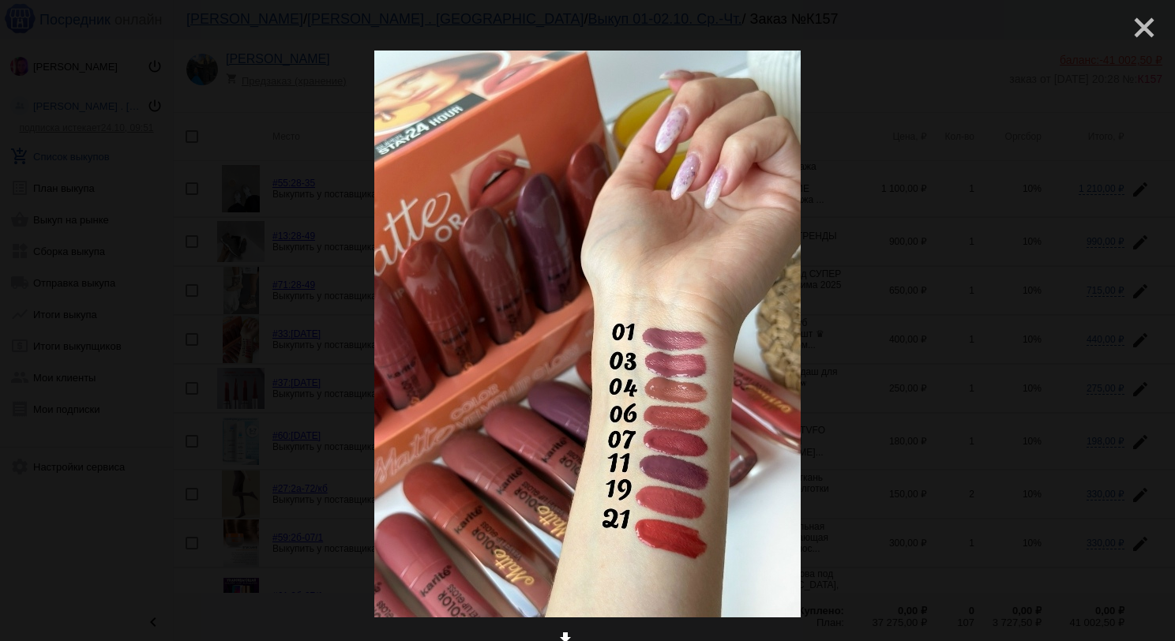
click at [1139, 25] on mat-icon "close" at bounding box center [1138, 21] width 19 height 19
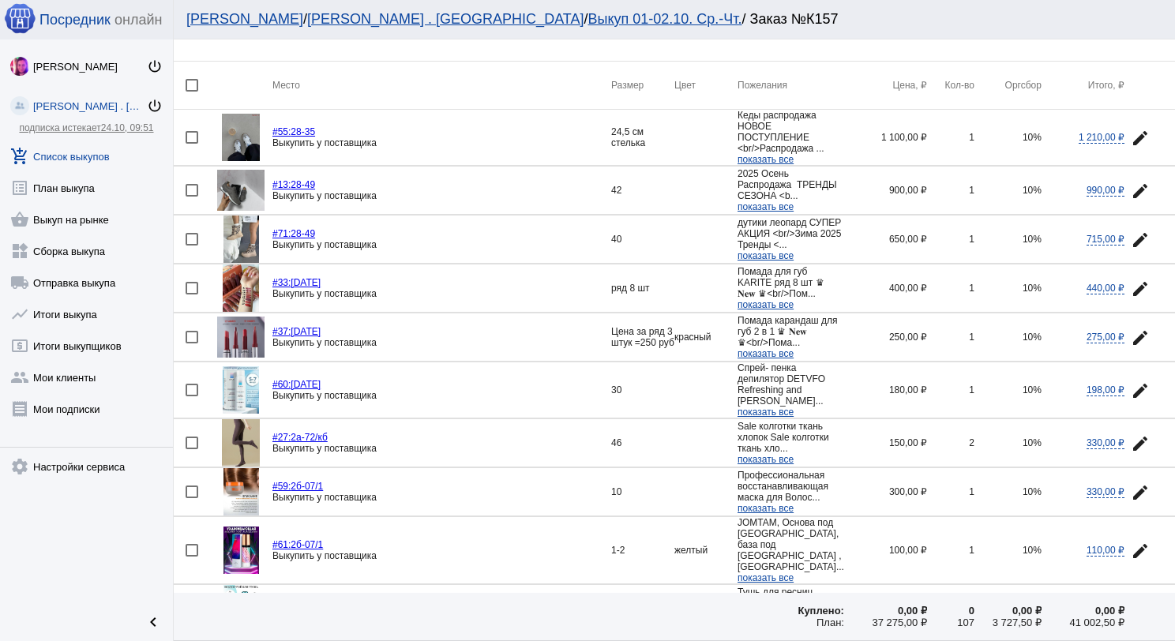
scroll to position [79, 0]
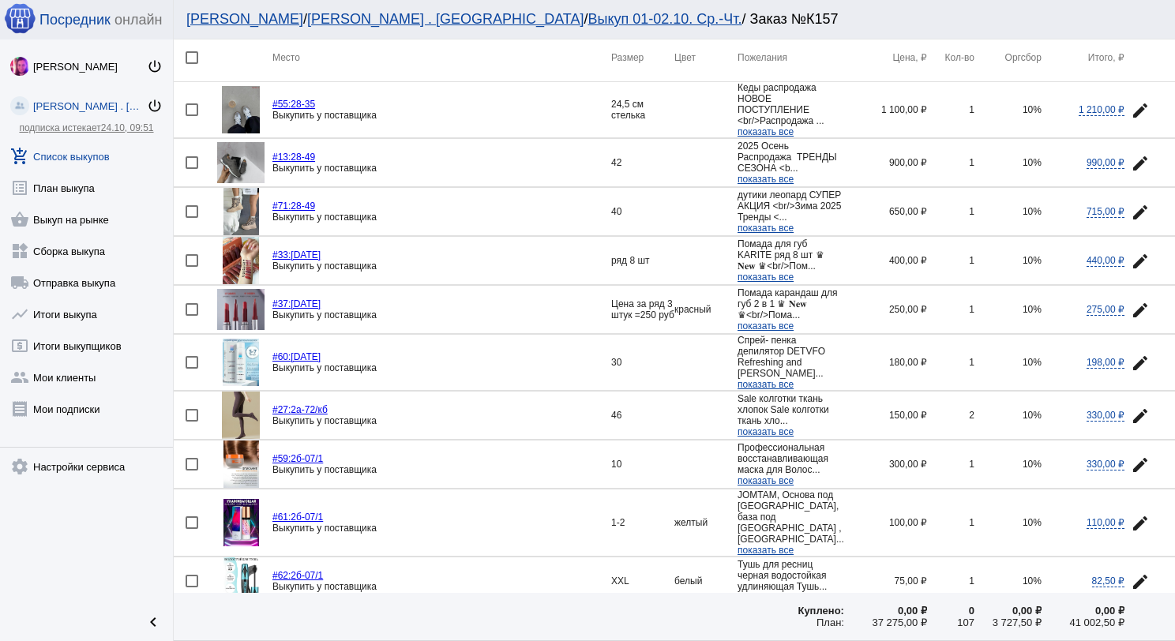
click at [247, 374] on img at bounding box center [241, 362] width 36 height 47
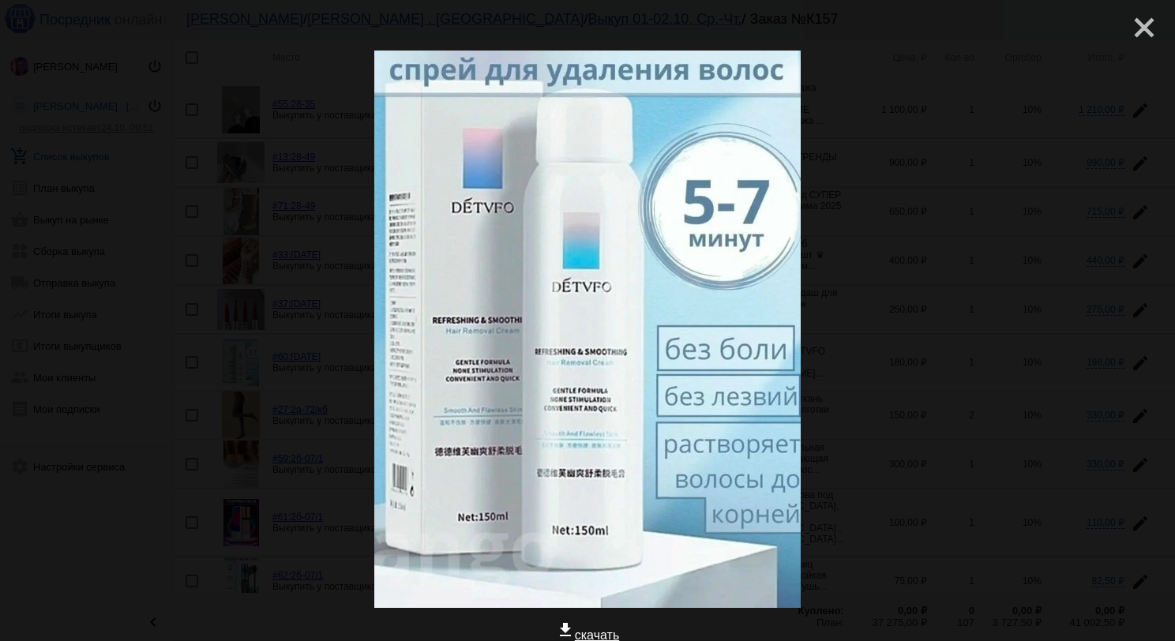
click at [1134, 30] on mat-icon "close" at bounding box center [1138, 21] width 19 height 19
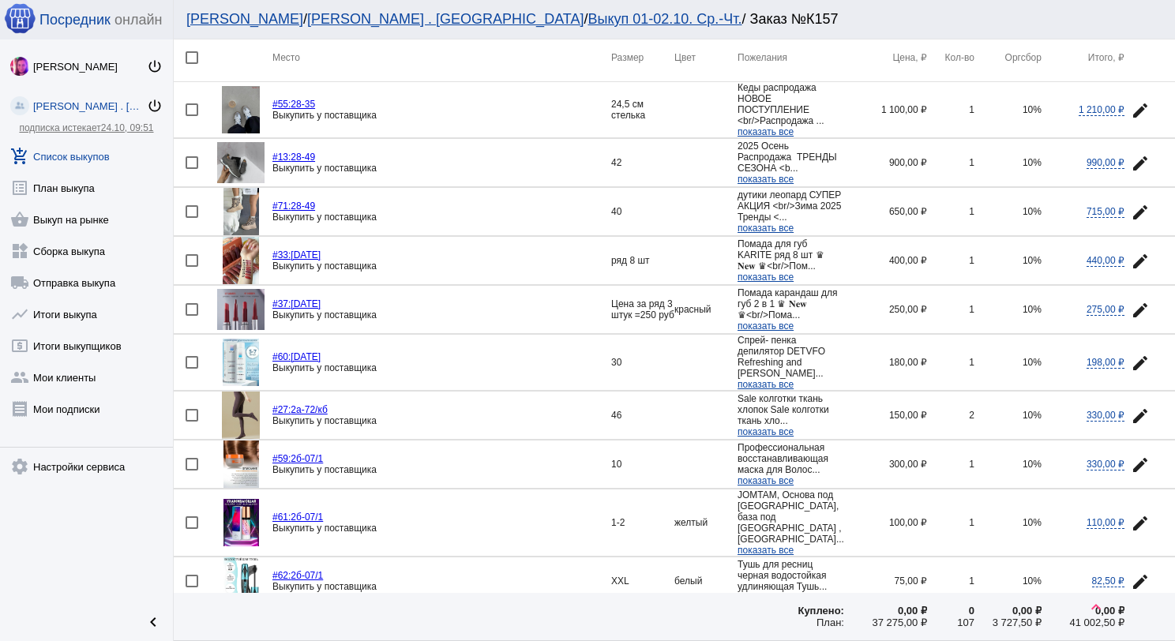
scroll to position [158, 0]
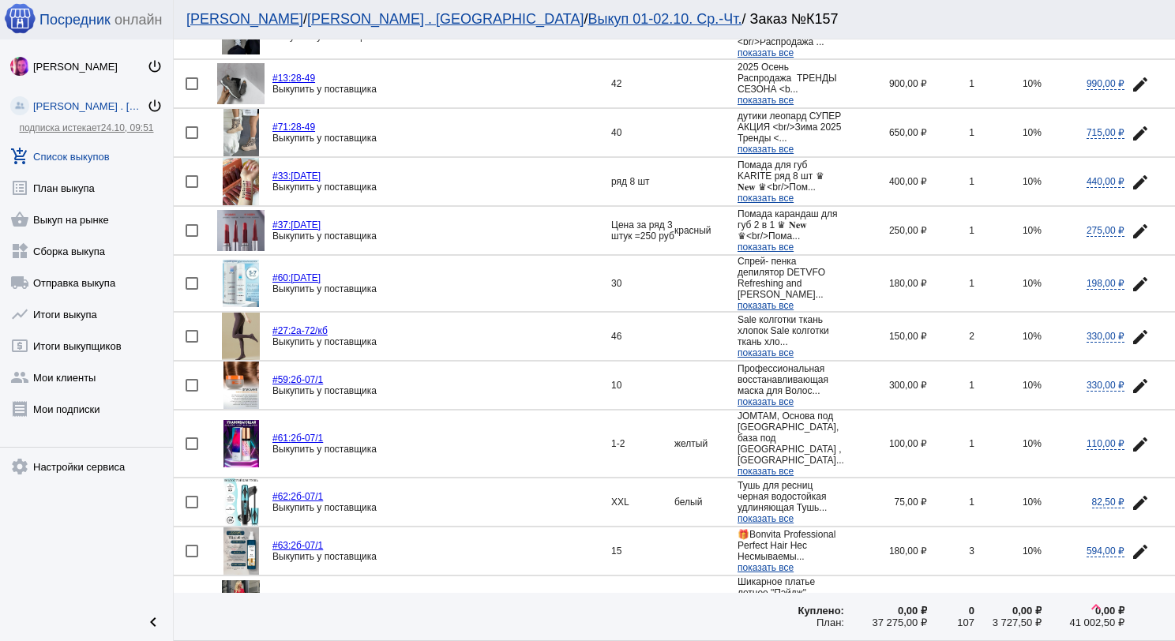
click at [1131, 287] on mat-icon "edit" at bounding box center [1140, 284] width 19 height 19
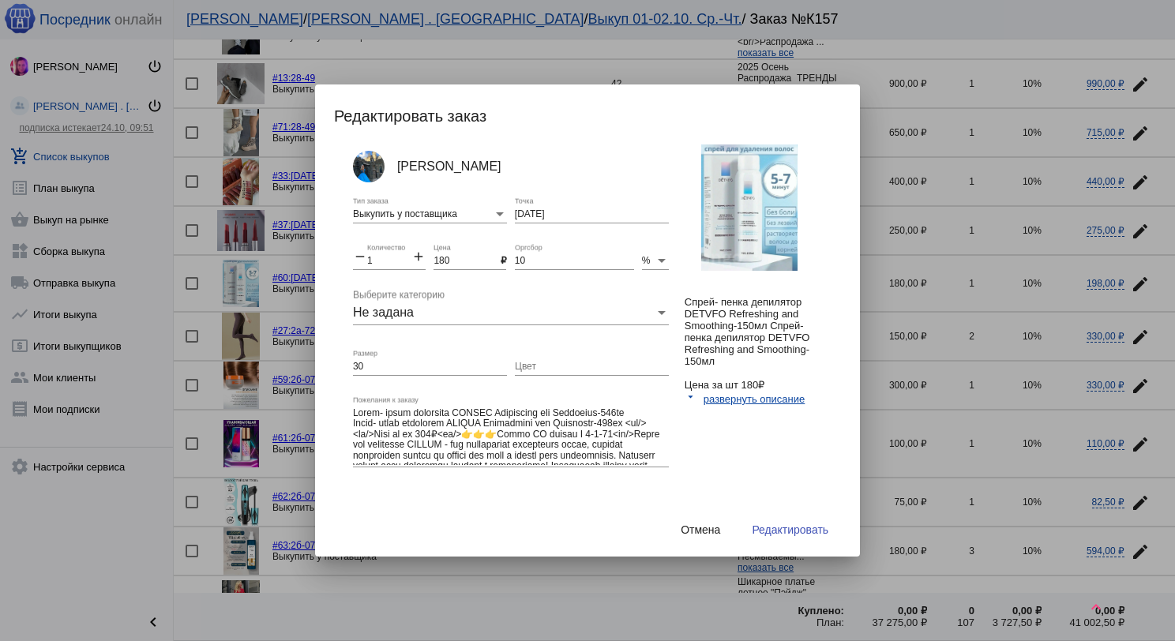
drag, startPoint x: 381, startPoint y: 360, endPoint x: 348, endPoint y: 357, distance: 33.3
click at [348, 357] on div "[PERSON_NAME] Выкупить у поставщика Тип заказа [DATE] Точка remove 1 Количество…" at bounding box center [595, 332] width 523 height 374
click at [369, 366] on input "30" at bounding box center [430, 367] width 154 height 11
type input "3"
click at [799, 535] on button "Редактировать" at bounding box center [790, 530] width 102 height 28
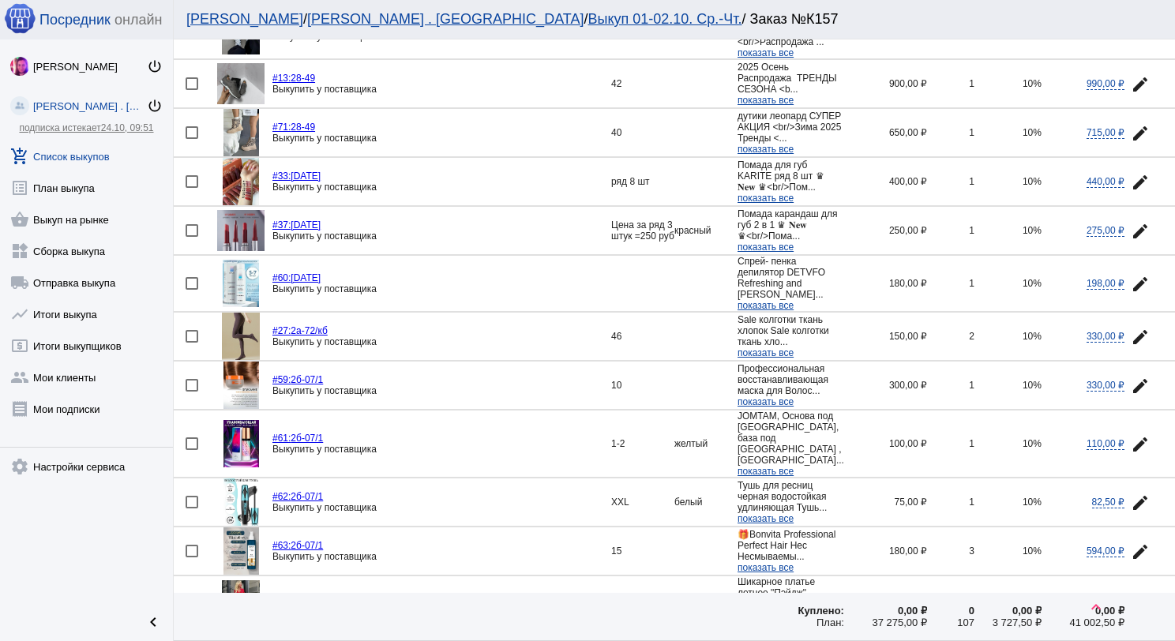
click at [238, 332] on img at bounding box center [241, 336] width 39 height 47
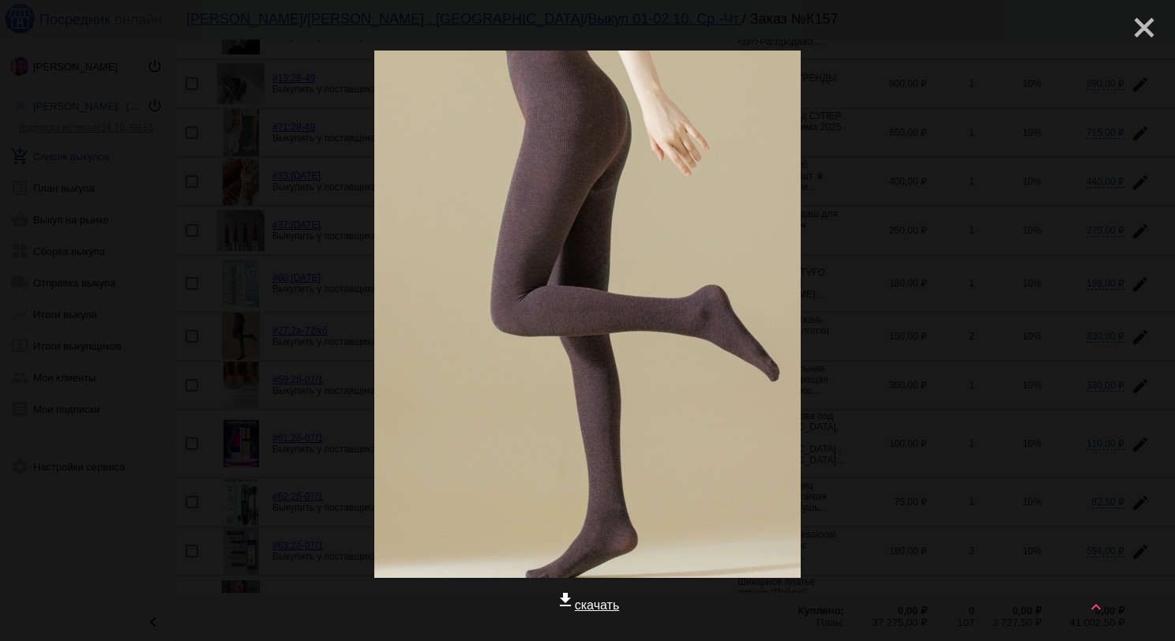
click at [1135, 31] on mat-icon "close" at bounding box center [1138, 21] width 19 height 19
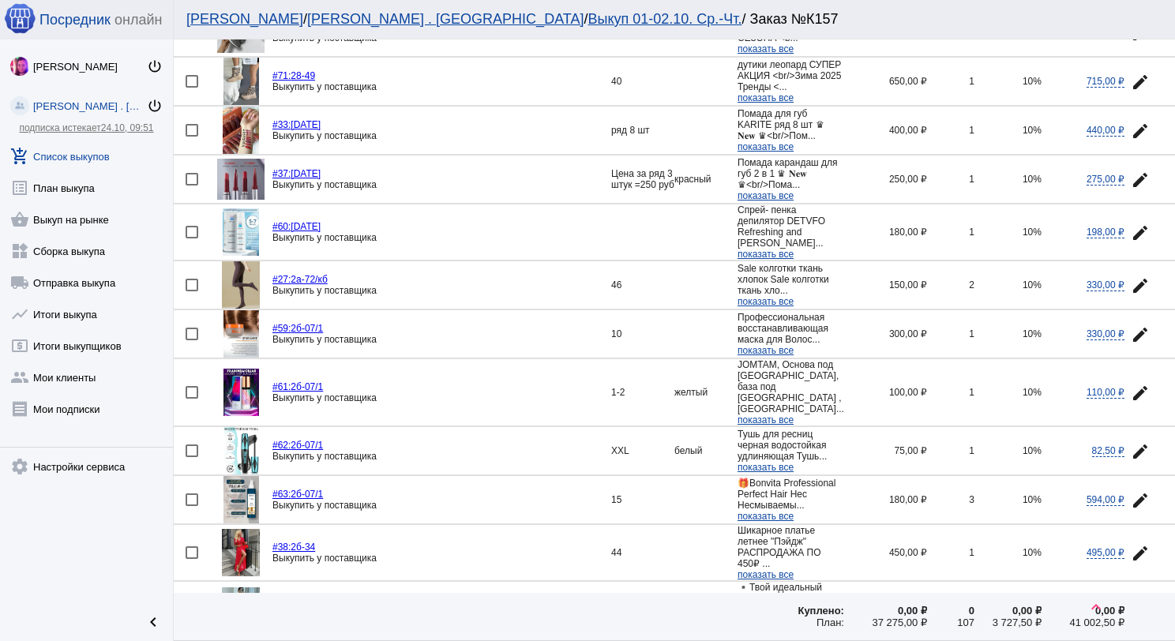
scroll to position [237, 0]
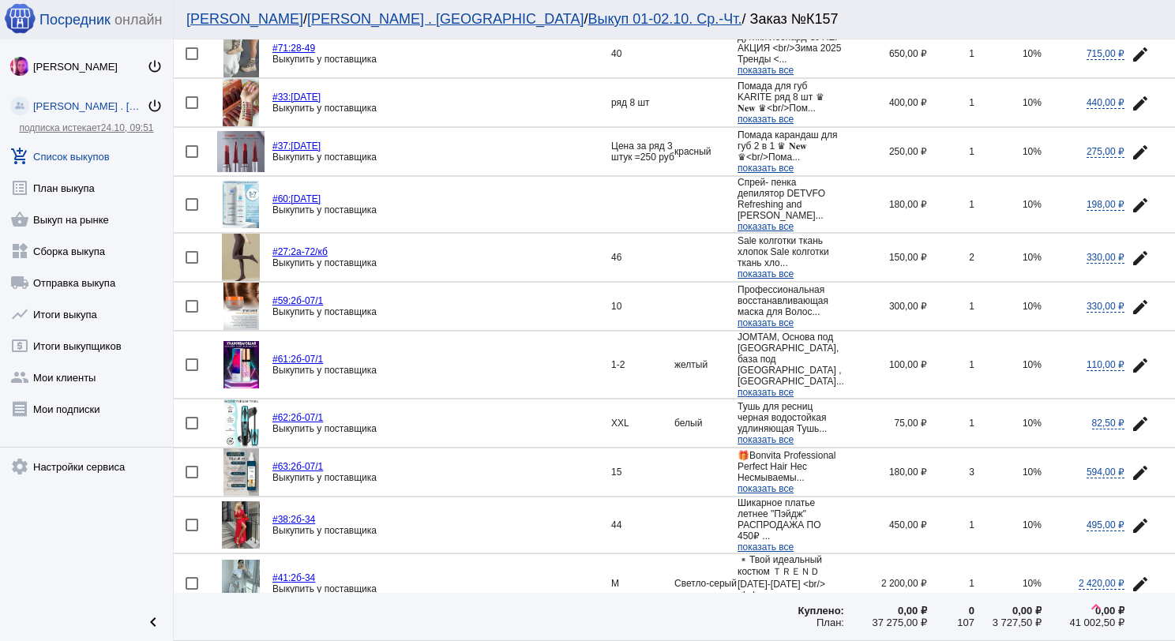
click at [237, 203] on img at bounding box center [241, 204] width 36 height 47
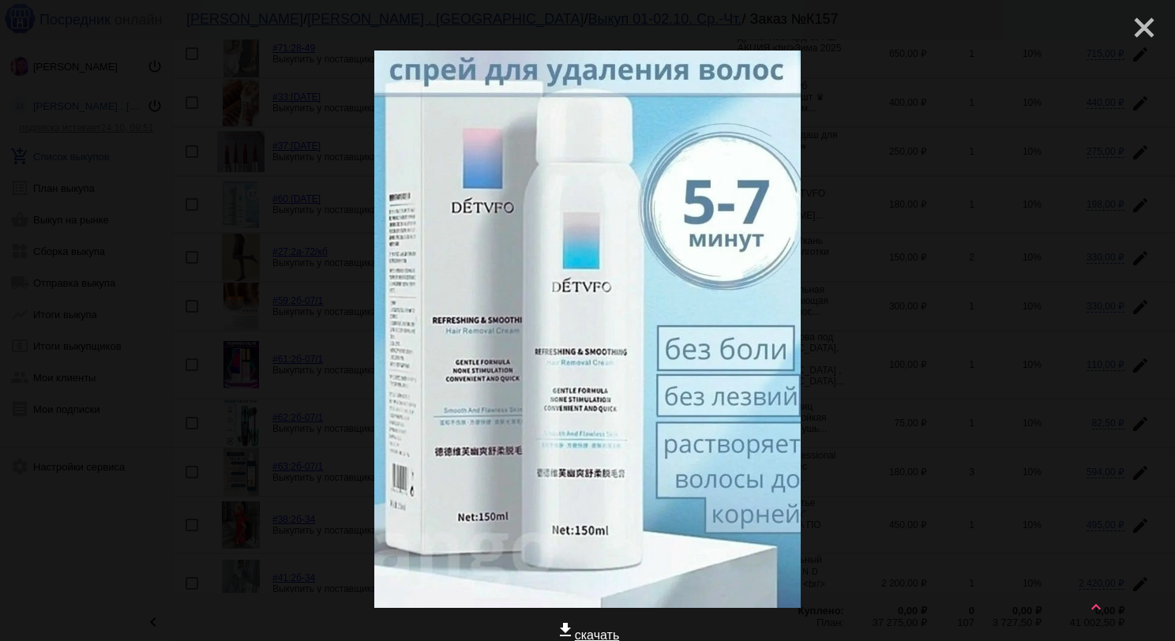
click at [1130, 24] on mat-icon "close" at bounding box center [1138, 21] width 19 height 19
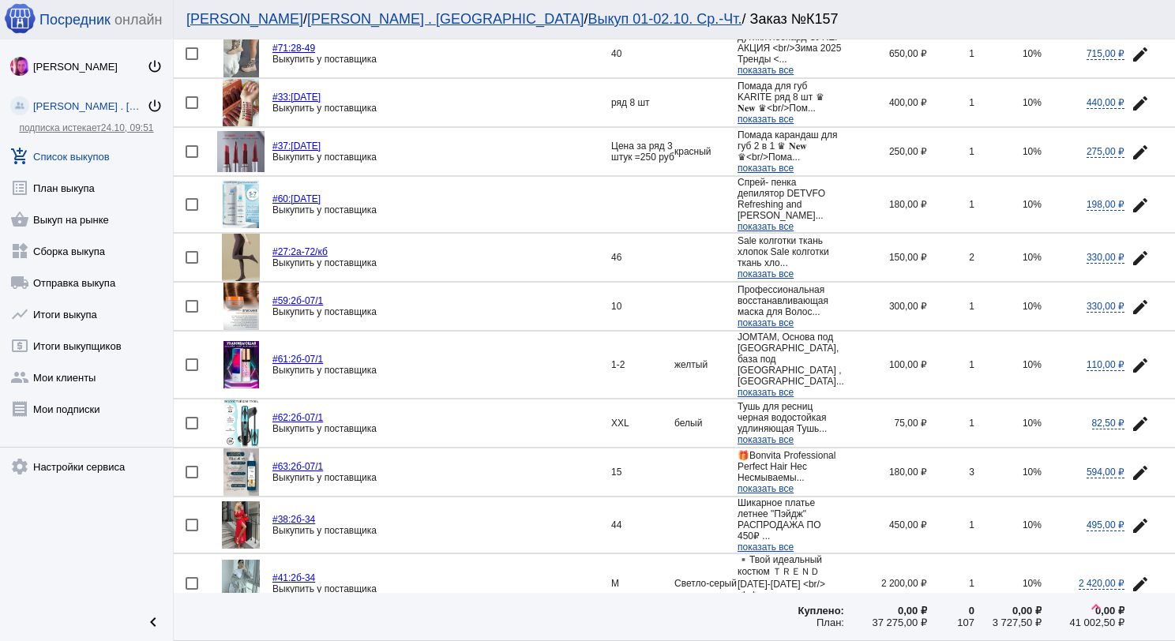
click at [245, 257] on img at bounding box center [241, 257] width 39 height 47
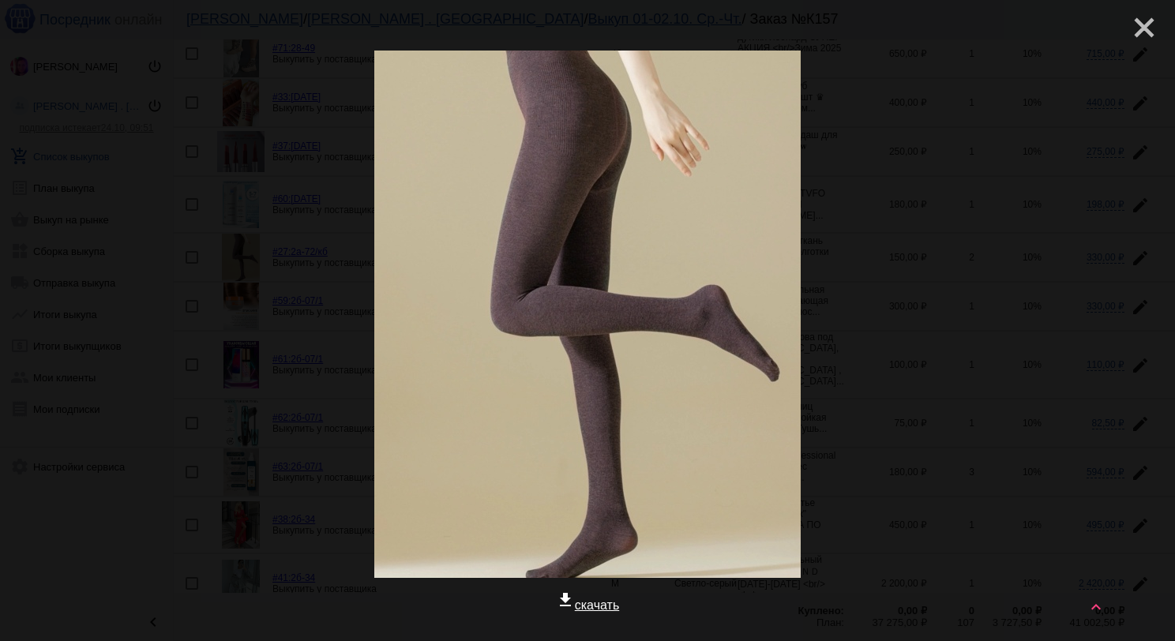
click at [1140, 19] on mat-icon "close" at bounding box center [1138, 21] width 19 height 19
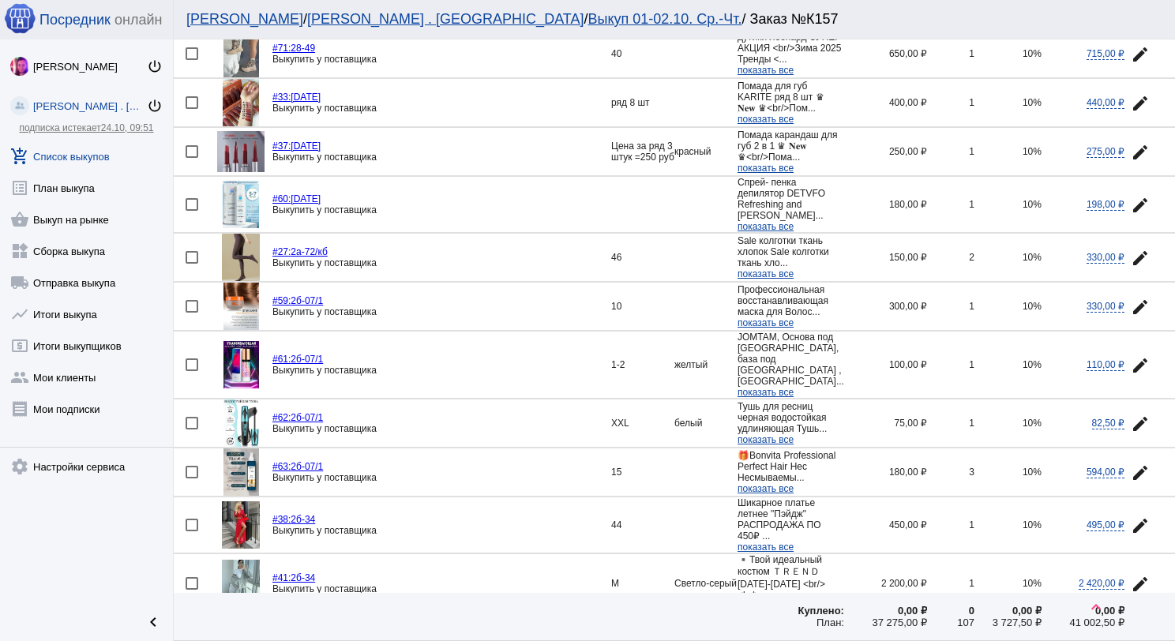
click at [239, 256] on img at bounding box center [241, 257] width 39 height 47
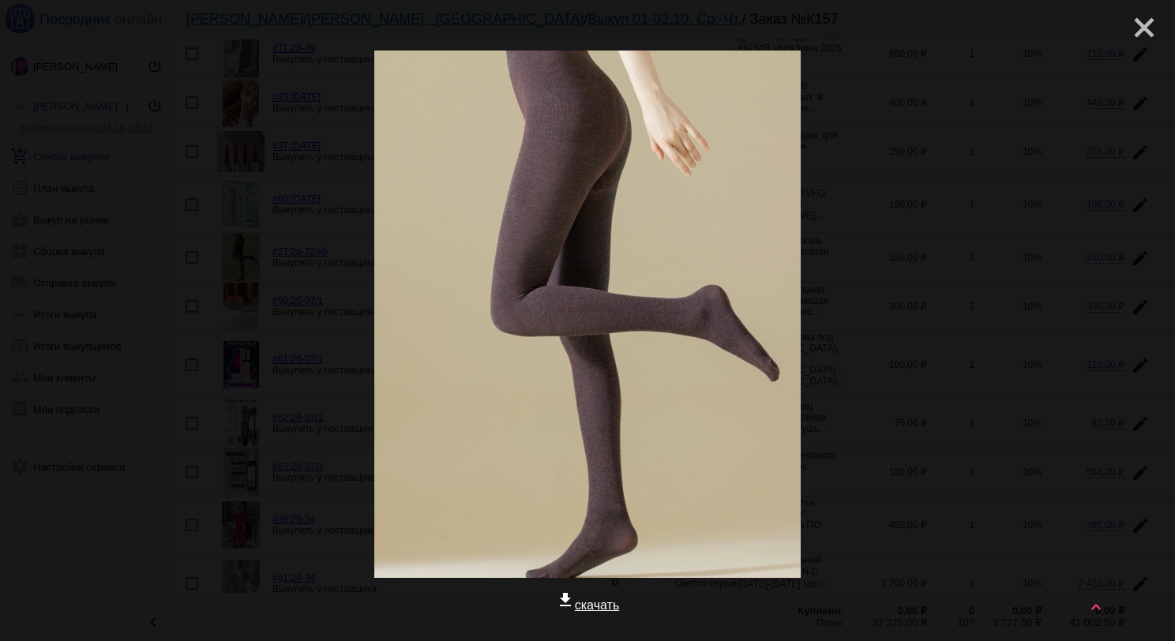
click at [1129, 31] on mat-icon "close" at bounding box center [1138, 21] width 19 height 19
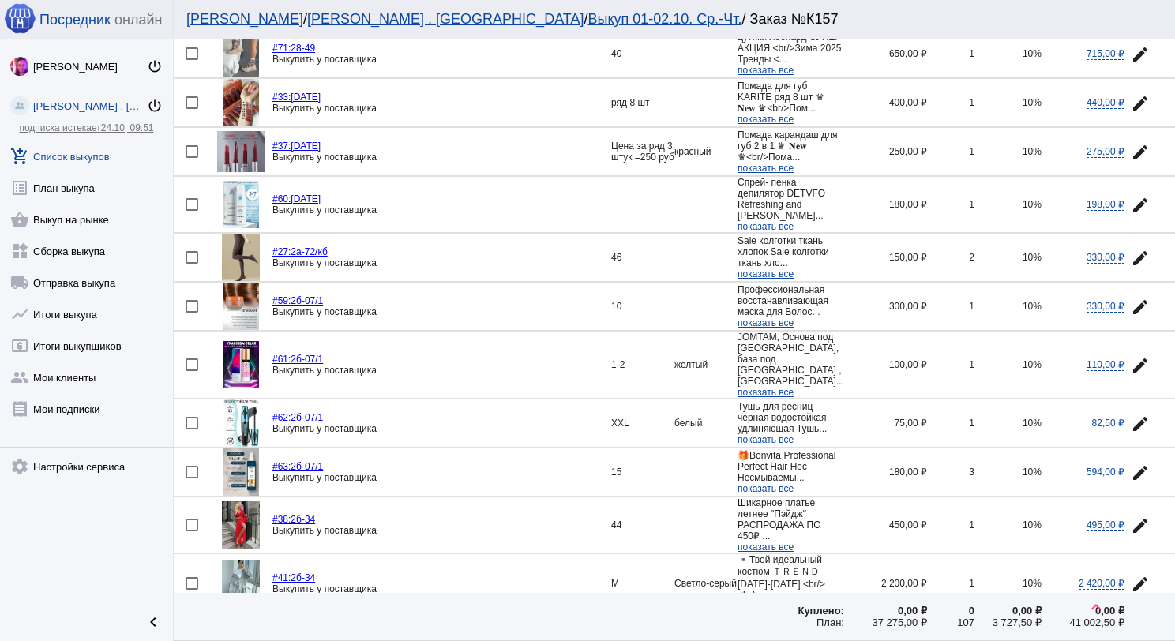
click at [250, 256] on img at bounding box center [241, 257] width 39 height 47
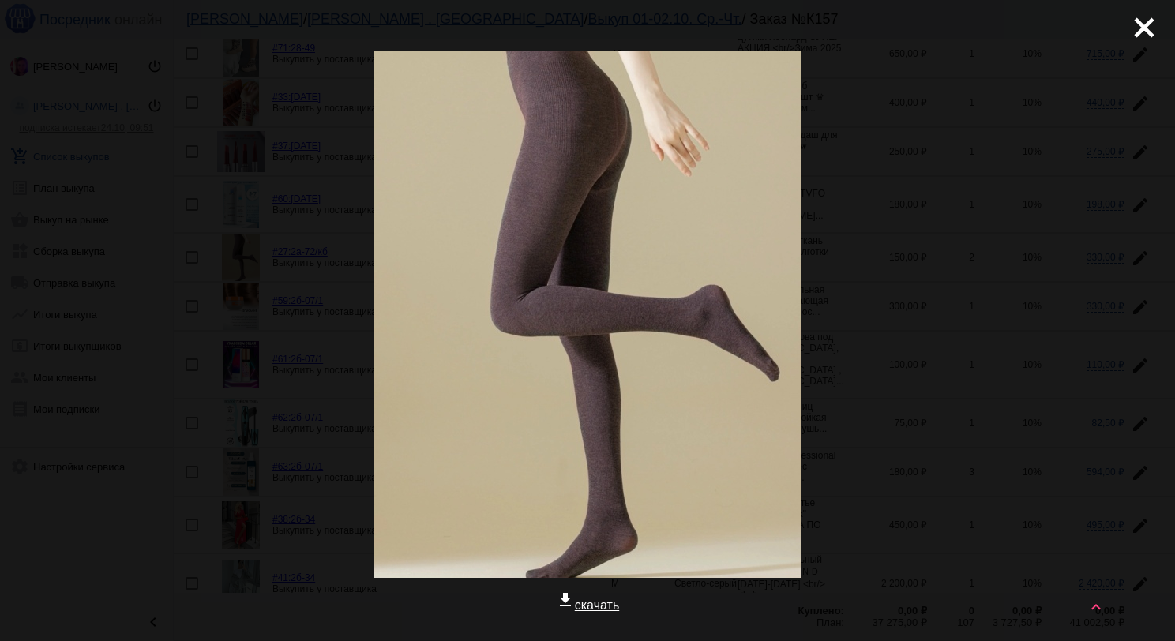
drag, startPoint x: 1123, startPoint y: 15, endPoint x: 1120, endPoint y: 25, distance: 10.7
click at [1129, 15] on mat-icon "close" at bounding box center [1138, 21] width 19 height 19
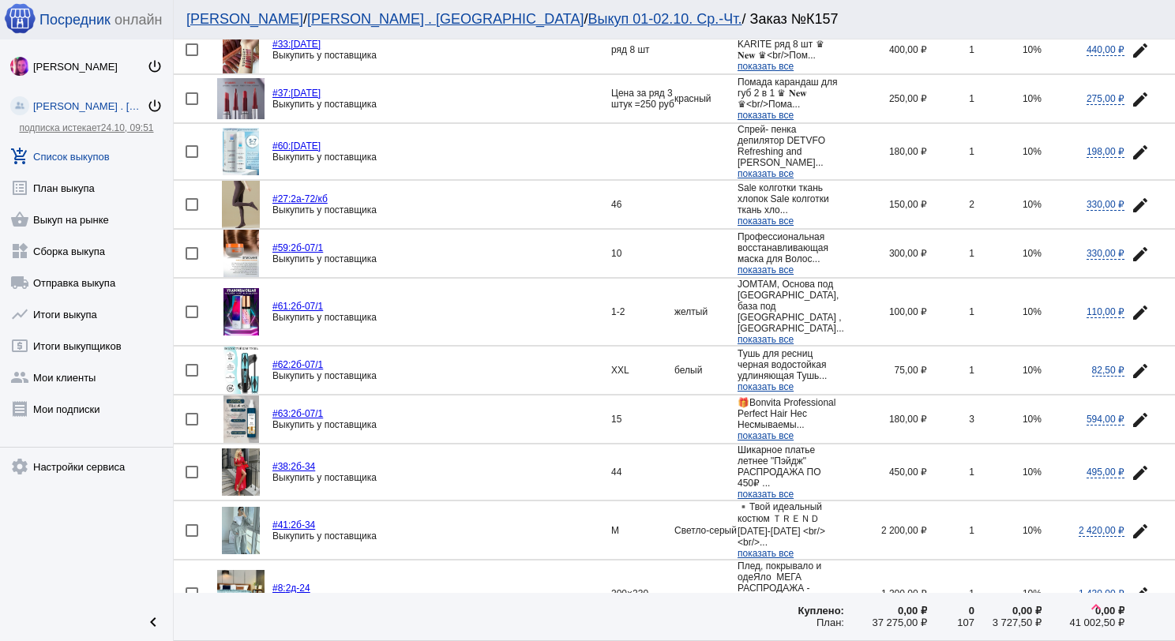
scroll to position [316, 0]
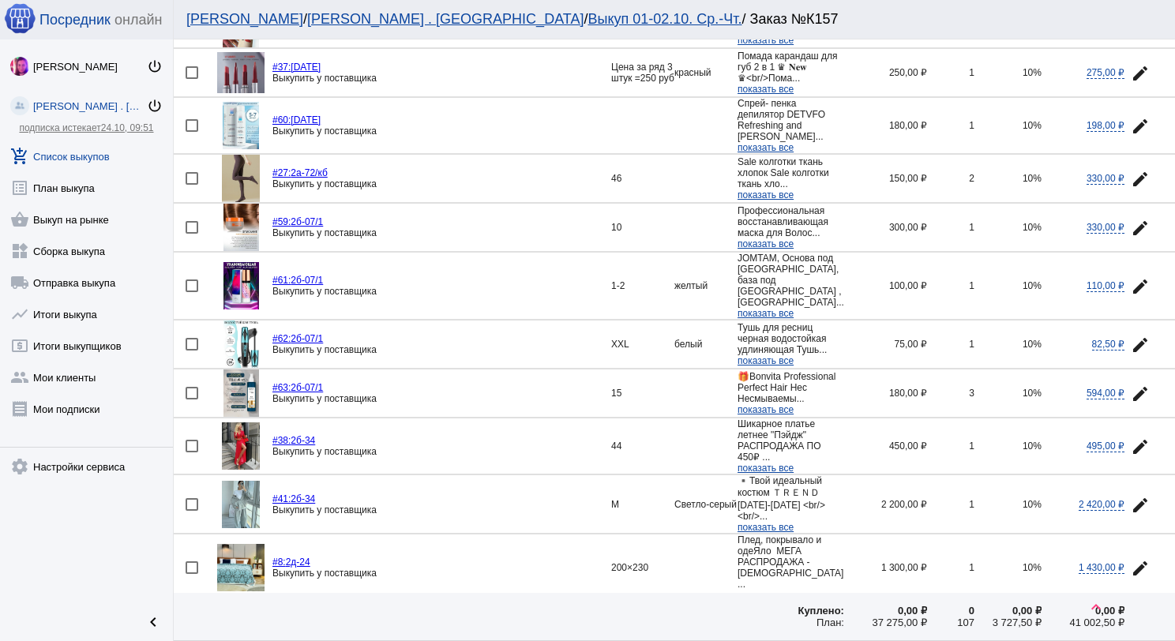
click at [235, 273] on img at bounding box center [242, 285] width 36 height 47
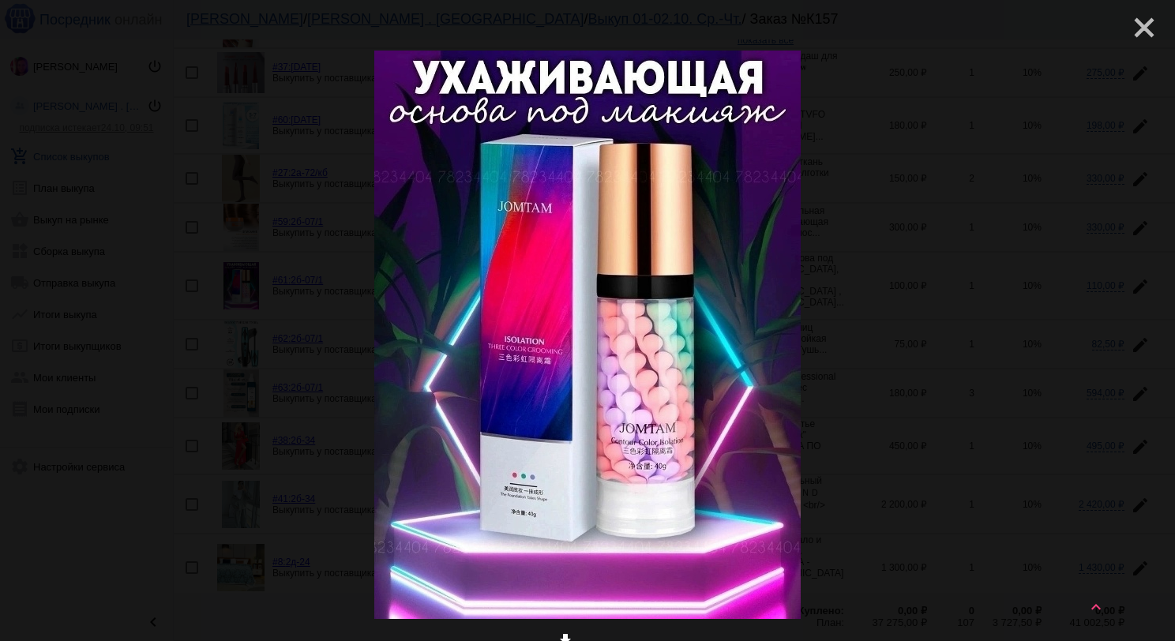
click at [1130, 31] on mat-icon "close" at bounding box center [1138, 21] width 19 height 19
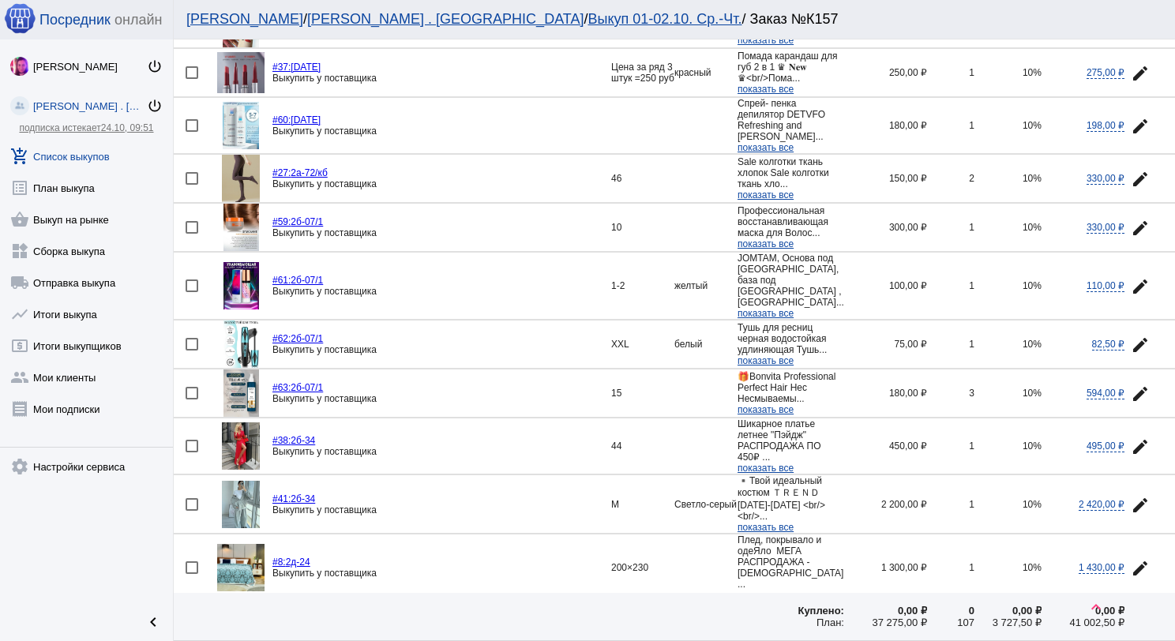
click at [239, 234] on img at bounding box center [242, 227] width 36 height 47
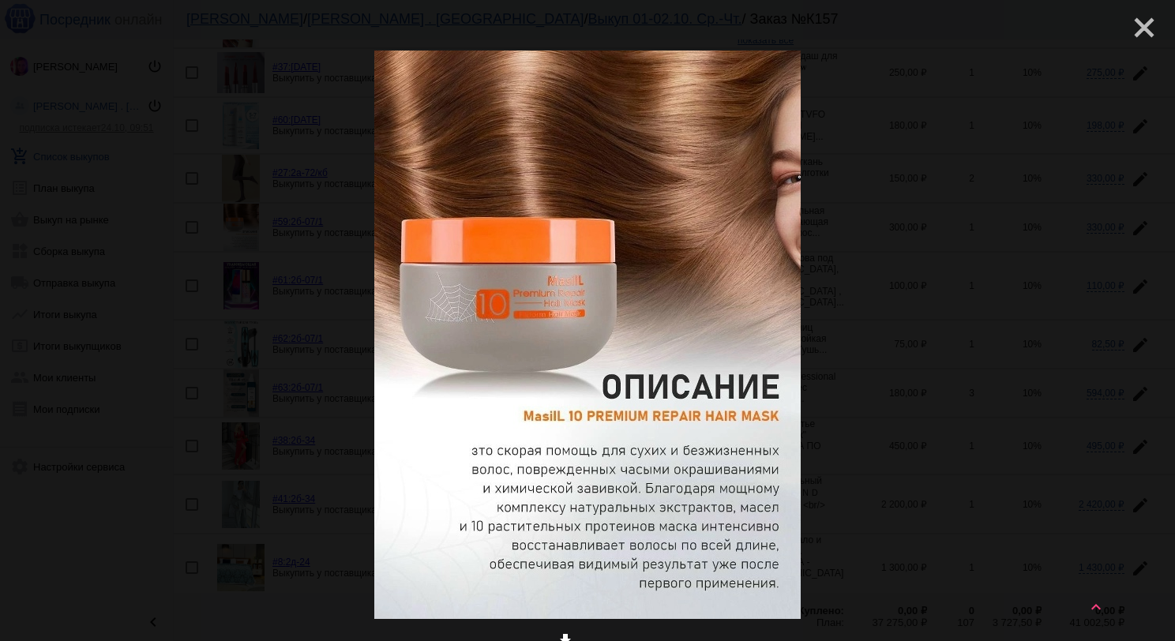
click at [1129, 28] on mat-icon "close" at bounding box center [1138, 21] width 19 height 19
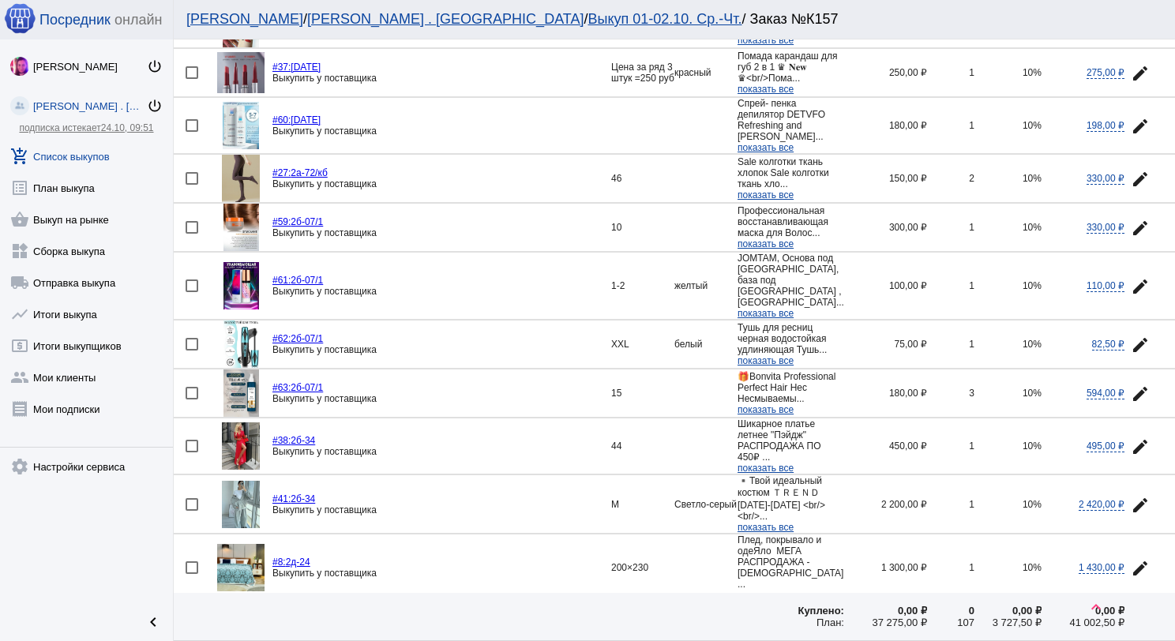
click at [1131, 236] on mat-icon "edit" at bounding box center [1140, 228] width 19 height 19
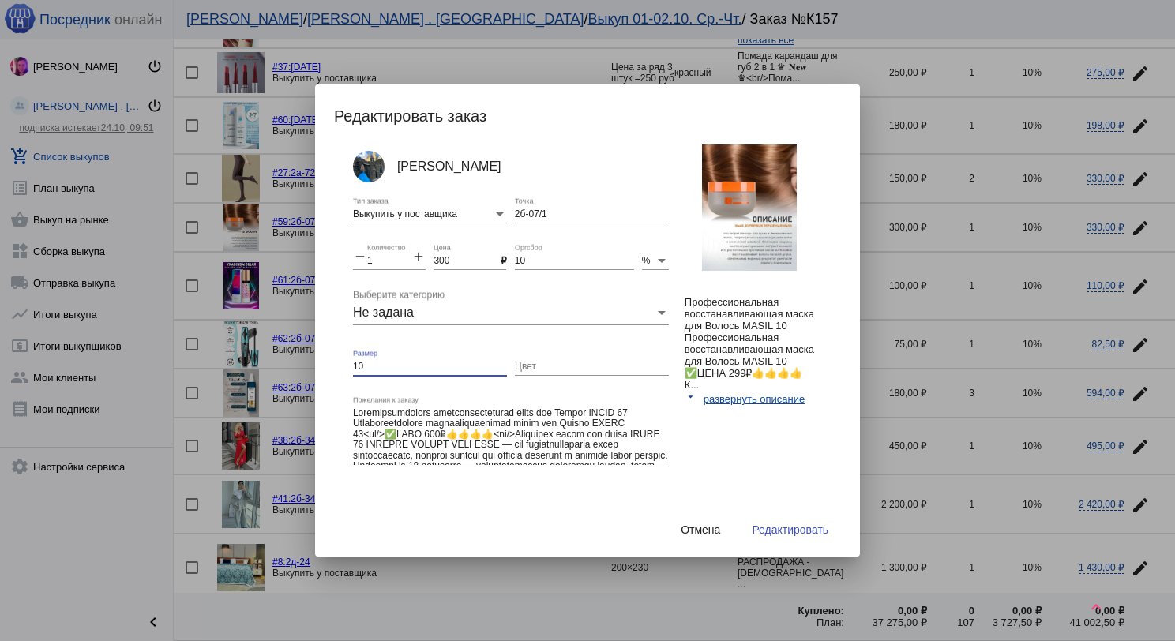
drag, startPoint x: 370, startPoint y: 363, endPoint x: 354, endPoint y: 363, distance: 16.6
click at [354, 363] on input "10" at bounding box center [430, 367] width 154 height 11
click at [777, 524] on span "Редактировать" at bounding box center [790, 530] width 77 height 13
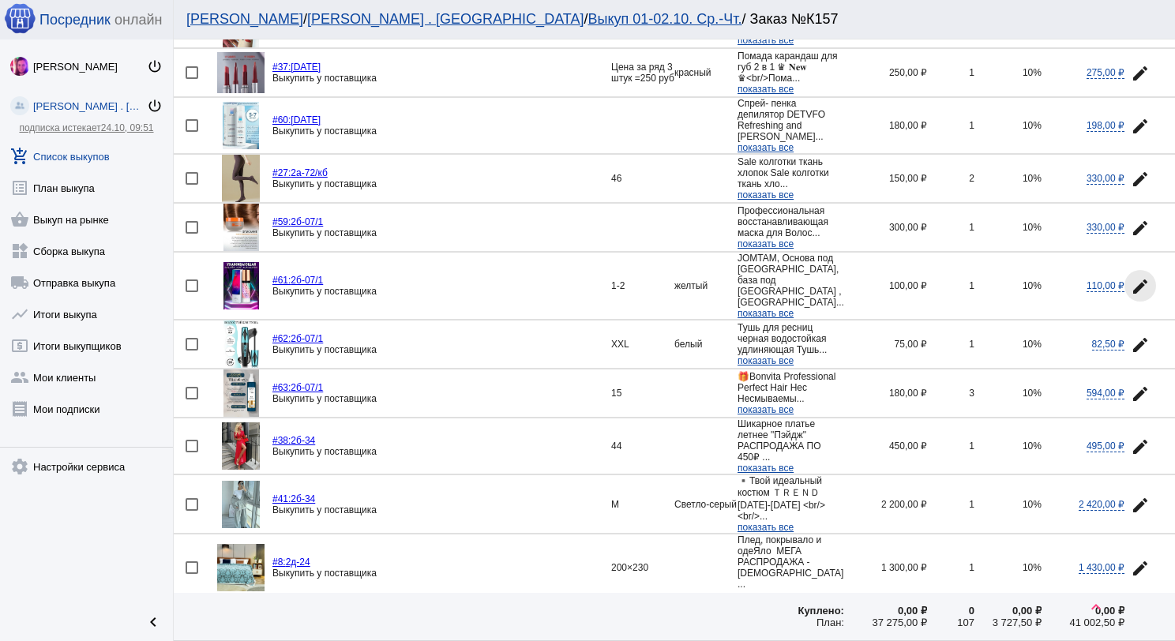
click at [1131, 286] on mat-icon "edit" at bounding box center [1140, 286] width 19 height 19
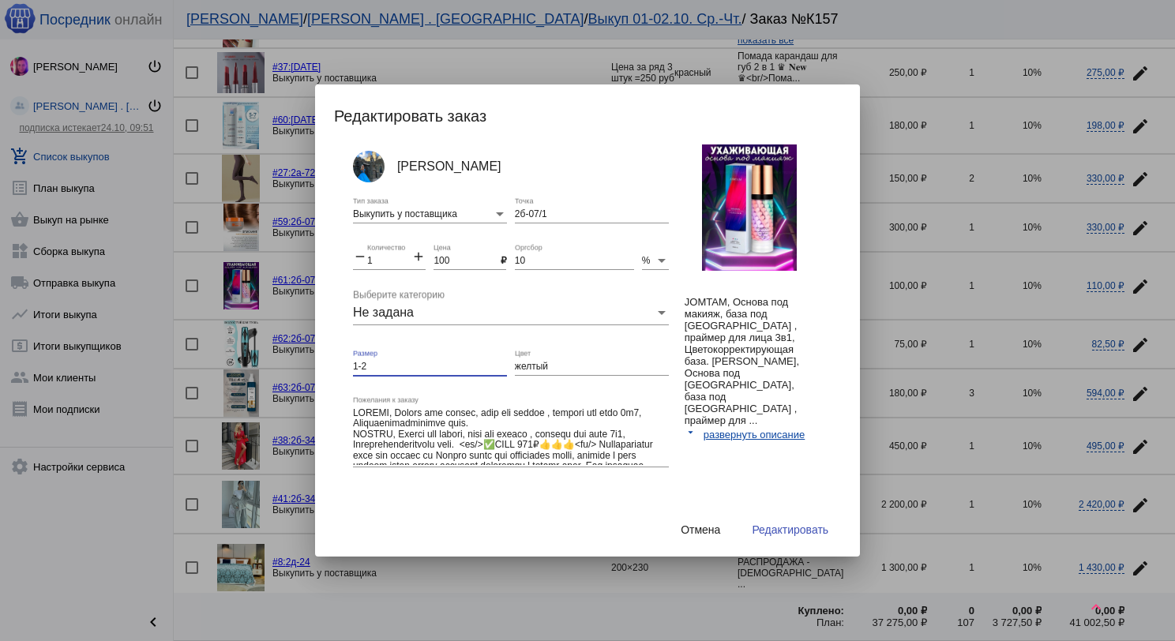
drag, startPoint x: 375, startPoint y: 363, endPoint x: 356, endPoint y: 366, distance: 19.4
click at [356, 366] on input "1-2" at bounding box center [430, 367] width 154 height 11
type input "1"
click at [543, 366] on input "желтый" at bounding box center [592, 367] width 154 height 11
drag, startPoint x: 547, startPoint y: 364, endPoint x: 514, endPoint y: 366, distance: 32.5
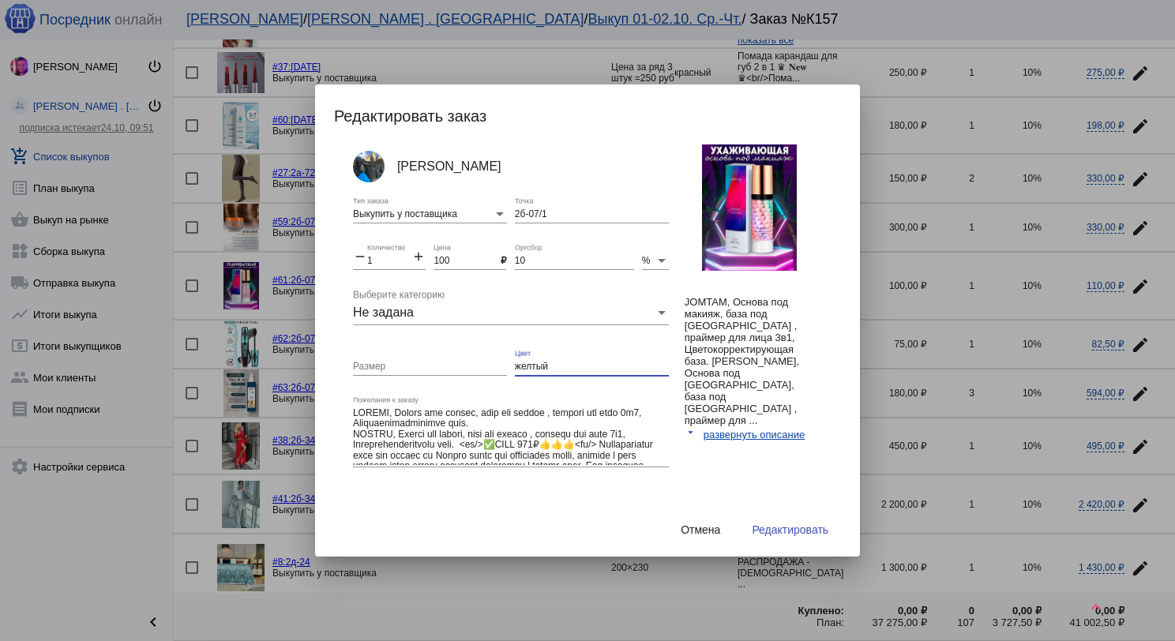
click at [515, 363] on input "желтый" at bounding box center [592, 367] width 154 height 11
click at [752, 524] on span "Редактировать" at bounding box center [790, 530] width 77 height 13
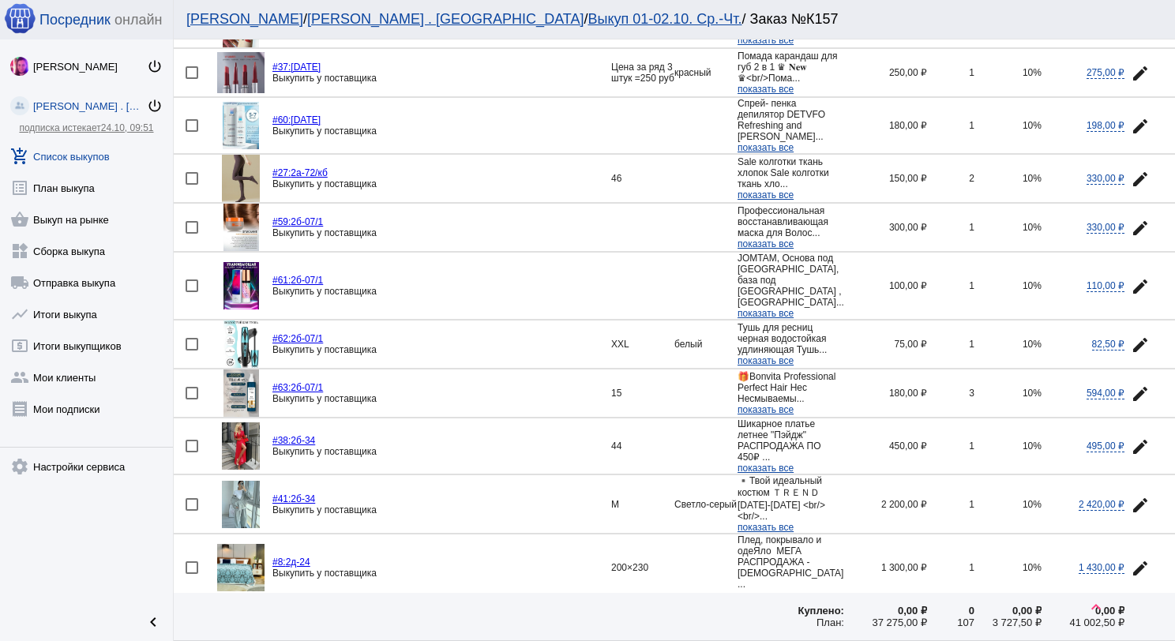
scroll to position [395, 0]
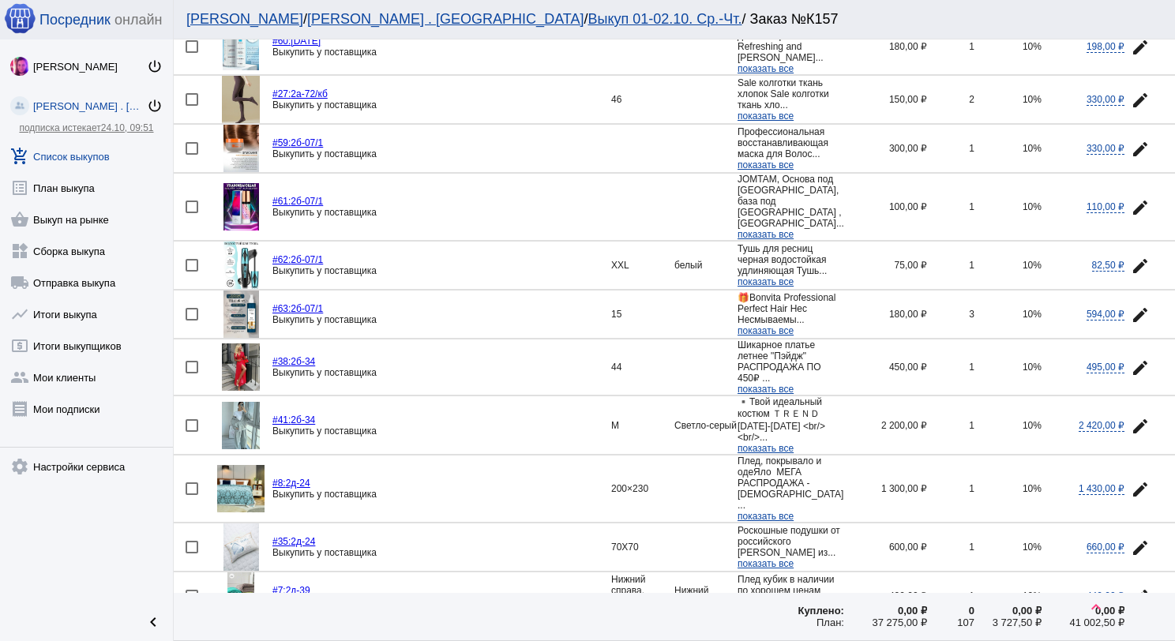
click at [239, 262] on img at bounding box center [242, 265] width 36 height 47
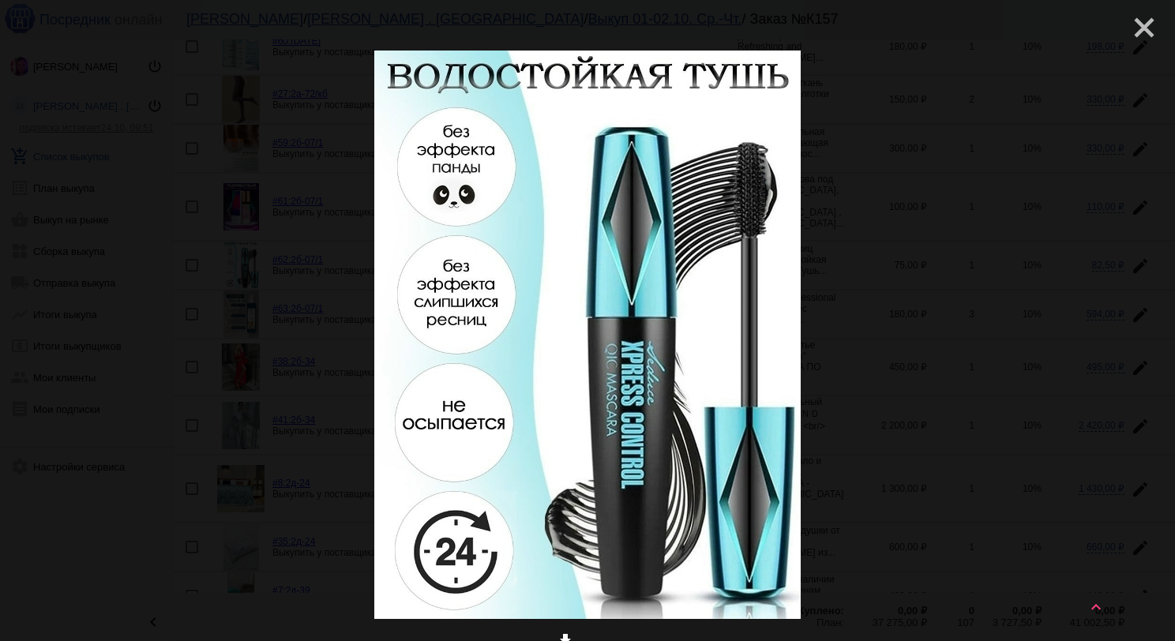
click at [1131, 30] on mat-icon "close" at bounding box center [1138, 21] width 19 height 19
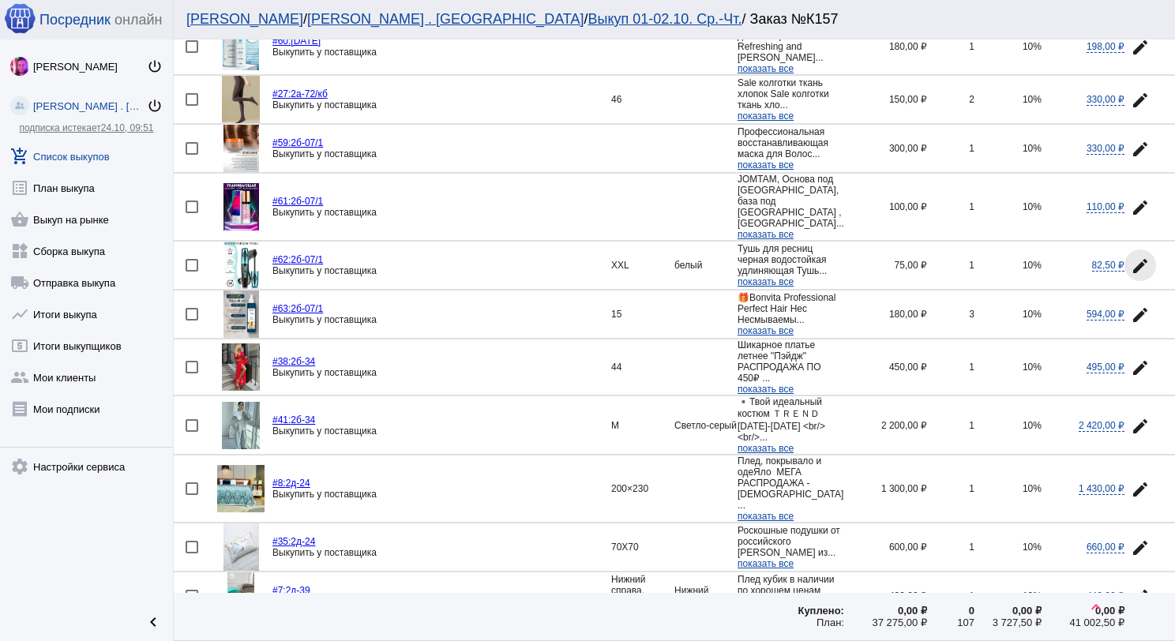
click at [1131, 257] on mat-icon "edit" at bounding box center [1140, 266] width 19 height 19
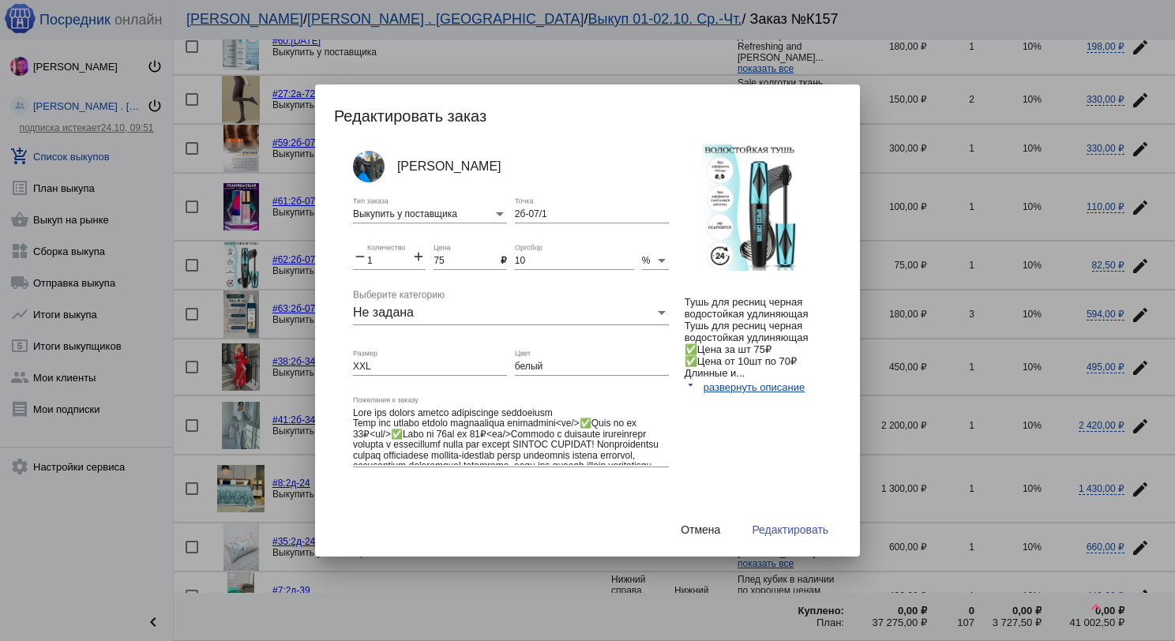
click at [374, 362] on div "XXL Размер" at bounding box center [430, 362] width 154 height 27
drag, startPoint x: 378, startPoint y: 363, endPoint x: 354, endPoint y: 359, distance: 23.9
click at [354, 359] on div "XXL Размер" at bounding box center [430, 362] width 154 height 27
drag, startPoint x: 538, startPoint y: 363, endPoint x: 515, endPoint y: 364, distance: 22.9
click at [515, 364] on input "белый" at bounding box center [592, 367] width 154 height 11
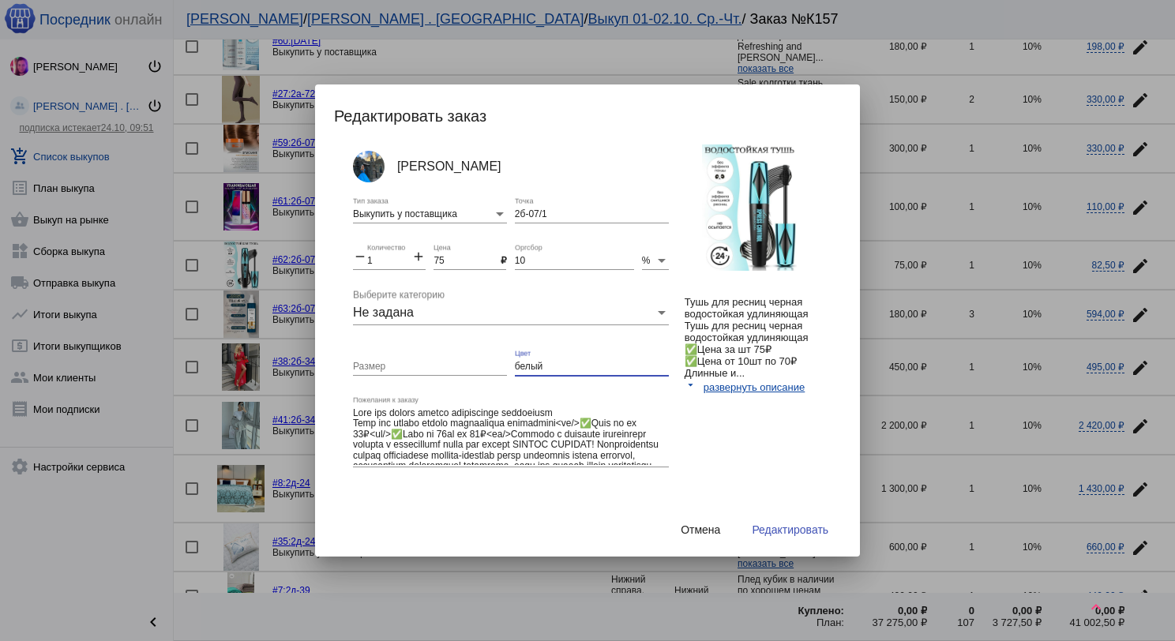
type input "б"
click at [768, 535] on button "Редактировать" at bounding box center [790, 530] width 102 height 28
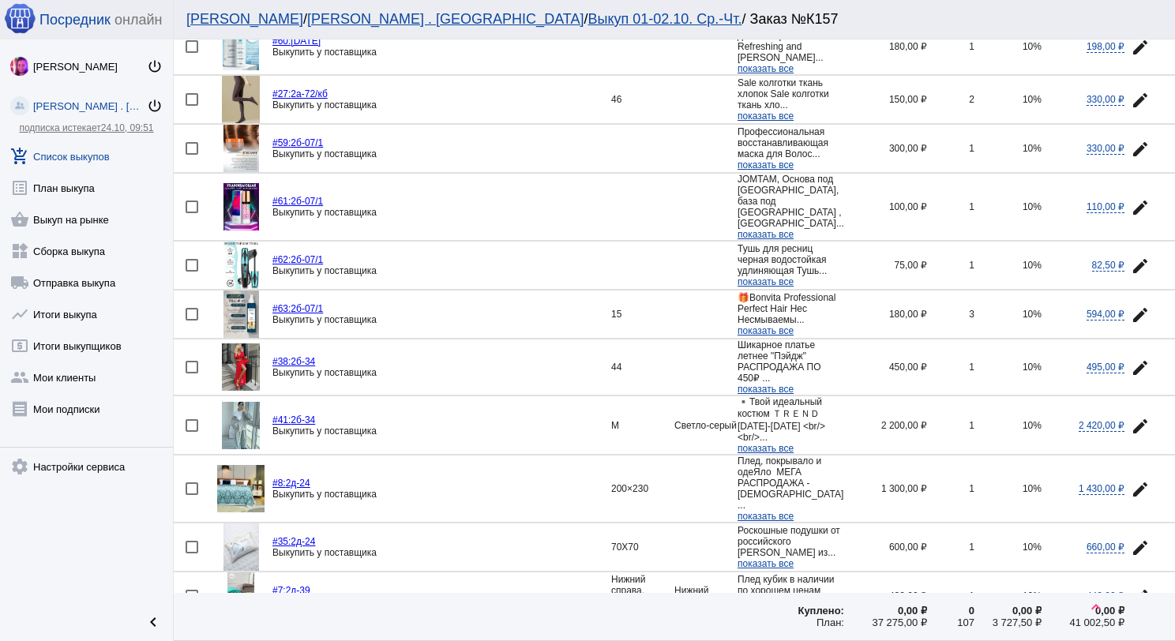
click at [1131, 312] on mat-icon "edit" at bounding box center [1140, 315] width 19 height 19
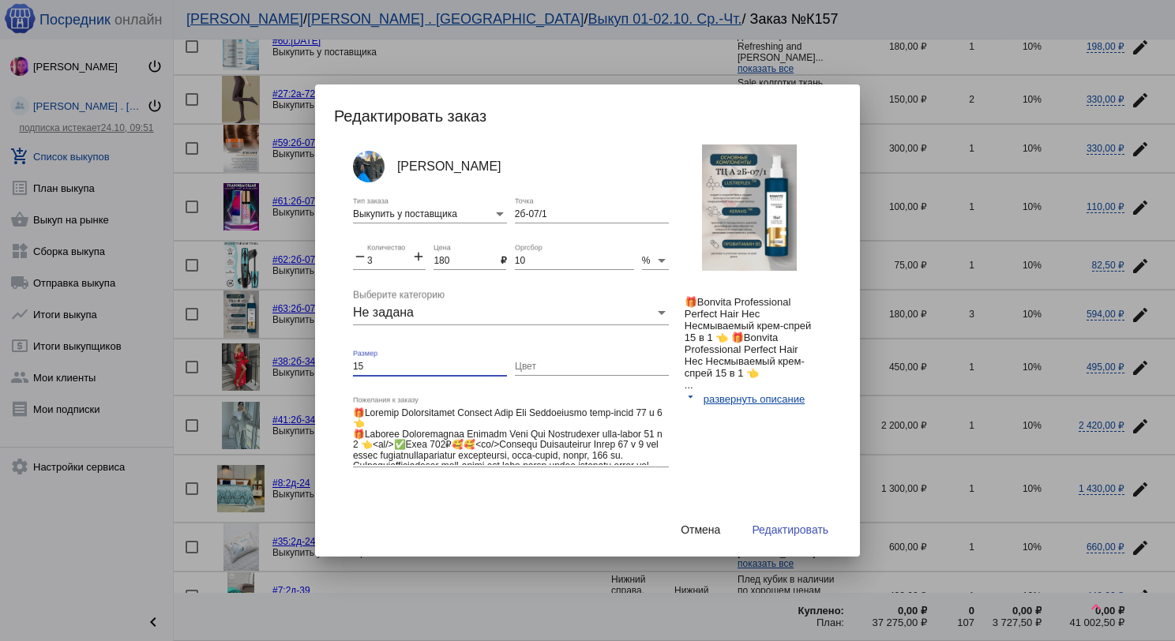
drag, startPoint x: 373, startPoint y: 367, endPoint x: 351, endPoint y: 361, distance: 23.0
click at [351, 361] on div "[PERSON_NAME] Выкупить у поставщика Тип заказа 2б-07/1 Точка remove 3 Количеств…" at bounding box center [595, 332] width 523 height 374
click at [792, 531] on span "Редактировать" at bounding box center [790, 530] width 77 height 13
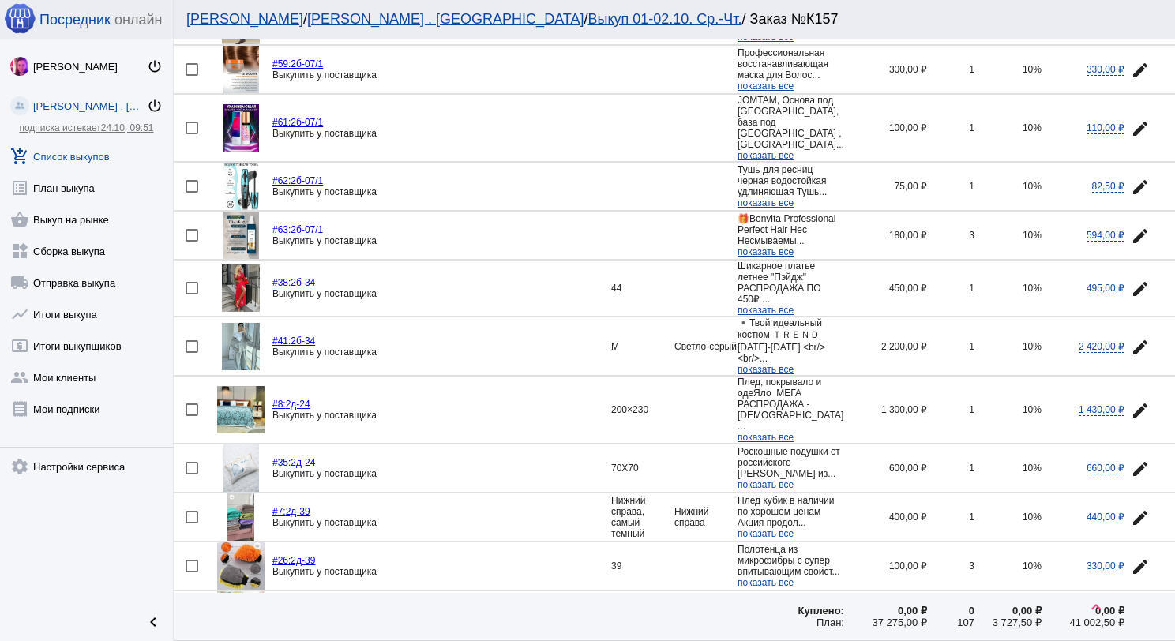
scroll to position [553, 0]
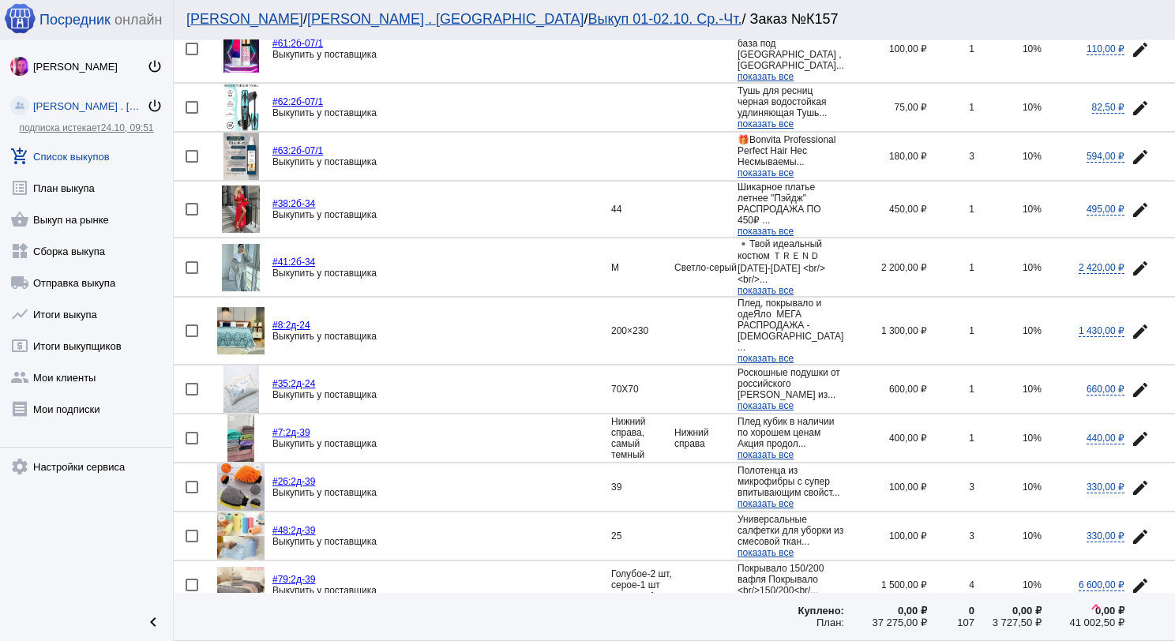
click at [243, 260] on img at bounding box center [241, 267] width 38 height 47
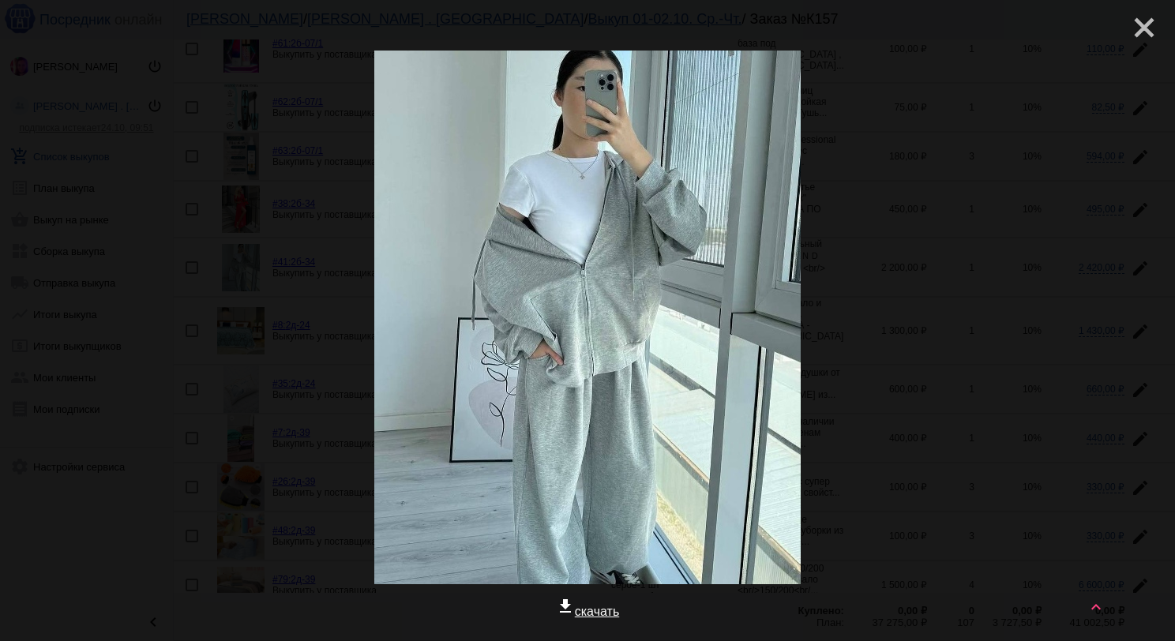
click at [1129, 31] on mat-icon "close" at bounding box center [1138, 21] width 19 height 19
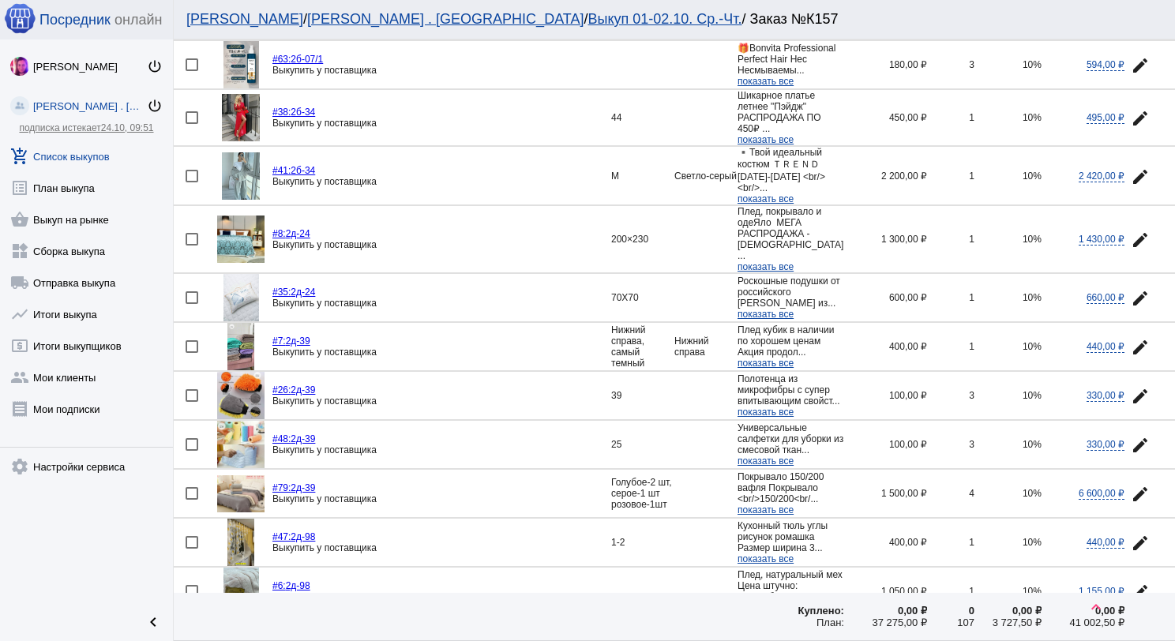
scroll to position [632, 0]
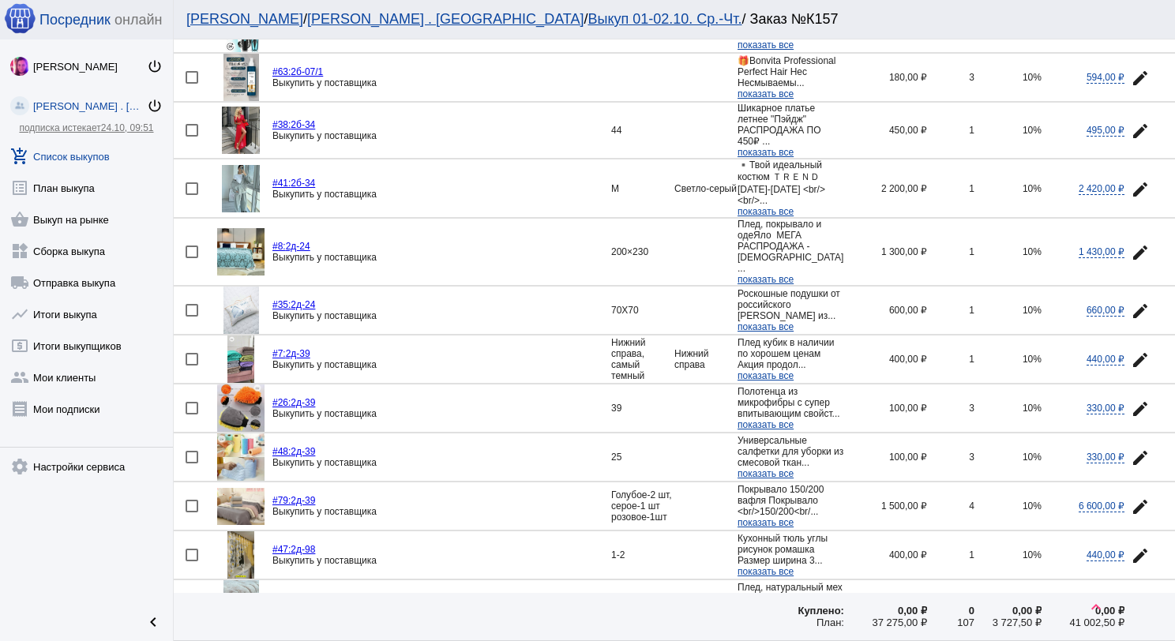
click at [239, 243] on img at bounding box center [240, 251] width 47 height 47
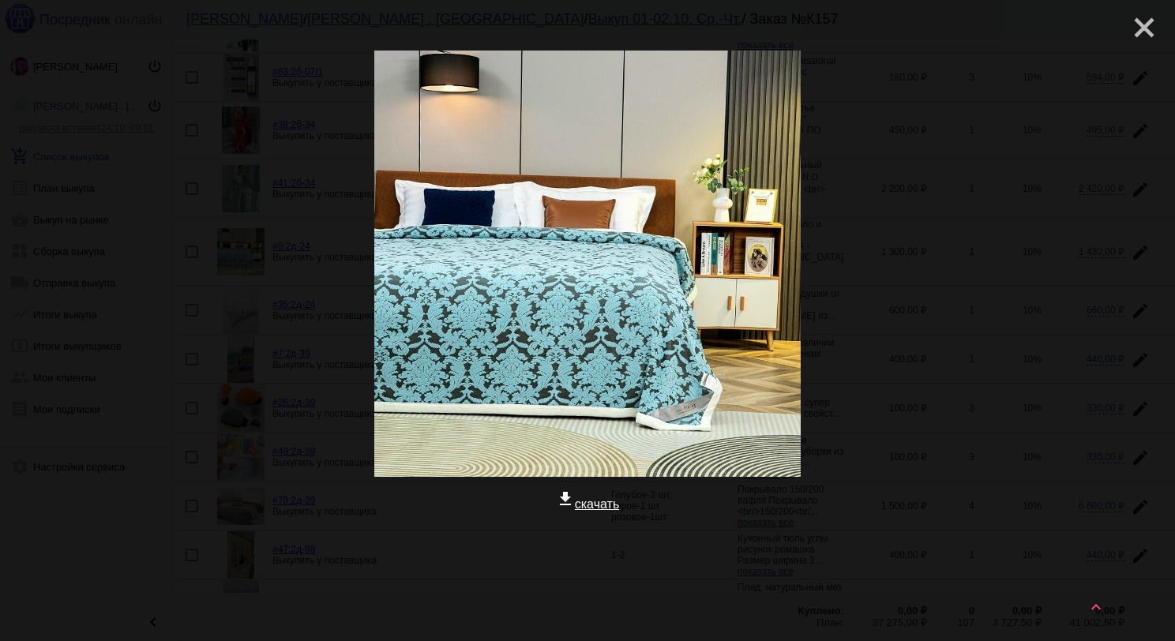
click at [1134, 31] on mat-icon "close" at bounding box center [1138, 21] width 19 height 19
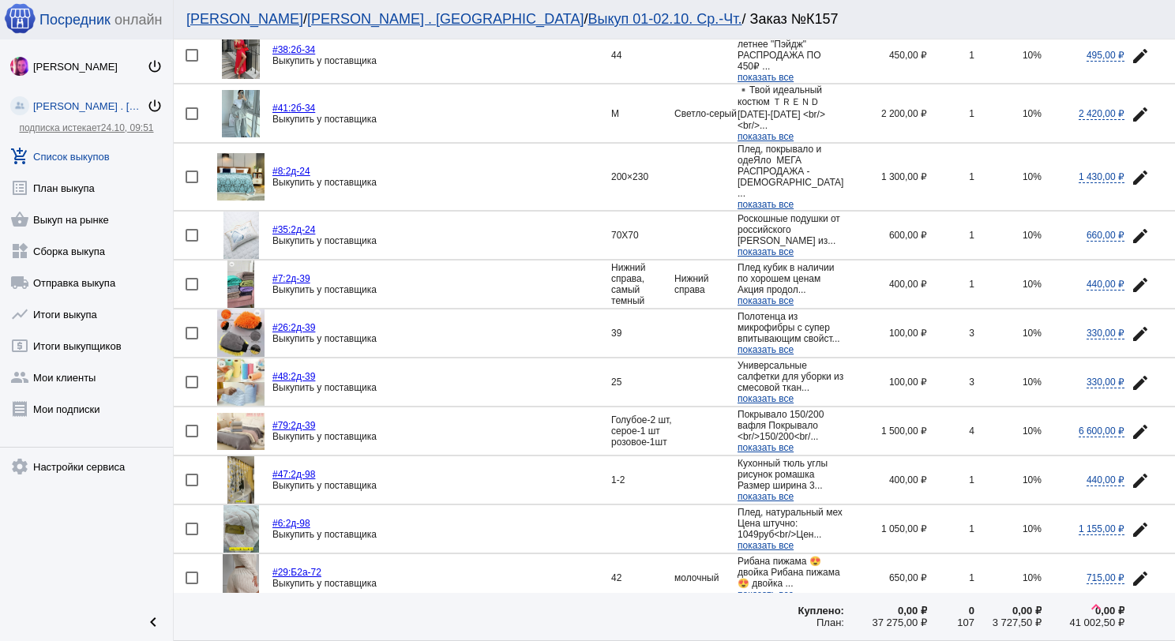
scroll to position [711, 0]
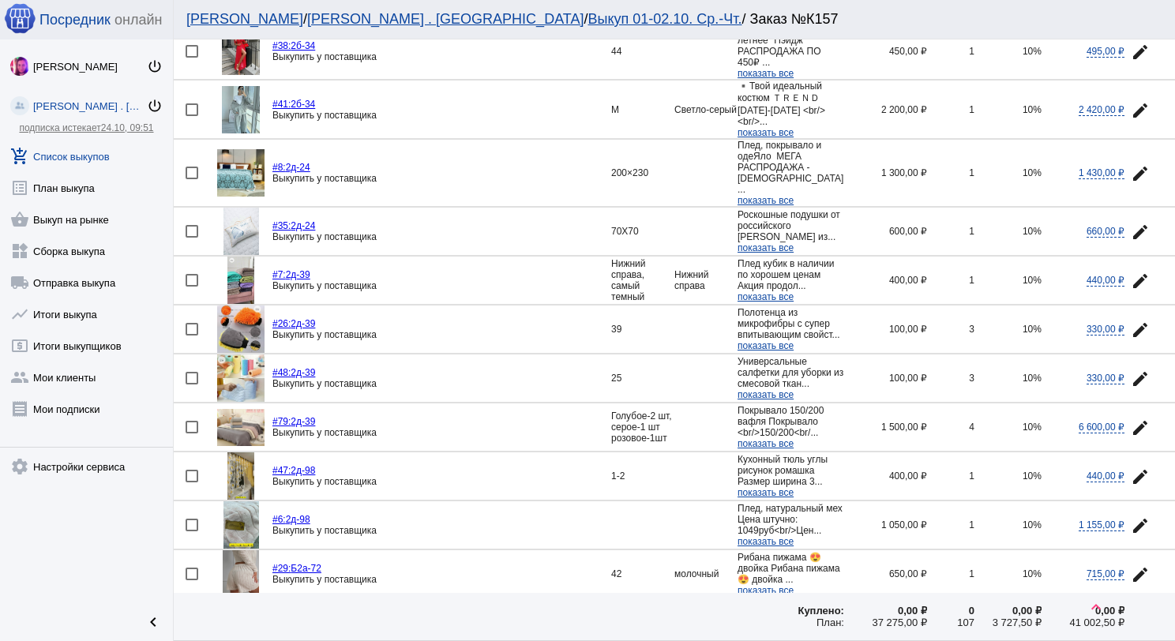
click at [248, 281] on img at bounding box center [240, 280] width 27 height 47
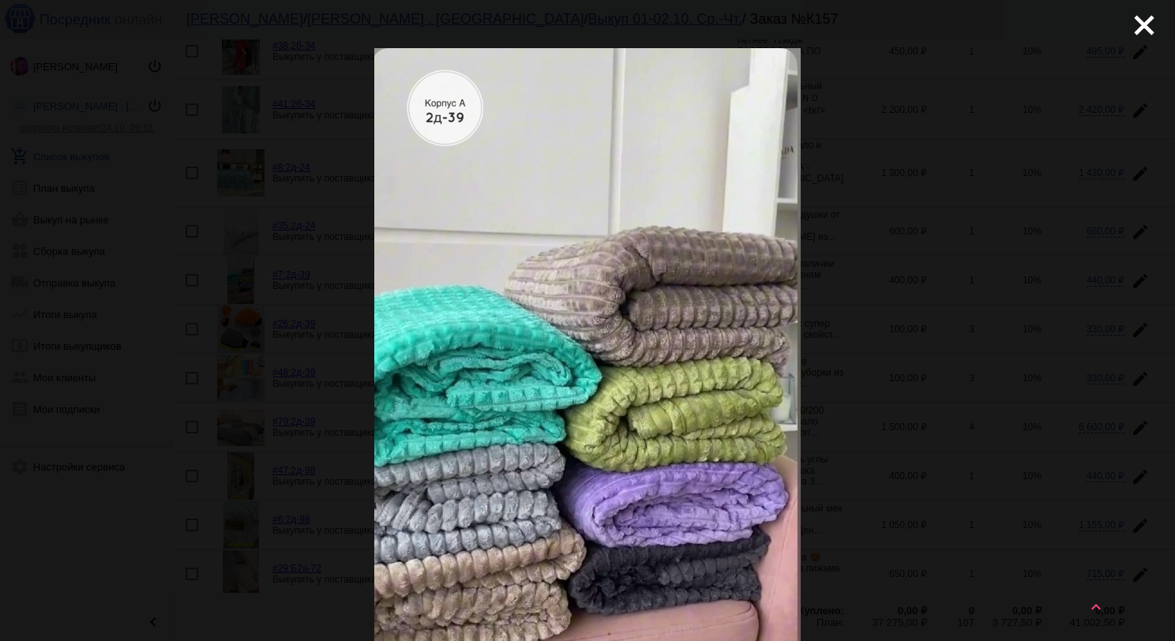
scroll to position [0, 0]
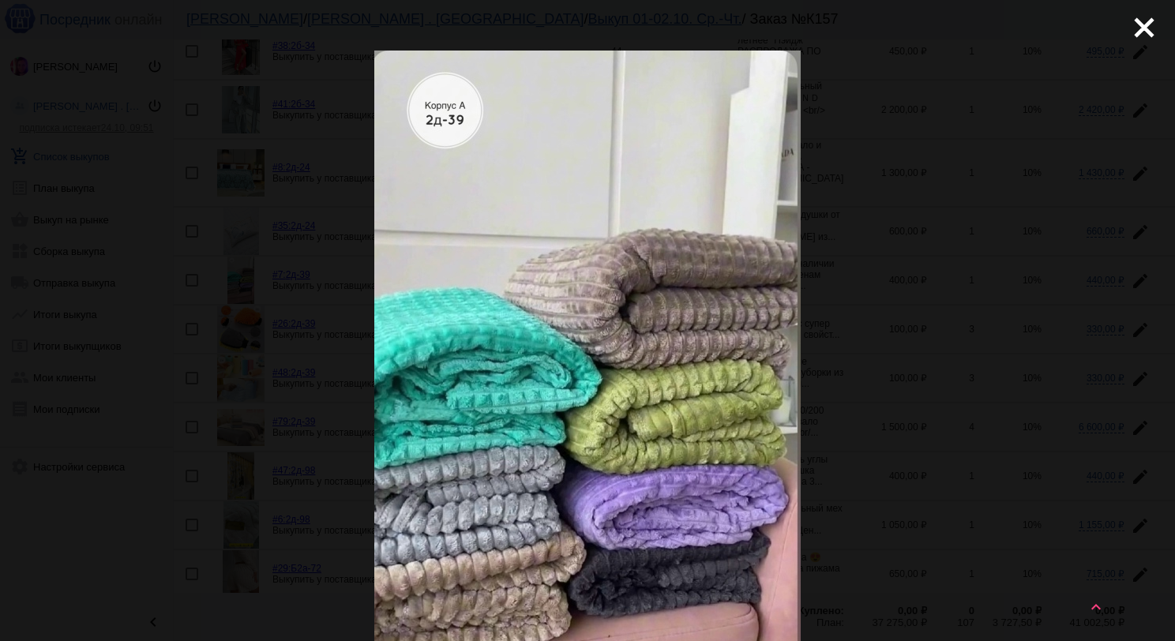
click at [1130, 28] on mat-icon "close" at bounding box center [1138, 21] width 19 height 19
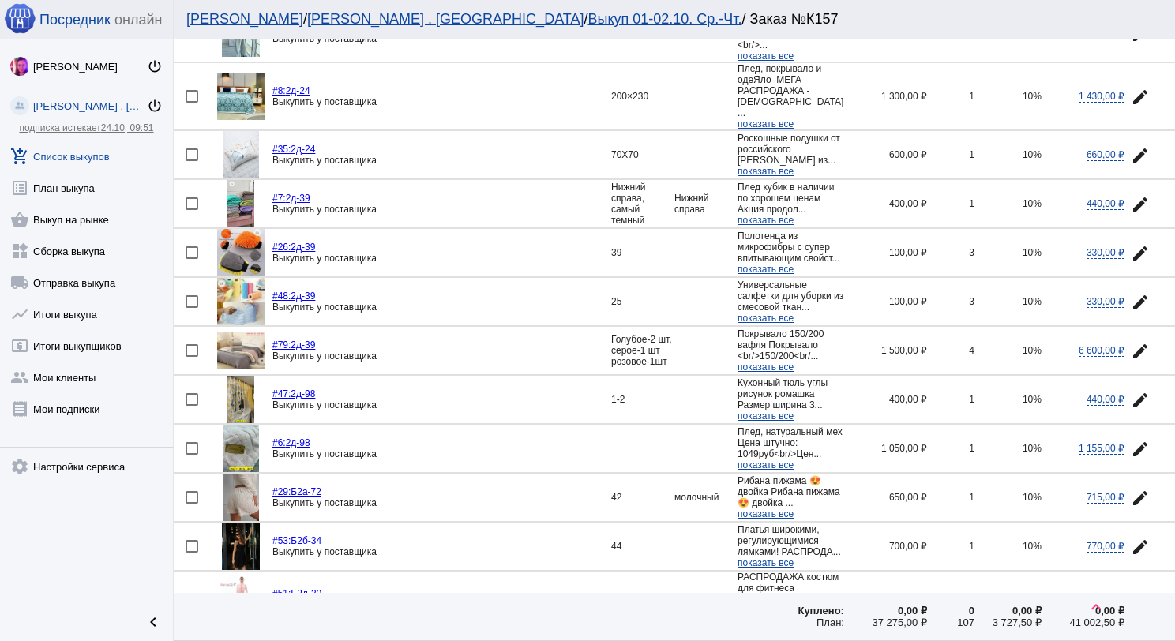
scroll to position [790, 0]
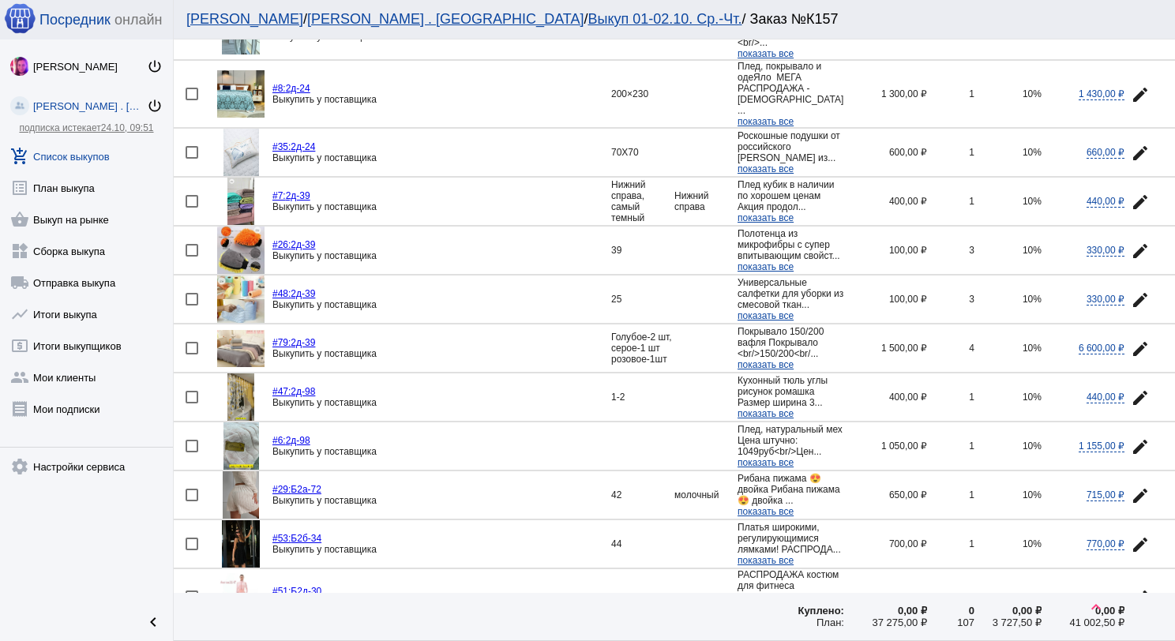
click at [227, 249] on img at bounding box center [240, 250] width 47 height 47
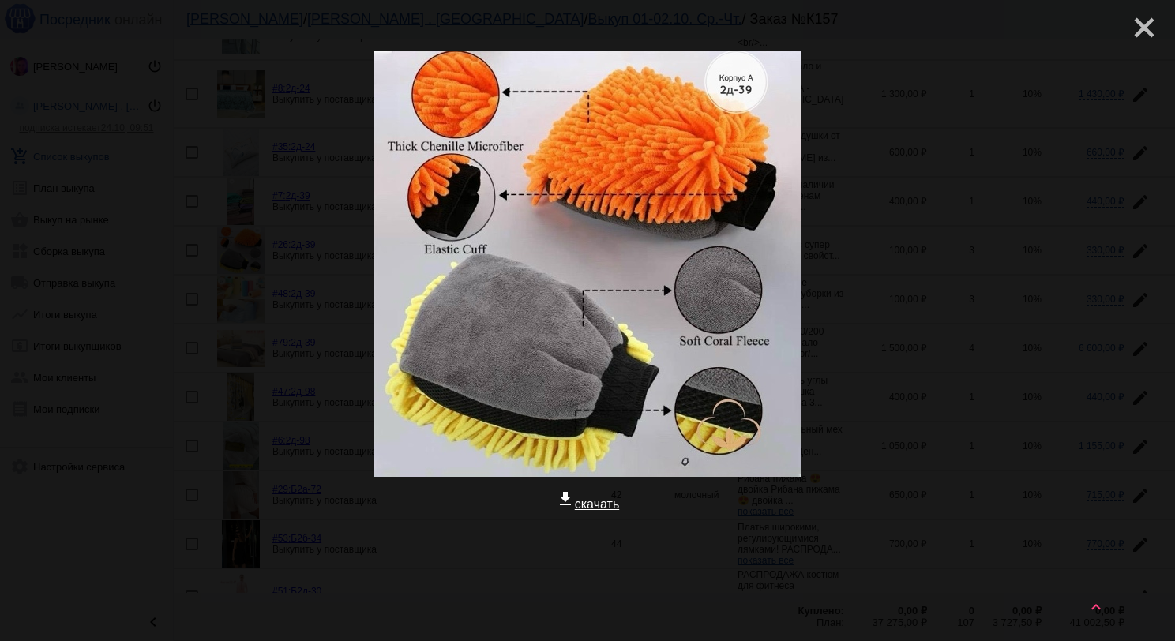
click at [1129, 31] on mat-icon "close" at bounding box center [1138, 21] width 19 height 19
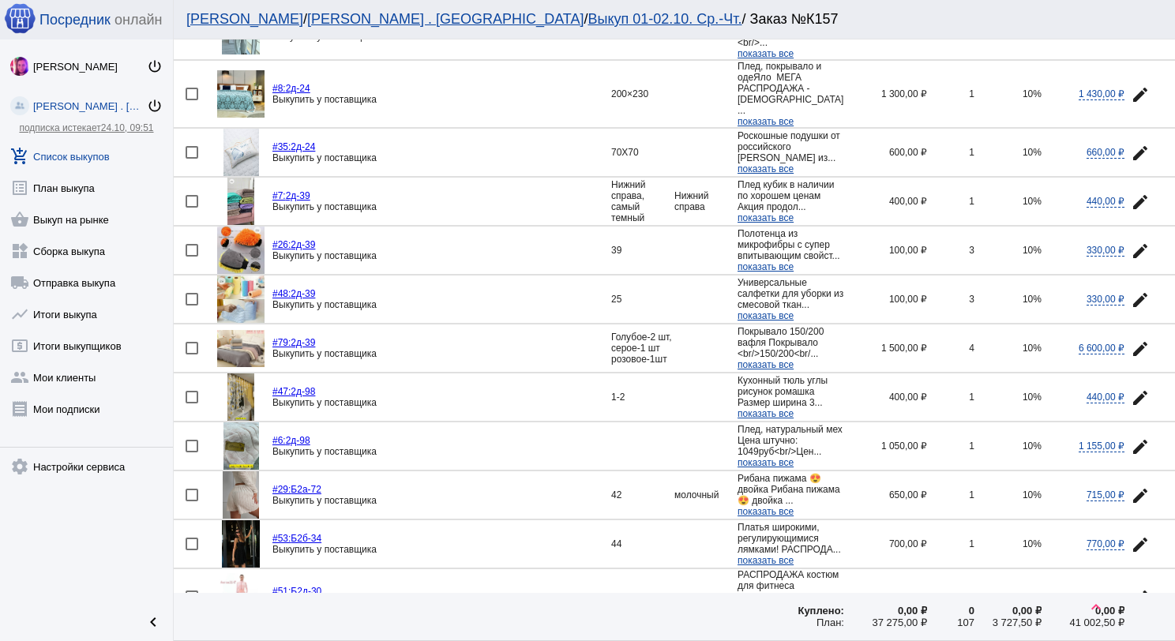
click at [1131, 256] on mat-icon "edit" at bounding box center [1140, 251] width 19 height 19
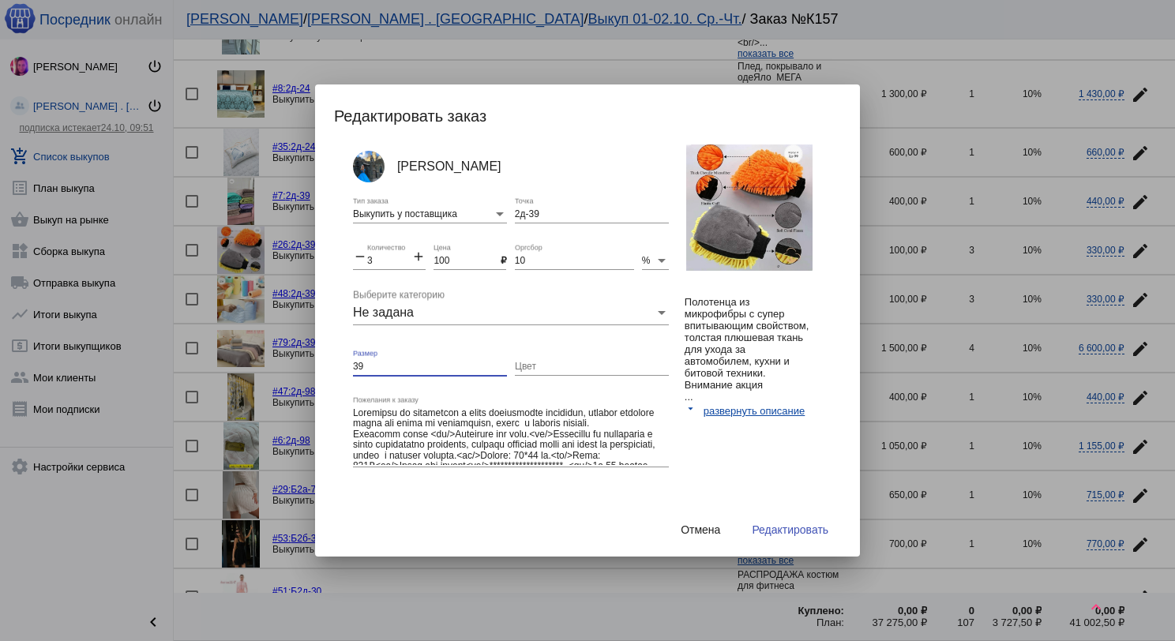
drag, startPoint x: 370, startPoint y: 366, endPoint x: 333, endPoint y: 374, distance: 37.0
click at [334, 374] on div "[PERSON_NAME] Выкупить у поставщика Тип заказа 2д-39 Точка remove 3 Количество …" at bounding box center [595, 332] width 523 height 374
click at [797, 534] on span "Редактировать" at bounding box center [790, 530] width 77 height 13
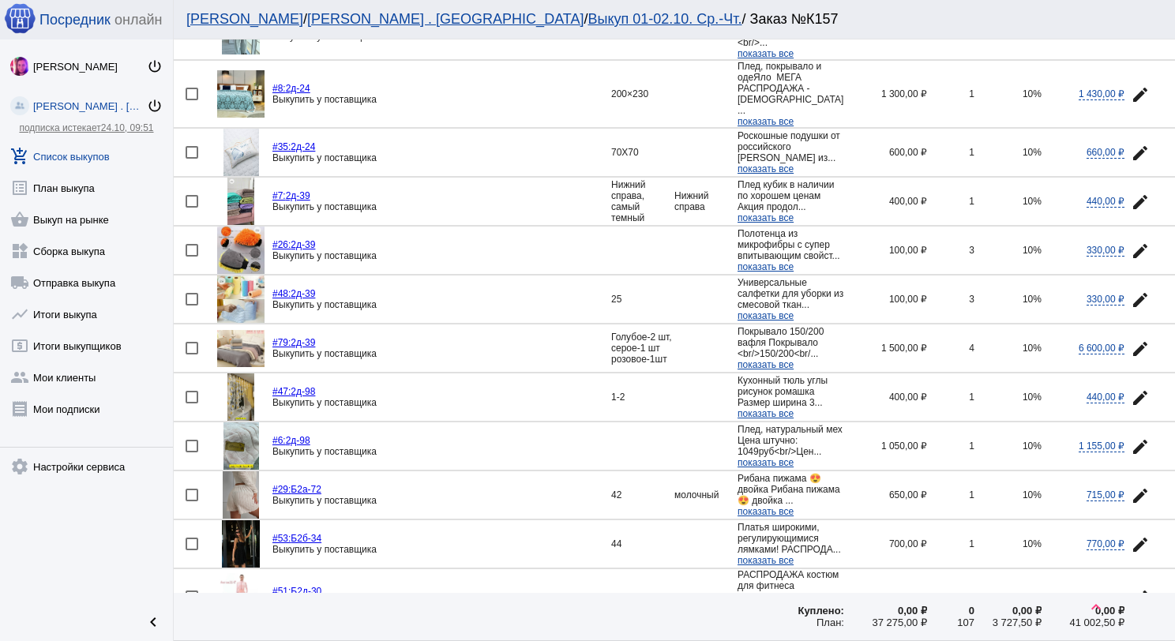
click at [242, 317] on img at bounding box center [240, 299] width 47 height 47
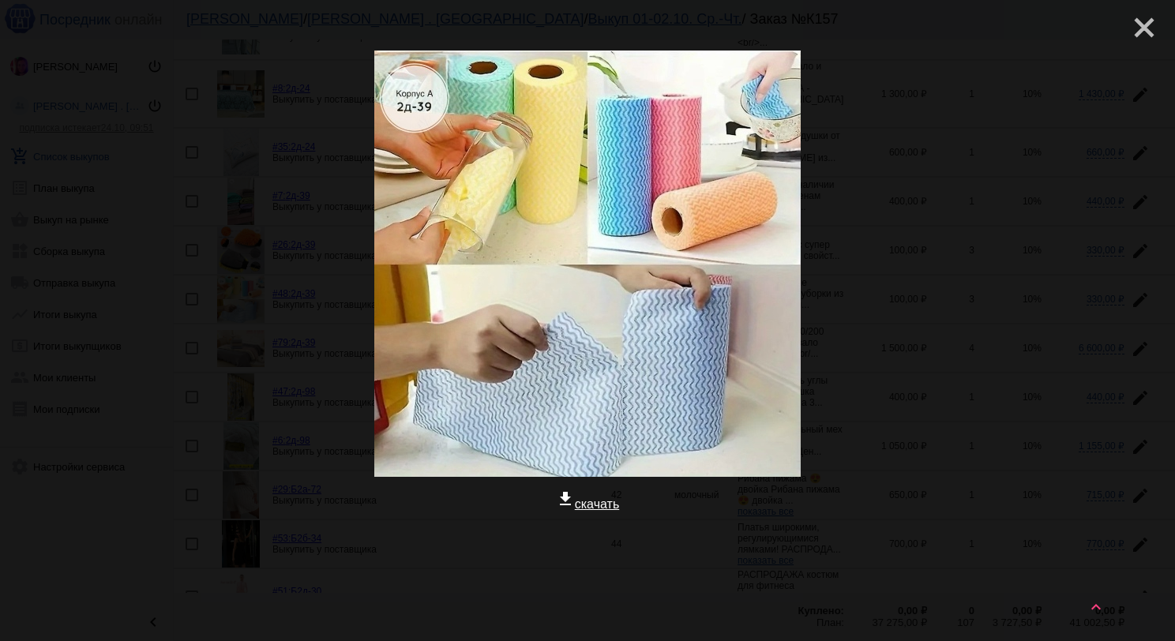
click at [1134, 31] on mat-icon "close" at bounding box center [1138, 21] width 19 height 19
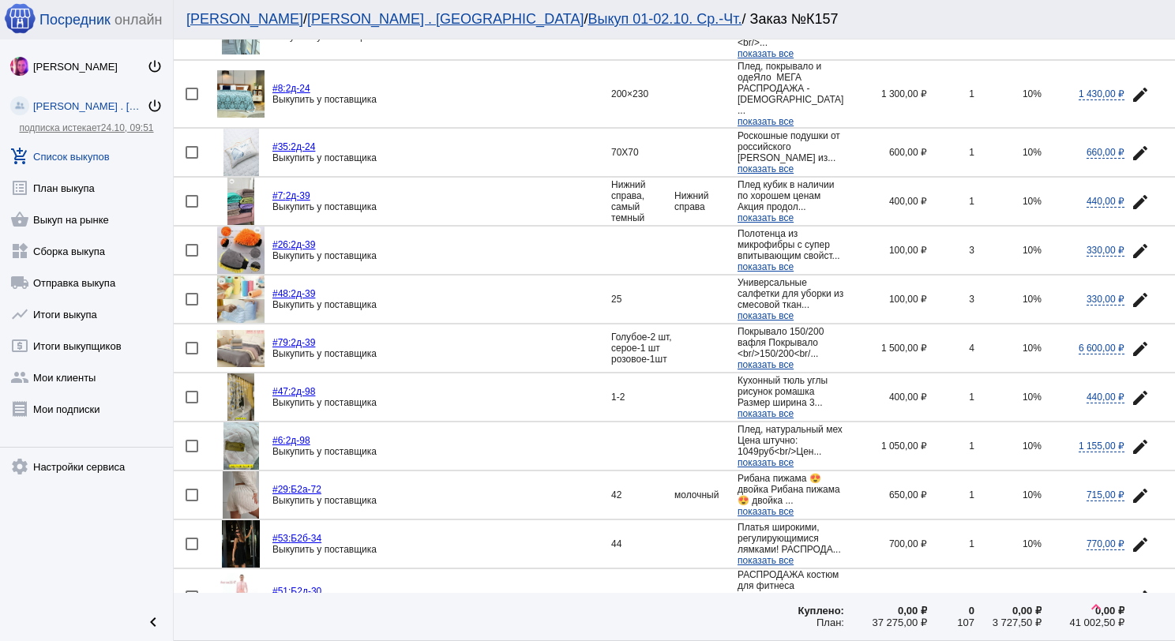
click at [1131, 310] on mat-icon "edit" at bounding box center [1140, 300] width 19 height 19
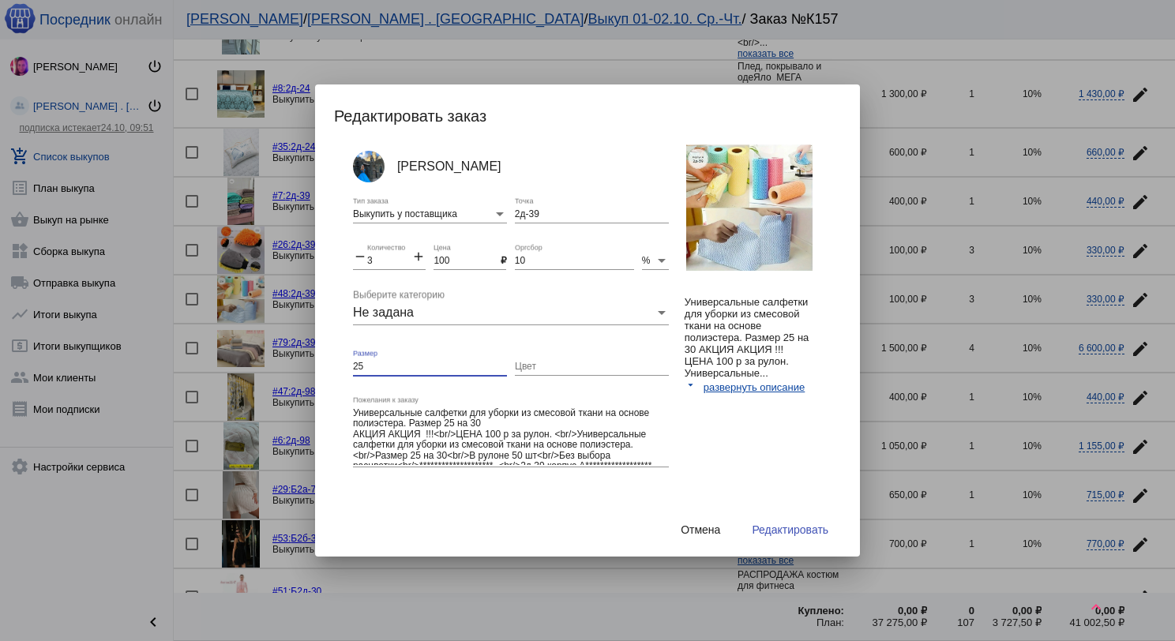
drag, startPoint x: 373, startPoint y: 365, endPoint x: 336, endPoint y: 363, distance: 36.4
click at [336, 363] on div "[PERSON_NAME] Выкупить у поставщика Тип заказа 2д-39 Точка remove 3 Количество …" at bounding box center [595, 332] width 523 height 374
click at [776, 525] on span "Редактировать" at bounding box center [790, 530] width 77 height 13
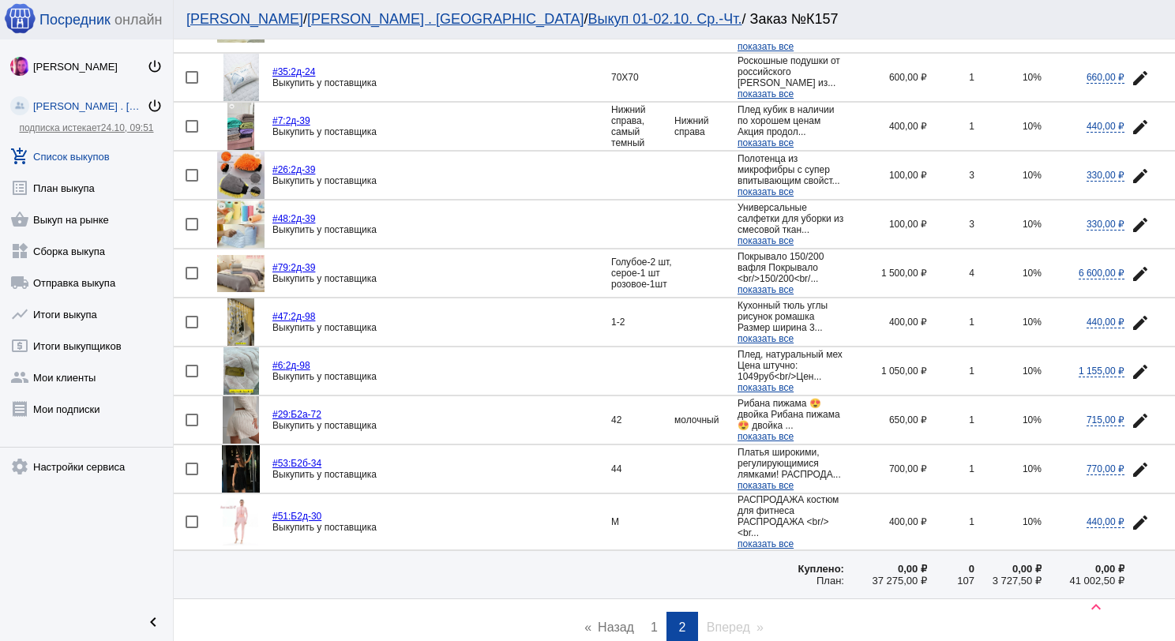
scroll to position [869, 0]
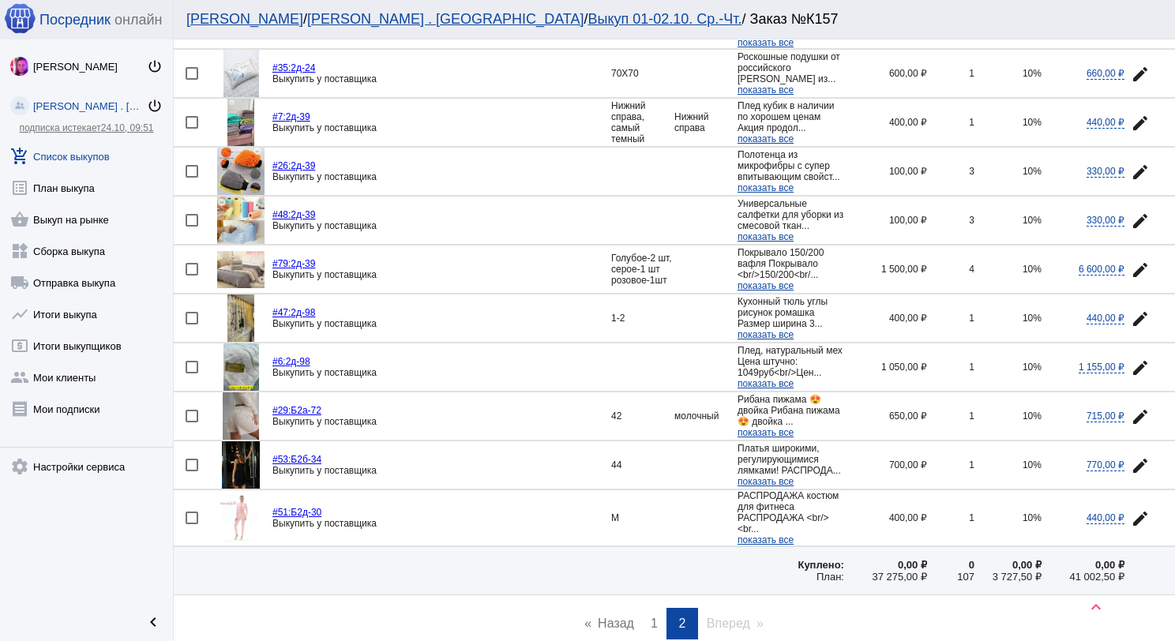
click at [252, 342] on img at bounding box center [240, 318] width 26 height 47
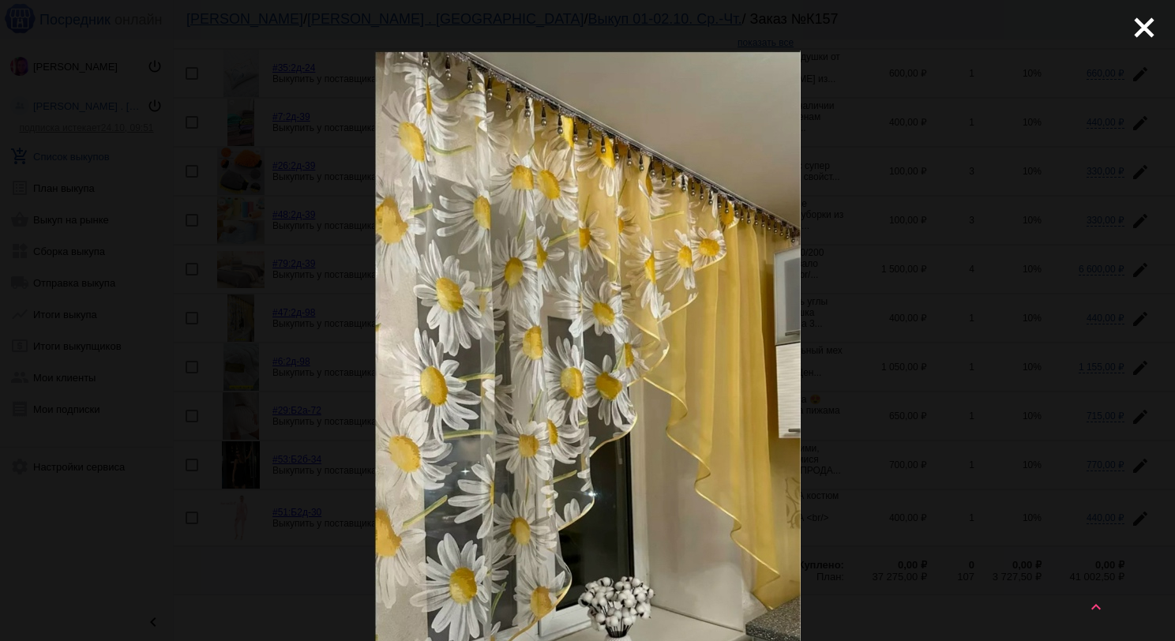
click at [1133, 26] on mat-icon "close" at bounding box center [1138, 21] width 19 height 19
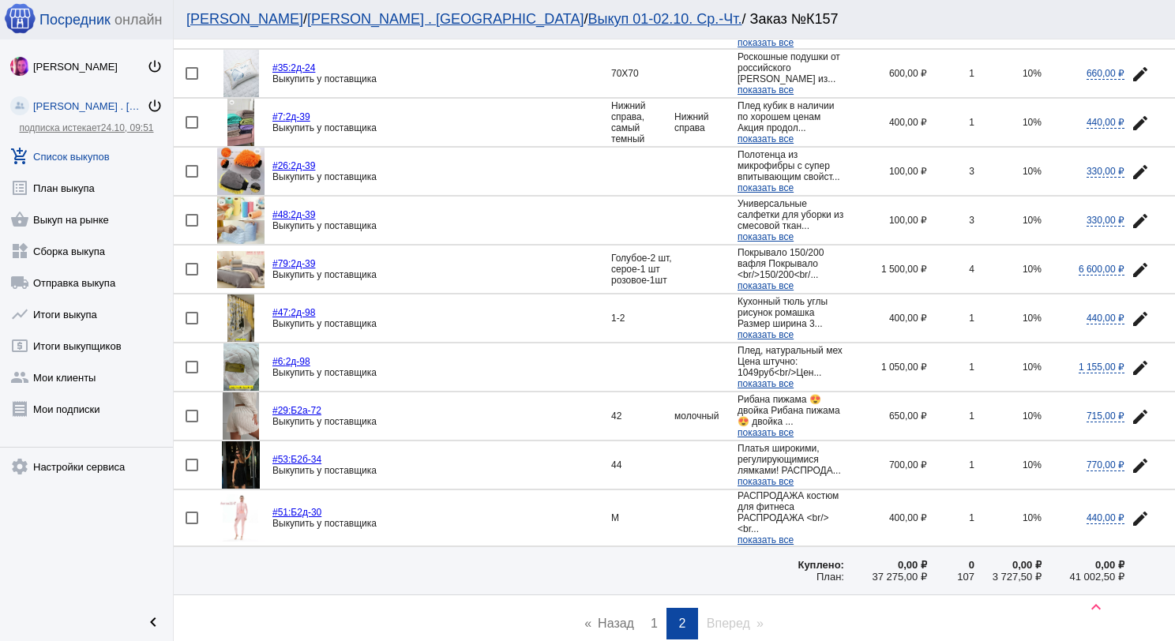
click at [1131, 329] on mat-icon "edit" at bounding box center [1140, 319] width 19 height 19
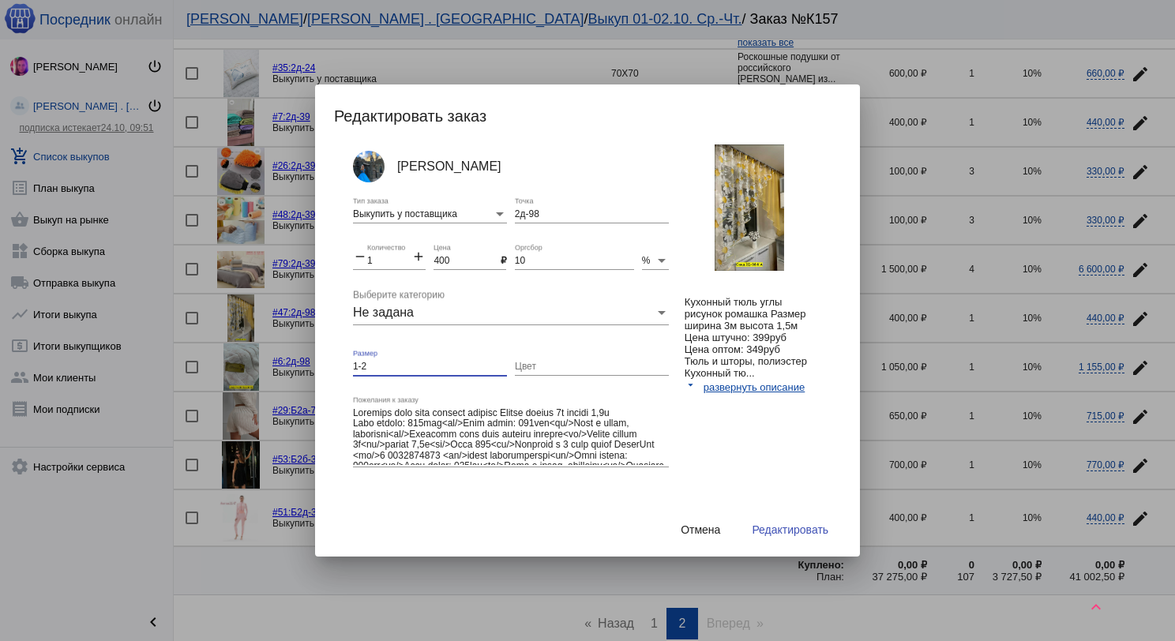
drag, startPoint x: 383, startPoint y: 368, endPoint x: 358, endPoint y: 363, distance: 25.7
click at [358, 363] on input "1-2" at bounding box center [430, 367] width 154 height 11
type input "1"
click at [828, 527] on span "Редактировать" at bounding box center [790, 530] width 77 height 13
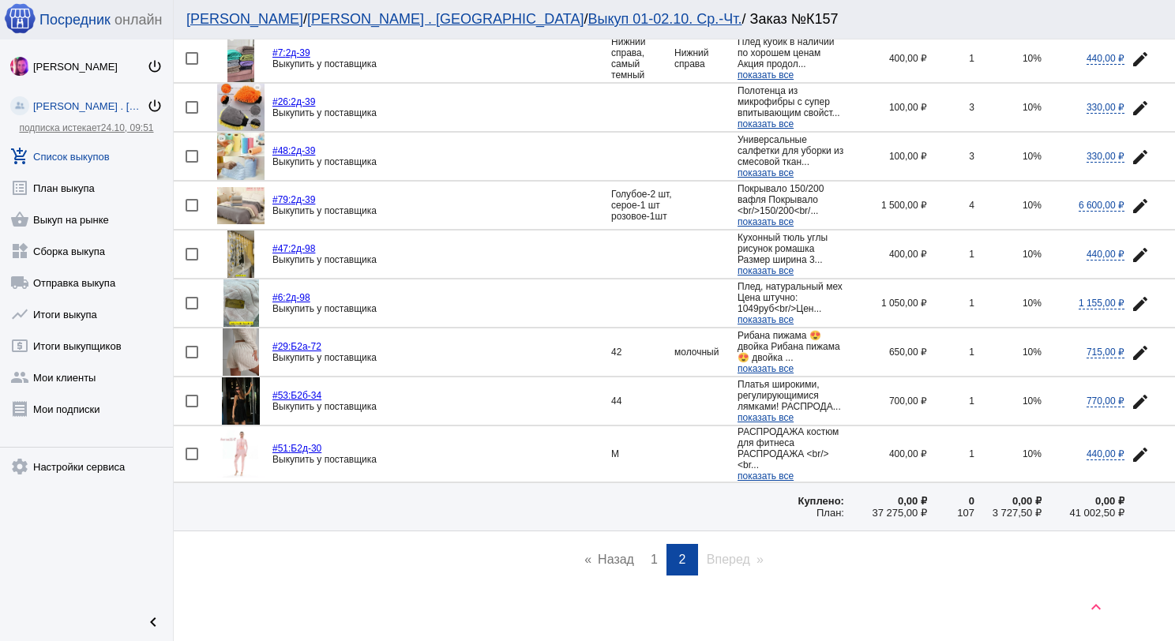
scroll to position [989, 0]
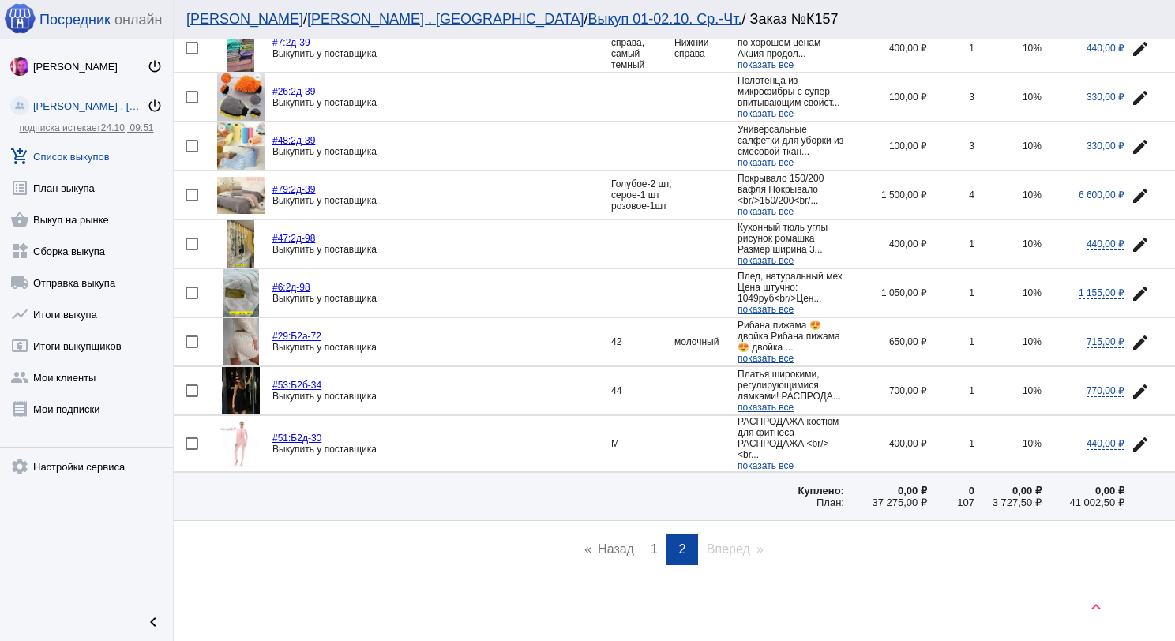
click at [250, 325] on img at bounding box center [241, 341] width 37 height 47
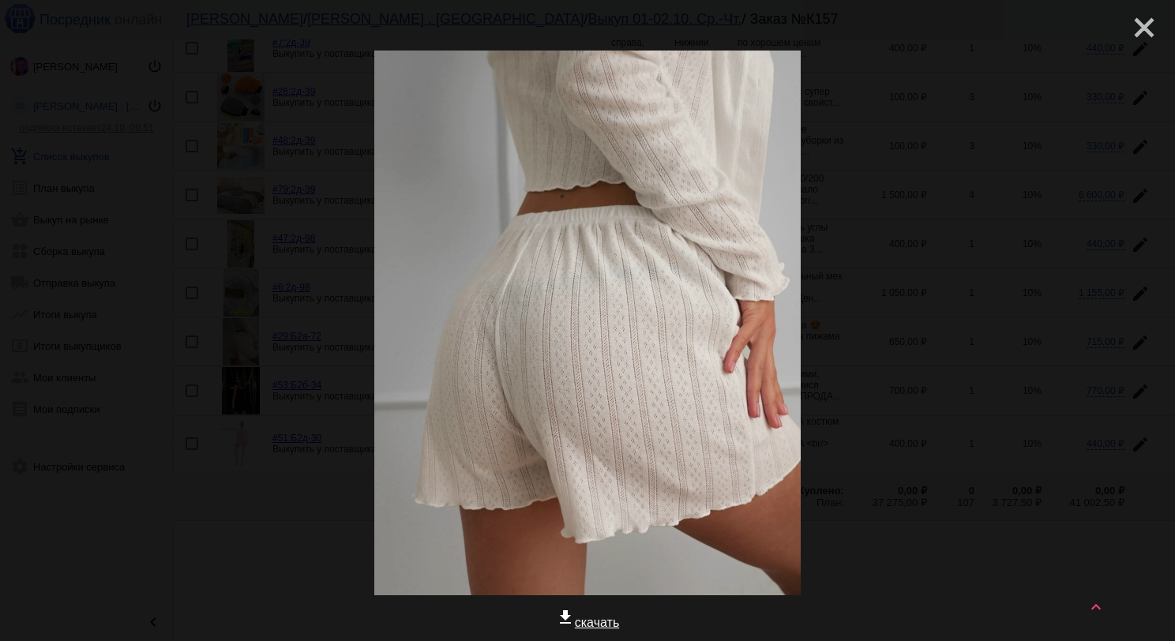
click at [1135, 30] on mat-icon "close" at bounding box center [1138, 21] width 19 height 19
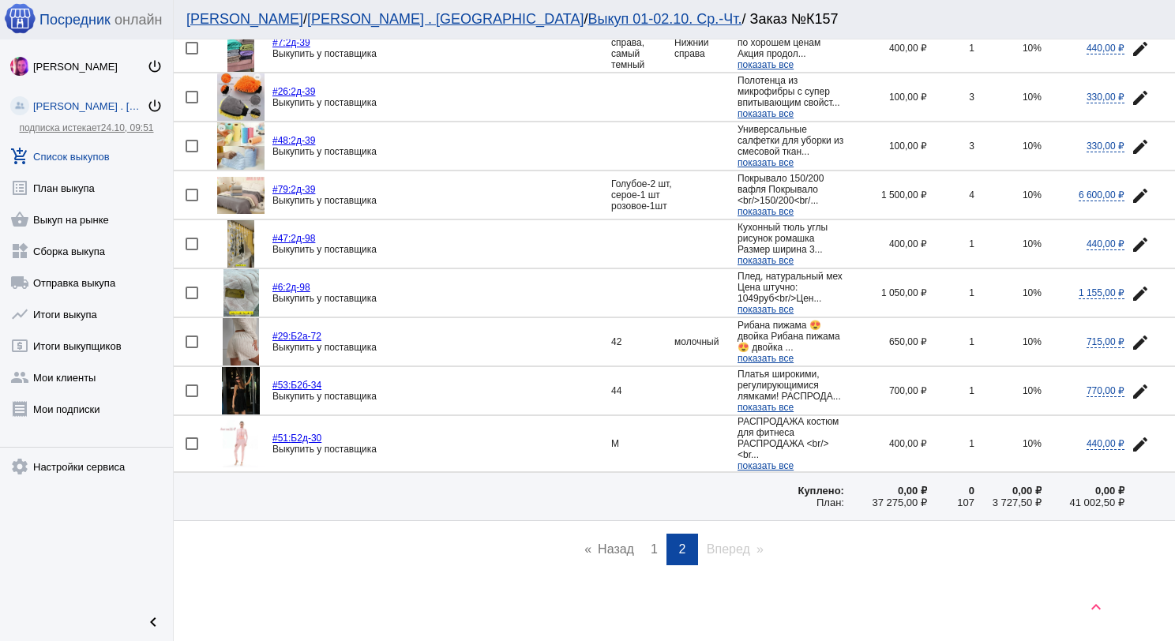
click at [247, 367] on img at bounding box center [241, 390] width 38 height 47
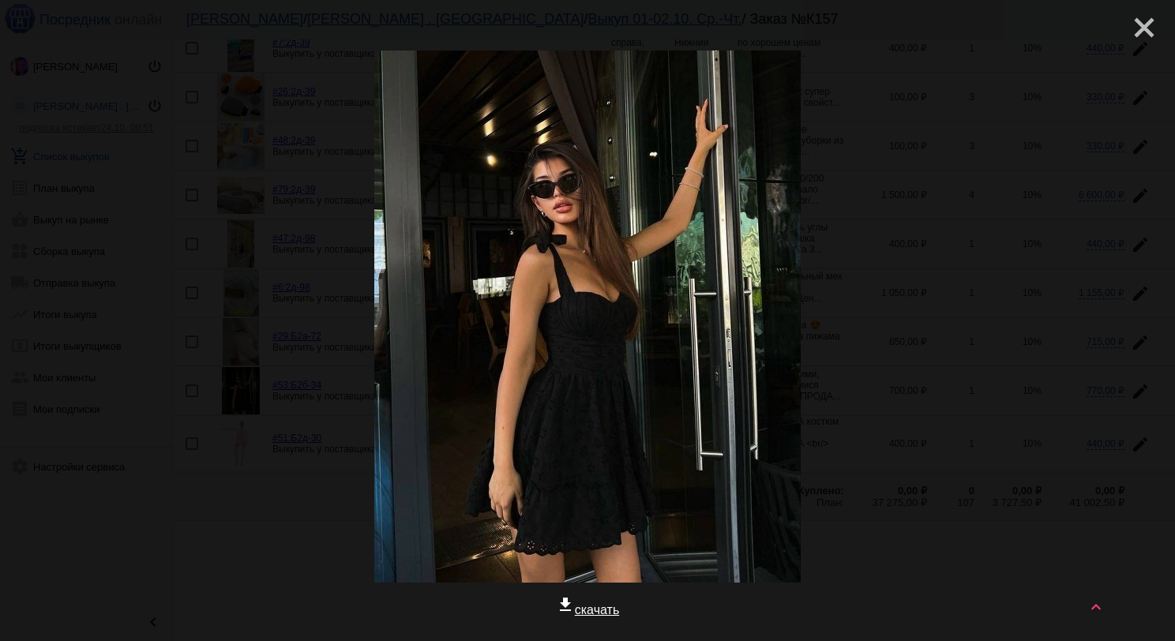
click at [1129, 29] on mat-icon "close" at bounding box center [1138, 21] width 19 height 19
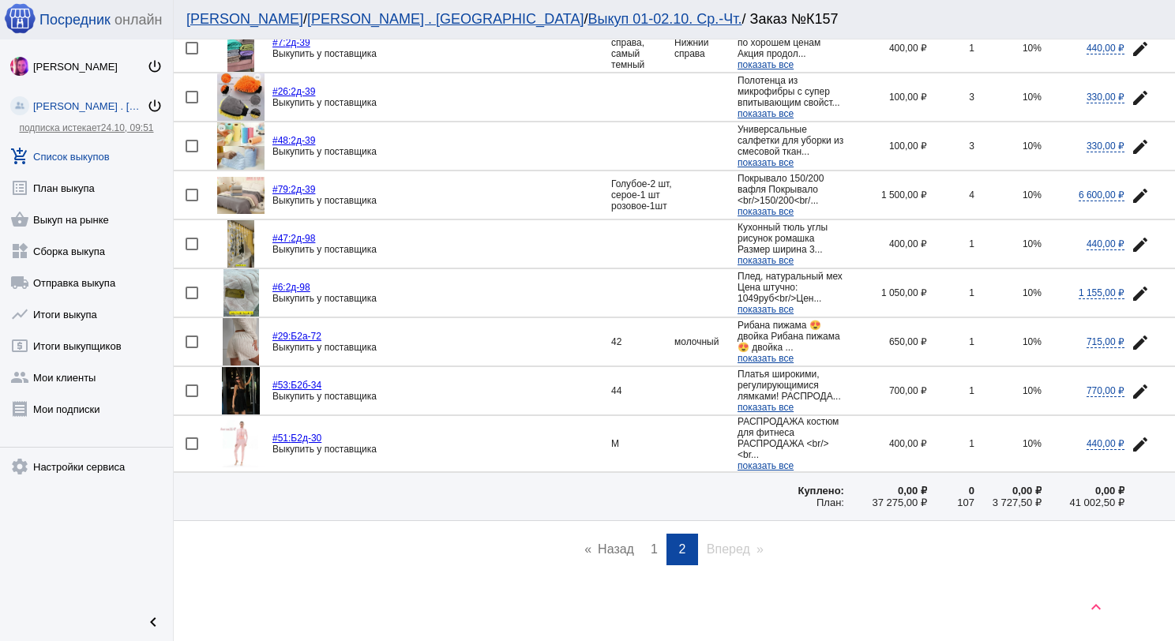
click at [239, 439] on img at bounding box center [240, 443] width 47 height 47
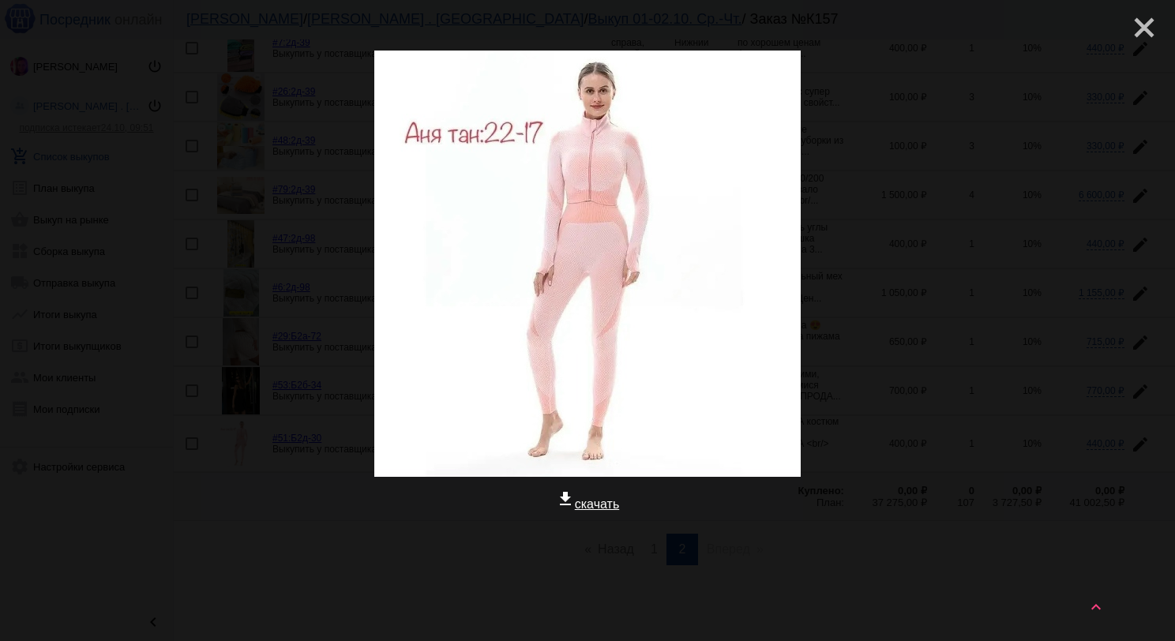
click at [1130, 31] on mat-icon "close" at bounding box center [1138, 21] width 19 height 19
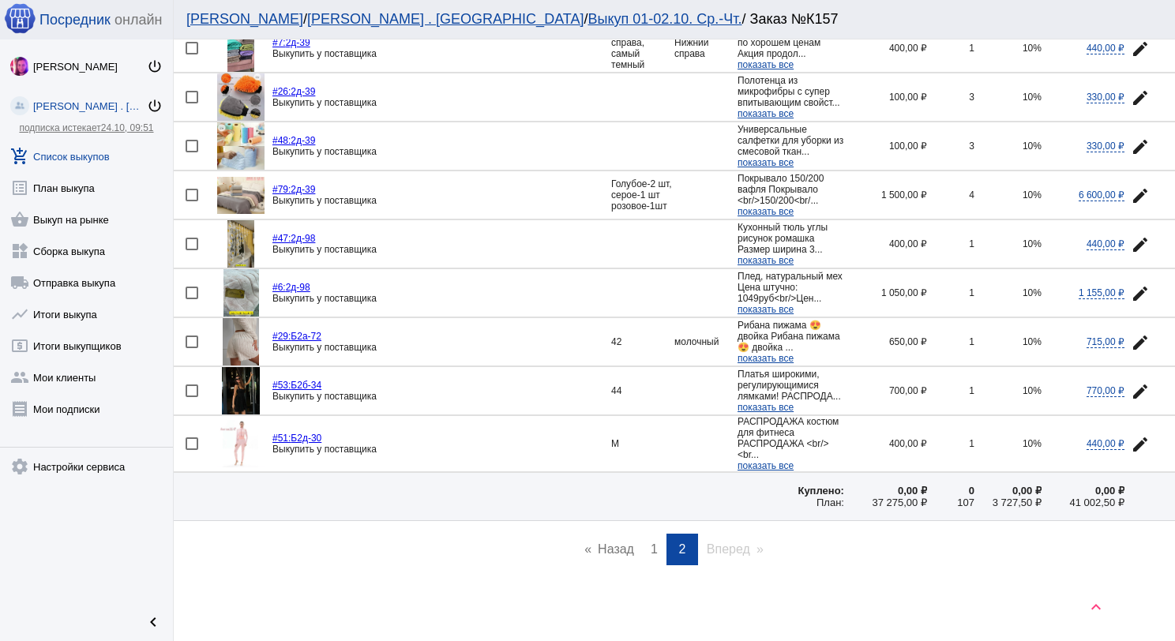
click at [770, 468] on span "показать все" at bounding box center [766, 465] width 56 height 11
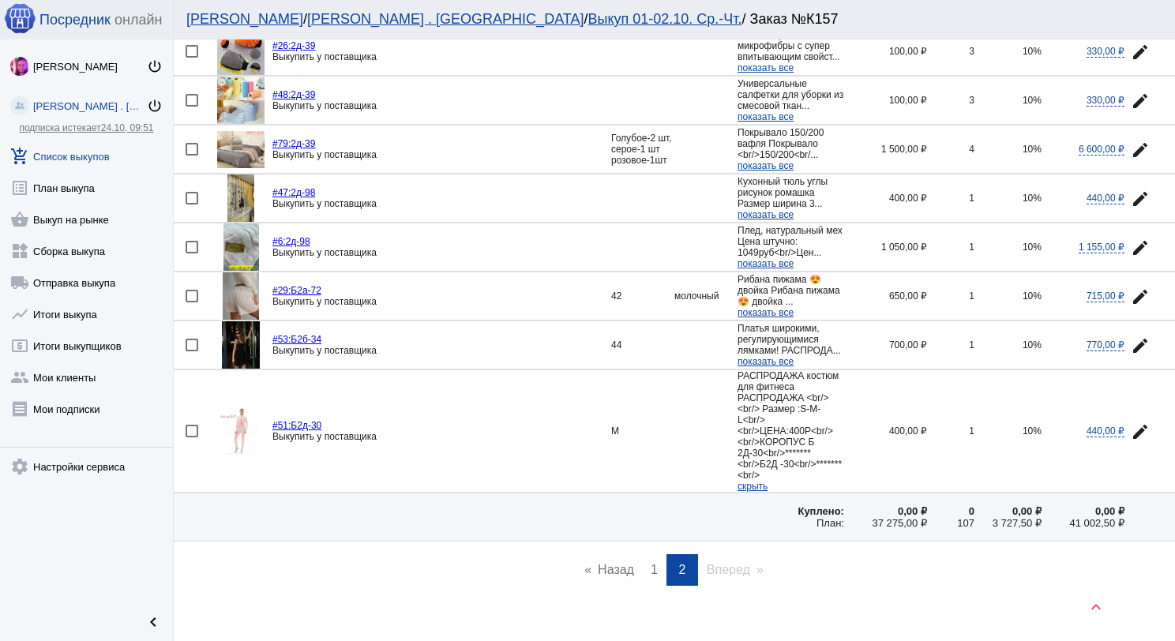
scroll to position [970, 0]
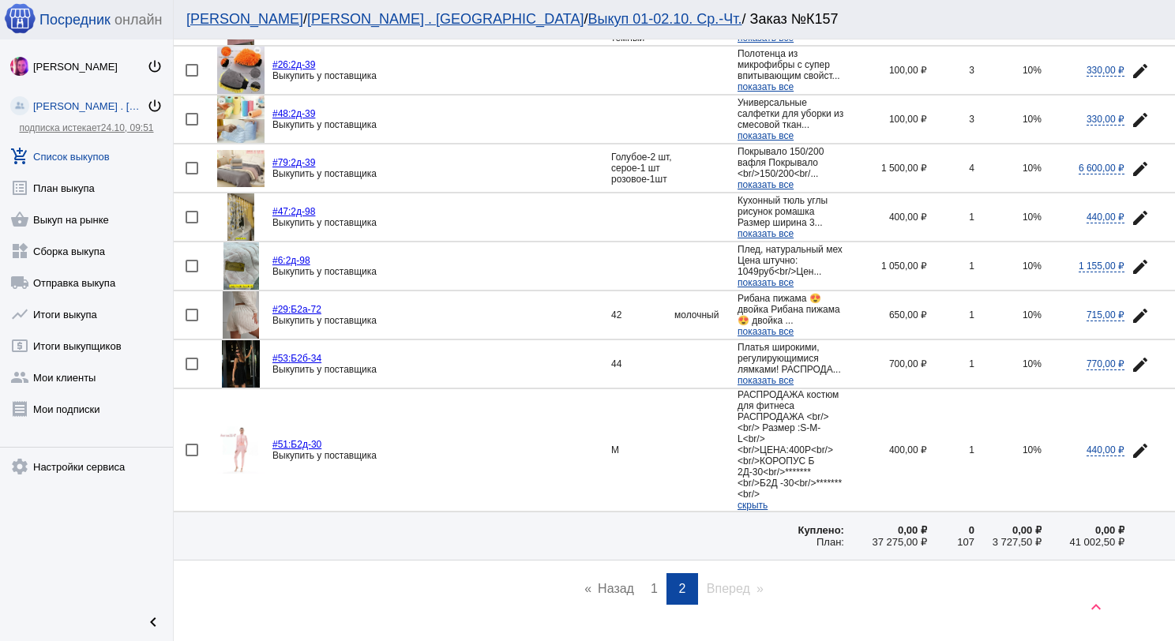
click at [651, 582] on span "1" at bounding box center [654, 588] width 7 height 13
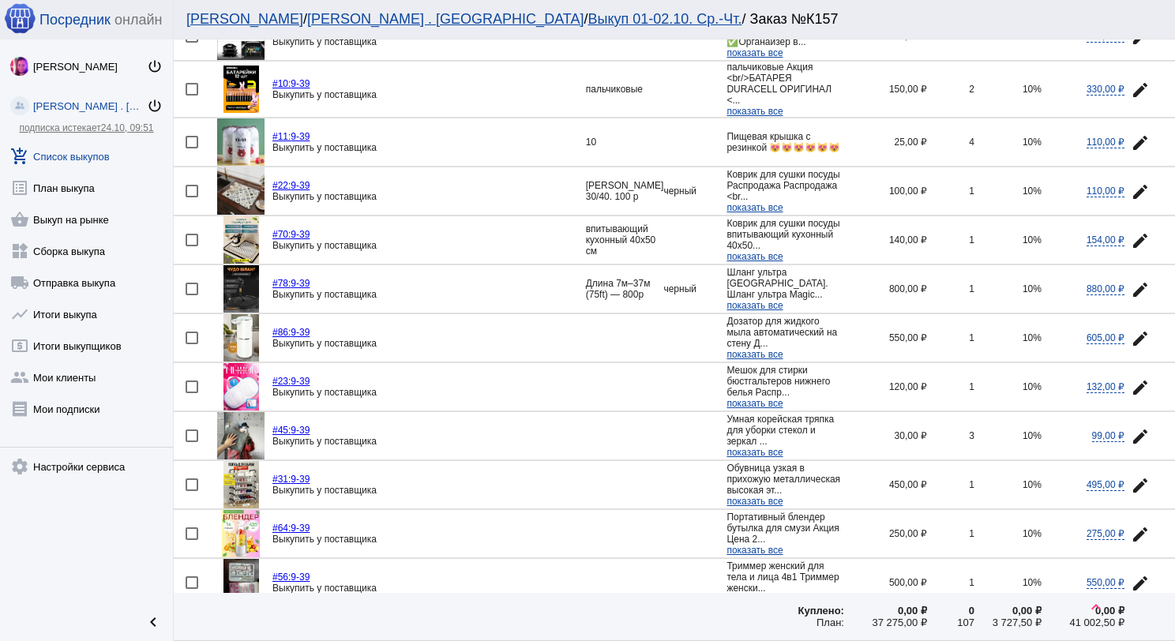
scroll to position [158, 0]
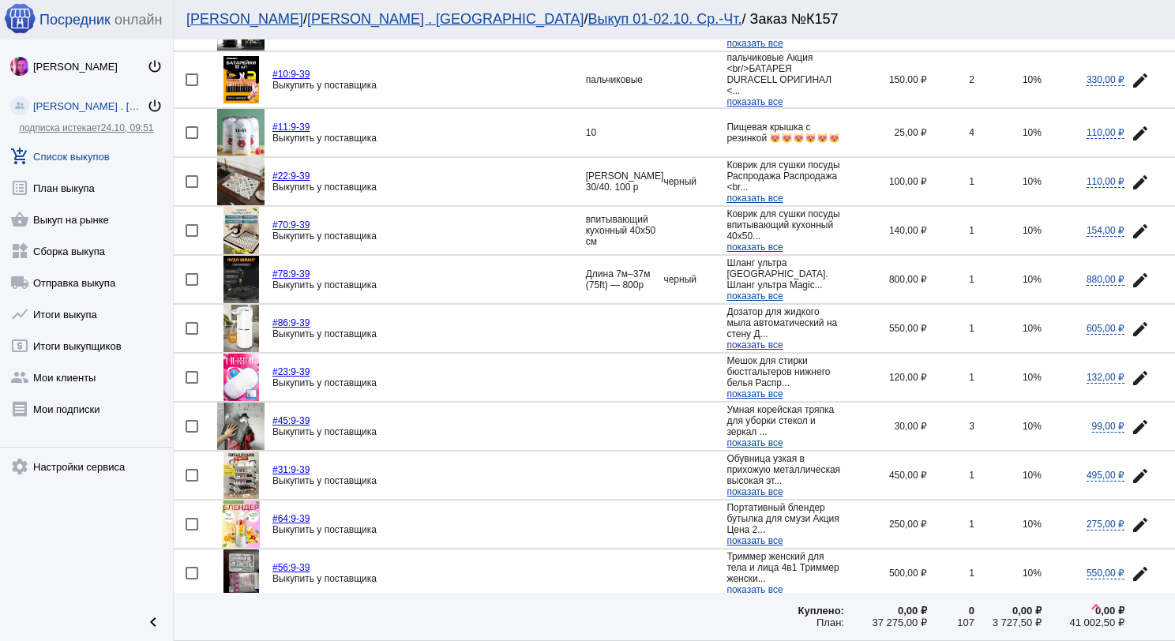
click at [242, 269] on img at bounding box center [242, 279] width 36 height 47
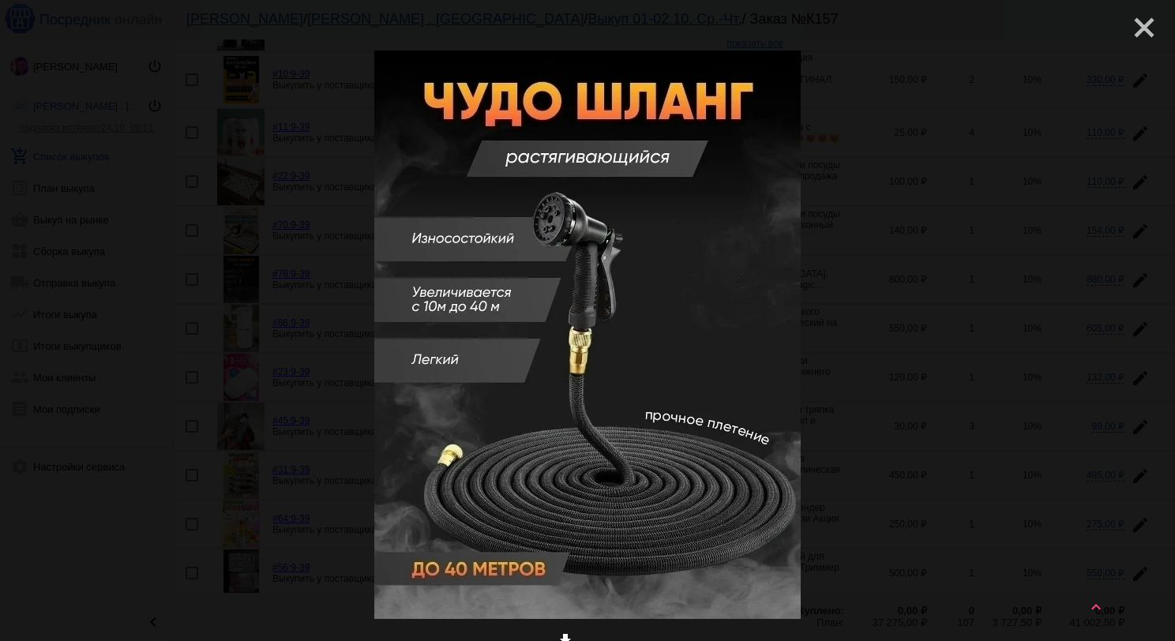
click at [1130, 31] on mat-icon "close" at bounding box center [1138, 21] width 19 height 19
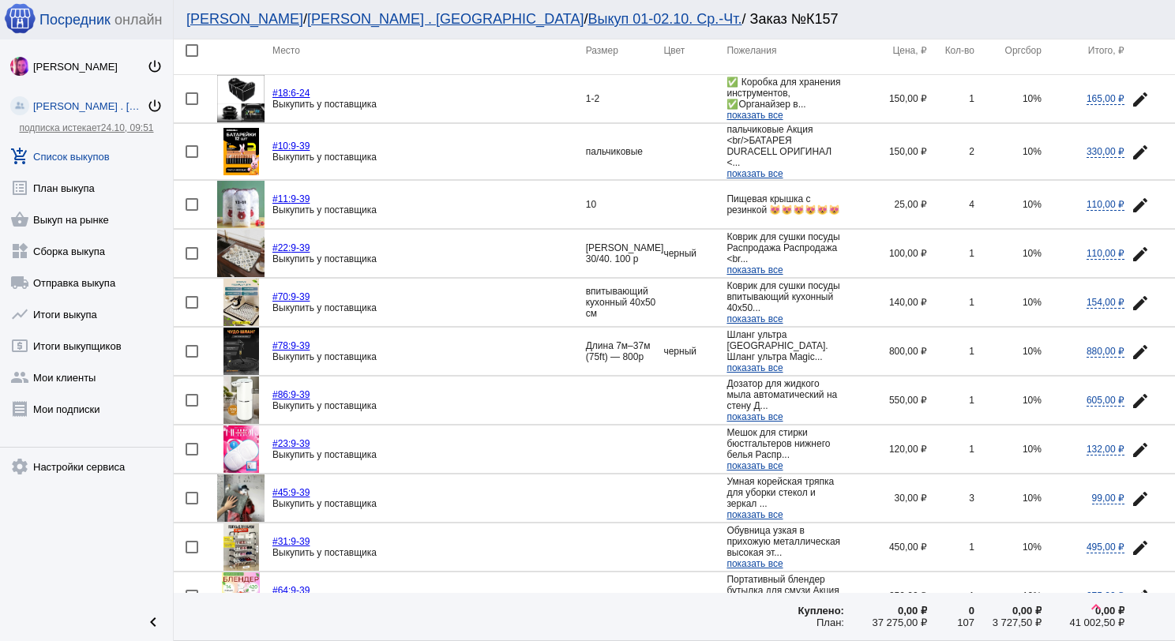
scroll to position [0, 0]
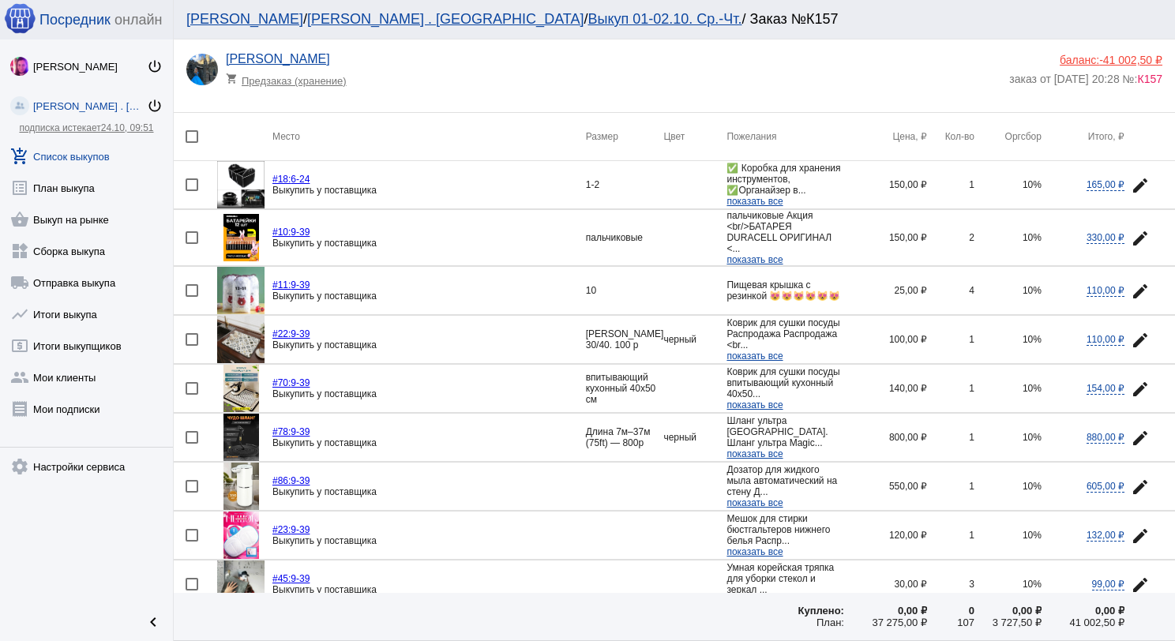
click at [237, 176] on img at bounding box center [240, 184] width 47 height 47
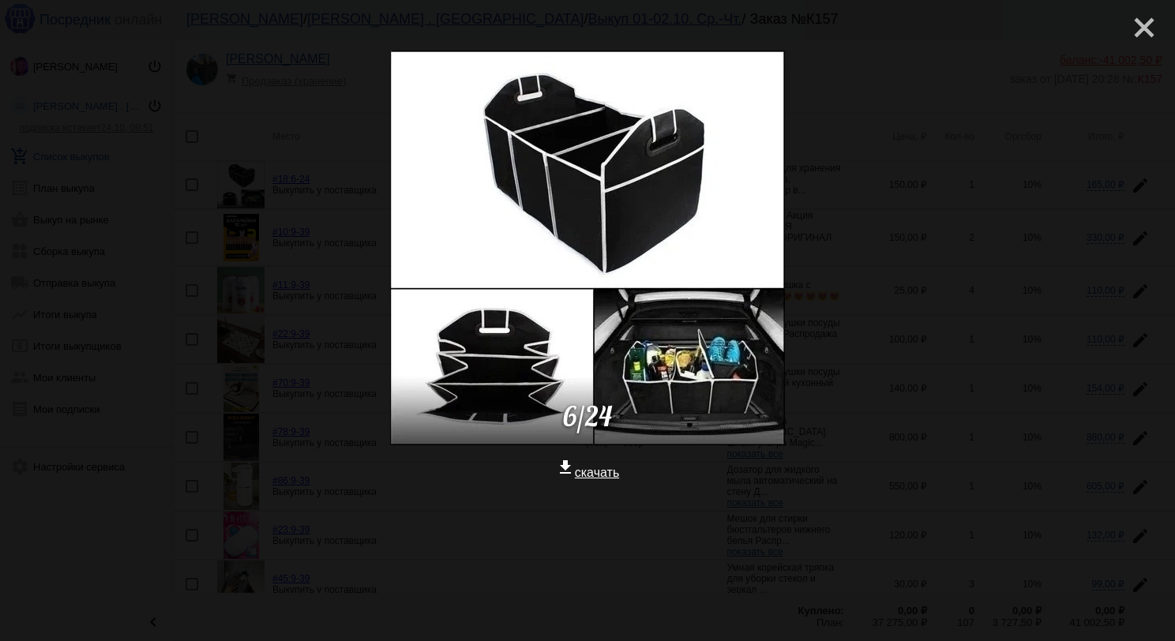
click at [1134, 31] on mat-icon "close" at bounding box center [1138, 21] width 19 height 19
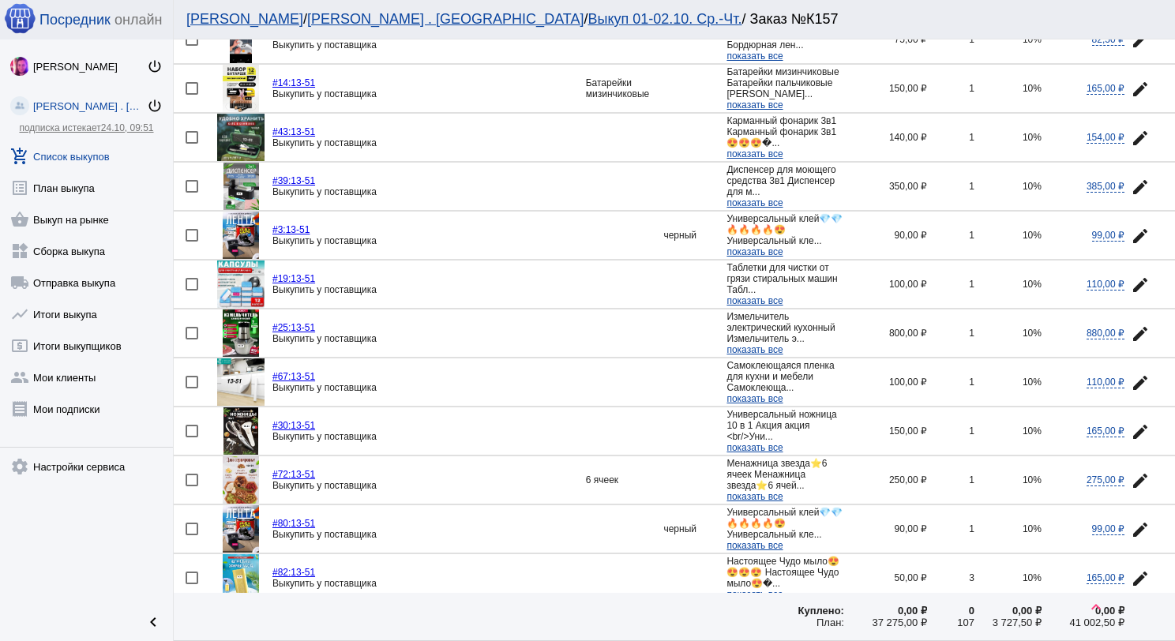
scroll to position [1185, 0]
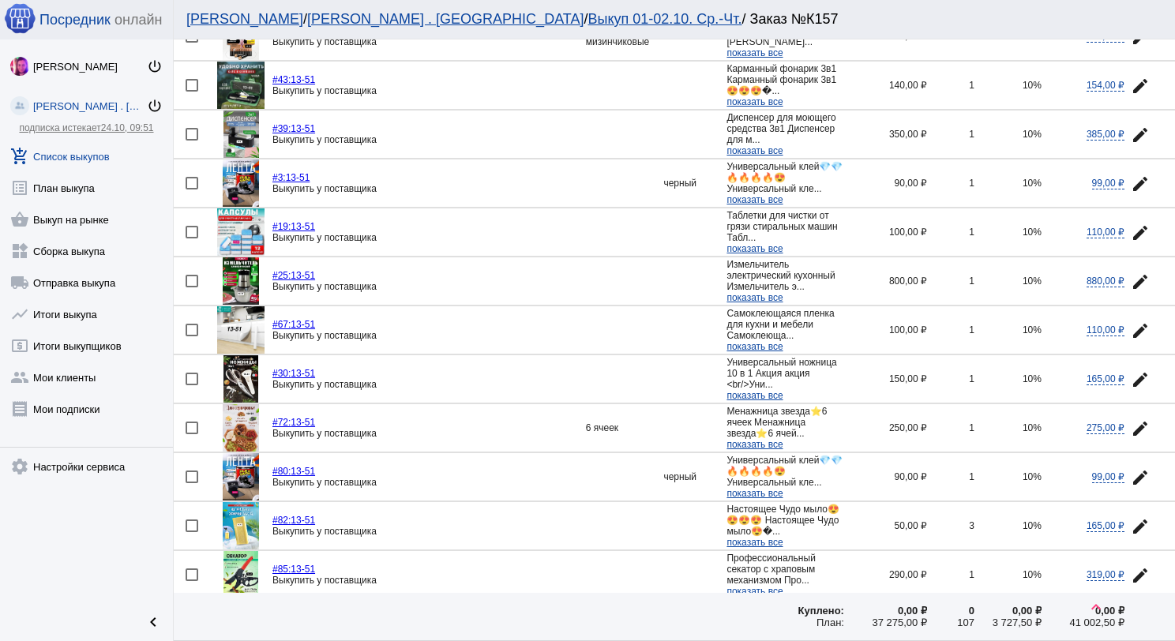
click at [243, 418] on img at bounding box center [241, 427] width 36 height 47
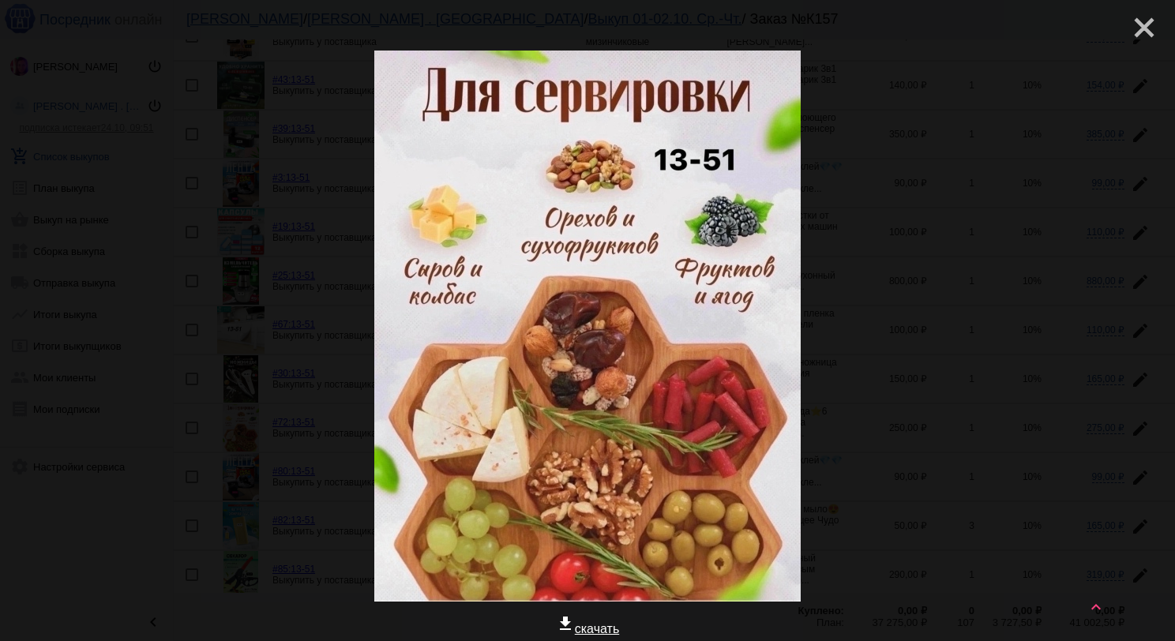
click at [1134, 31] on mat-icon "close" at bounding box center [1138, 21] width 19 height 19
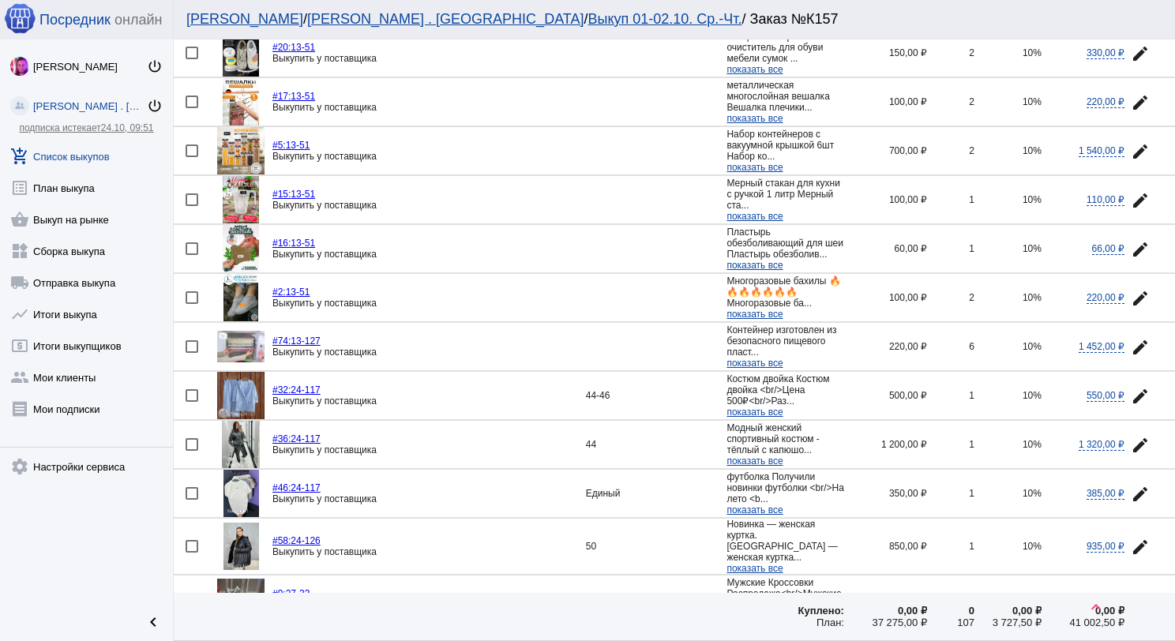
scroll to position [1817, 0]
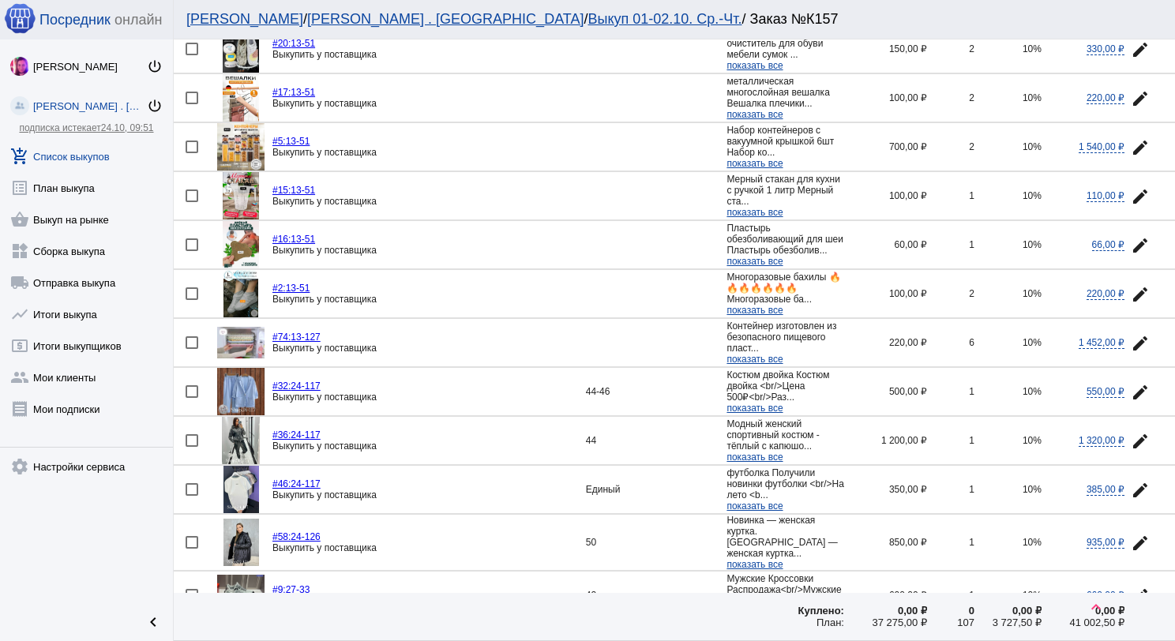
click at [239, 376] on img at bounding box center [240, 391] width 47 height 47
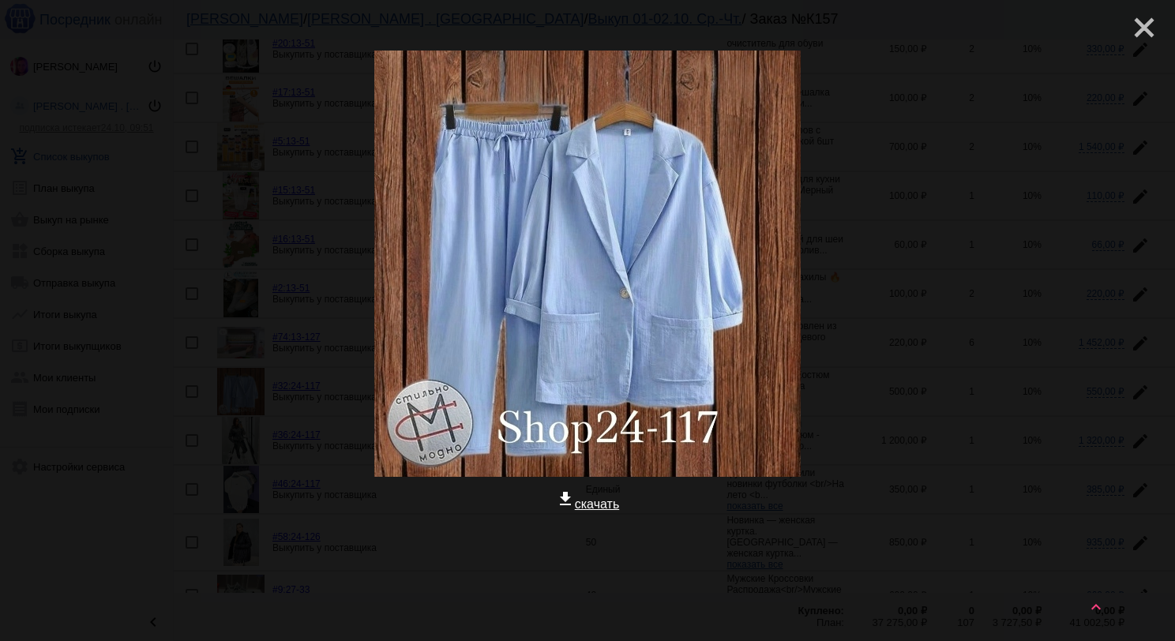
click at [1138, 28] on mat-icon "close" at bounding box center [1138, 21] width 19 height 19
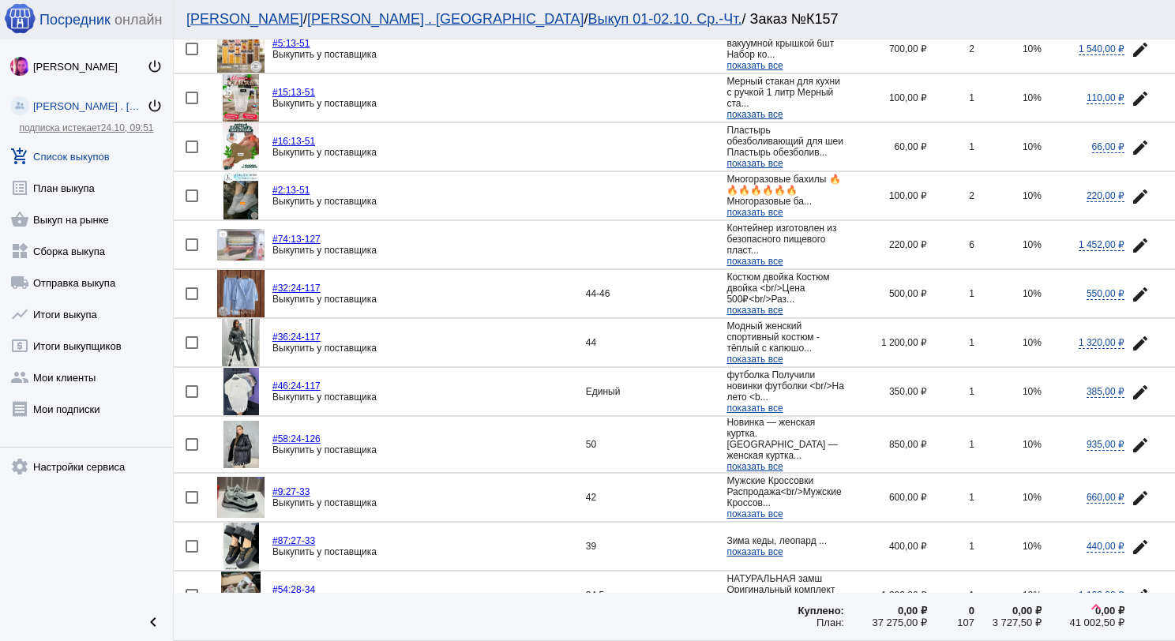
scroll to position [1975, 0]
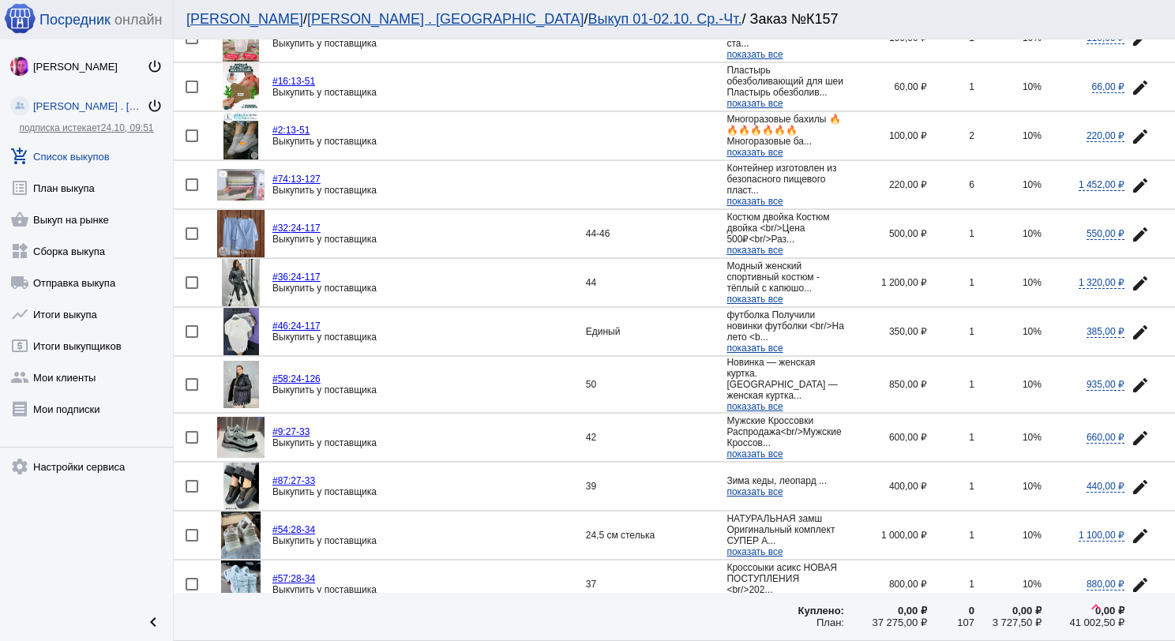
click at [242, 361] on img at bounding box center [242, 384] width 36 height 47
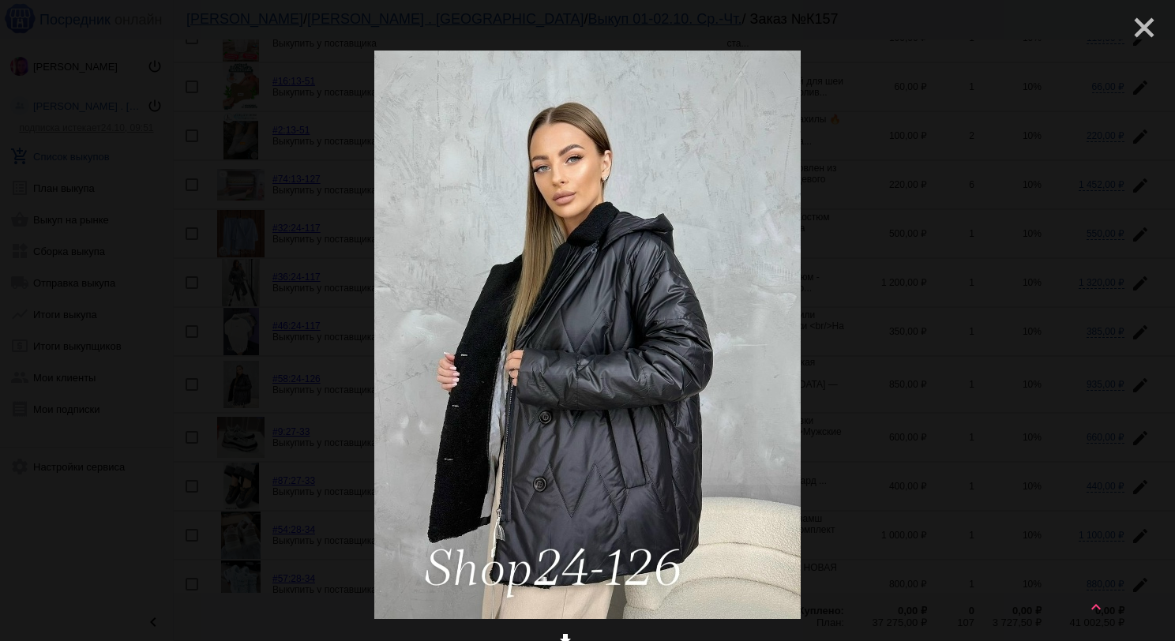
click at [1131, 30] on mat-icon "close" at bounding box center [1138, 21] width 19 height 19
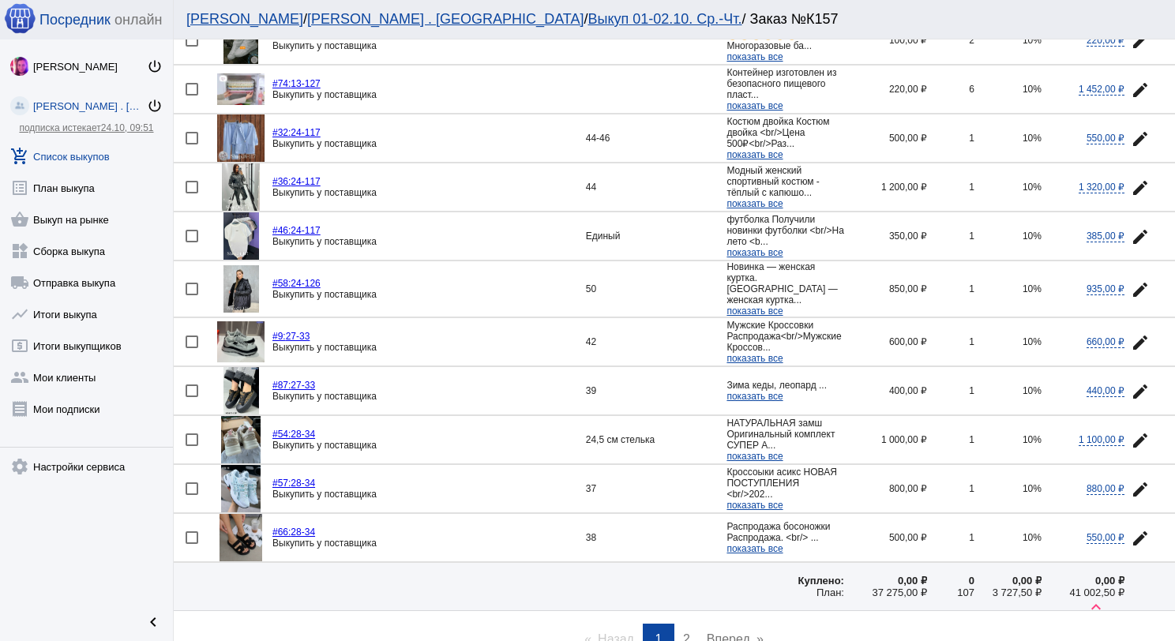
scroll to position [2127, 0]
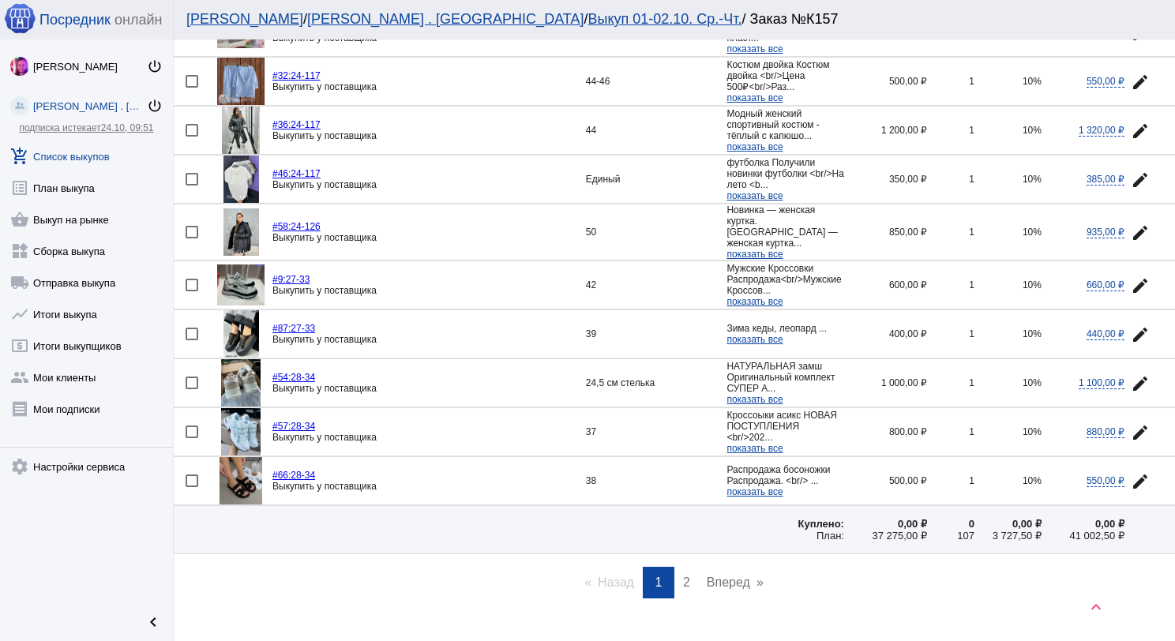
click at [683, 576] on span "2" at bounding box center [686, 582] width 7 height 13
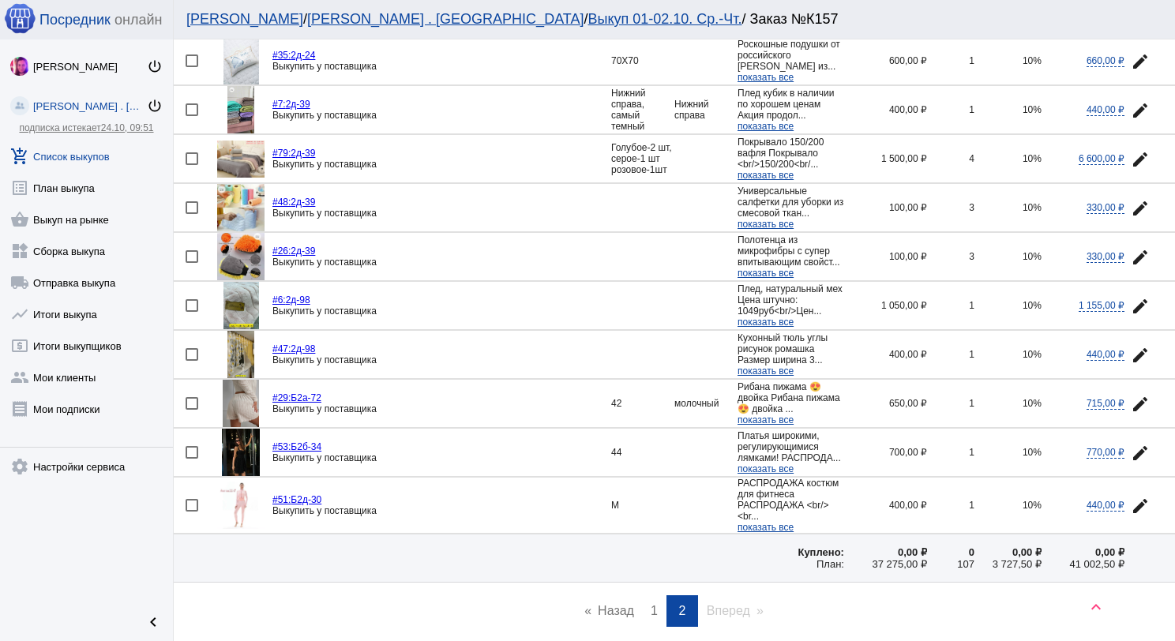
scroll to position [948, 0]
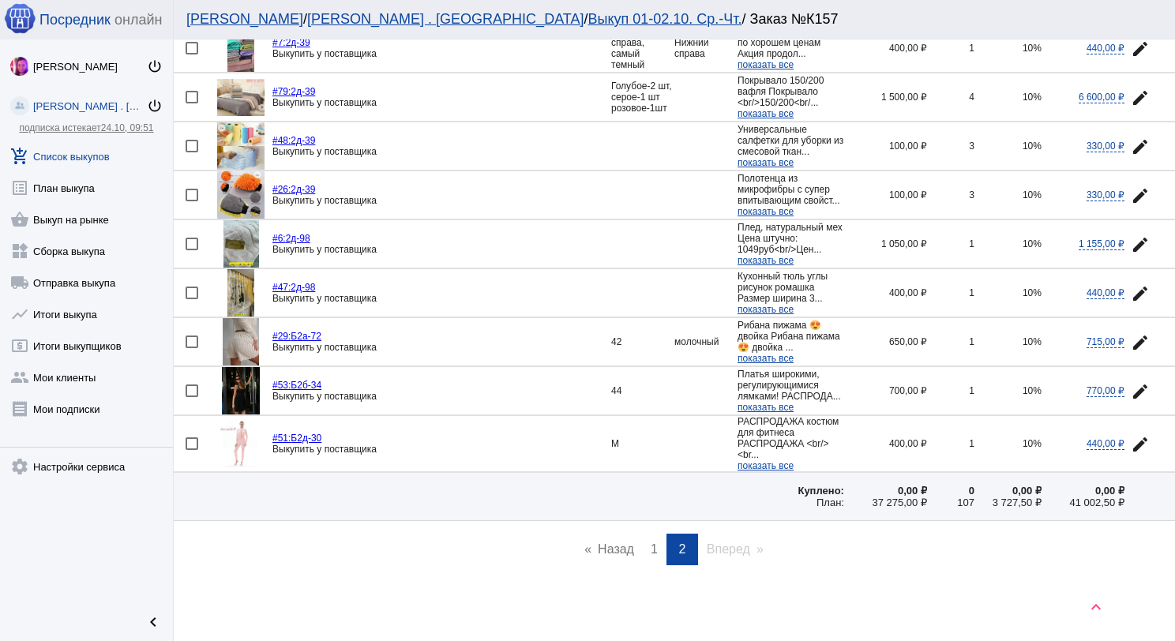
click at [239, 468] on img at bounding box center [240, 443] width 47 height 47
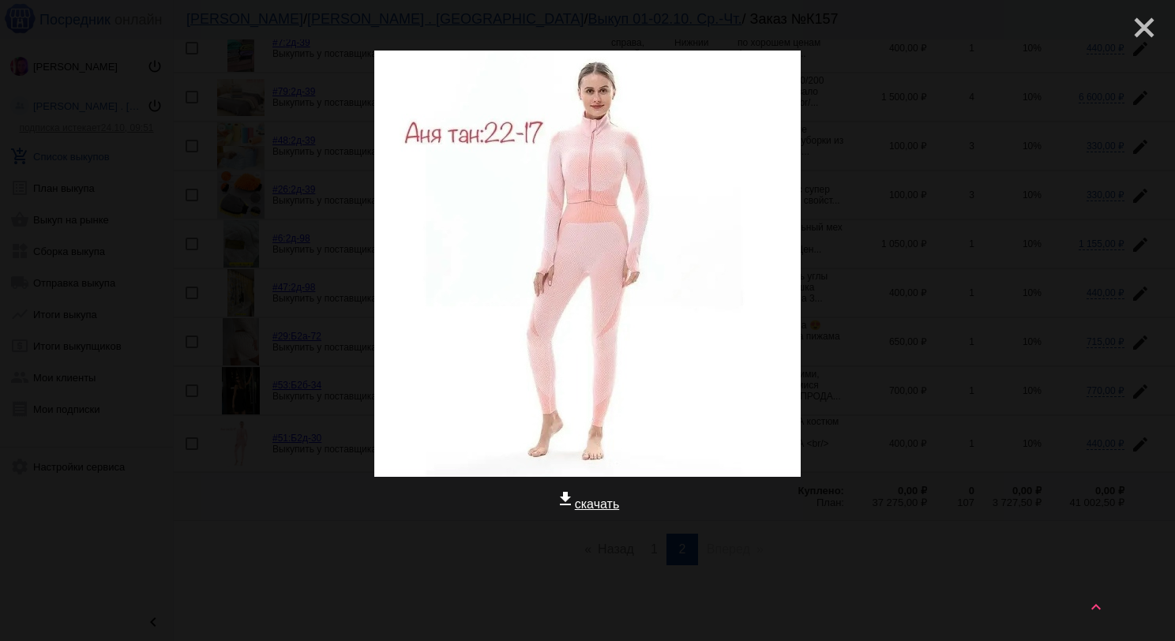
click at [1139, 28] on mat-icon "close" at bounding box center [1138, 21] width 19 height 19
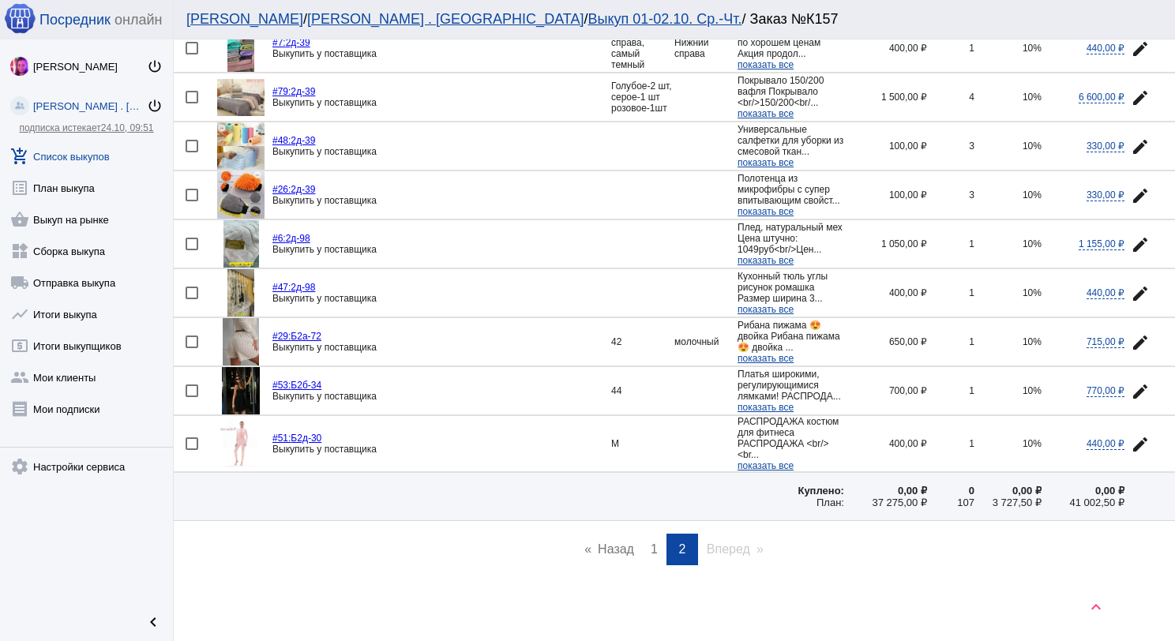
click at [231, 259] on img at bounding box center [242, 243] width 36 height 47
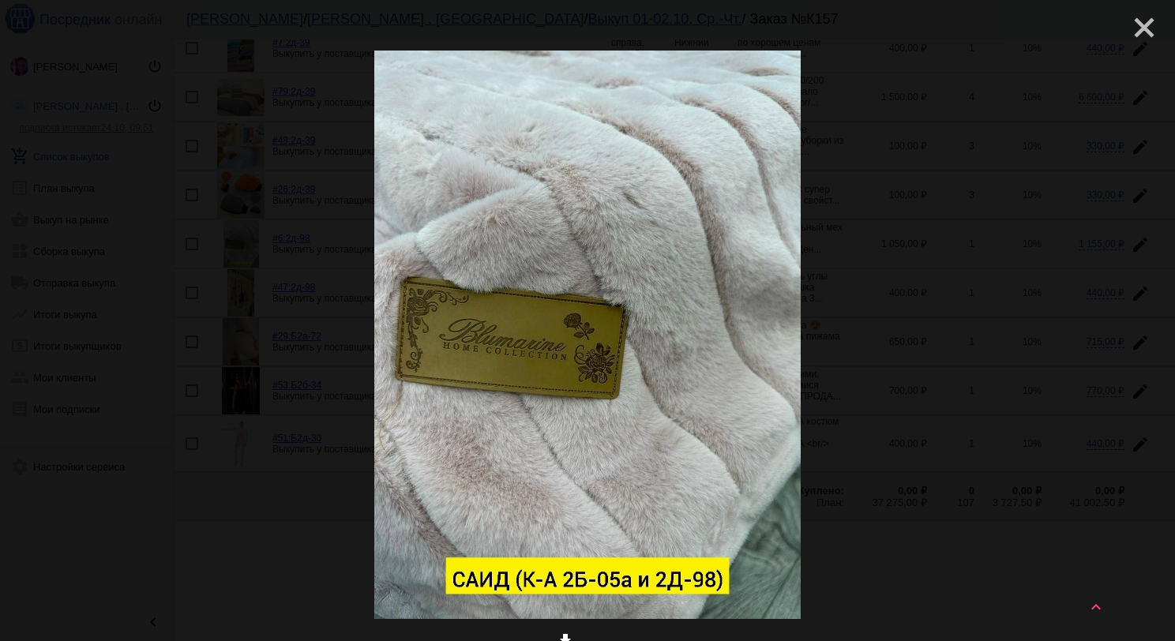
click at [1134, 28] on mat-icon "close" at bounding box center [1138, 21] width 19 height 19
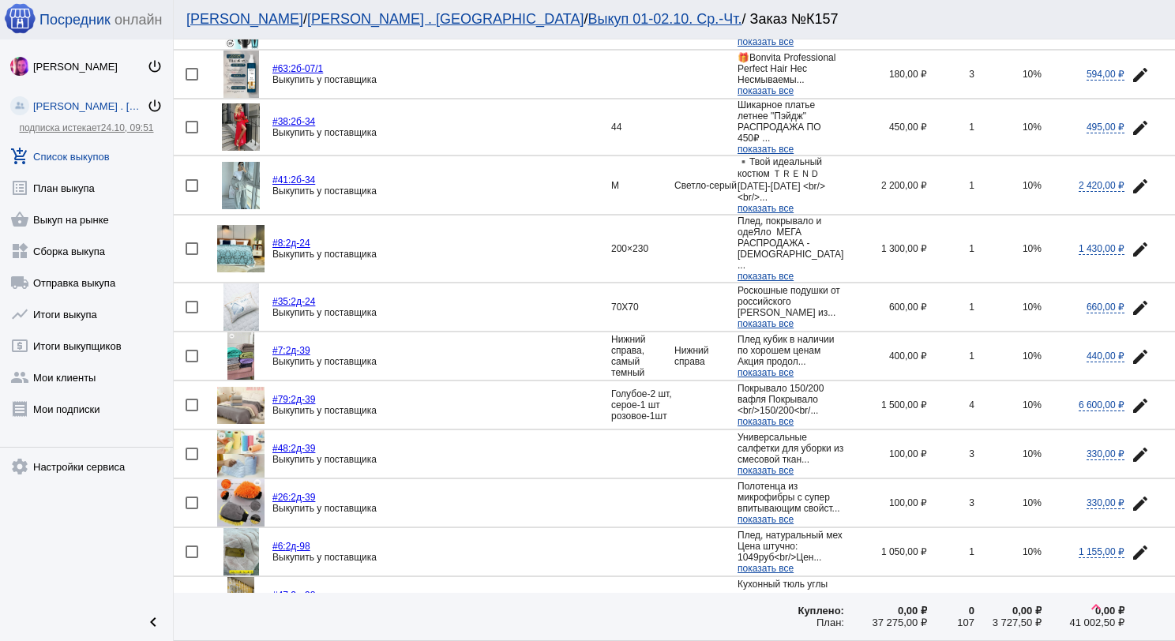
scroll to position [632, 0]
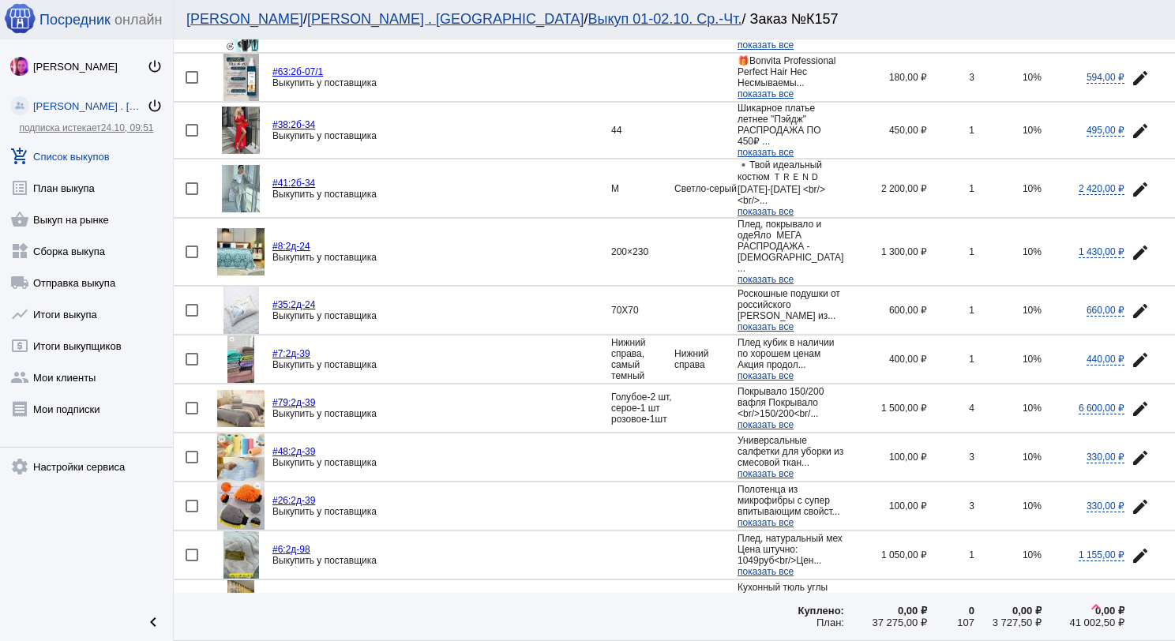
click at [240, 118] on img at bounding box center [241, 130] width 38 height 47
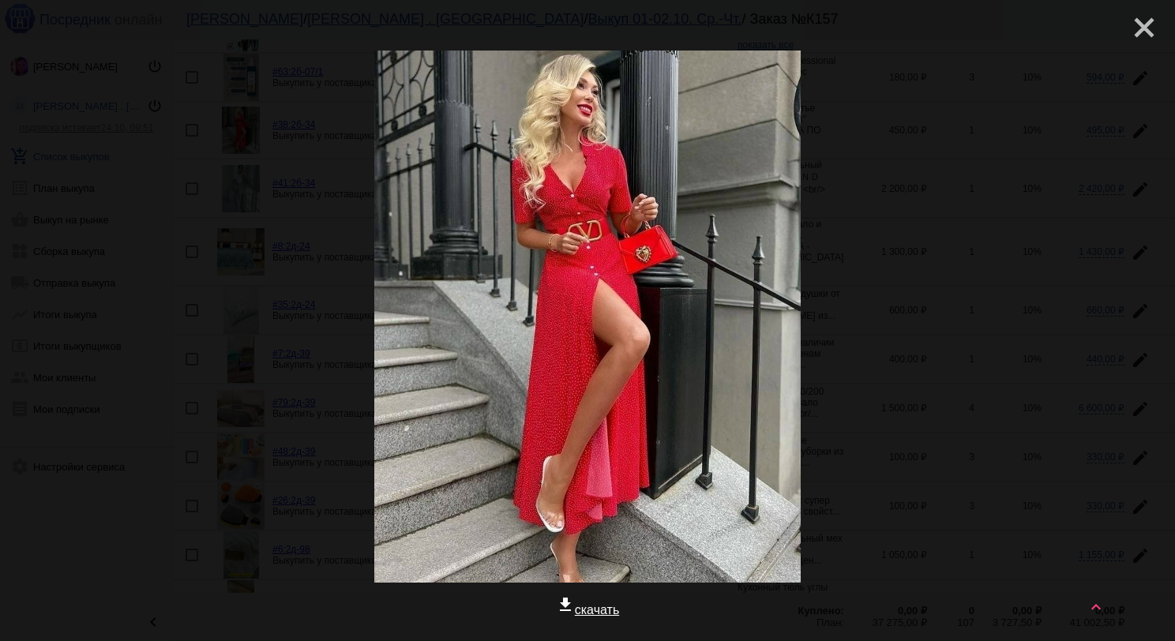
click at [1129, 23] on mat-icon "close" at bounding box center [1138, 21] width 19 height 19
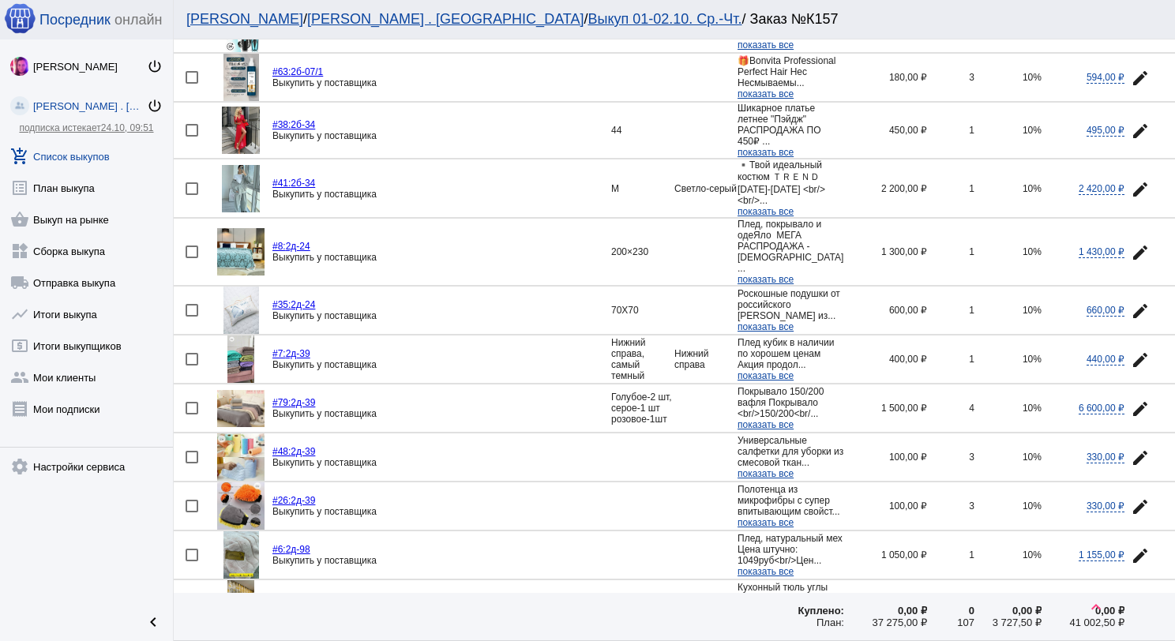
click at [242, 184] on img at bounding box center [241, 188] width 38 height 47
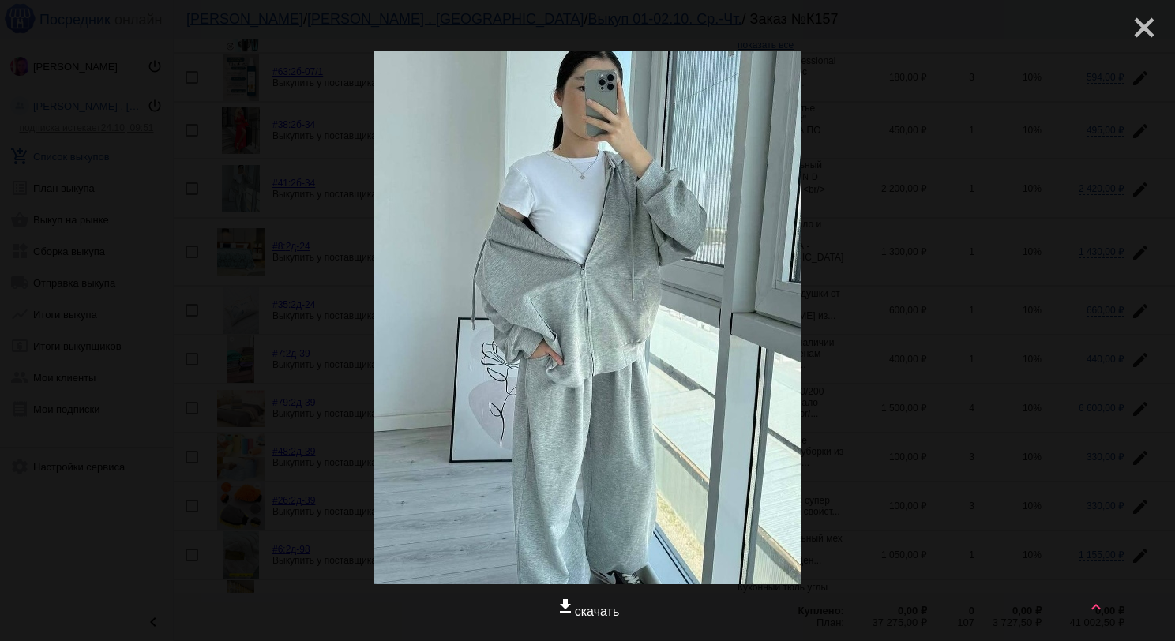
click at [1138, 25] on mat-icon "close" at bounding box center [1138, 21] width 19 height 19
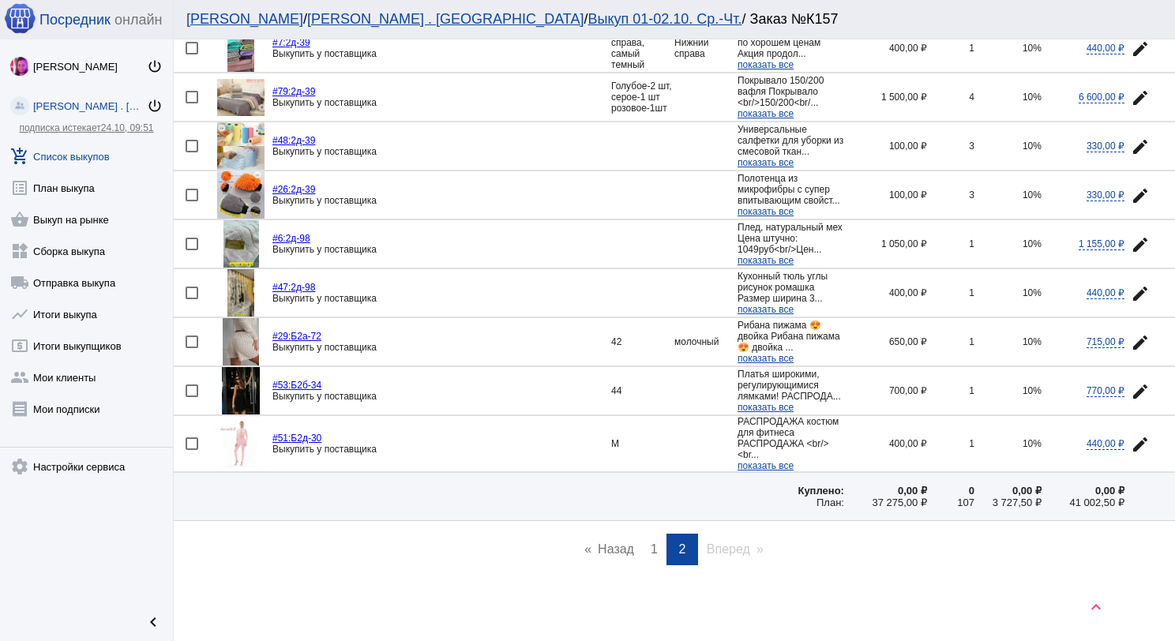
scroll to position [989, 0]
click at [651, 552] on span "1" at bounding box center [654, 549] width 7 height 13
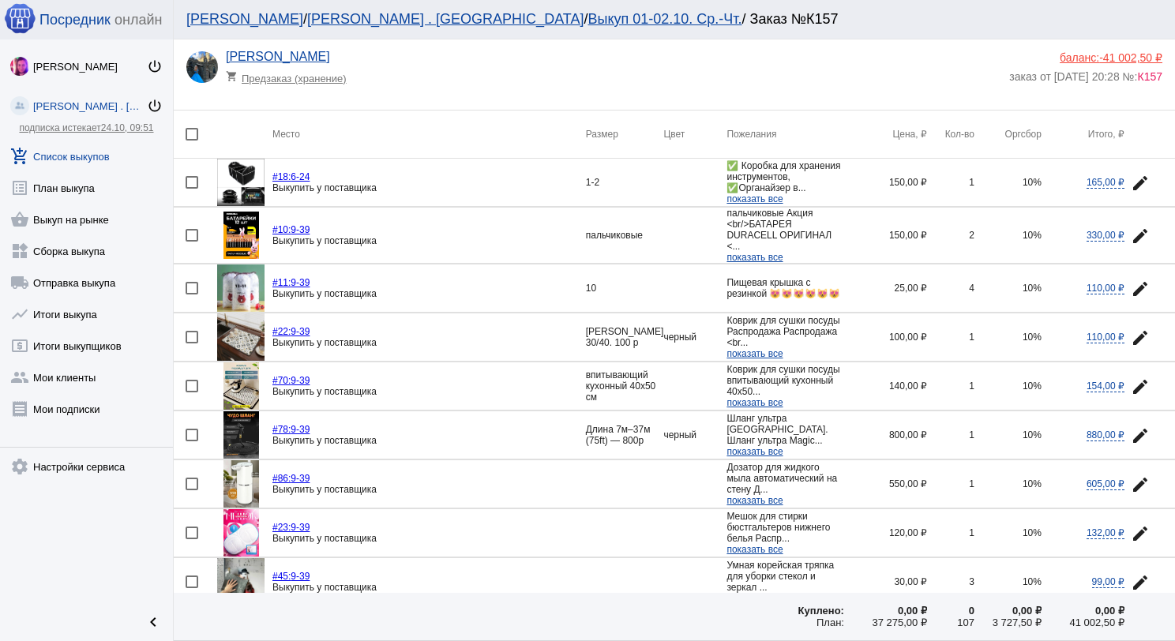
scroll to position [0, 0]
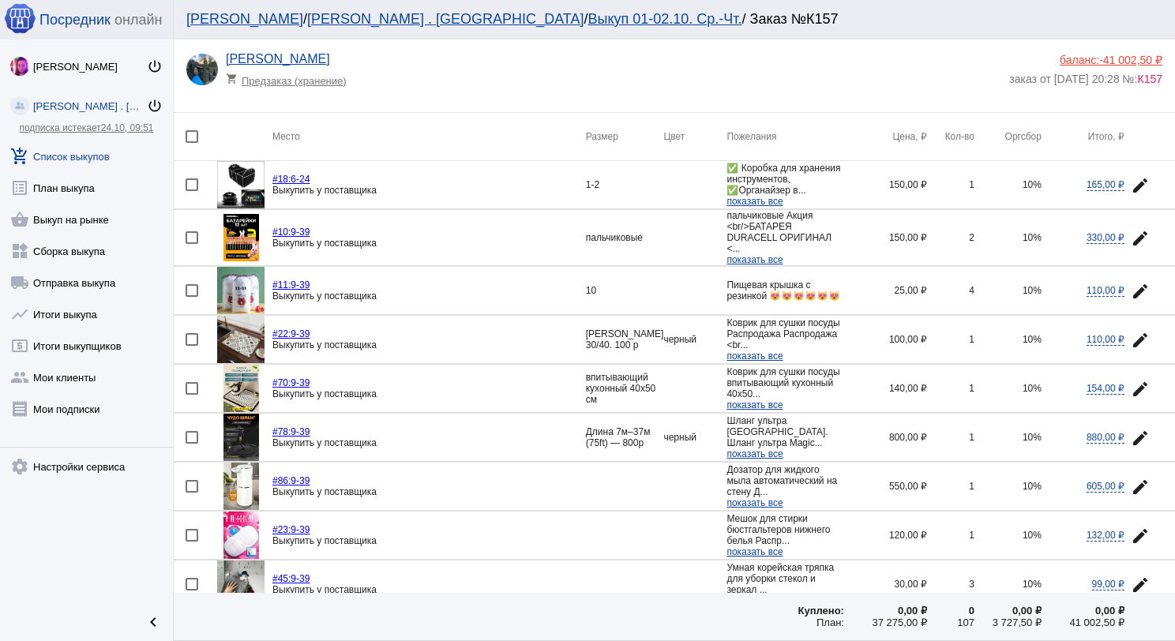
click at [1131, 182] on mat-icon "edit" at bounding box center [1140, 185] width 19 height 19
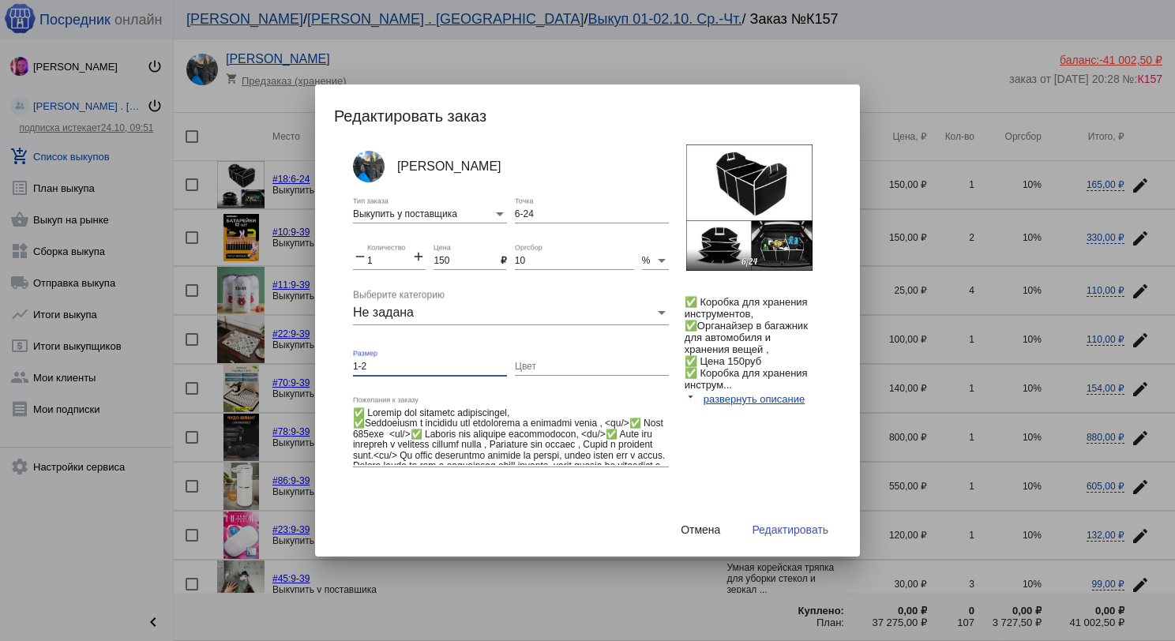
click at [356, 363] on input "1-2" at bounding box center [430, 367] width 154 height 11
type input "1"
click at [761, 528] on span "Редактировать" at bounding box center [790, 530] width 77 height 13
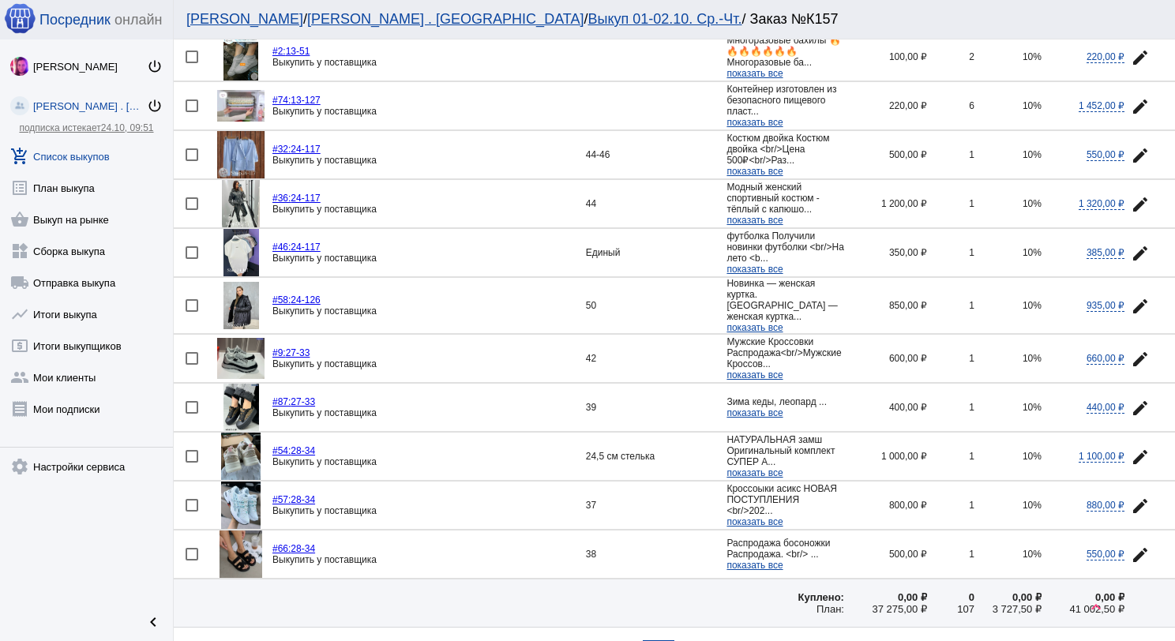
scroll to position [2127, 0]
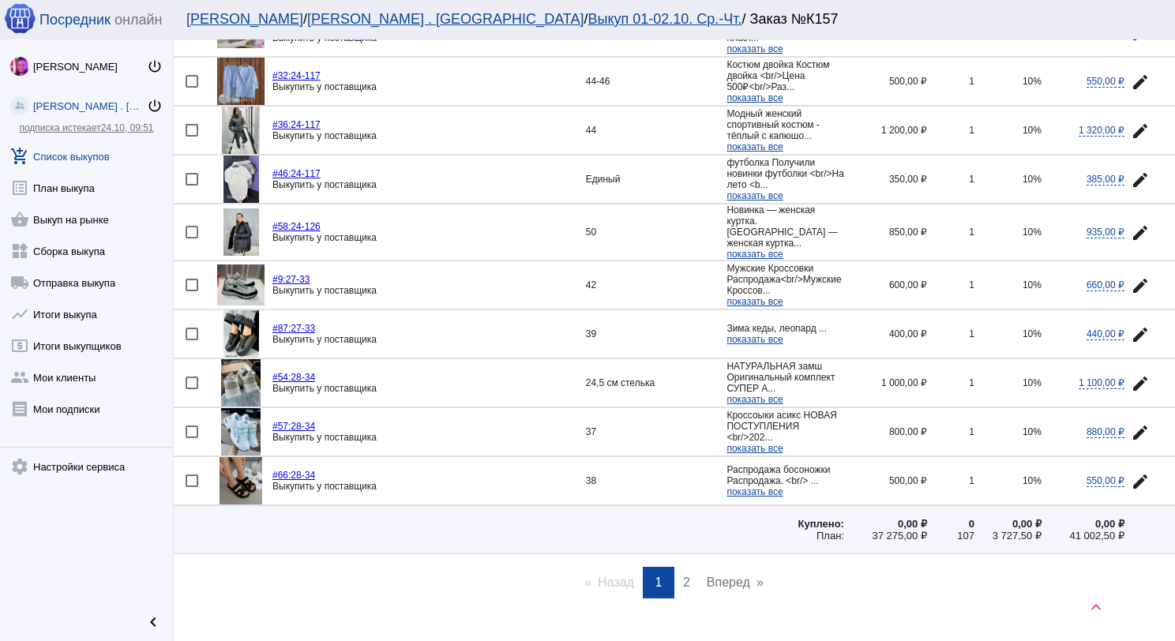
click at [686, 567] on link "page 2" at bounding box center [686, 583] width 23 height 32
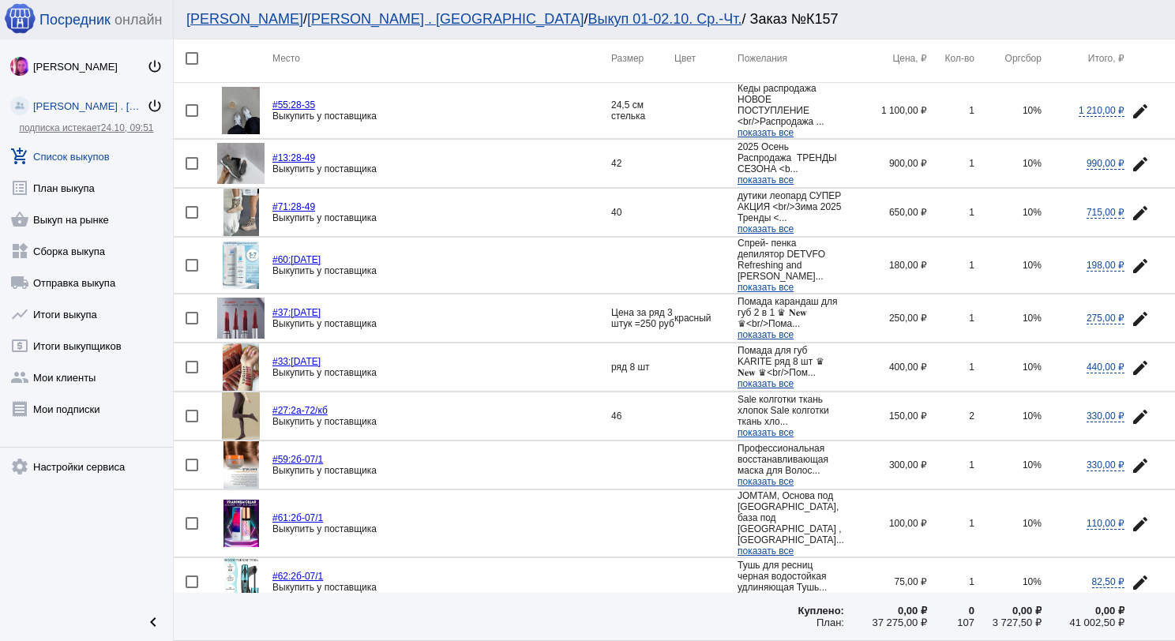
scroll to position [79, 0]
click at [1131, 423] on mat-icon "edit" at bounding box center [1140, 416] width 19 height 19
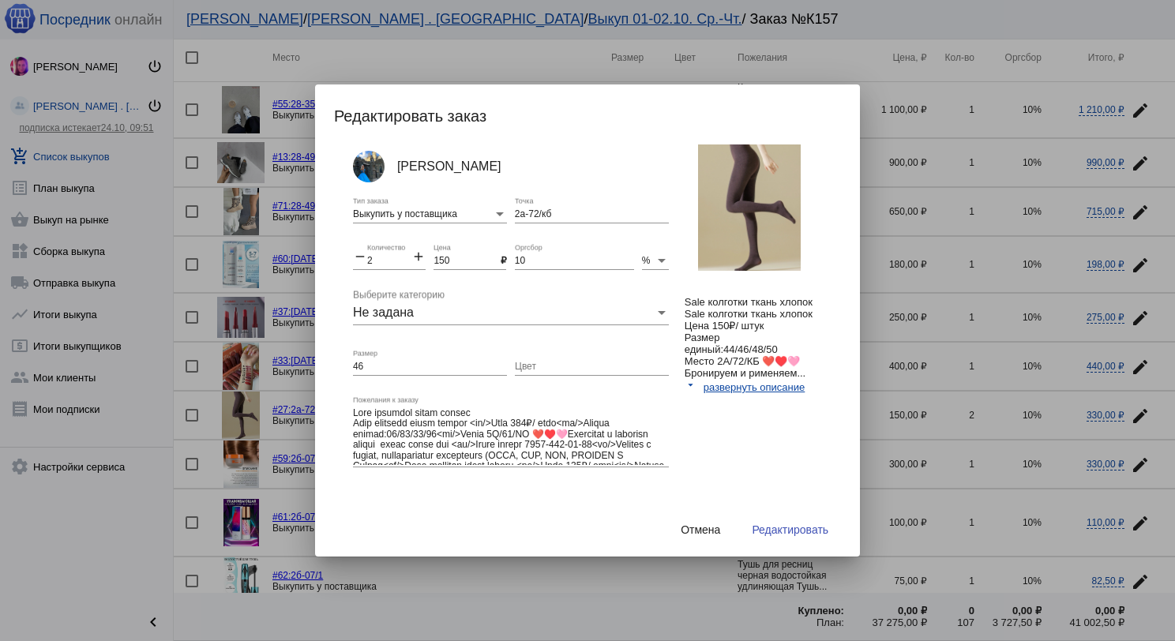
click at [557, 214] on input "2а-72/кб" at bounding box center [592, 214] width 154 height 11
type input "Б2а-72"
click at [771, 524] on span "Редактировать" at bounding box center [790, 530] width 77 height 13
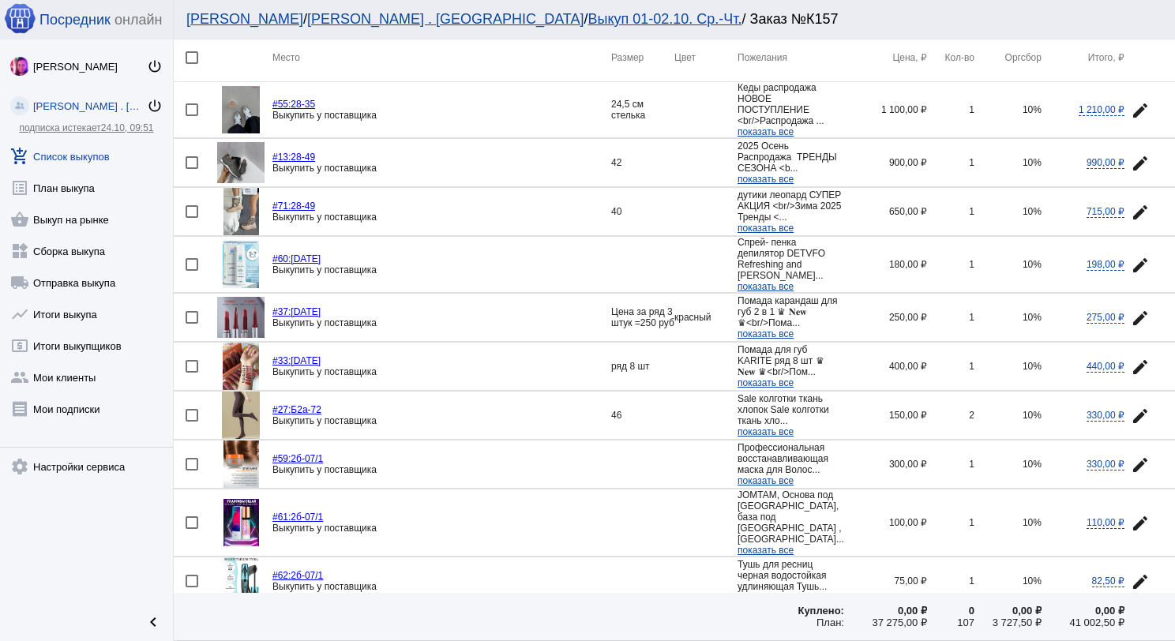
click at [240, 415] on img at bounding box center [241, 415] width 39 height 47
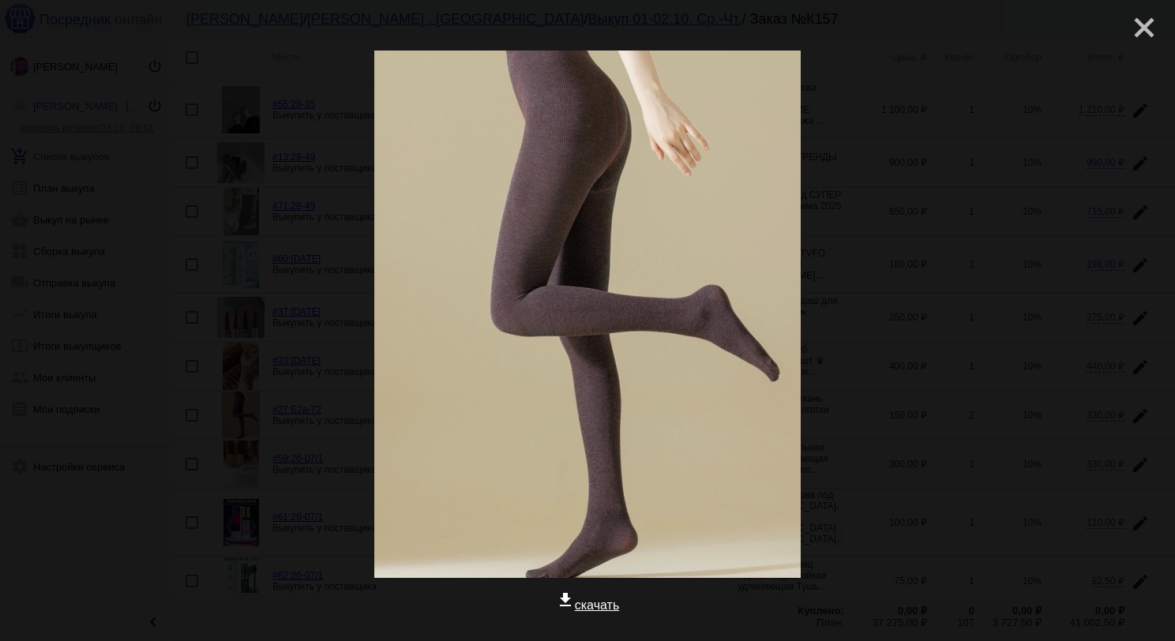
click at [1141, 28] on mat-icon "close" at bounding box center [1138, 21] width 19 height 19
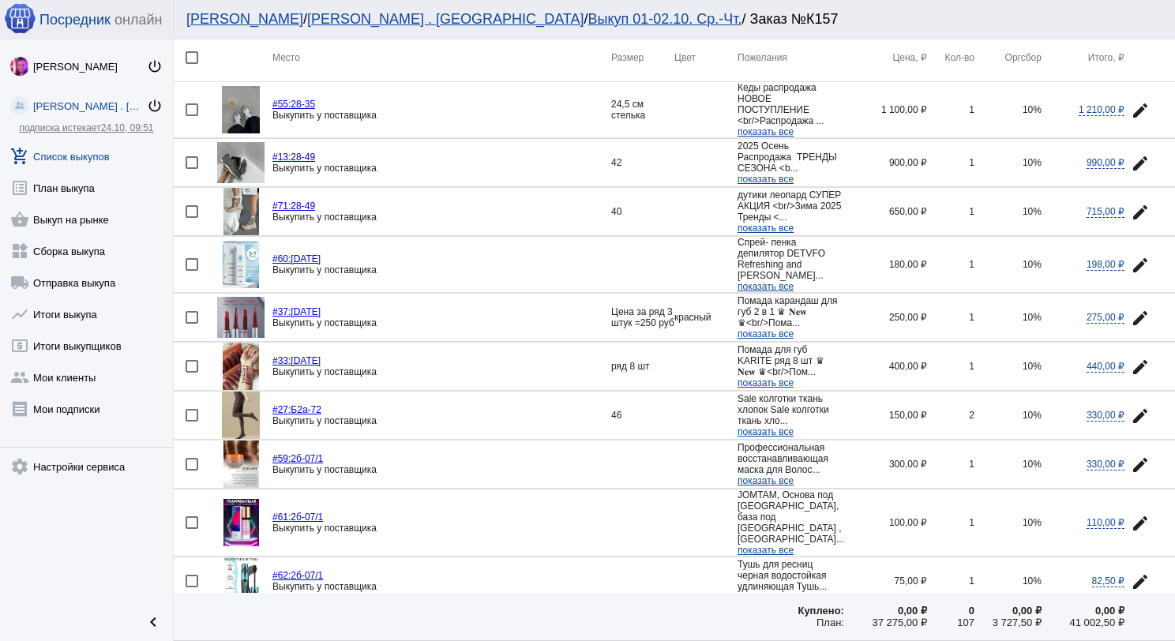
click at [781, 438] on span "показать все" at bounding box center [766, 432] width 56 height 11
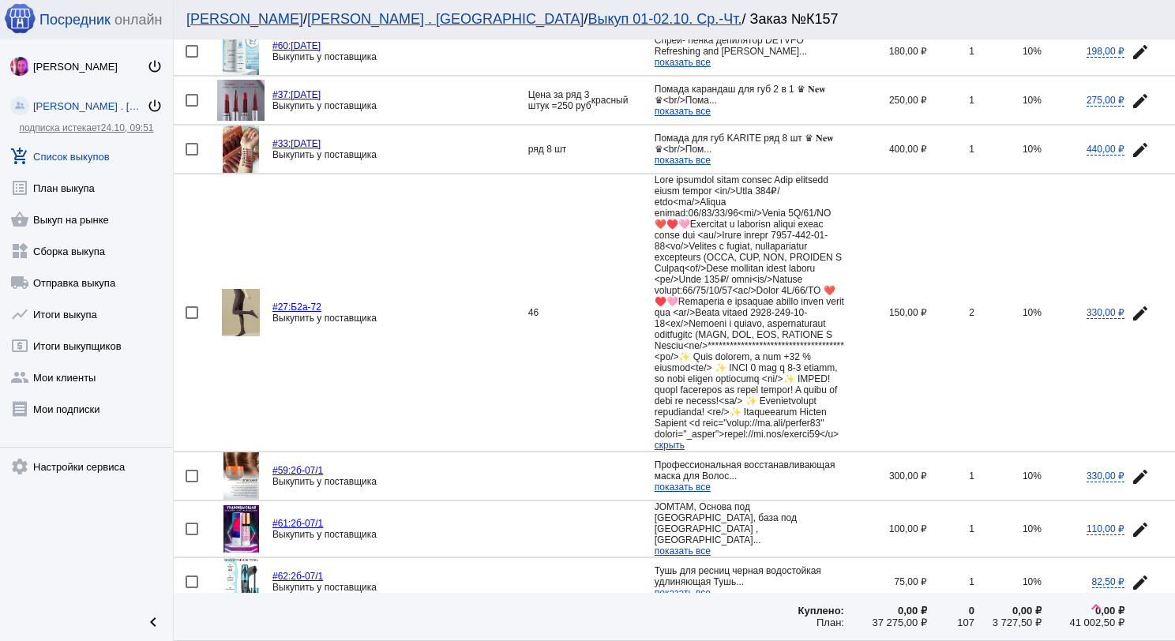
scroll to position [316, 0]
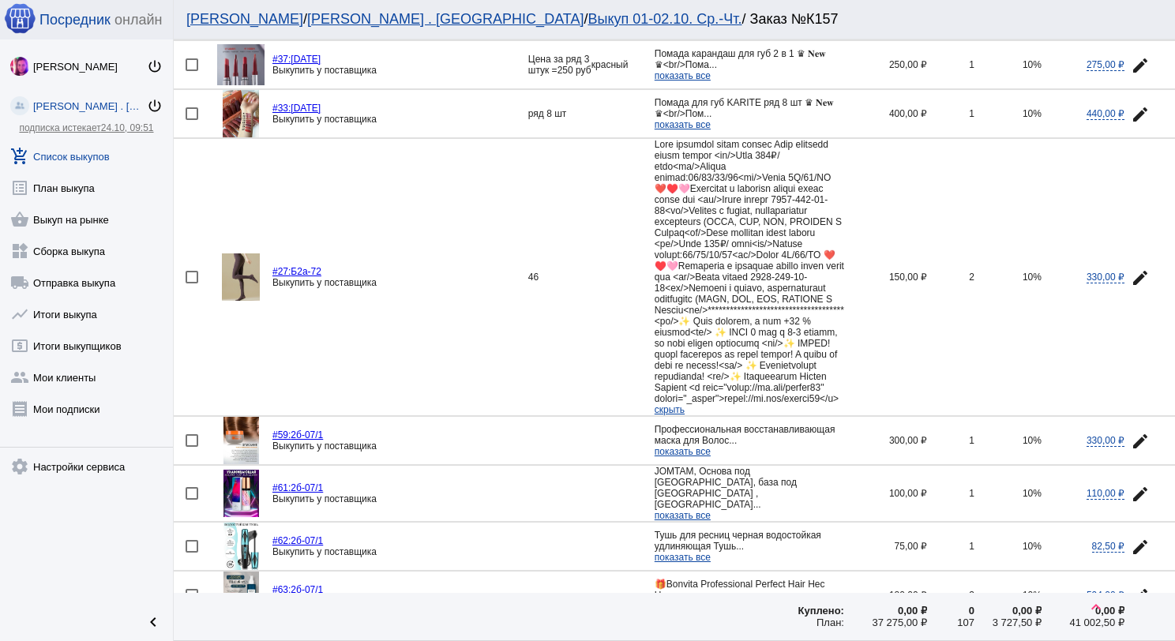
click at [667, 415] on span "скрыть" at bounding box center [670, 409] width 30 height 11
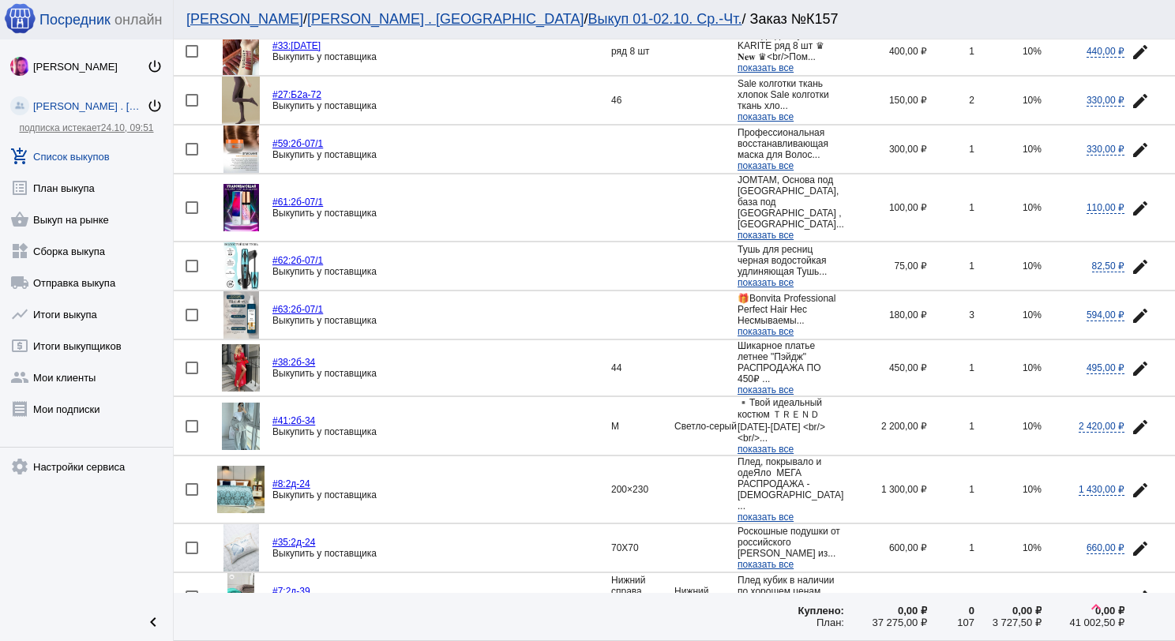
scroll to position [341, 0]
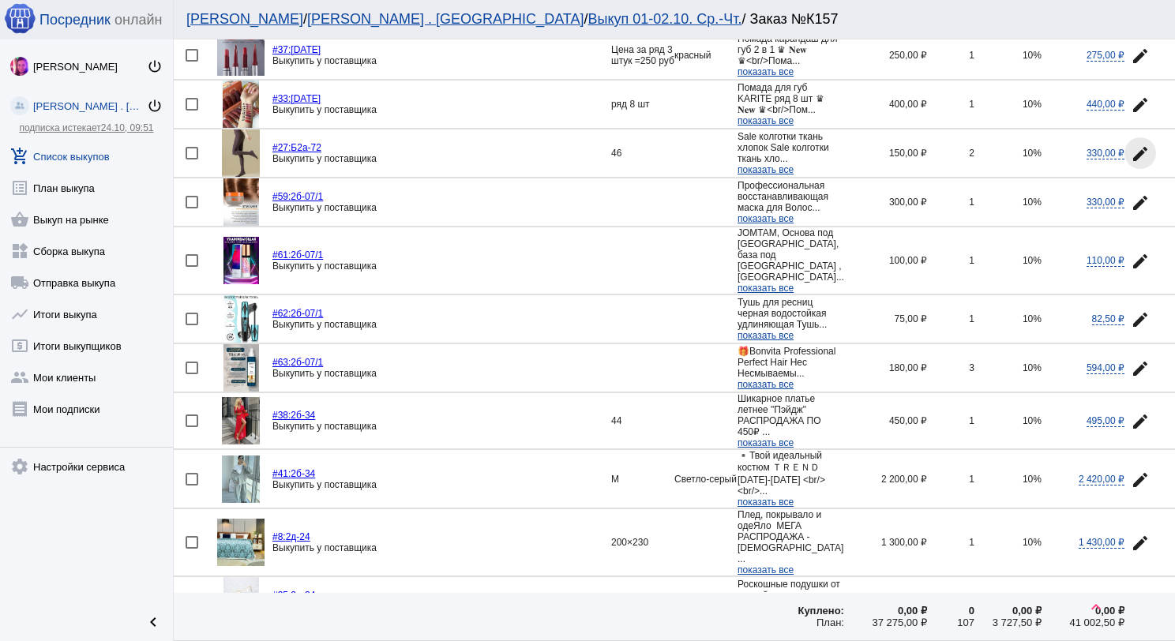
click at [1131, 159] on mat-icon "edit" at bounding box center [1140, 154] width 19 height 19
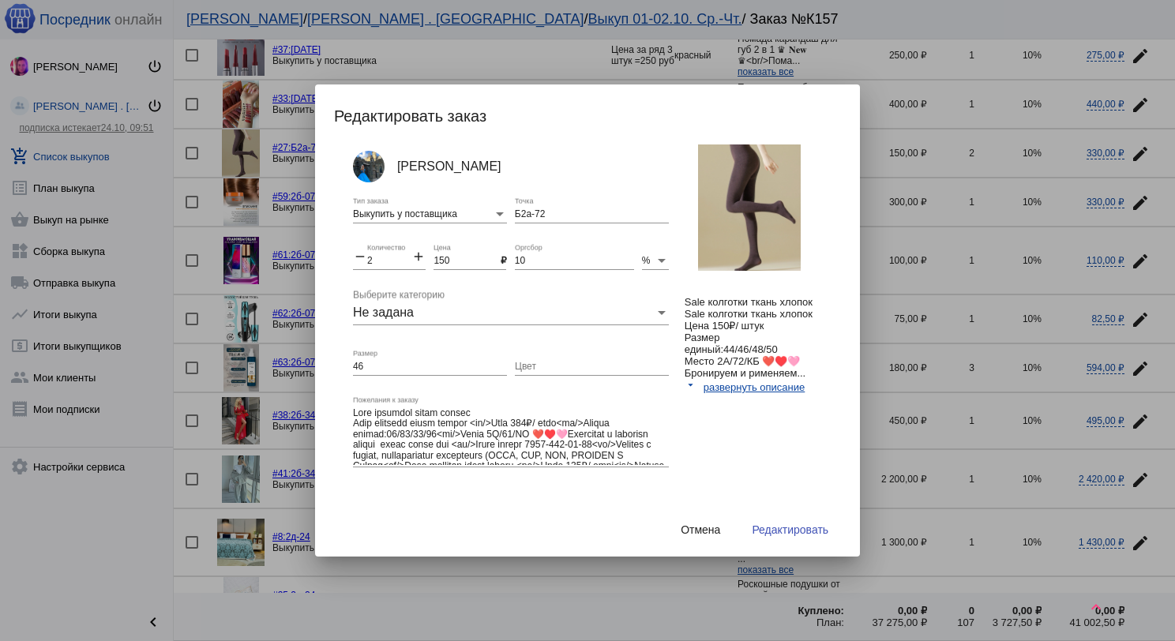
click at [400, 368] on input "46" at bounding box center [430, 367] width 154 height 11
type input "4"
type input "единый"
click at [807, 528] on span "Редактировать" at bounding box center [790, 530] width 77 height 13
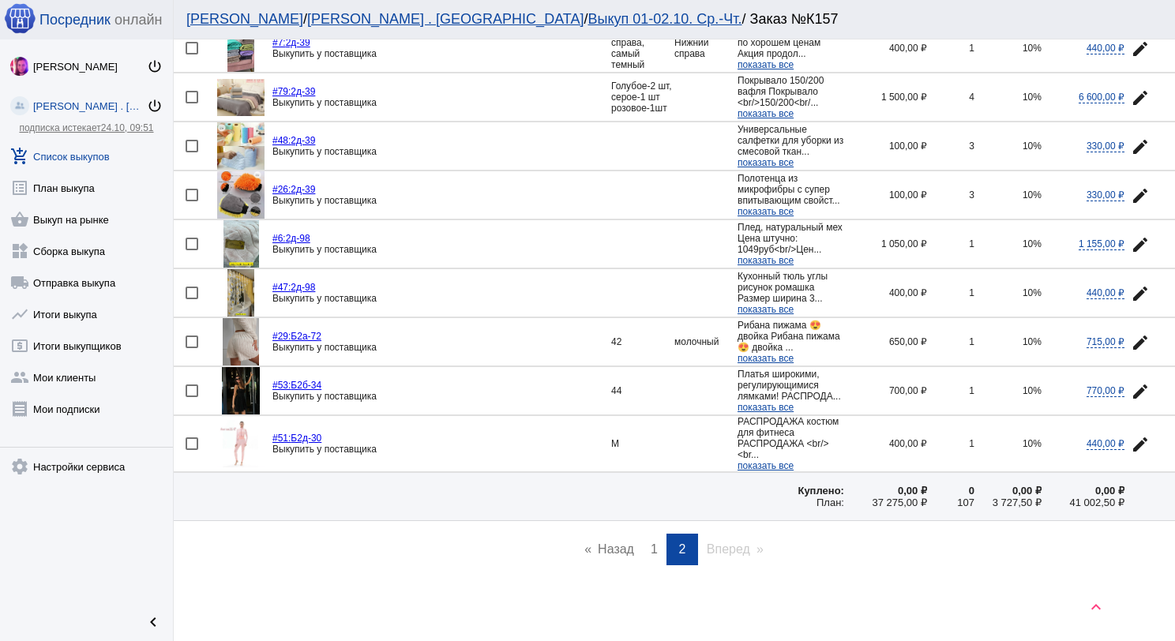
scroll to position [989, 0]
click at [651, 547] on span "1" at bounding box center [654, 549] width 7 height 13
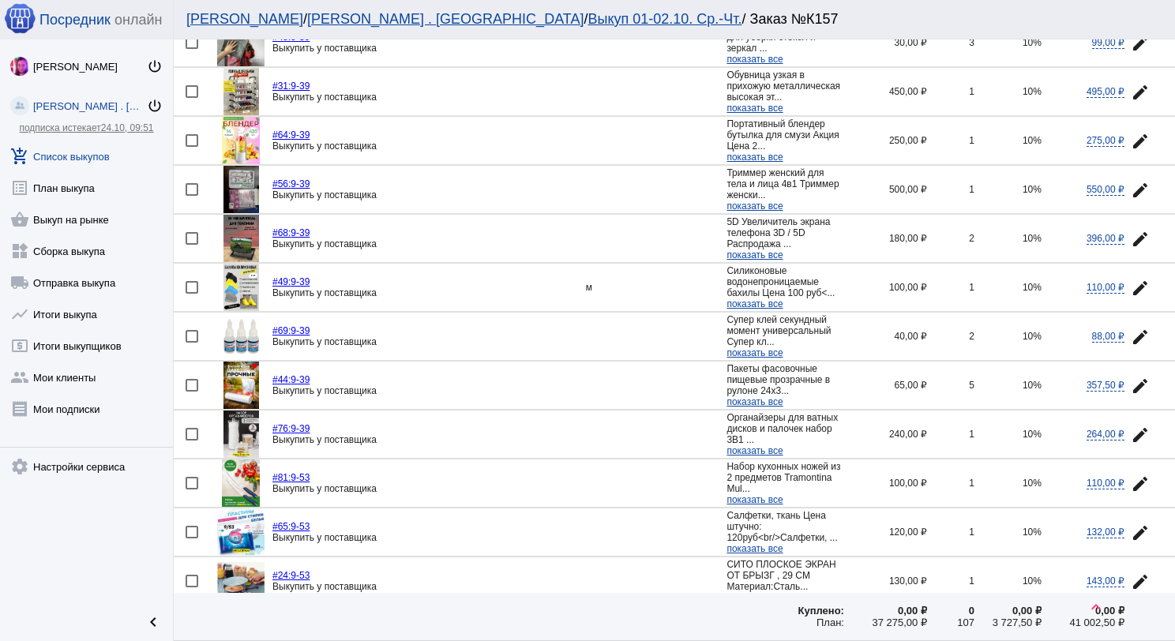
scroll to position [553, 0]
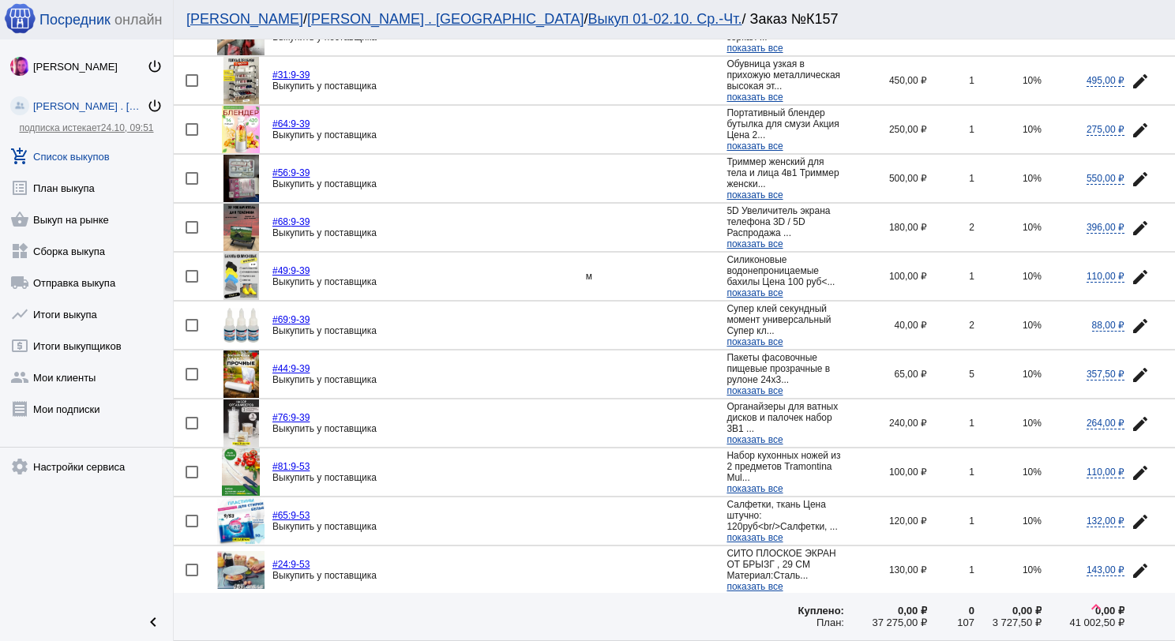
click at [245, 271] on img at bounding box center [242, 276] width 36 height 47
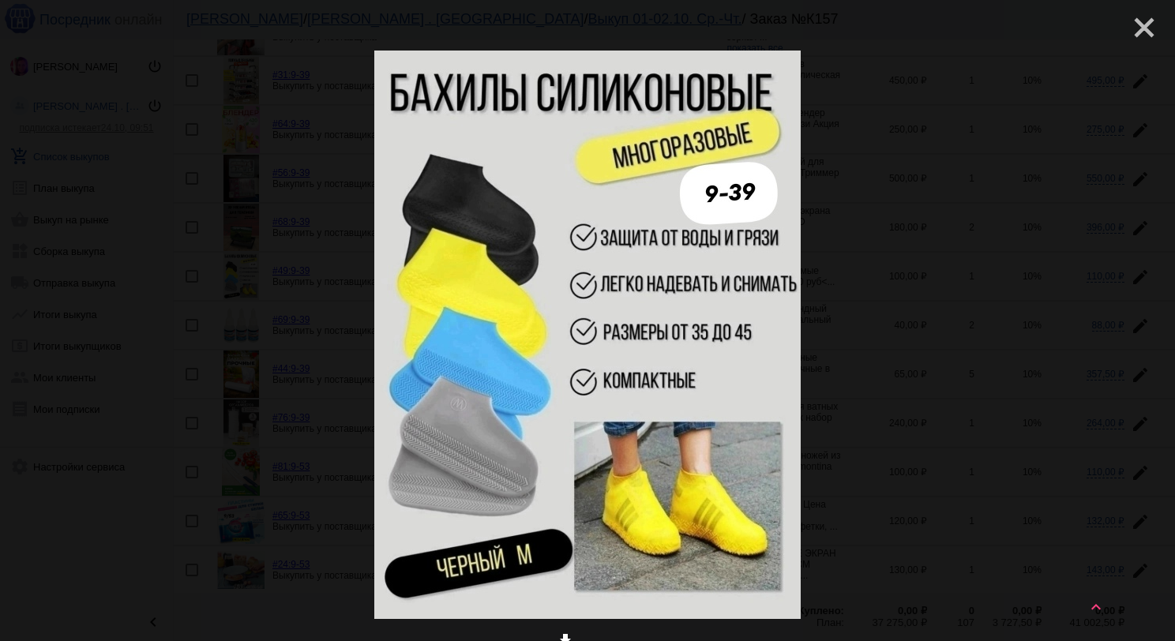
click at [1137, 27] on mat-icon "close" at bounding box center [1138, 21] width 19 height 19
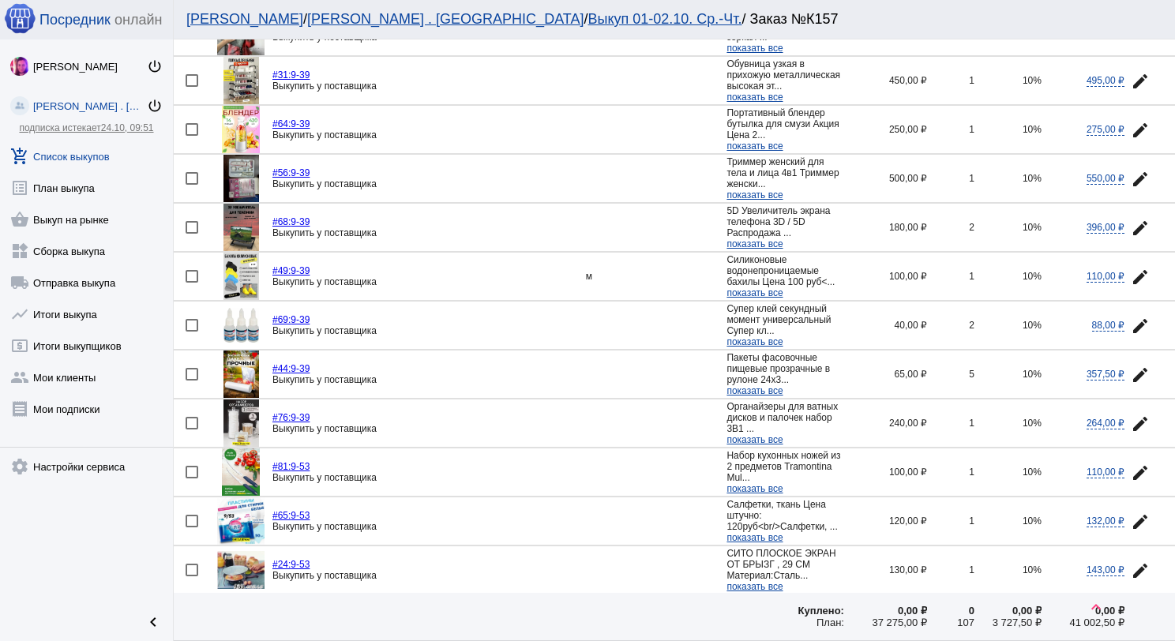
click at [242, 269] on img at bounding box center [242, 276] width 36 height 47
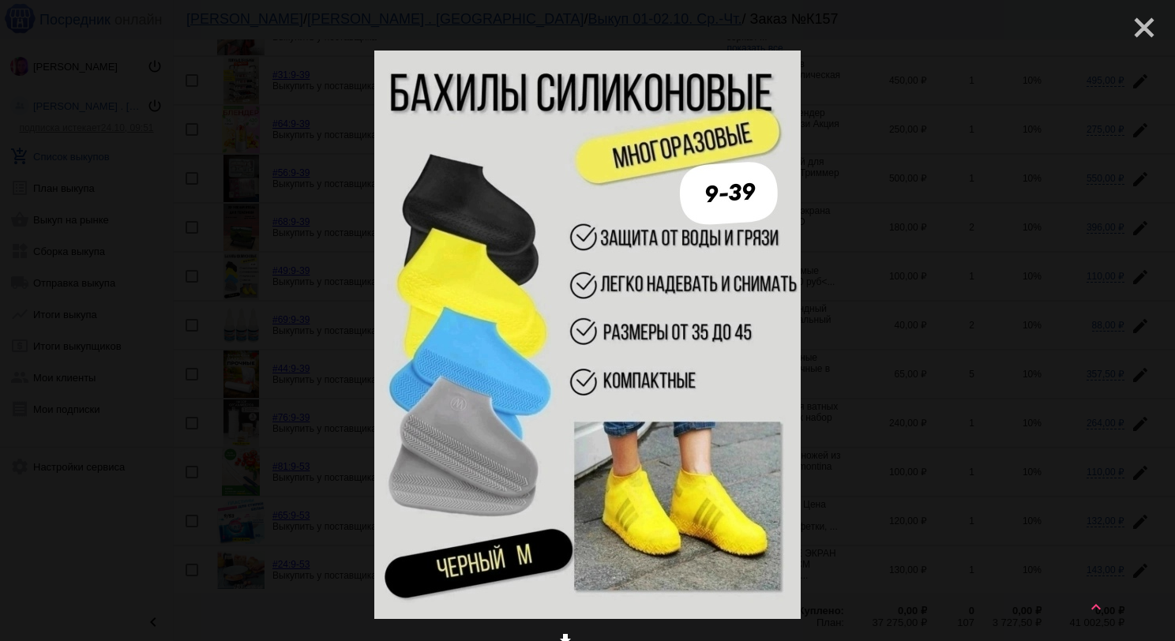
click at [1132, 31] on mat-icon "close" at bounding box center [1138, 21] width 19 height 19
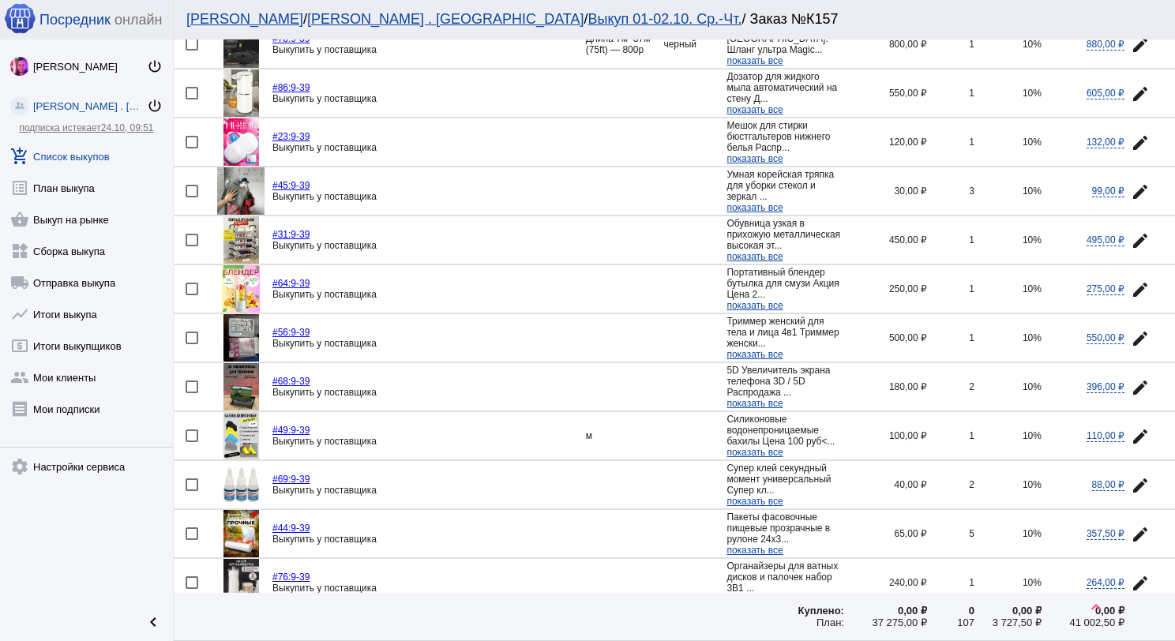
scroll to position [395, 0]
click at [1131, 426] on mat-icon "edit" at bounding box center [1140, 435] width 19 height 19
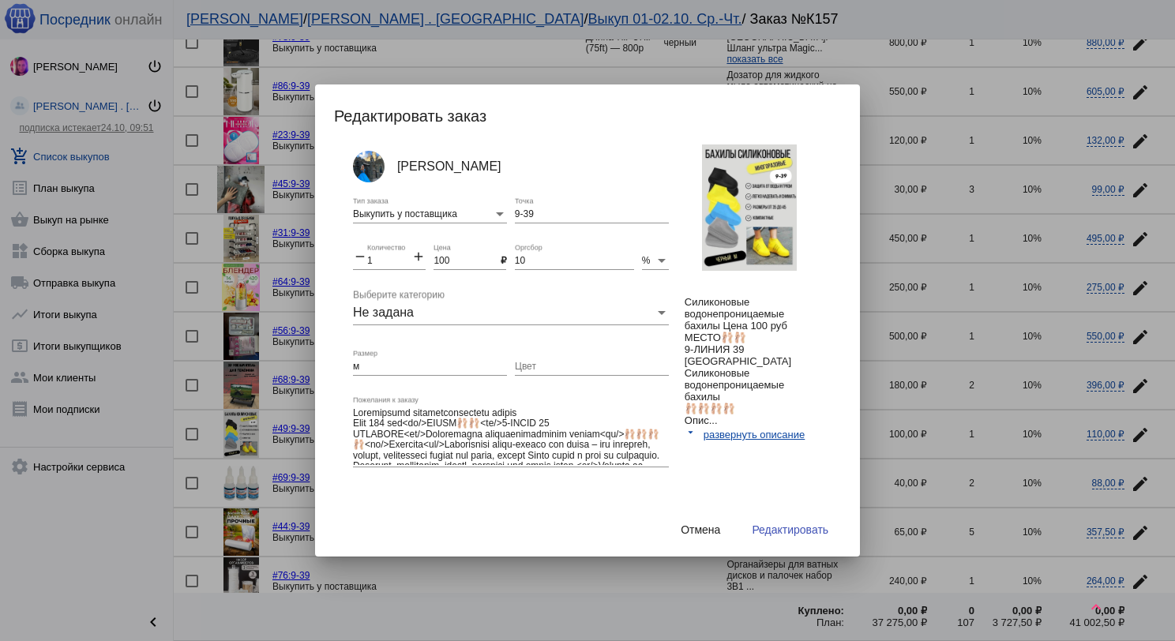
click at [528, 366] on input "Цвет" at bounding box center [592, 367] width 154 height 11
type input "Черный"
click at [364, 370] on input "м" at bounding box center [430, 367] width 154 height 11
type input "М"
click at [776, 535] on button "Редактировать" at bounding box center [790, 530] width 102 height 28
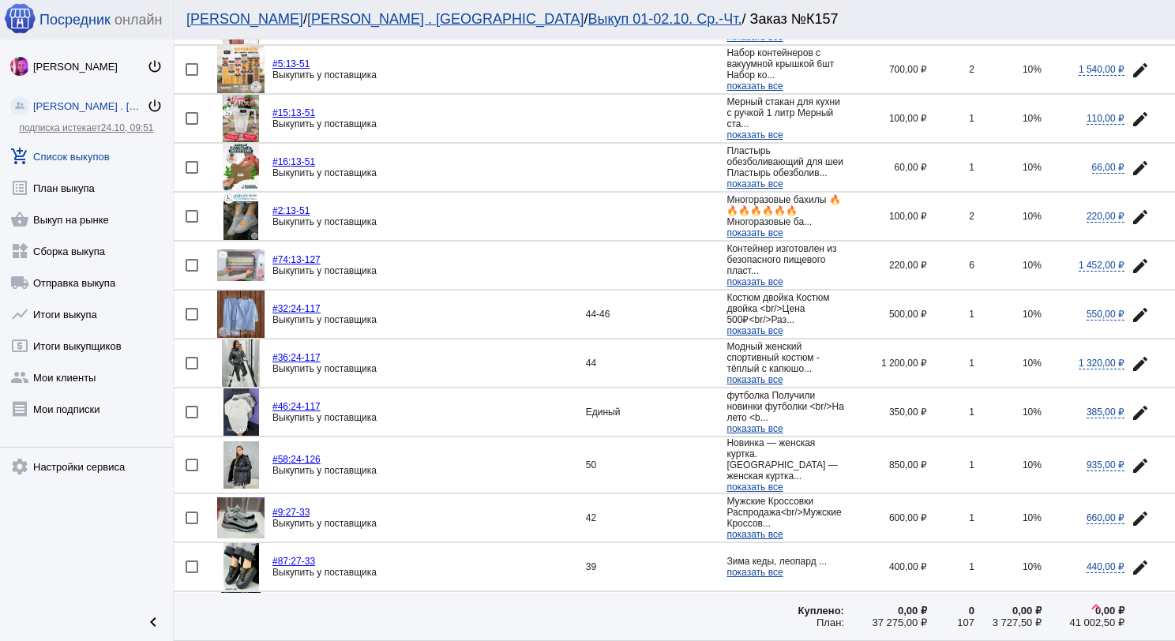
scroll to position [1896, 0]
click at [234, 440] on img at bounding box center [242, 463] width 36 height 47
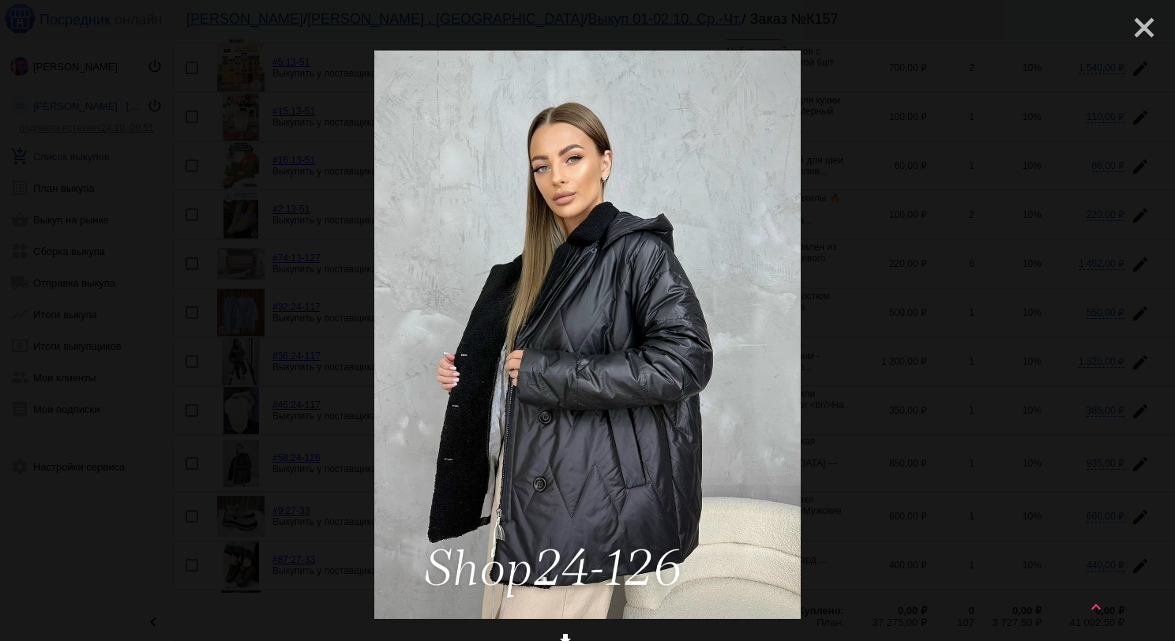
click at [1137, 28] on mat-icon "close" at bounding box center [1138, 21] width 19 height 19
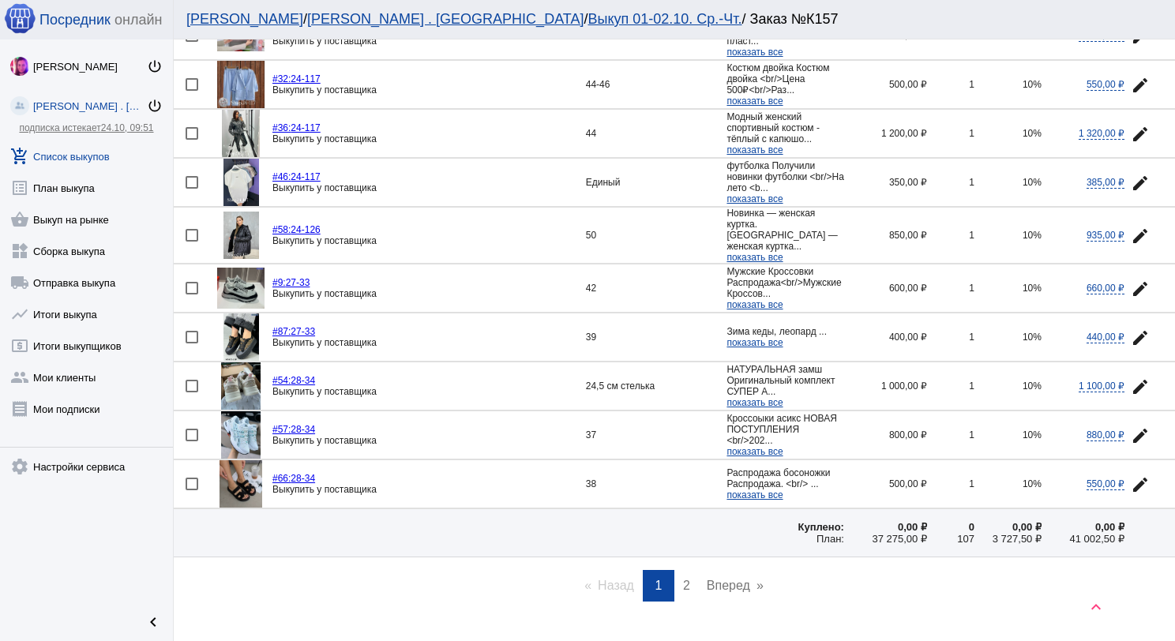
scroll to position [2127, 0]
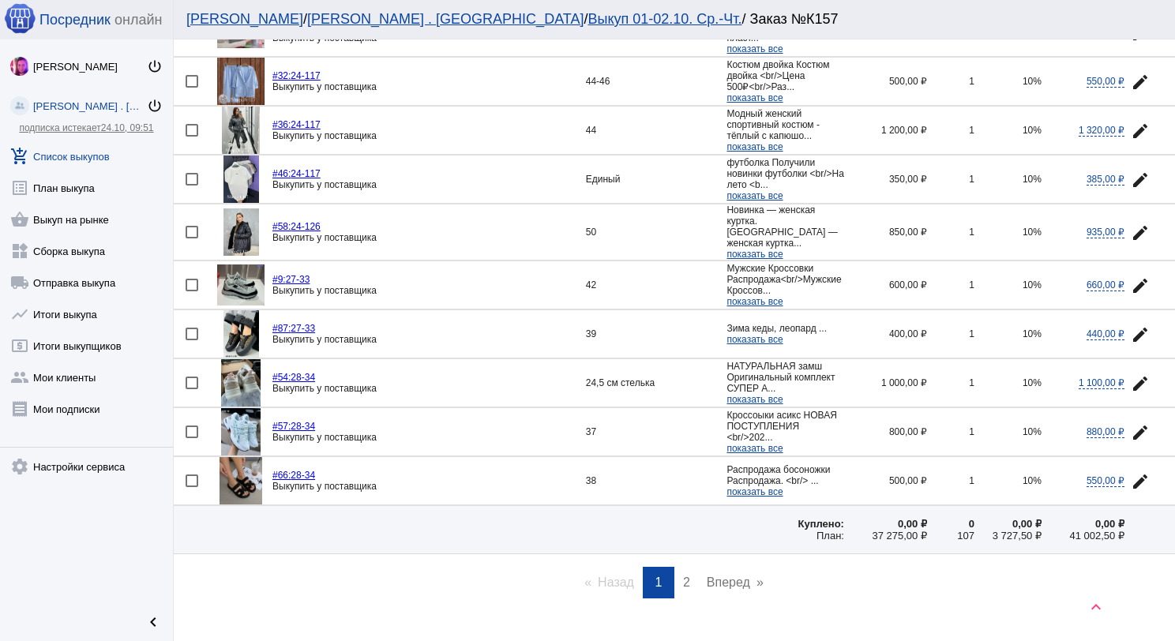
click at [683, 576] on span "2" at bounding box center [686, 582] width 7 height 13
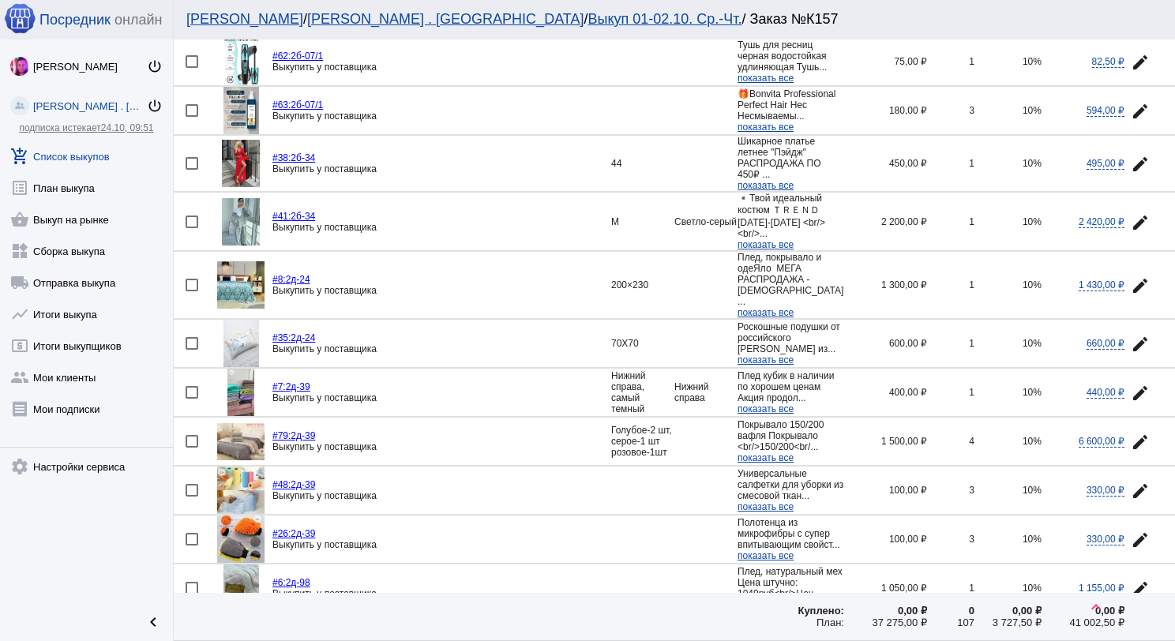
scroll to position [553, 0]
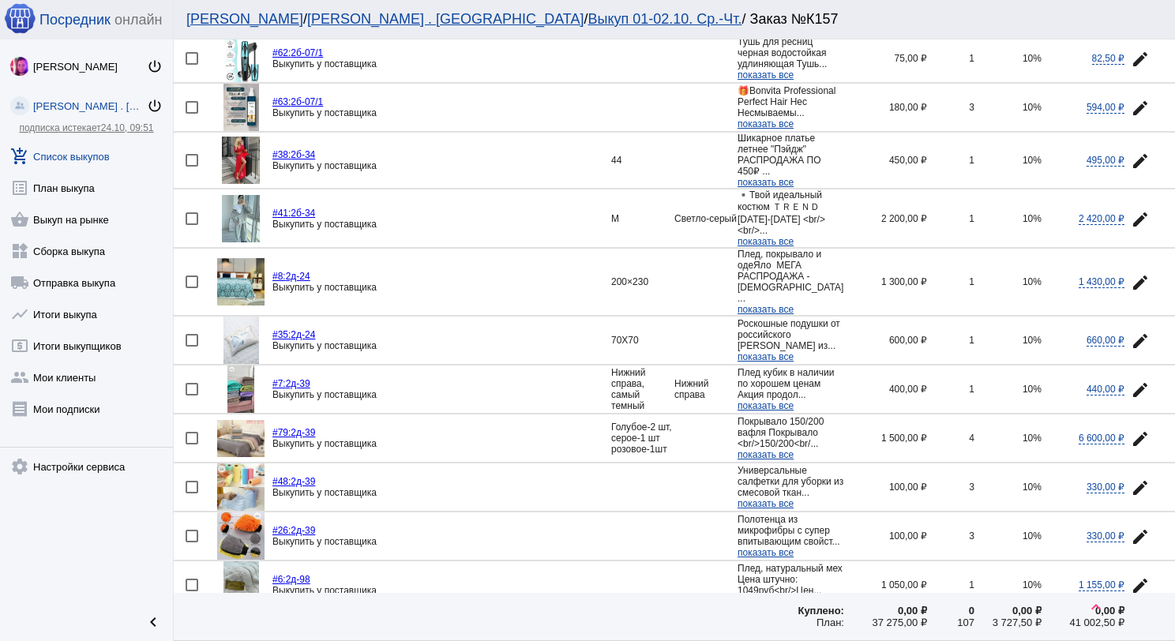
click at [231, 442] on img at bounding box center [240, 438] width 47 height 37
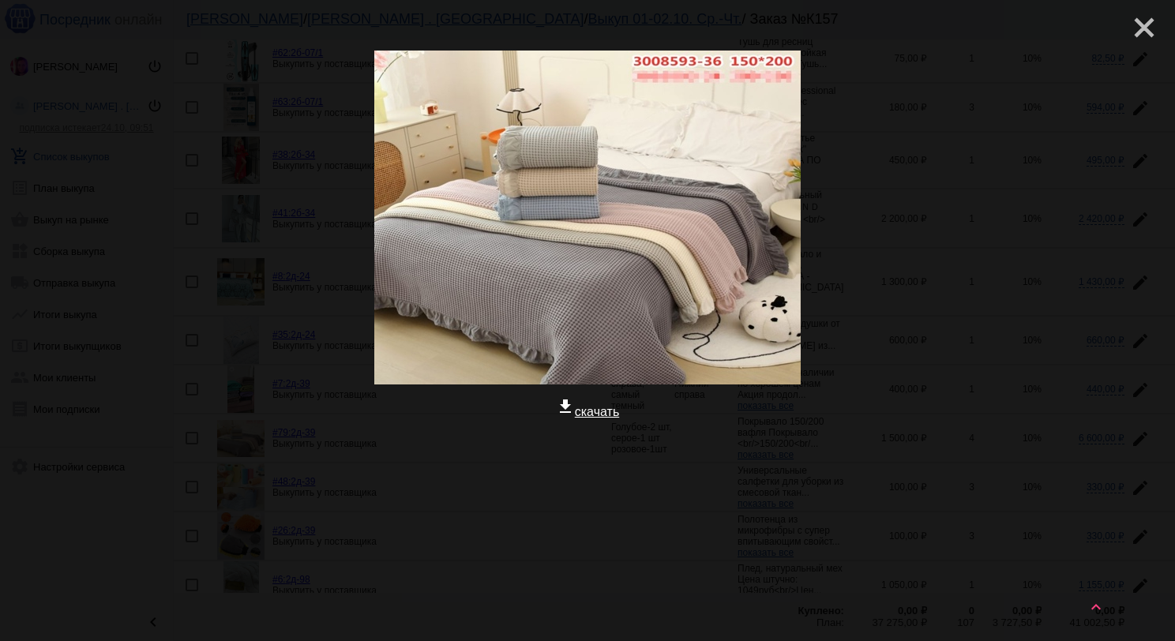
click at [1148, 26] on mat-icon "close" at bounding box center [1138, 21] width 19 height 19
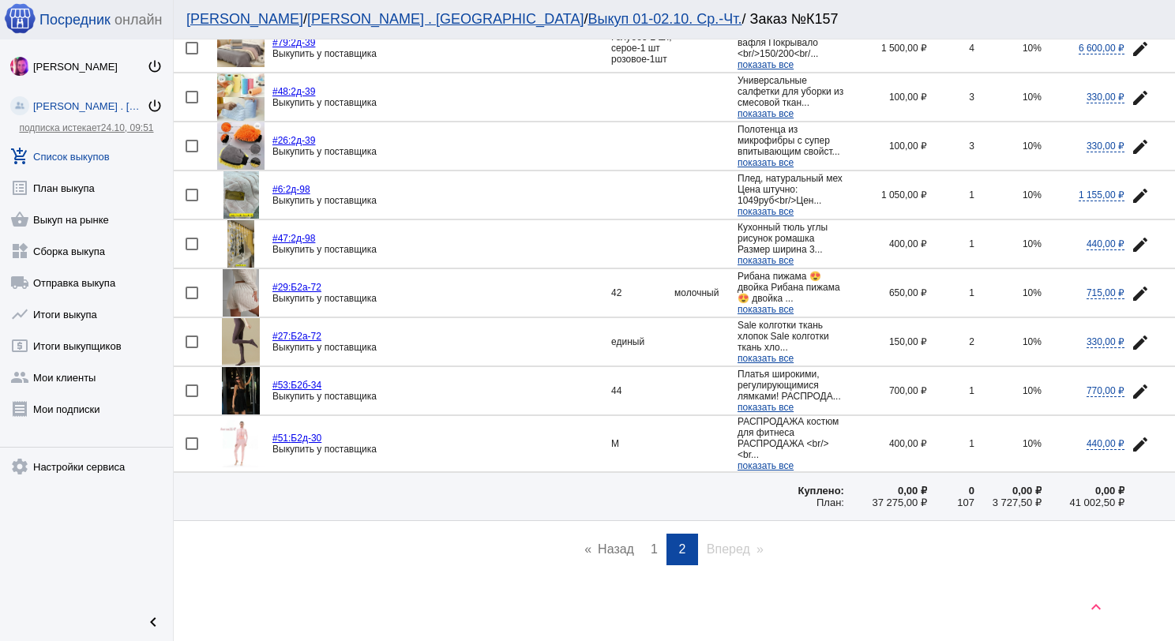
scroll to position [948, 0]
click at [250, 414] on img at bounding box center [241, 390] width 38 height 47
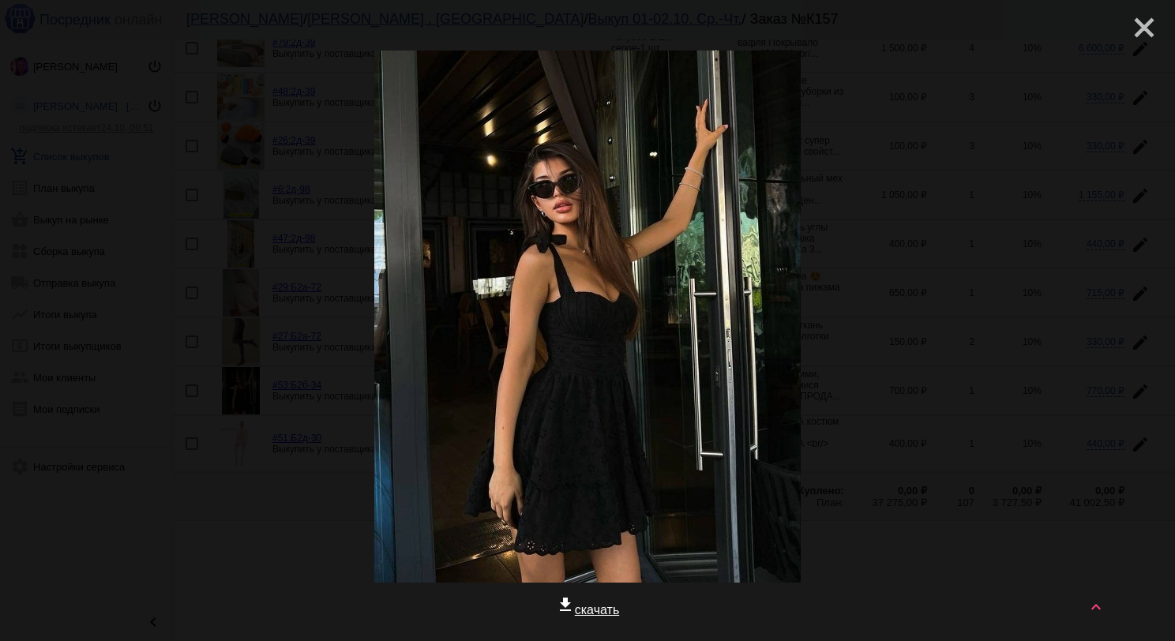
click at [1138, 24] on mat-icon "close" at bounding box center [1138, 21] width 19 height 19
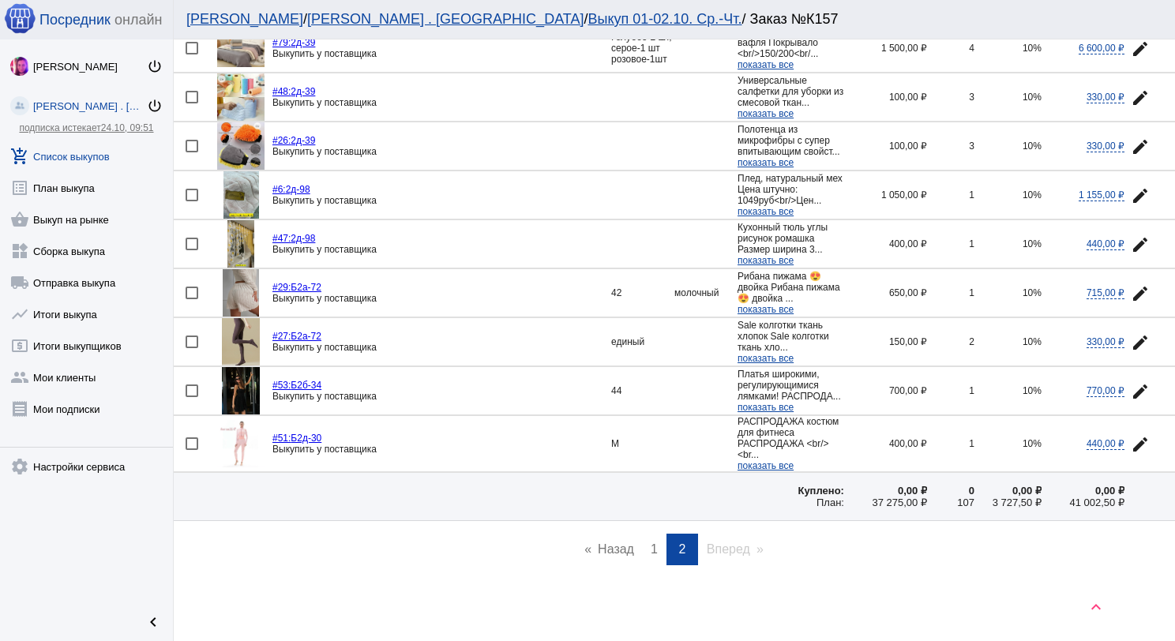
click at [242, 415] on img at bounding box center [241, 390] width 38 height 47
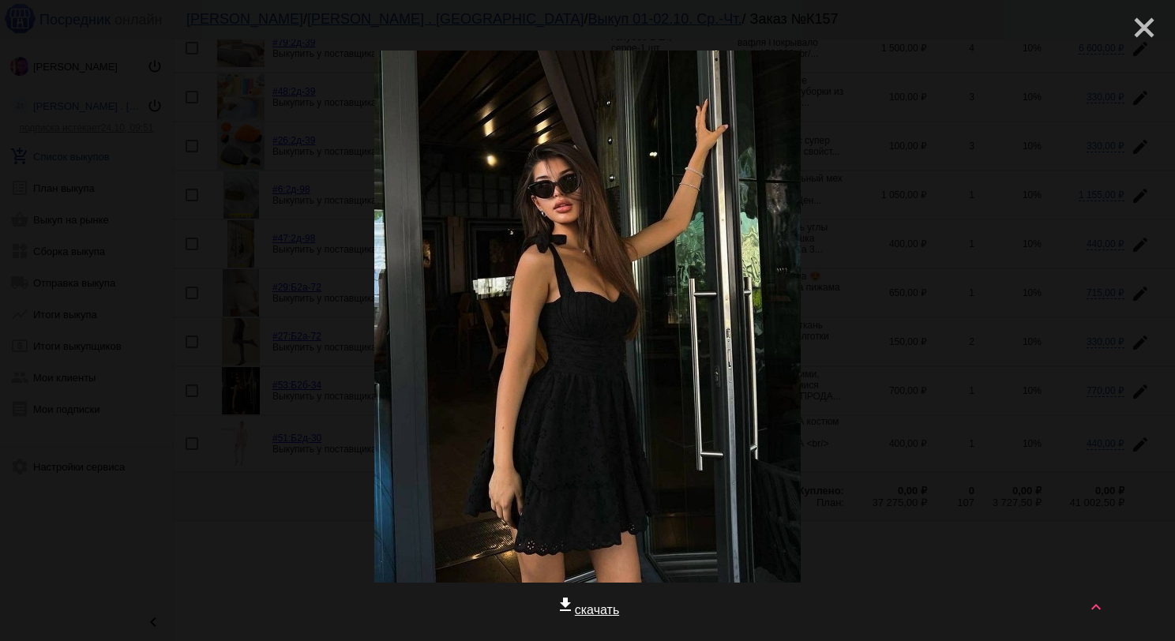
click at [1129, 28] on mat-icon "close" at bounding box center [1138, 21] width 19 height 19
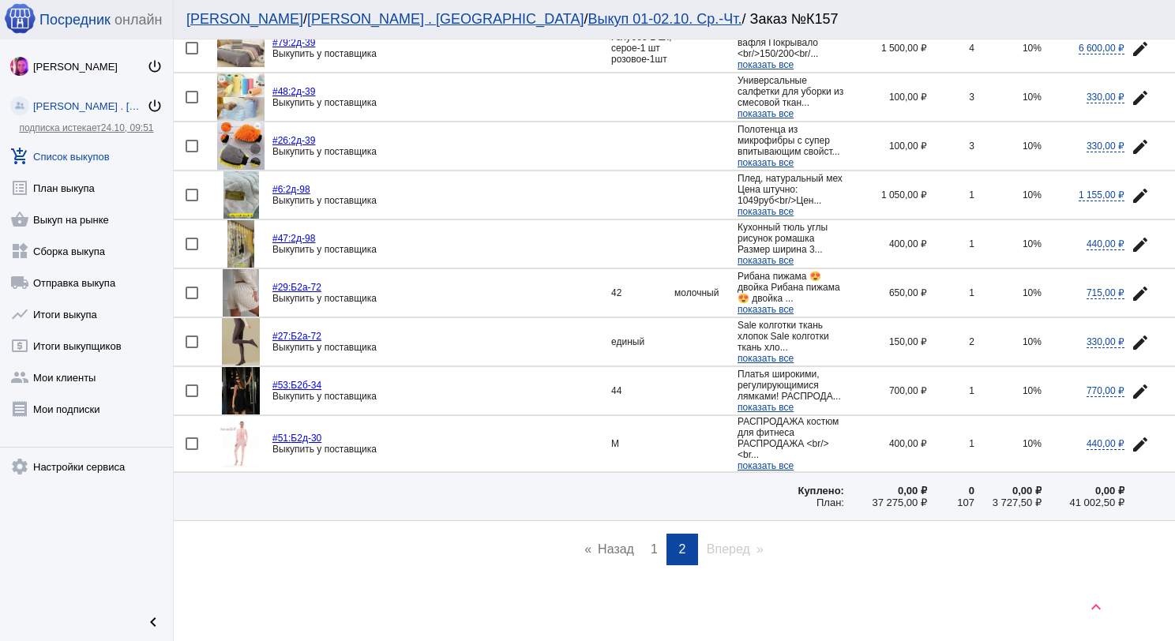
click at [785, 413] on span "показать все" at bounding box center [766, 407] width 56 height 11
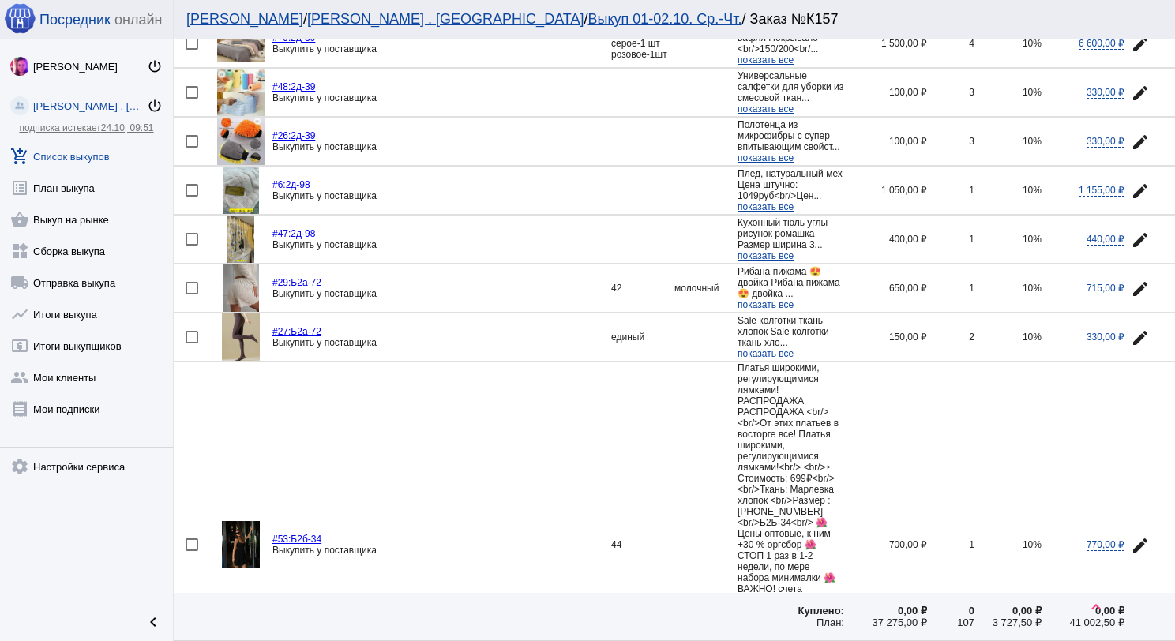
scroll to position [870, 0]
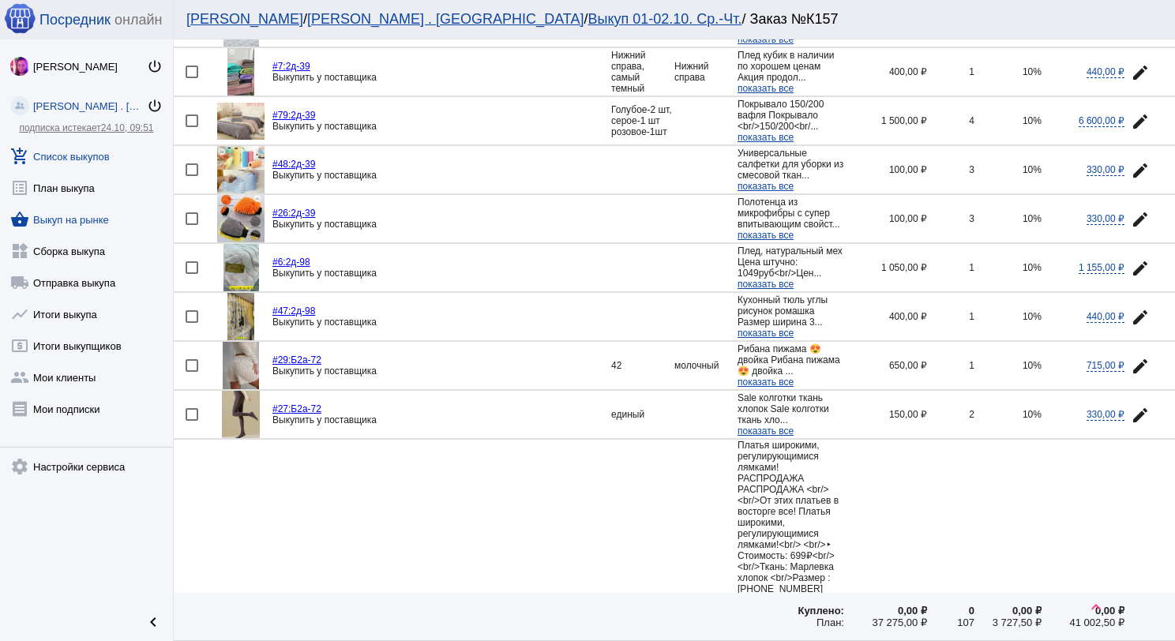
click at [80, 219] on link "shopping_basket Выкуп на рынке" at bounding box center [86, 217] width 173 height 32
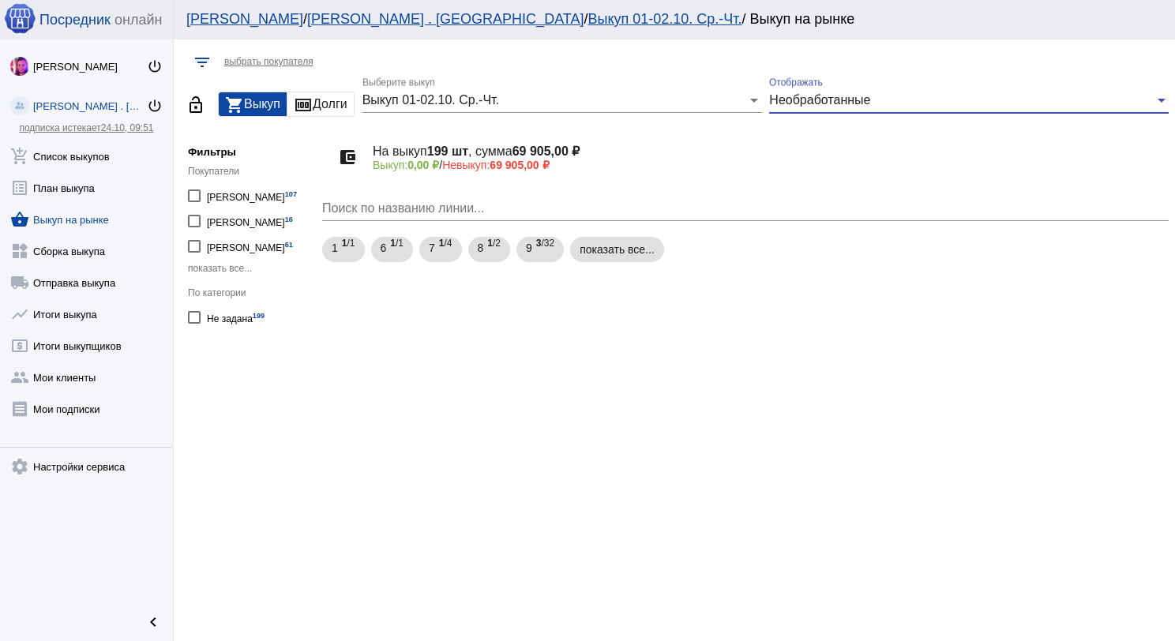
click at [814, 98] on span "Необработанные" at bounding box center [819, 99] width 101 height 13
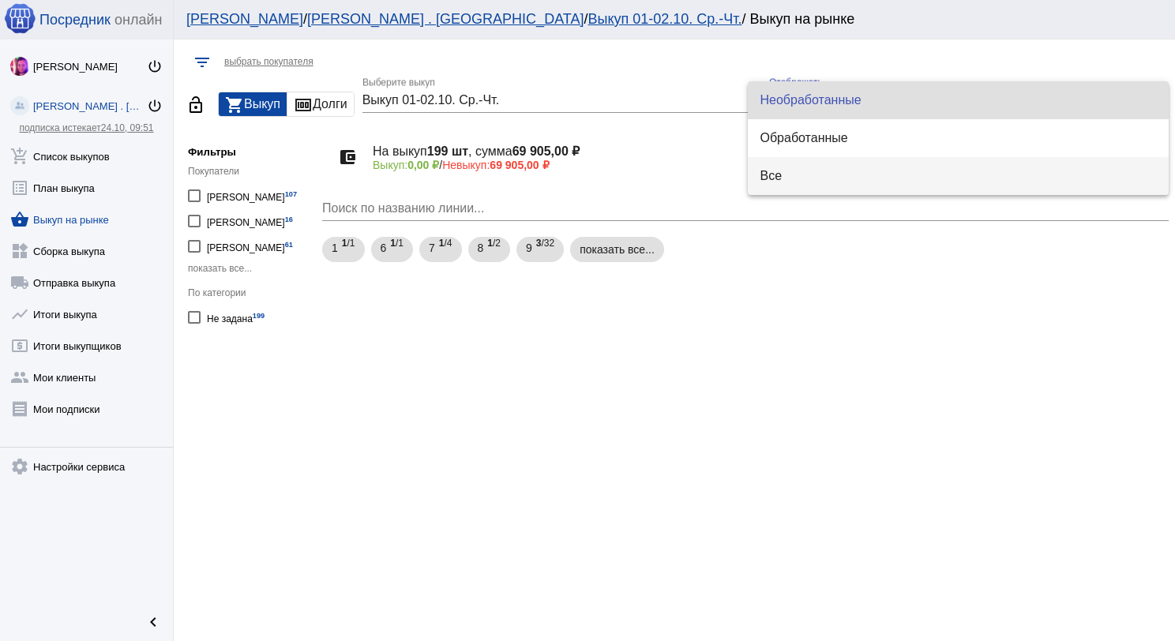
click at [802, 171] on span "Все" at bounding box center [959, 176] width 396 height 38
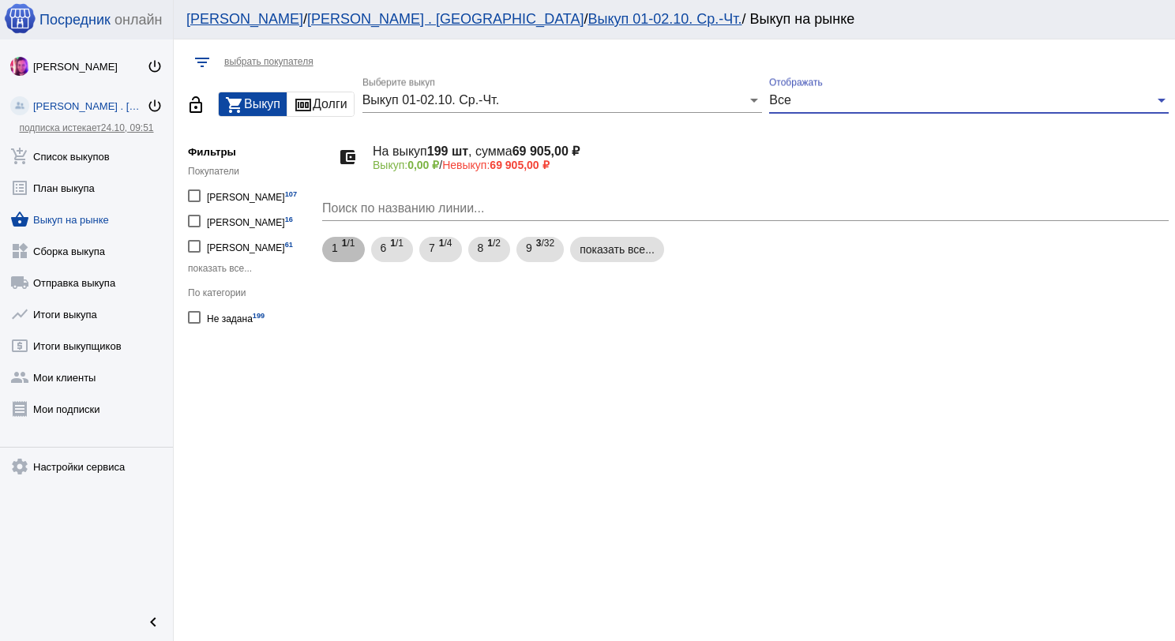
click at [345, 238] on b "1" at bounding box center [345, 243] width 6 height 11
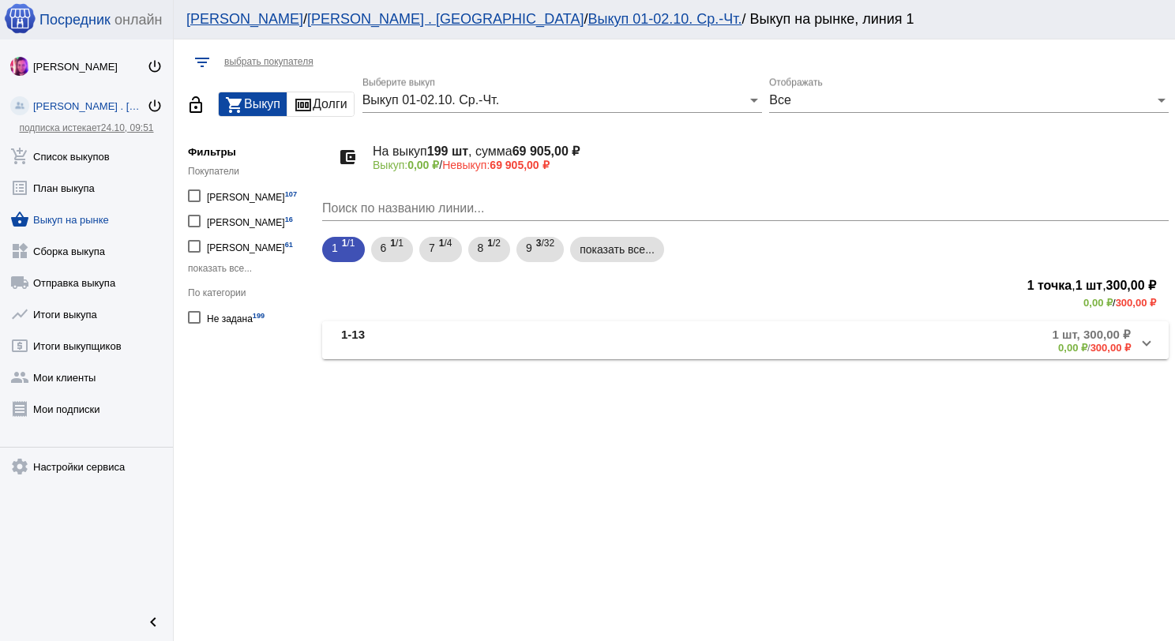
click at [413, 342] on mat-panel-title "1-13" at bounding box center [465, 341] width 249 height 26
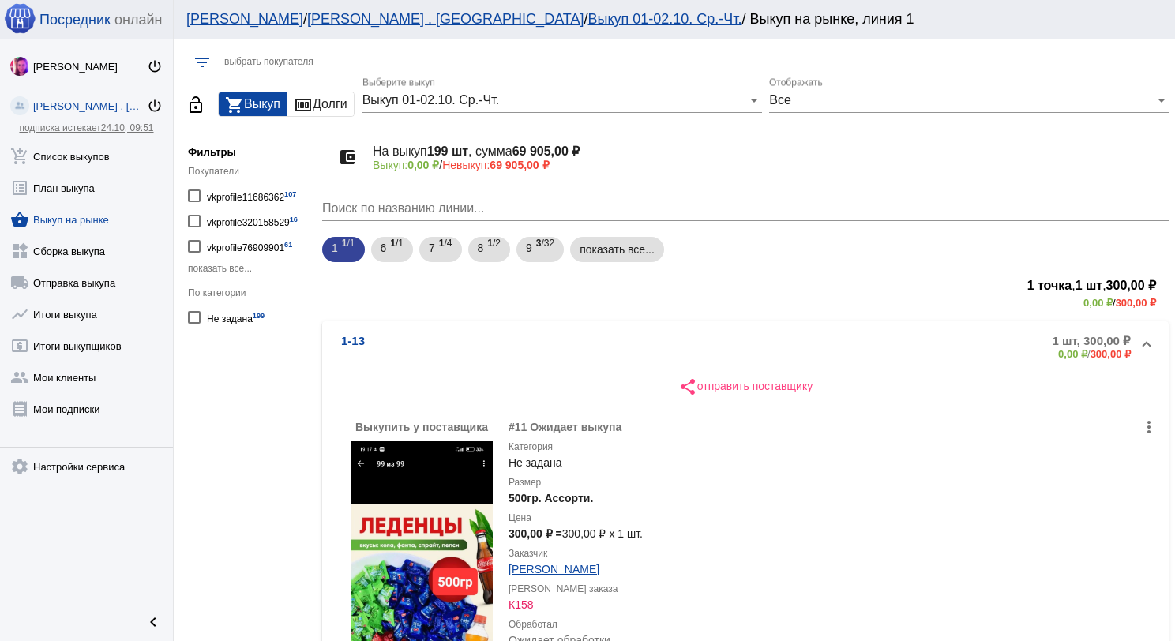
click at [385, 262] on div "1 1 /1 6 1 /1 7 1 /4 8 1 /2 9 3 /32 показать все..." at bounding box center [745, 250] width 853 height 32
drag, startPoint x: 385, startPoint y: 252, endPoint x: 395, endPoint y: 261, distance: 12.9
click at [385, 252] on span "6" at bounding box center [384, 248] width 6 height 28
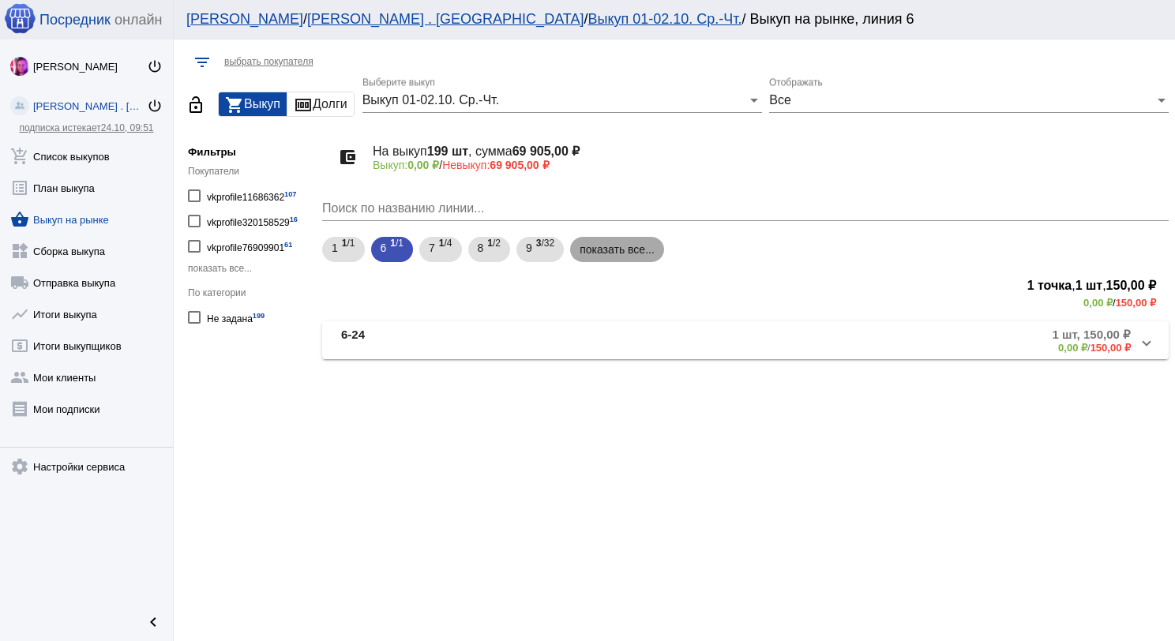
click at [635, 255] on mat-chip "показать все..." at bounding box center [617, 249] width 94 height 25
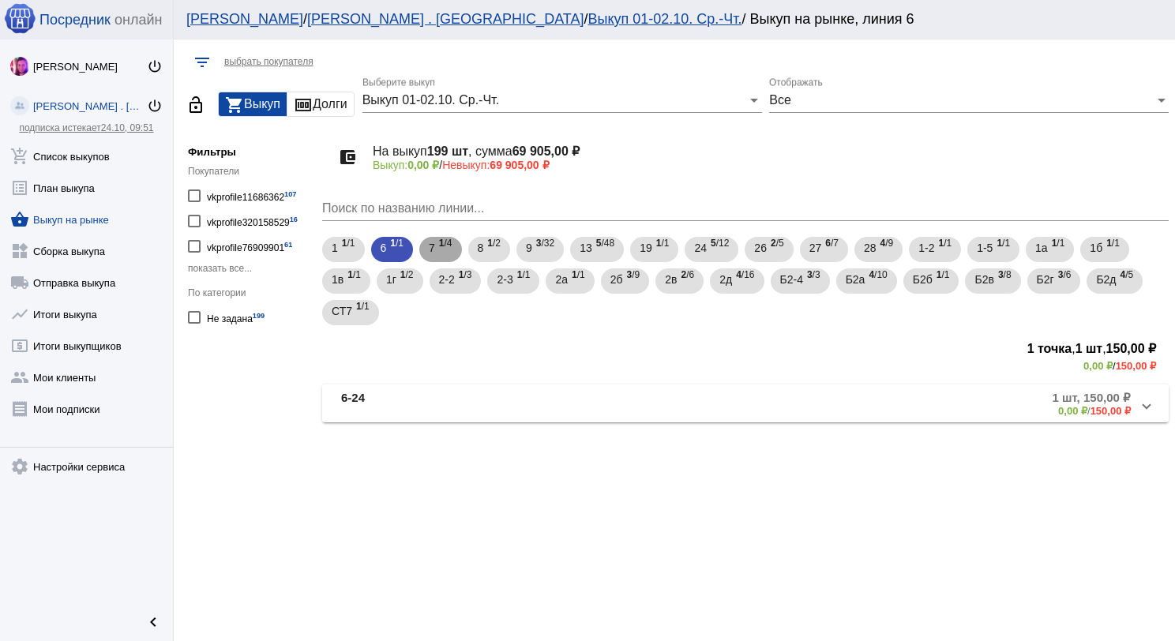
click at [435, 247] on div "7 1 /4" at bounding box center [441, 250] width 24 height 32
click at [509, 398] on mat-panel-title "7-03" at bounding box center [464, 404] width 246 height 26
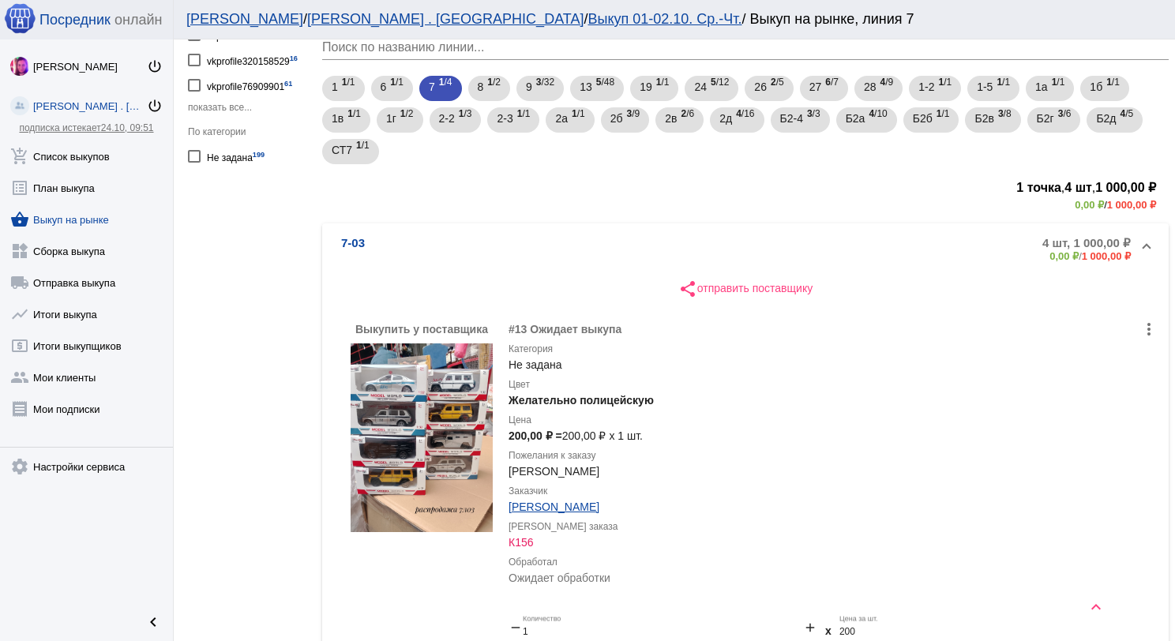
scroll to position [158, 0]
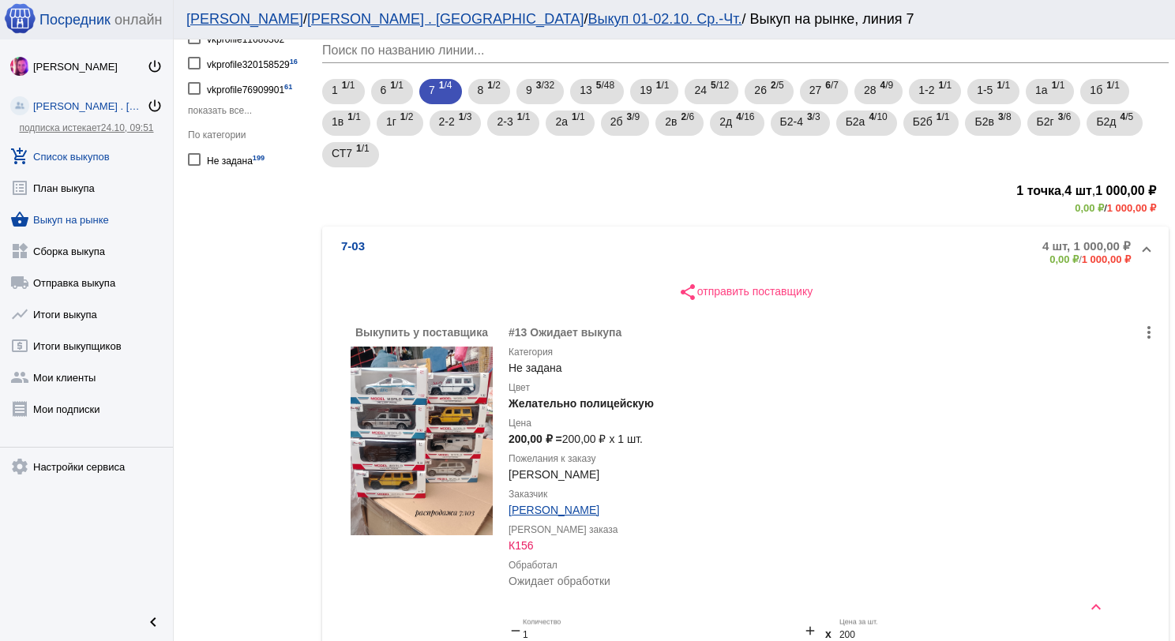
click at [95, 145] on link "add_shopping_cart Список выкупов" at bounding box center [86, 153] width 173 height 32
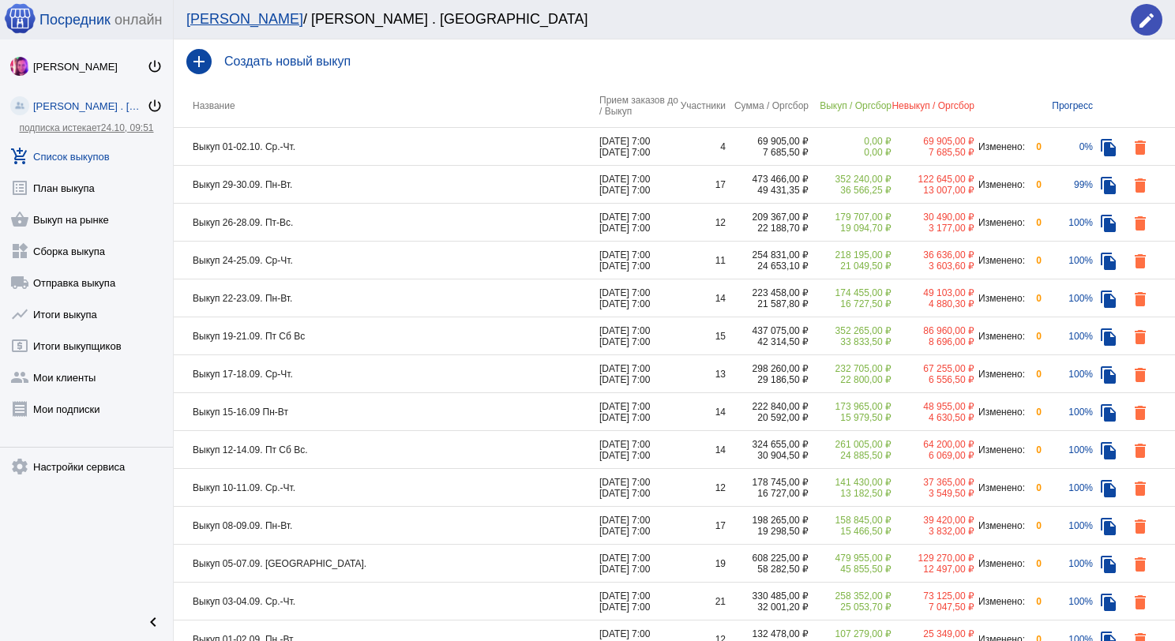
click at [316, 148] on td "Выкуп 01-02.10. Ср.-Чт." at bounding box center [387, 147] width 426 height 38
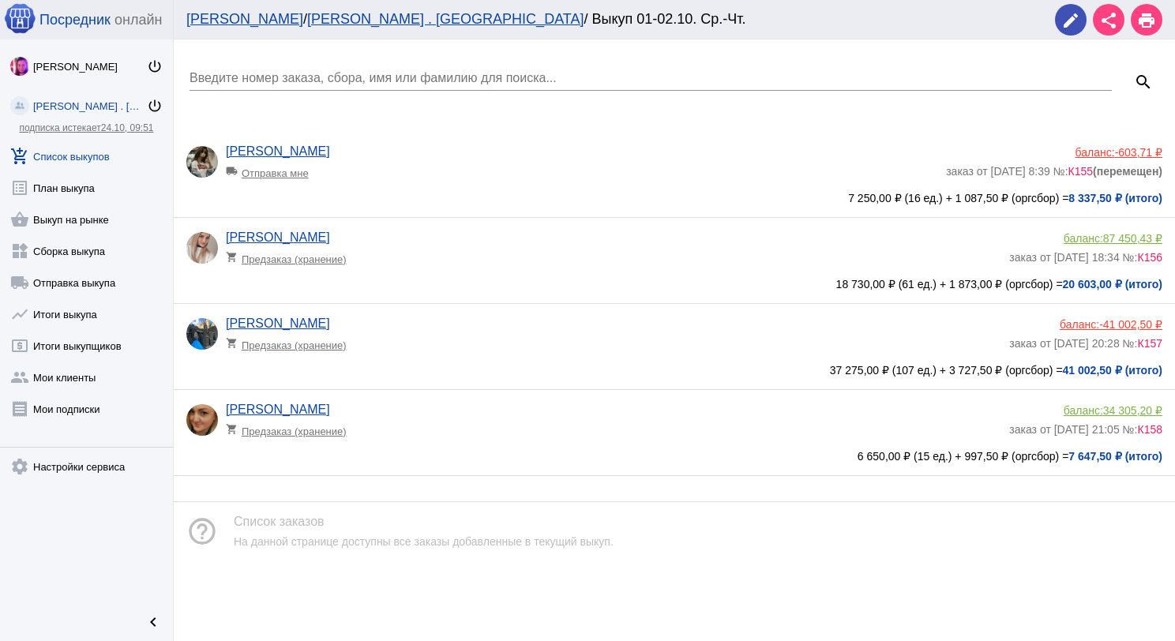
click at [359, 353] on div "[PERSON_NAME] shopping_cart Предзаказ (хранение)" at bounding box center [617, 338] width 783 height 43
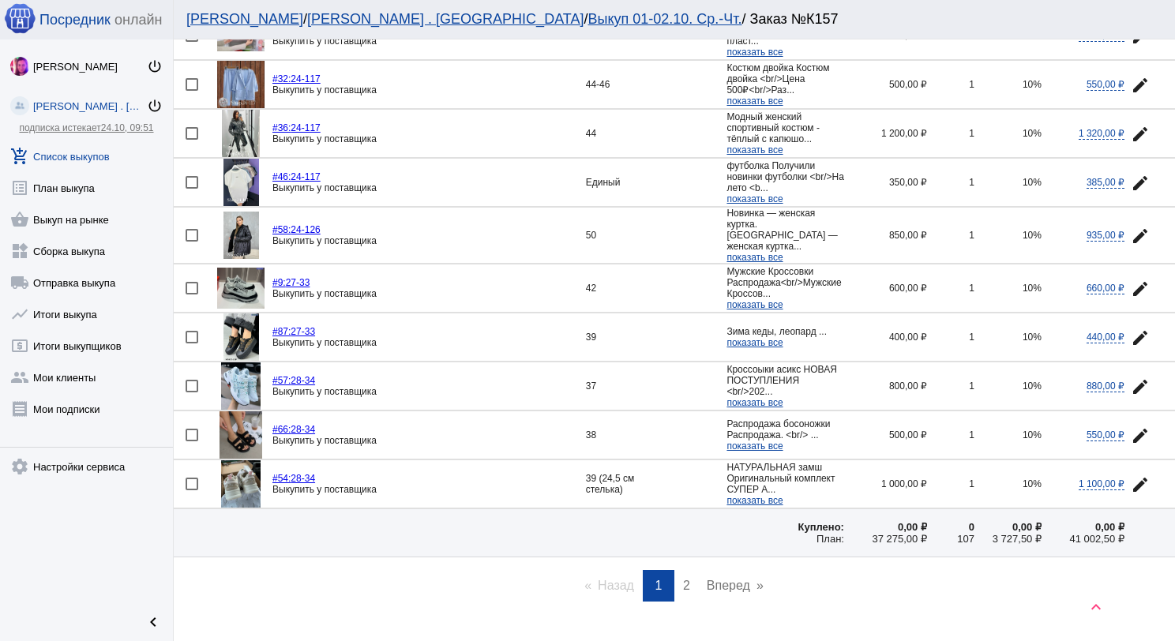
scroll to position [2127, 0]
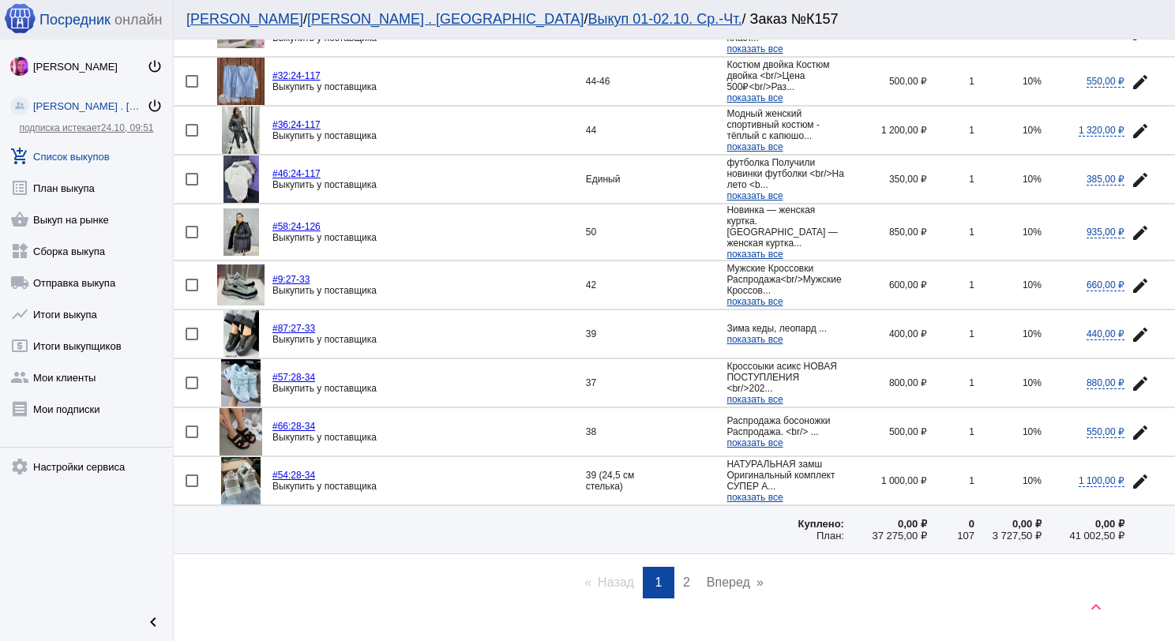
click at [683, 576] on span "2" at bounding box center [686, 582] width 7 height 13
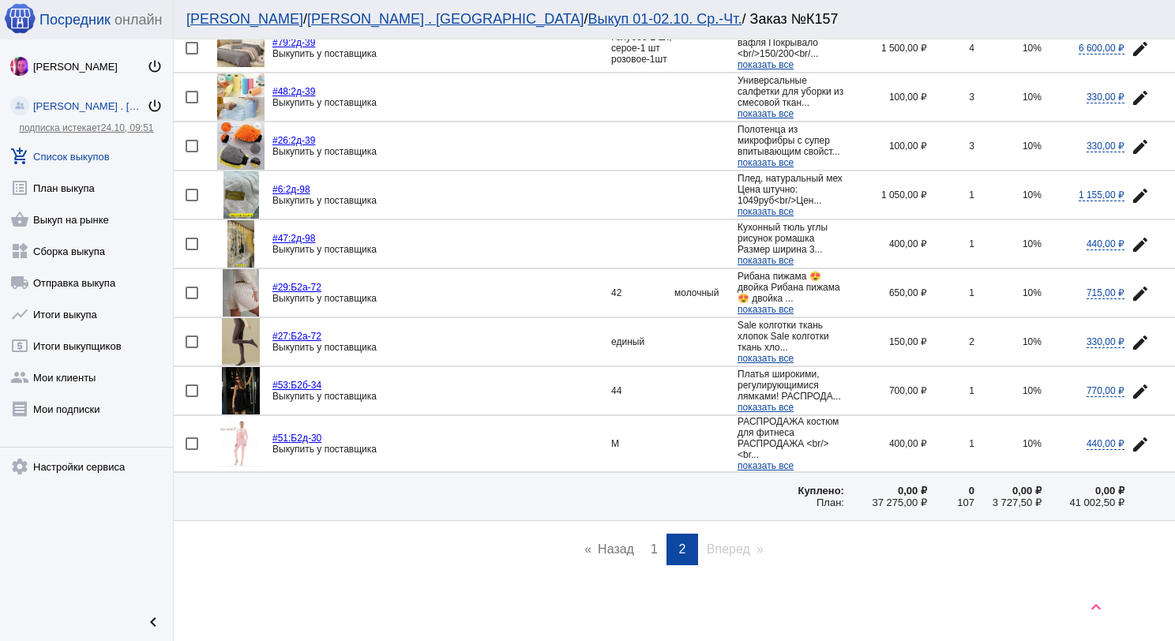
scroll to position [989, 0]
click at [238, 385] on img at bounding box center [241, 390] width 38 height 47
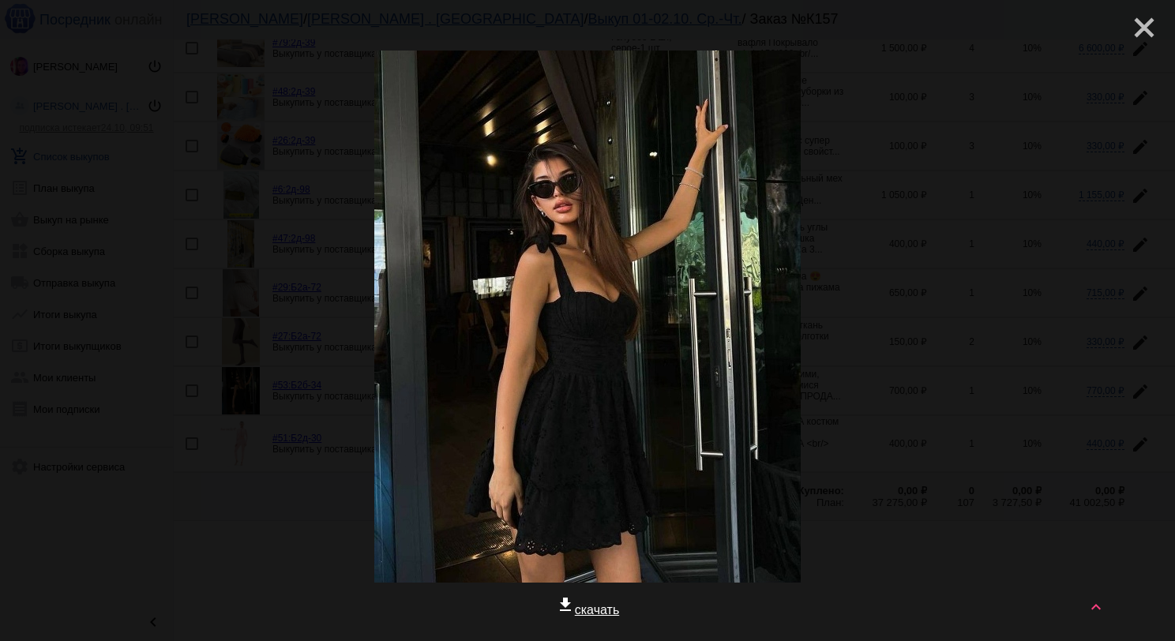
click at [1130, 20] on mat-icon "close" at bounding box center [1138, 21] width 19 height 19
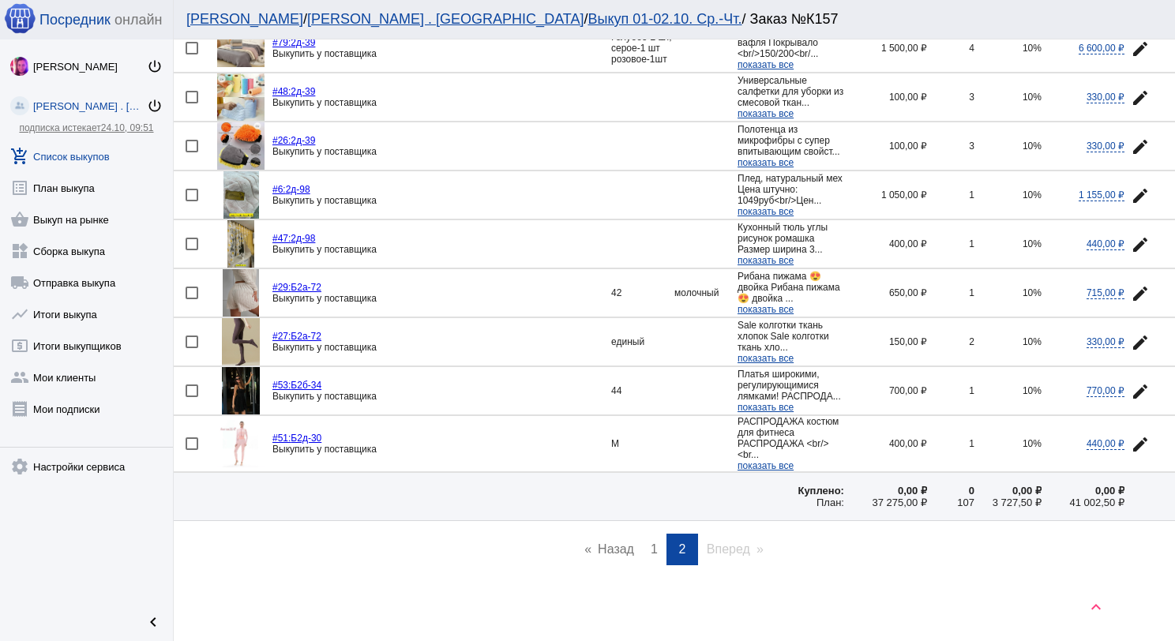
drag, startPoint x: 328, startPoint y: 374, endPoint x: 296, endPoint y: 376, distance: 31.7
click at [296, 380] on div "#53: Б2б-34" at bounding box center [441, 385] width 339 height 11
copy link "Б2б-34"
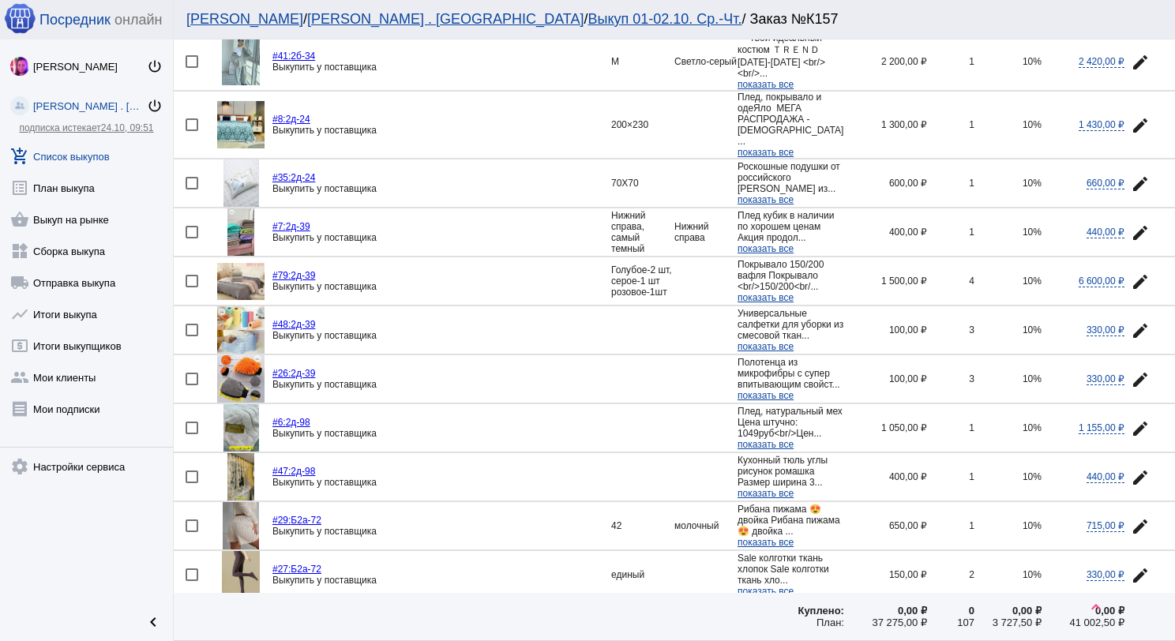
scroll to position [673, 0]
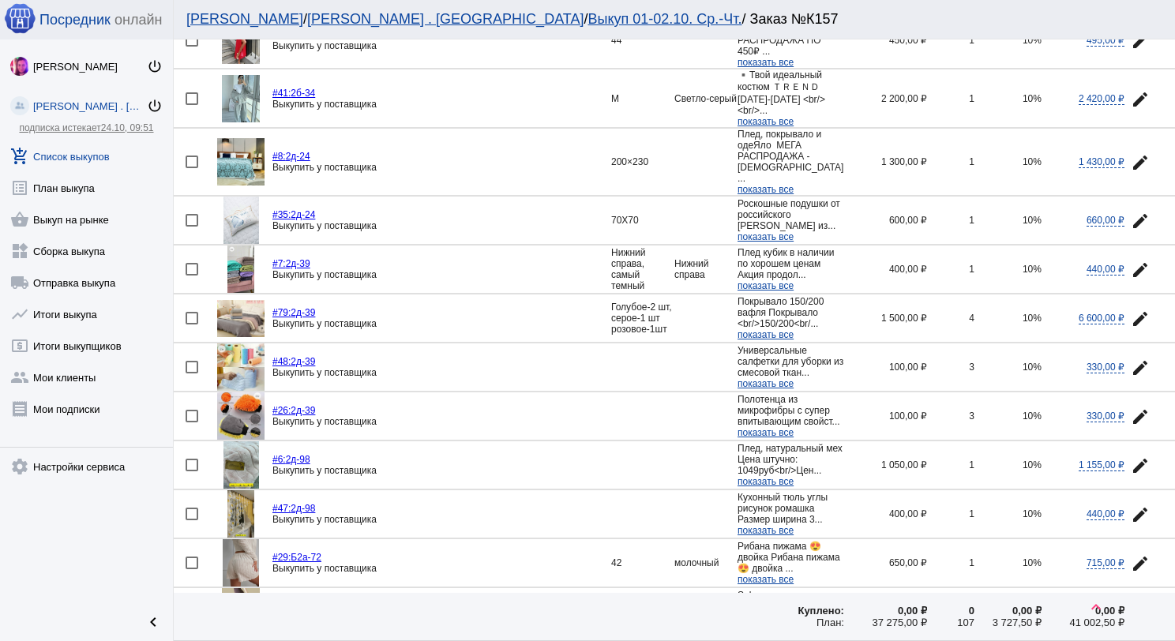
click at [242, 315] on img at bounding box center [240, 318] width 47 height 37
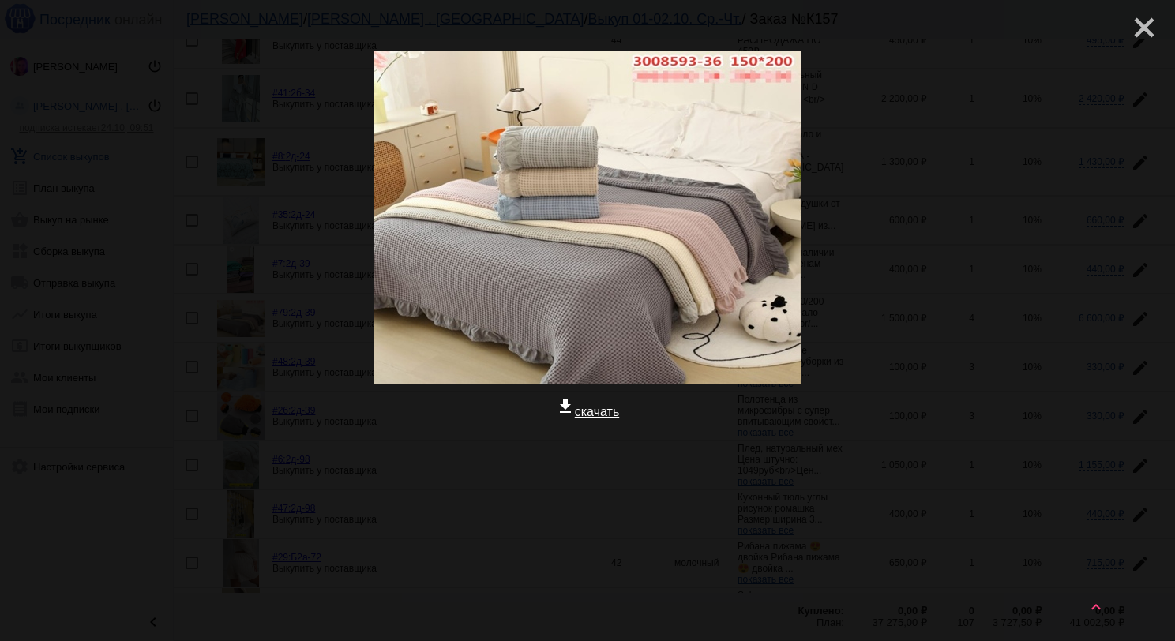
click at [1144, 22] on mat-icon "close" at bounding box center [1138, 21] width 19 height 19
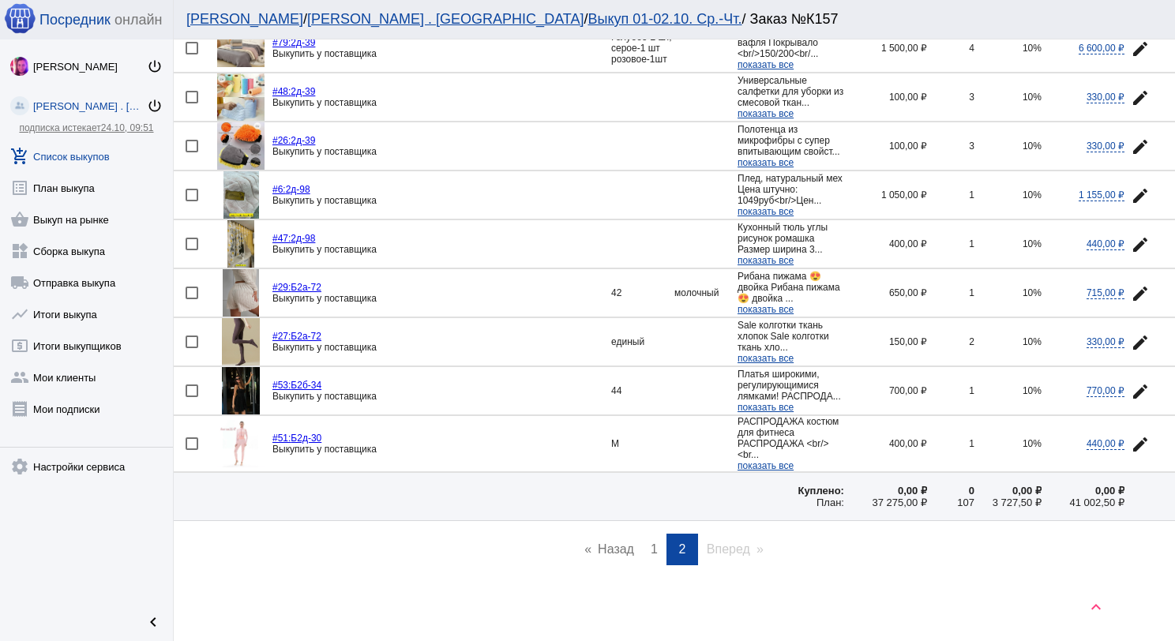
scroll to position [989, 0]
click at [193, 385] on div at bounding box center [192, 391] width 13 height 13
click at [192, 397] on input "checkbox" at bounding box center [191, 397] width 1 height 1
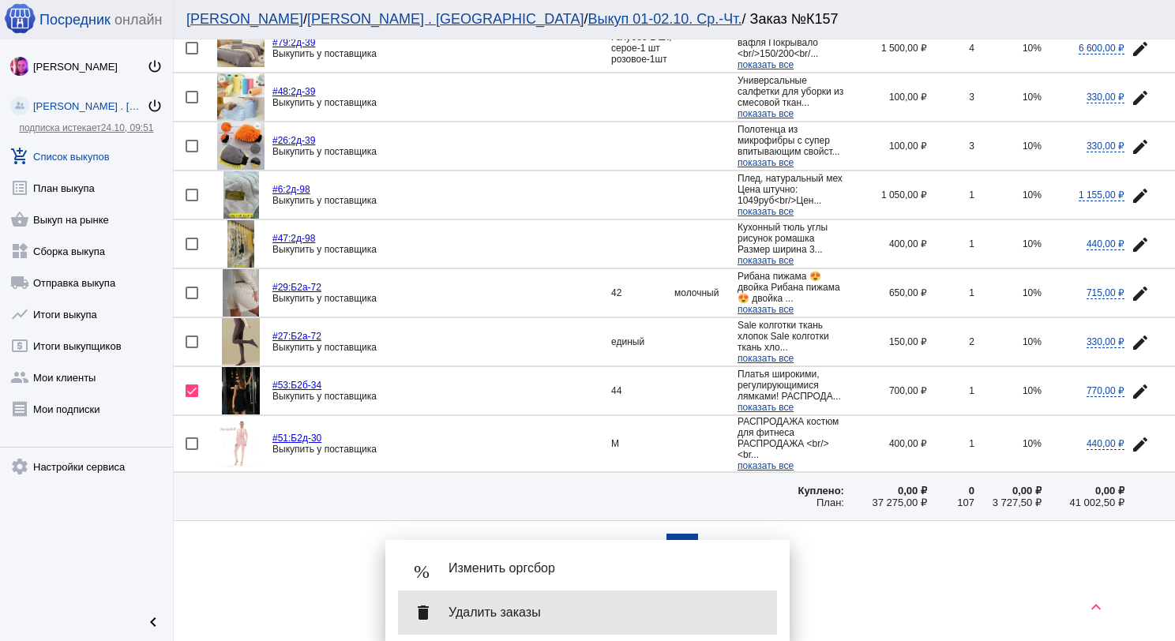
click at [563, 600] on div "delete Удалить заказы" at bounding box center [587, 613] width 379 height 44
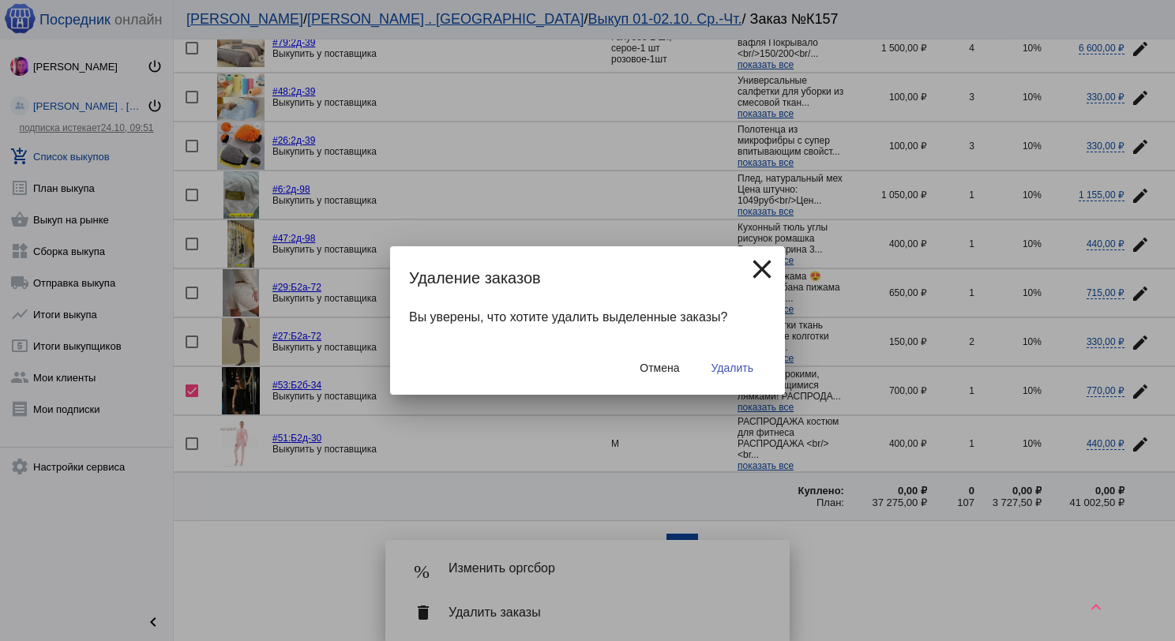
click at [725, 360] on button "Удалить" at bounding box center [732, 368] width 67 height 28
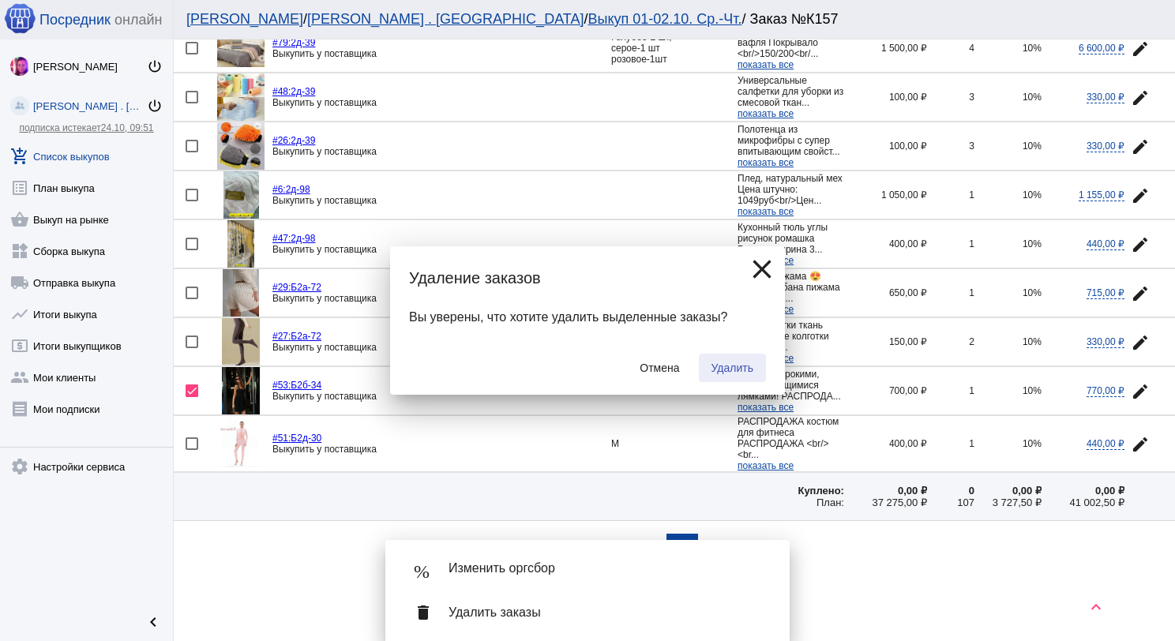
checkbox input "false"
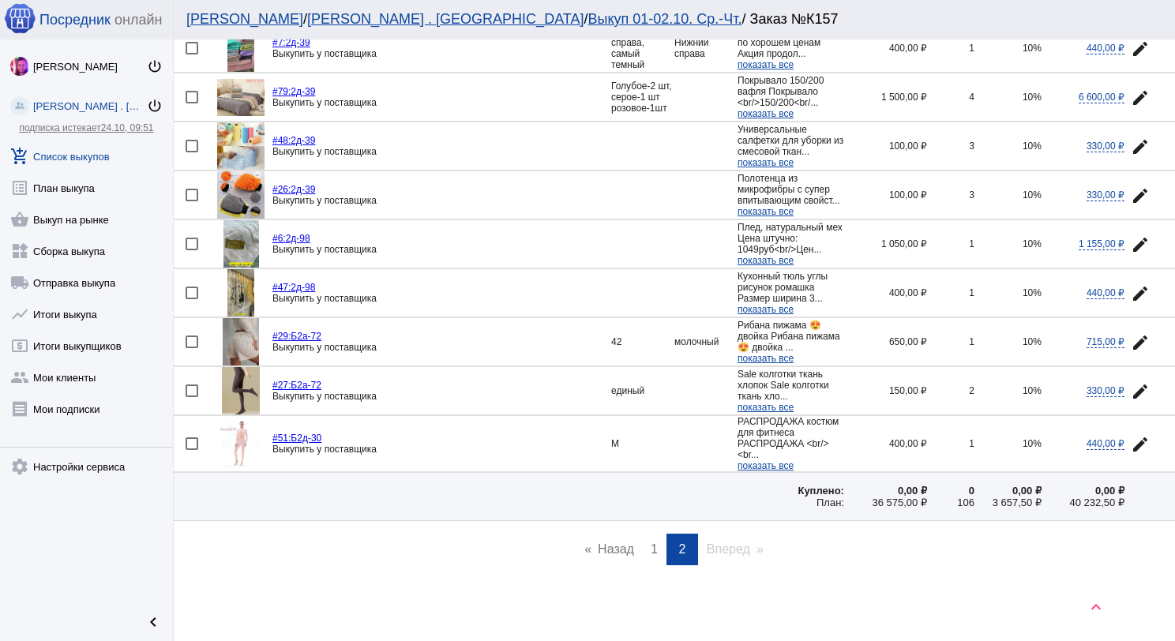
scroll to position [934, 0]
click at [651, 547] on span "1" at bounding box center [654, 549] width 7 height 13
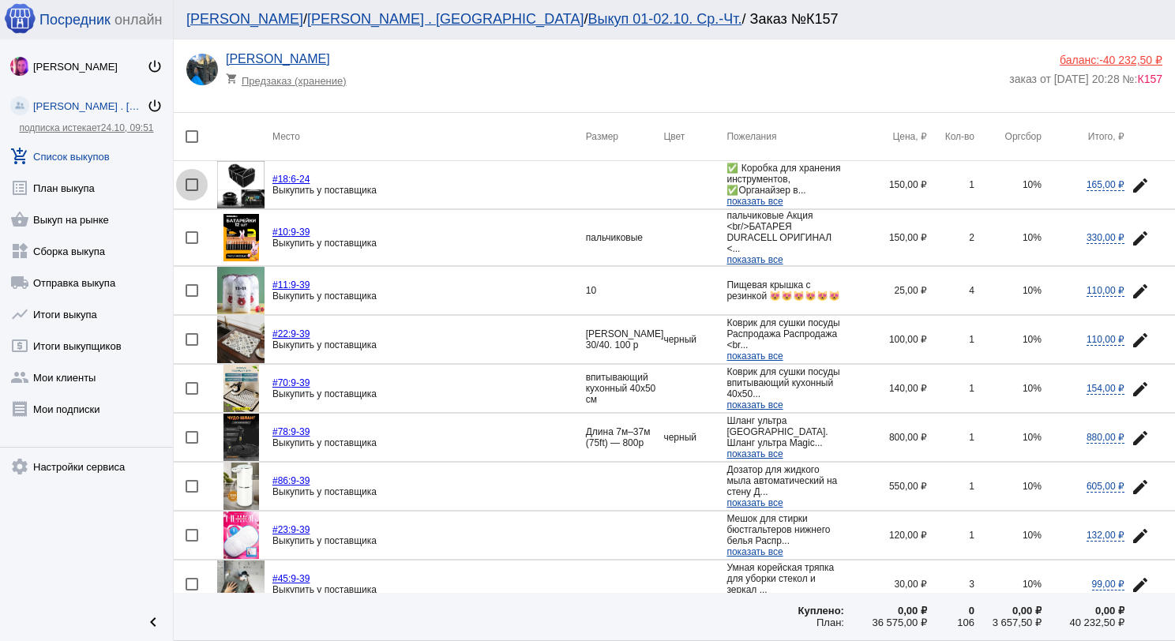
click at [190, 182] on div at bounding box center [192, 184] width 13 height 13
click at [191, 191] on input "checkbox" at bounding box center [191, 191] width 1 height 1
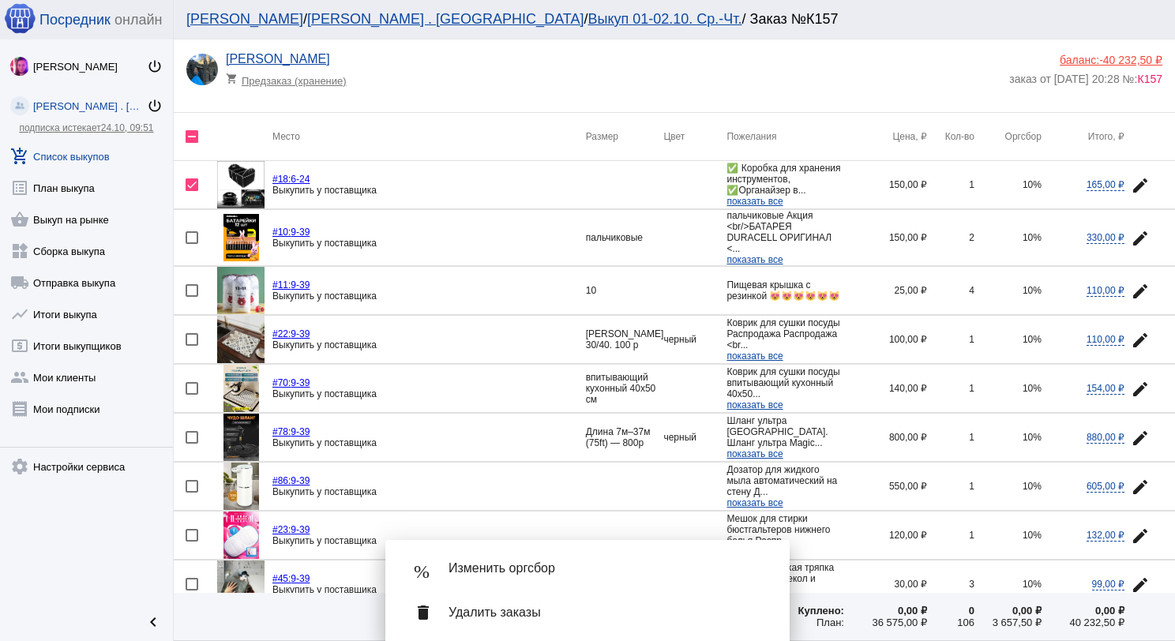
click at [554, 603] on div "delete Удалить заказы" at bounding box center [587, 613] width 379 height 44
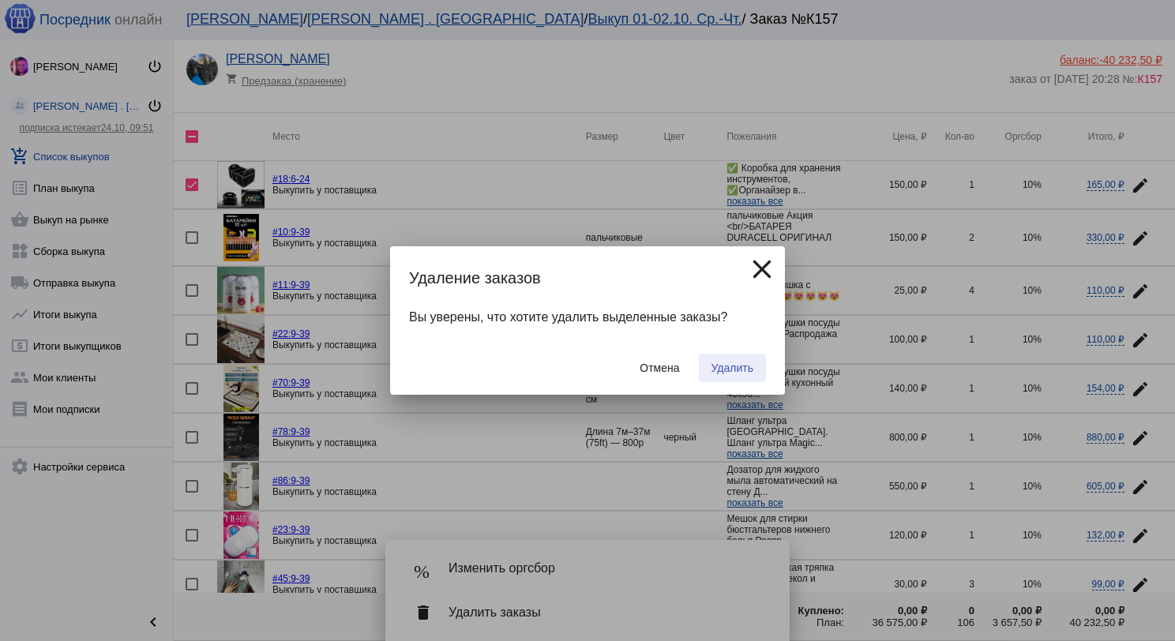
drag, startPoint x: 727, startPoint y: 366, endPoint x: 697, endPoint y: 360, distance: 30.7
click at [727, 366] on span "Удалить" at bounding box center [733, 368] width 42 height 13
checkbox input "false"
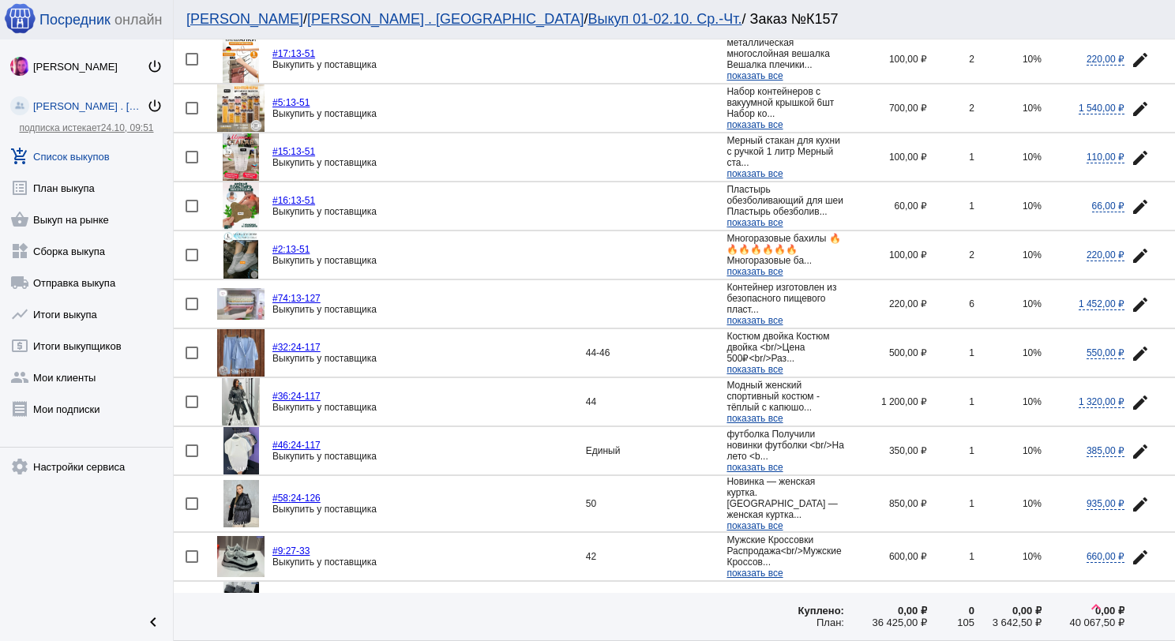
scroll to position [1817, 0]
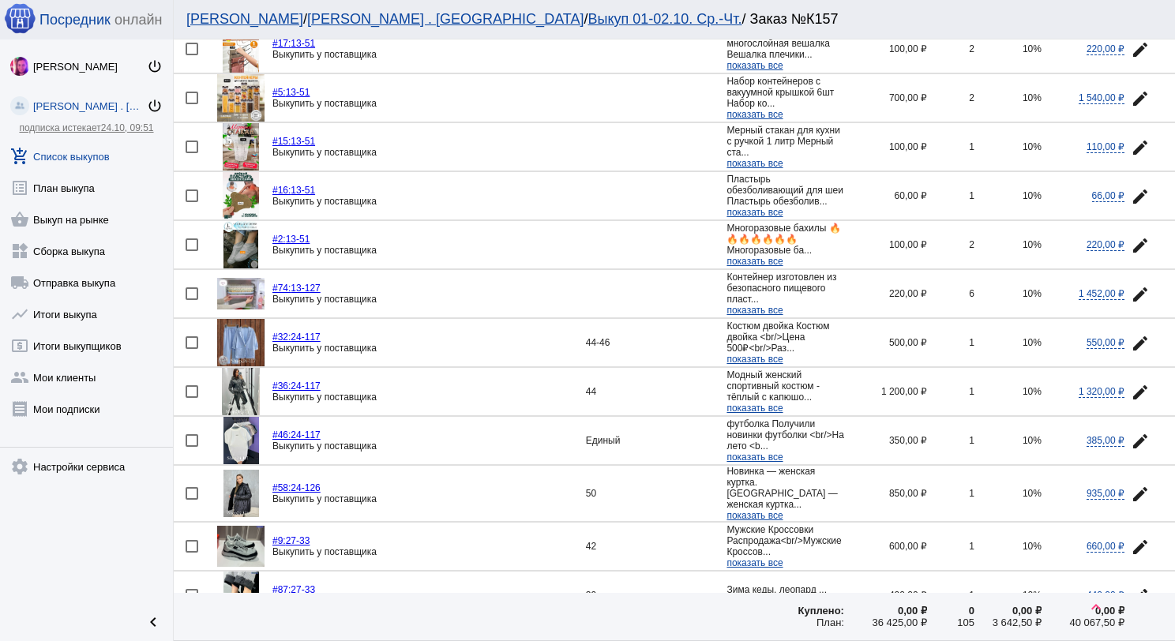
click at [249, 321] on img at bounding box center [240, 342] width 47 height 47
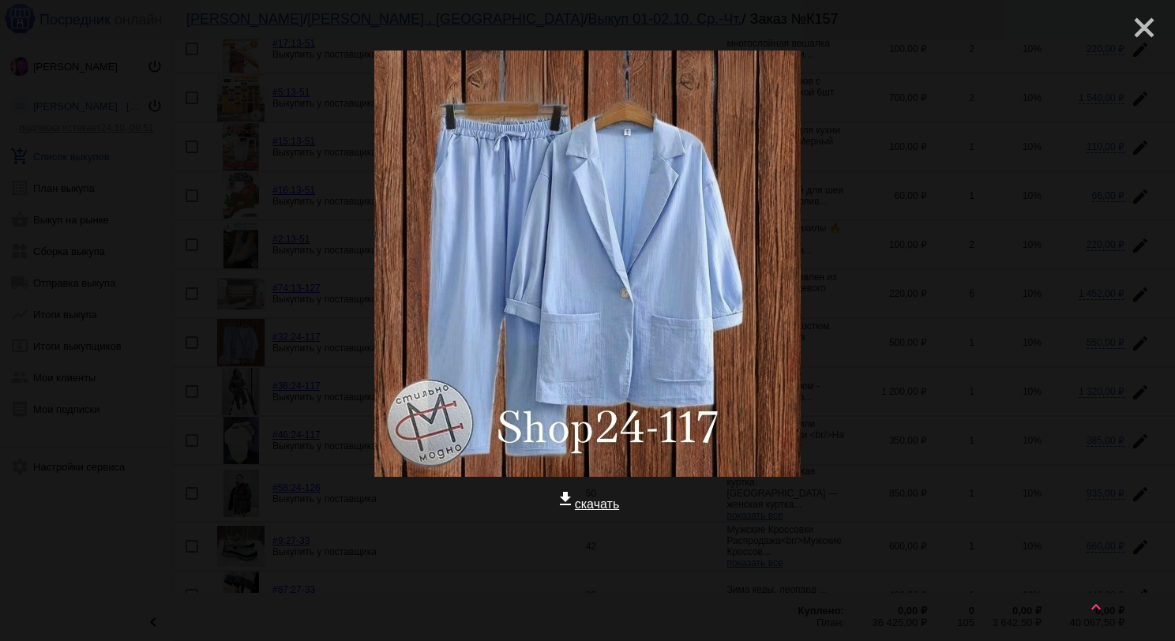
click at [1129, 31] on mat-icon "close" at bounding box center [1138, 21] width 19 height 19
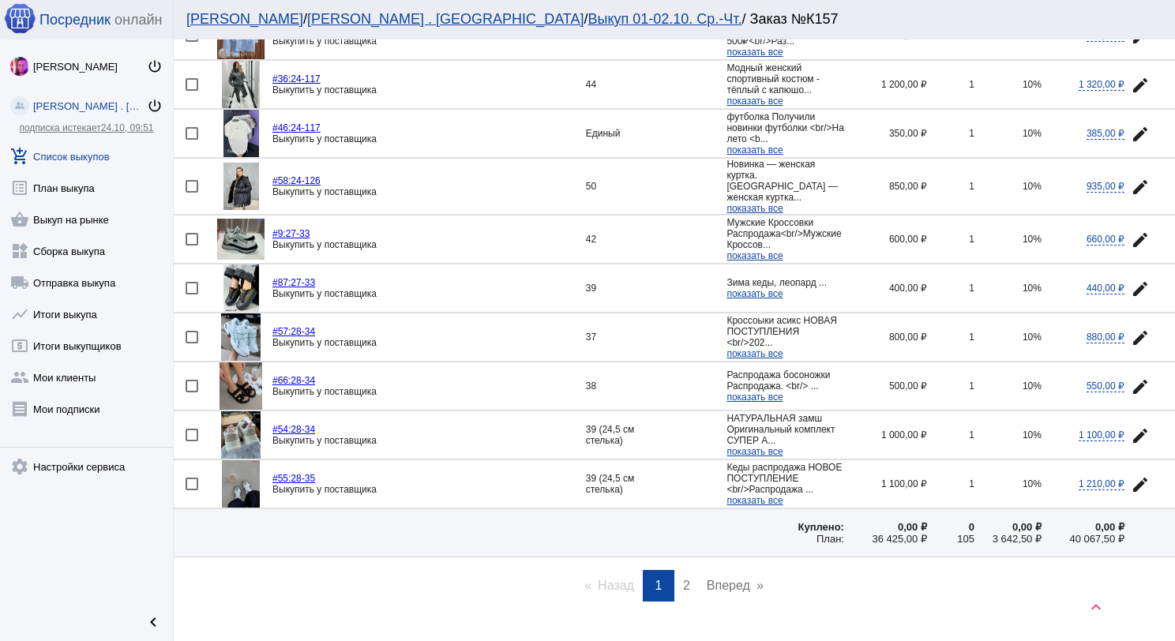
scroll to position [2127, 0]
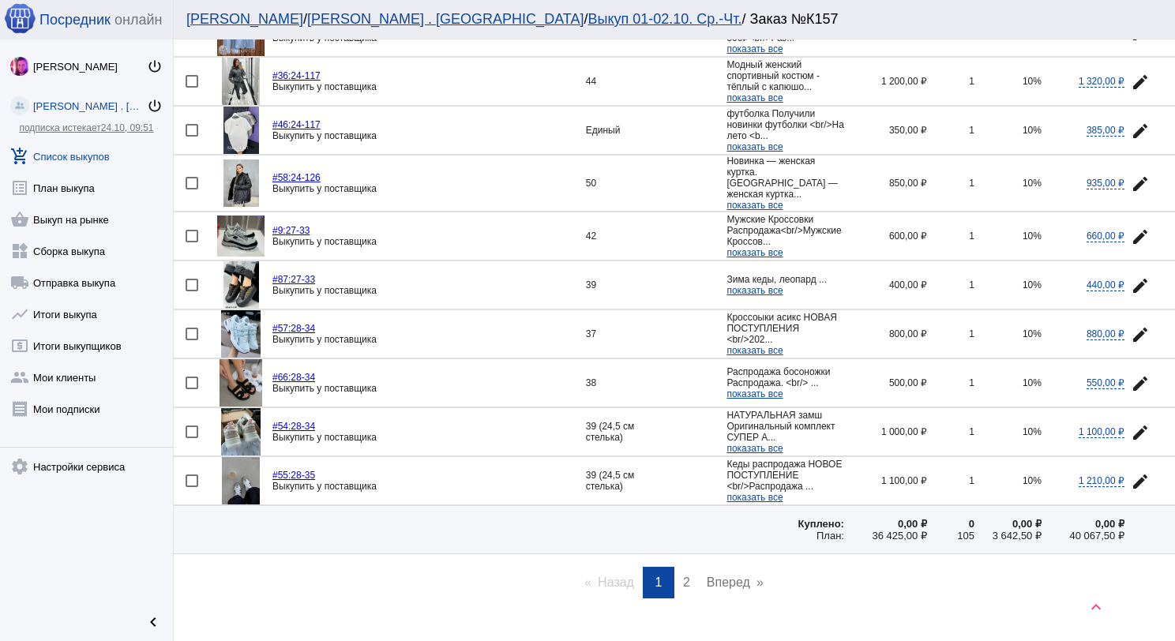
click at [683, 576] on span "2" at bounding box center [686, 582] width 7 height 13
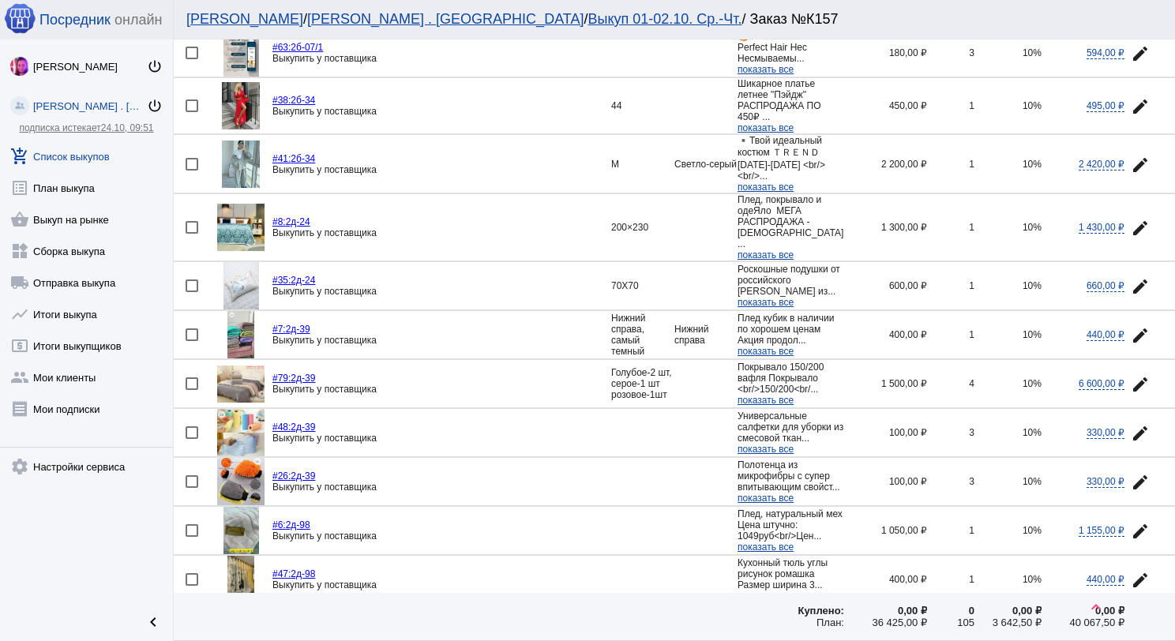
scroll to position [553, 0]
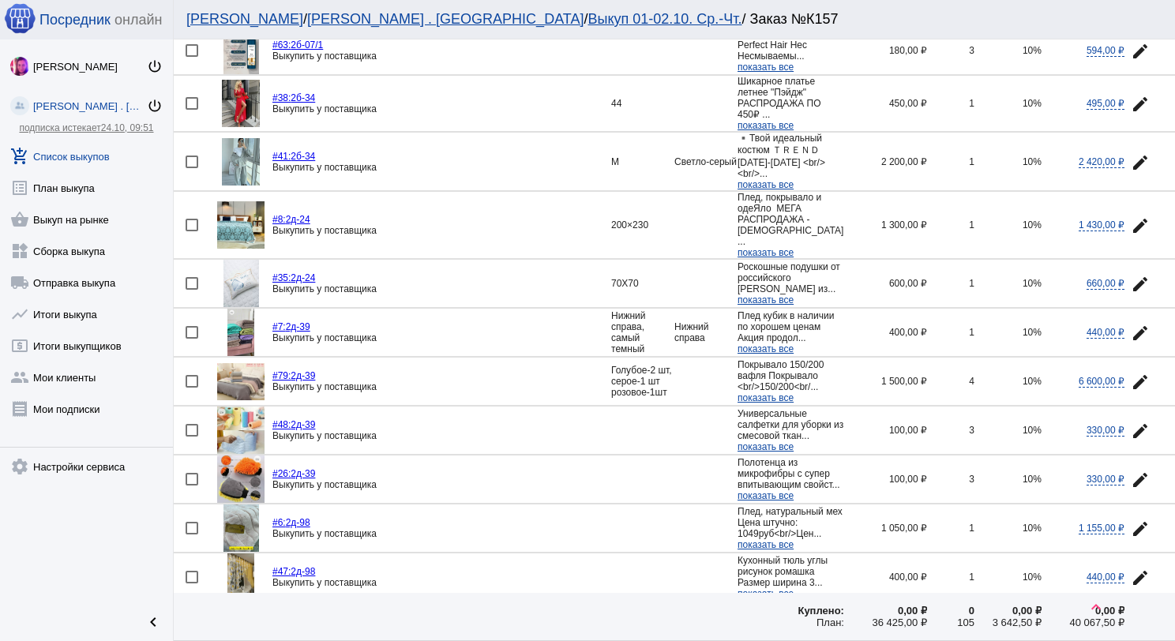
click at [250, 334] on img at bounding box center [240, 332] width 27 height 47
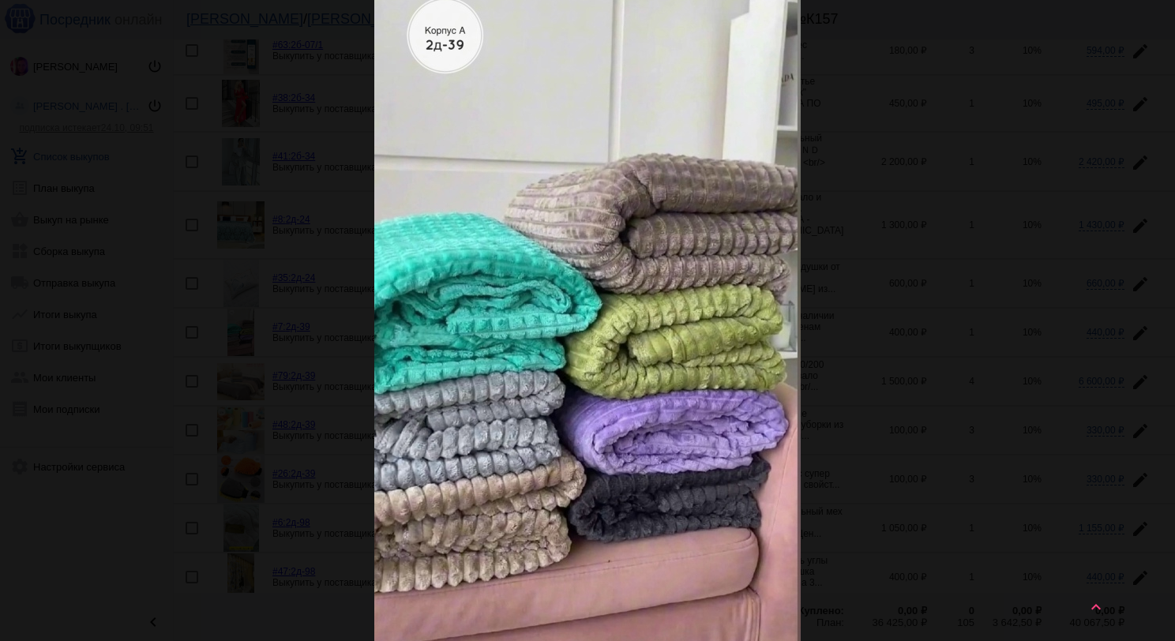
scroll to position [0, 0]
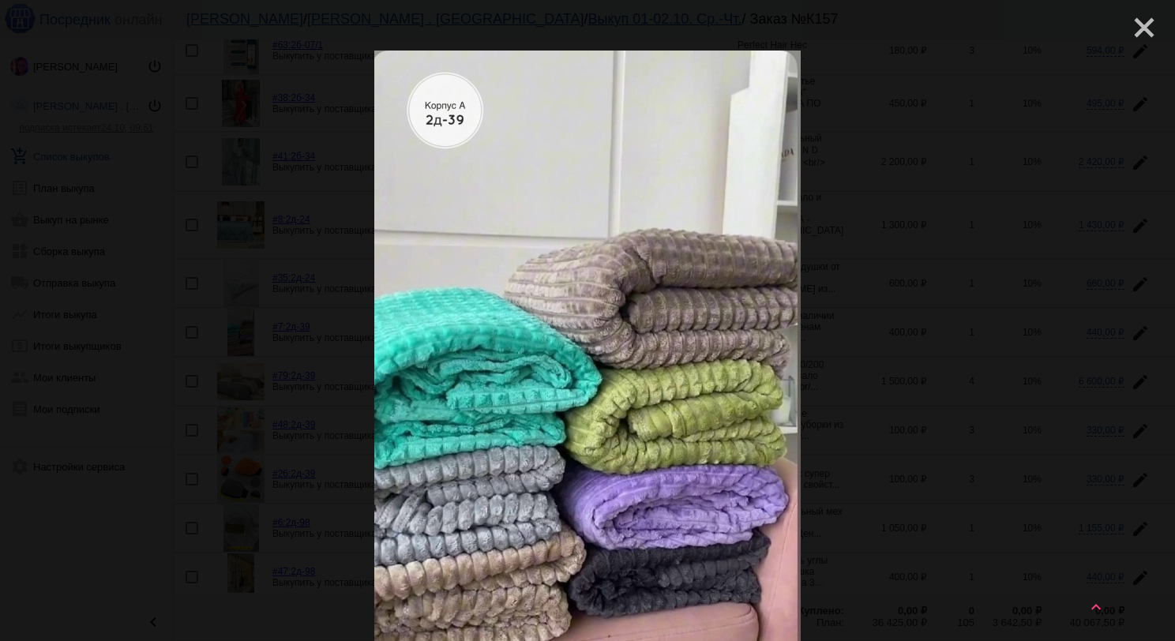
click at [1132, 25] on mat-icon "close" at bounding box center [1138, 21] width 19 height 19
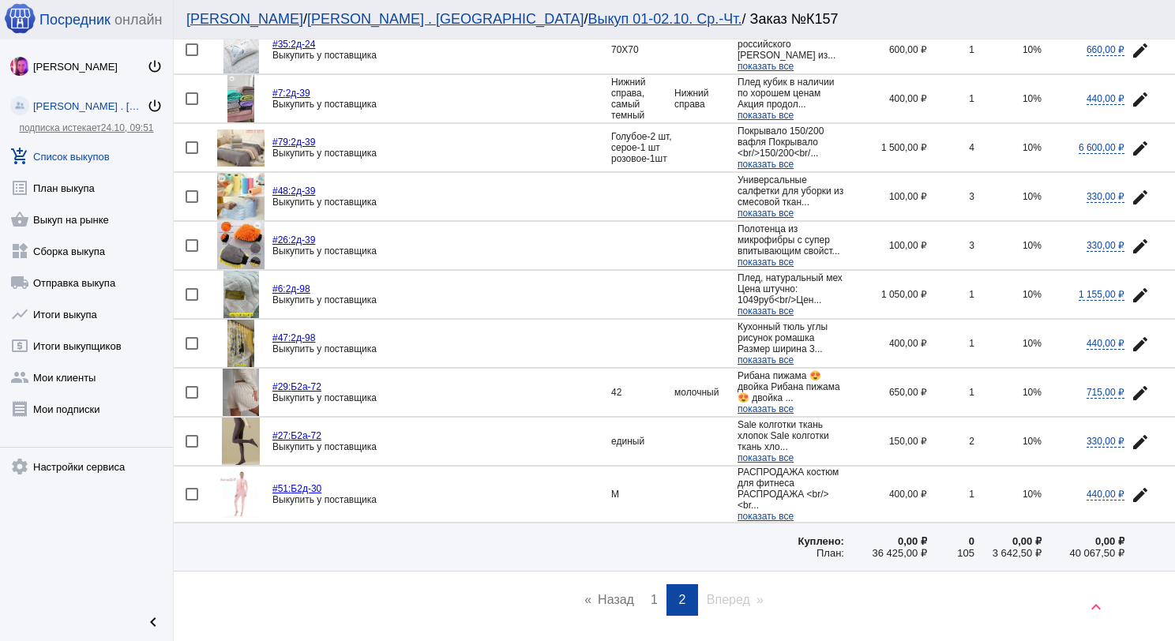
scroll to position [790, 0]
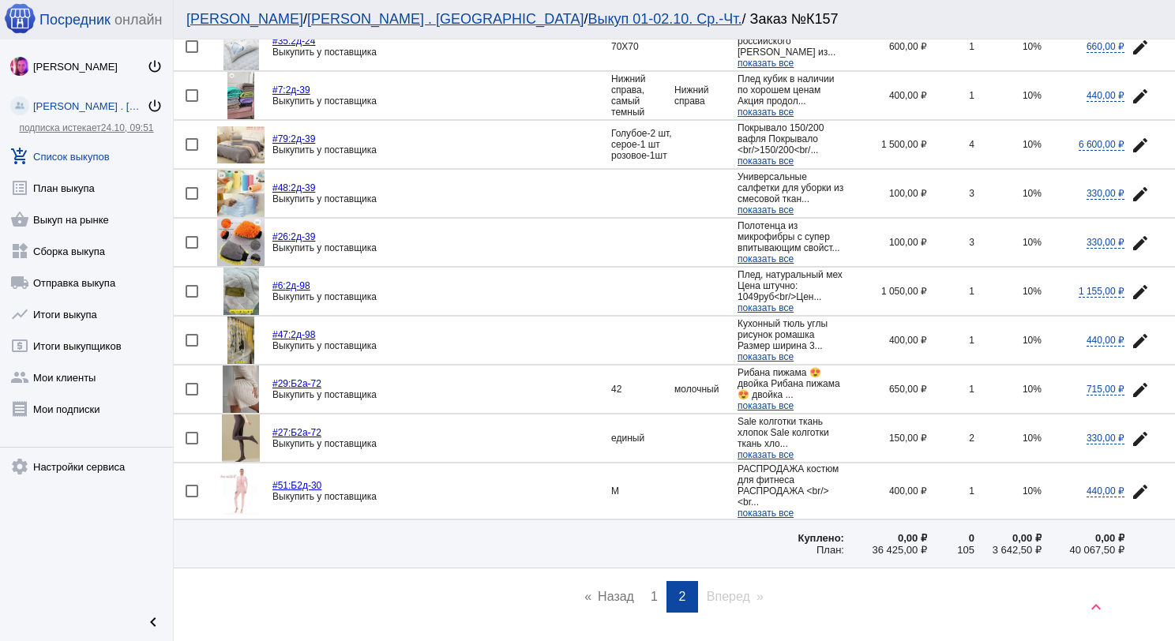
click at [243, 413] on img at bounding box center [241, 389] width 37 height 47
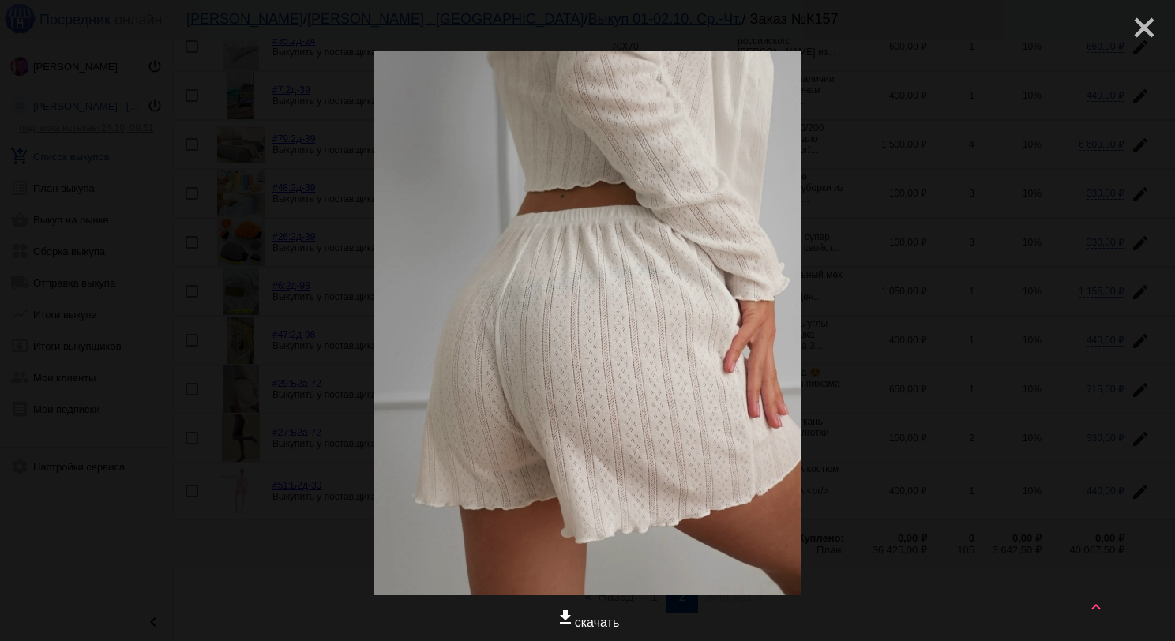
click at [1129, 23] on mat-icon "close" at bounding box center [1138, 21] width 19 height 19
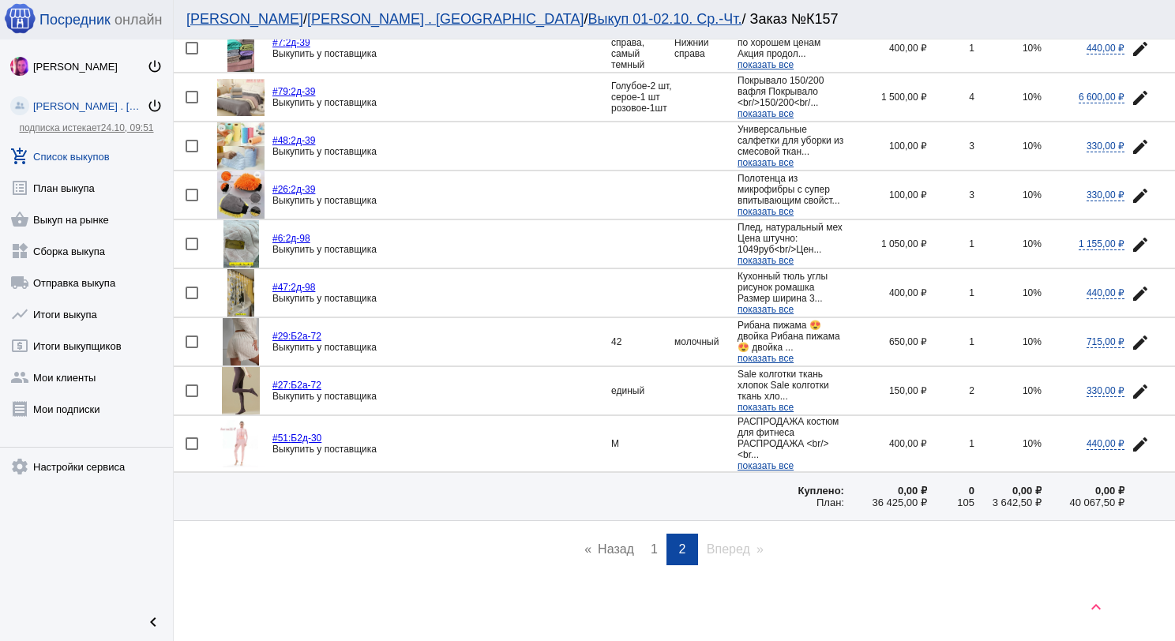
scroll to position [878, 0]
click at [242, 427] on img at bounding box center [240, 443] width 47 height 47
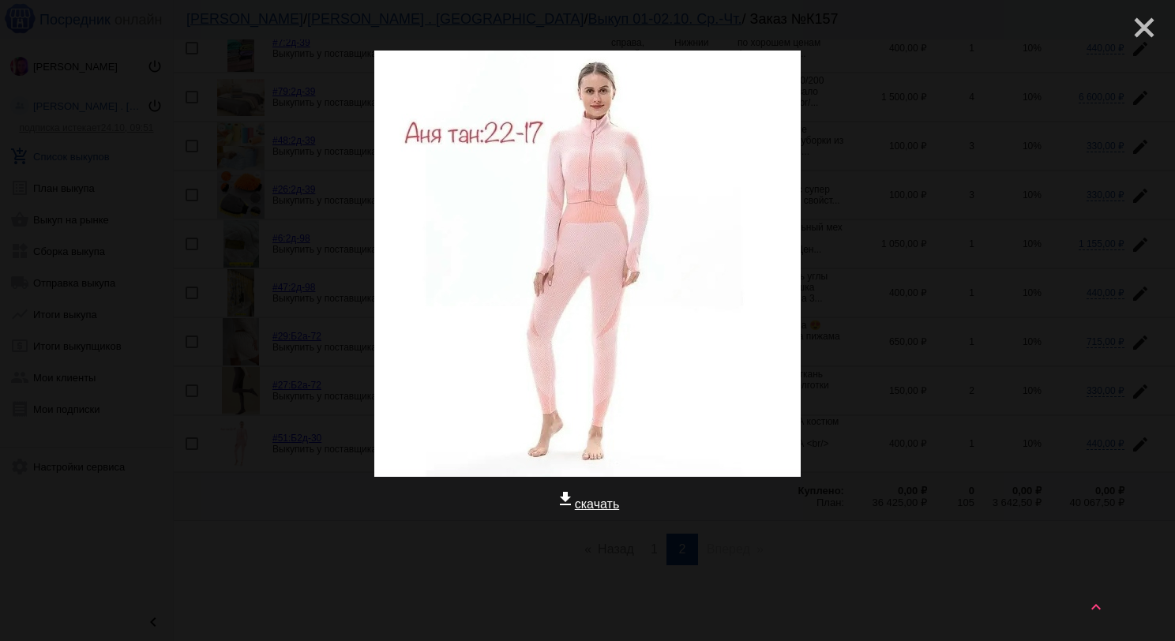
click at [1129, 28] on mat-icon "close" at bounding box center [1138, 21] width 19 height 19
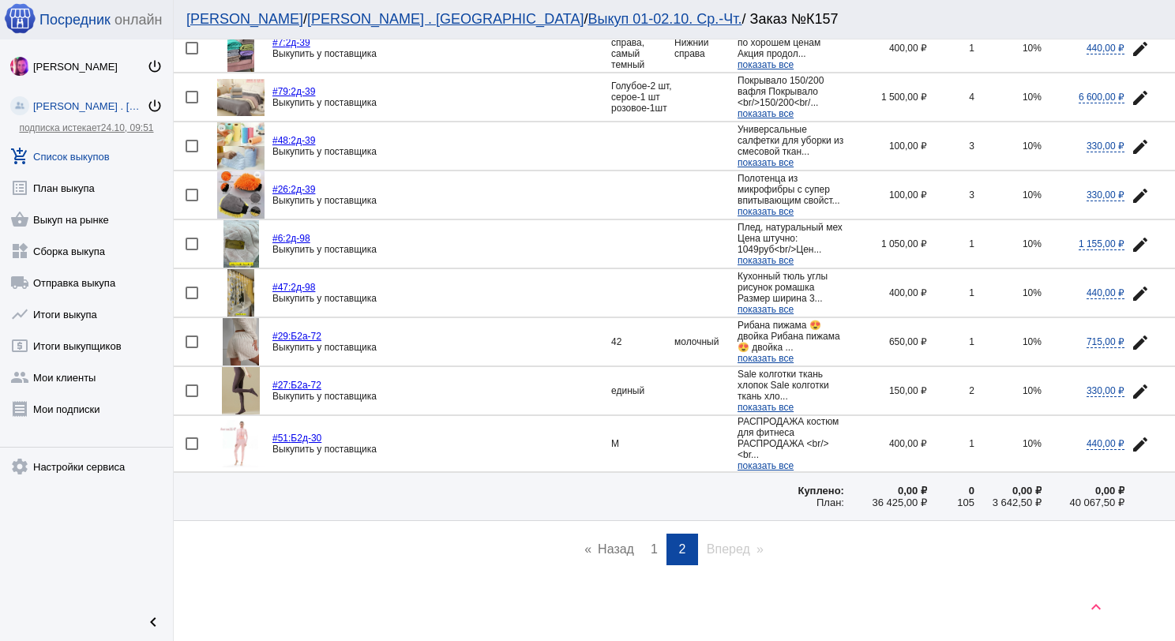
click at [651, 547] on span "1" at bounding box center [654, 549] width 7 height 13
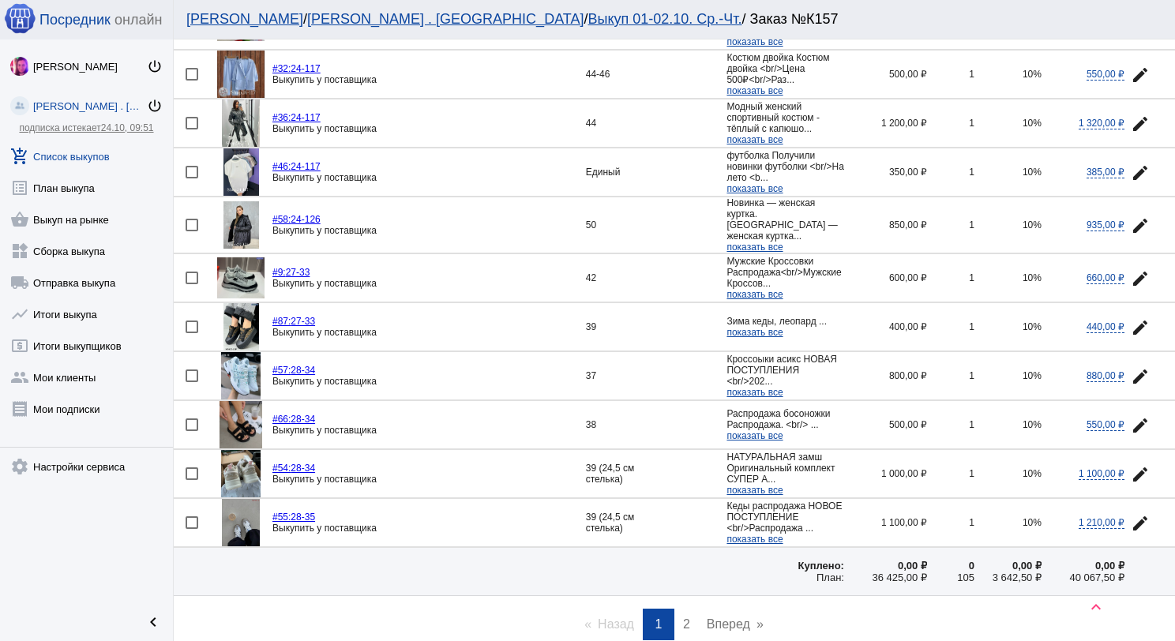
scroll to position [2127, 0]
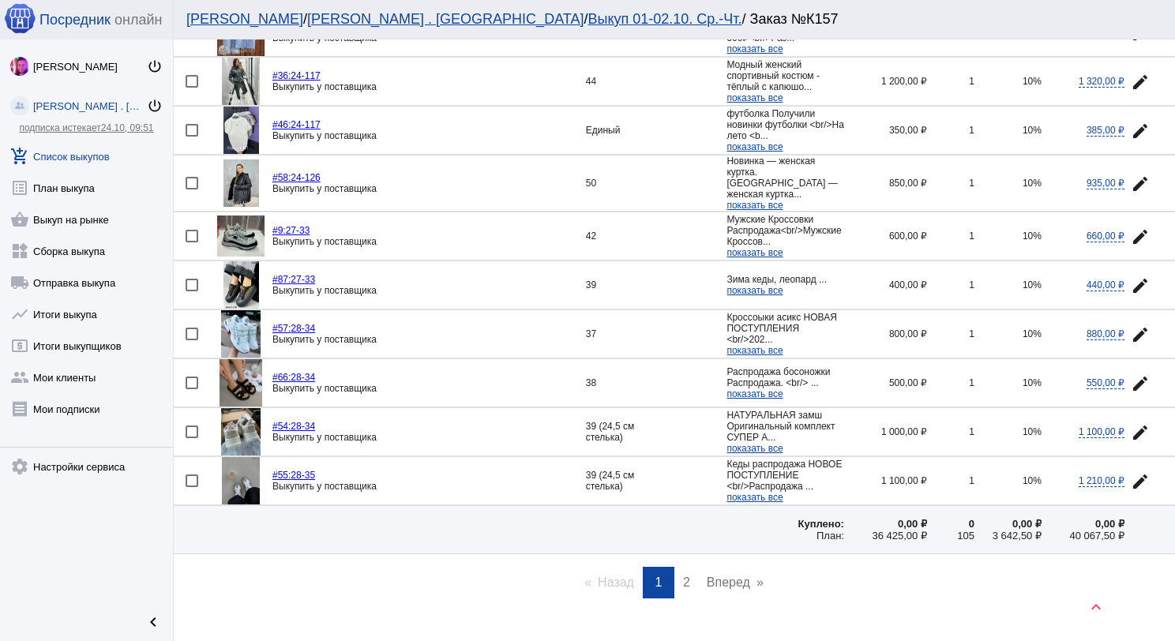
click at [683, 576] on span "2" at bounding box center [686, 582] width 7 height 13
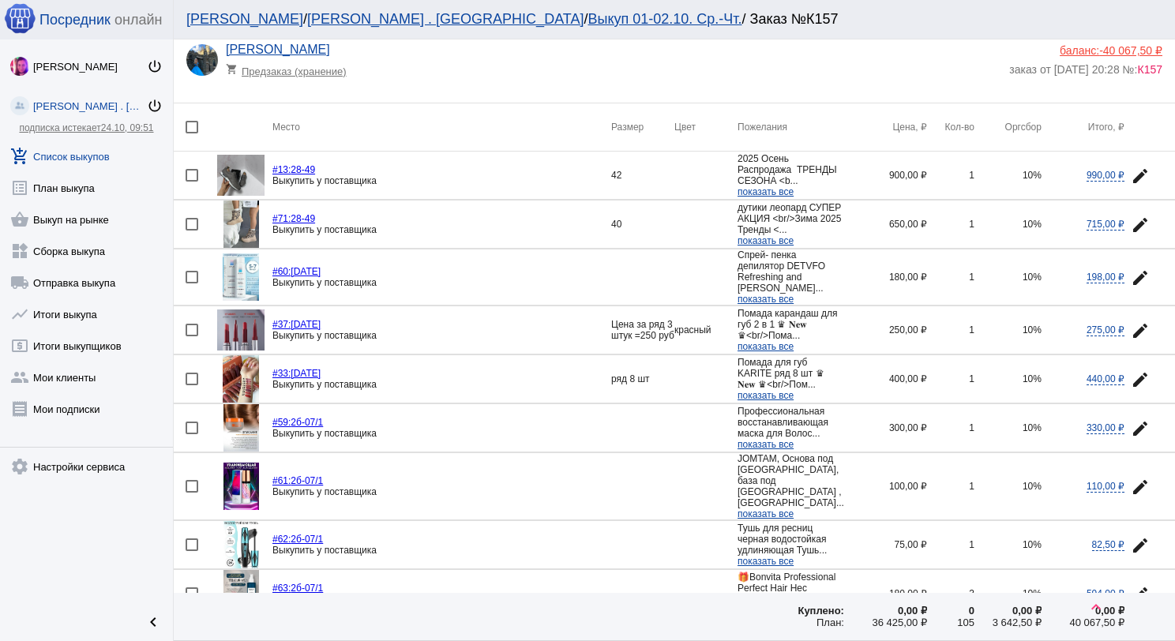
scroll to position [0, 0]
